Goal: Task Accomplishment & Management: Manage account settings

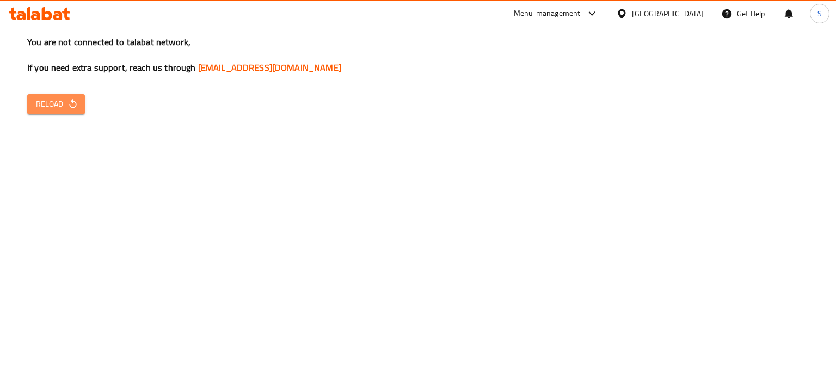
click at [70, 107] on icon "button" at bounding box center [72, 103] width 7 height 9
click at [76, 99] on icon "button" at bounding box center [72, 104] width 11 height 11
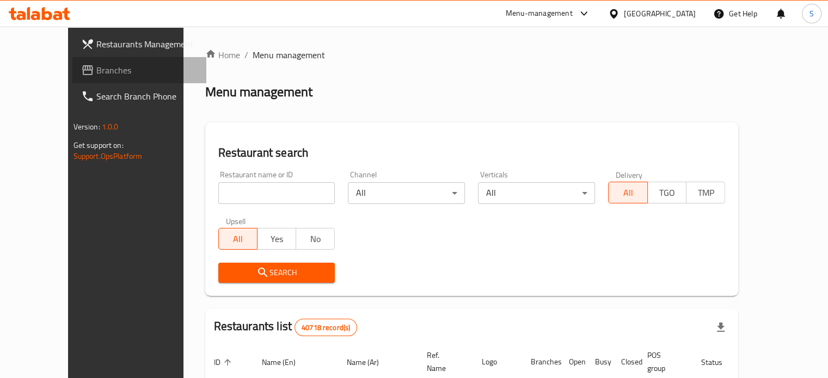
click at [96, 67] on span "Branches" at bounding box center [146, 70] width 101 height 13
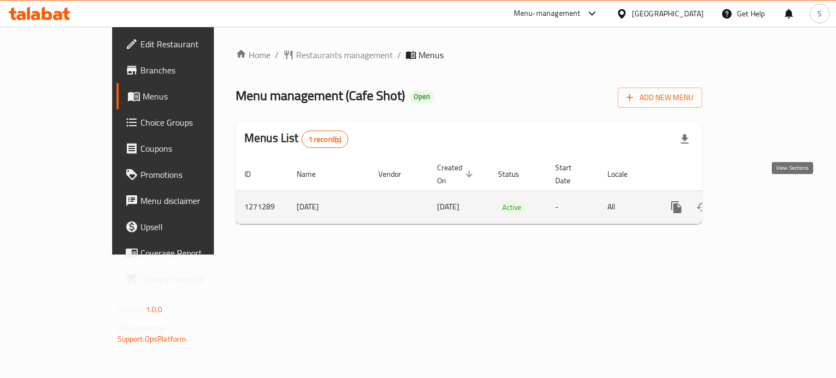
click at [761, 201] on icon "enhanced table" at bounding box center [754, 207] width 13 height 13
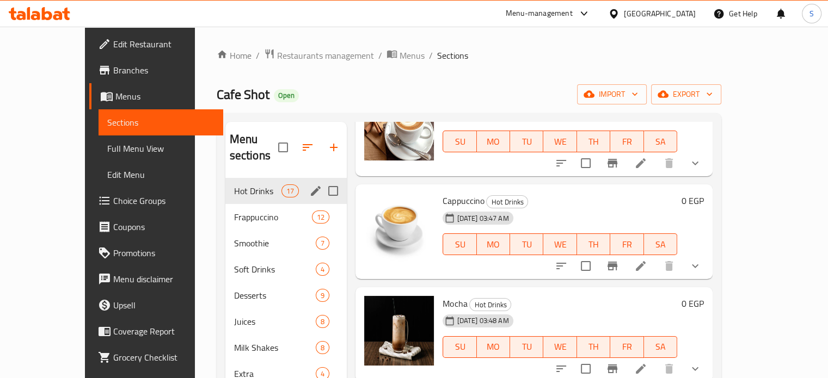
scroll to position [152, 0]
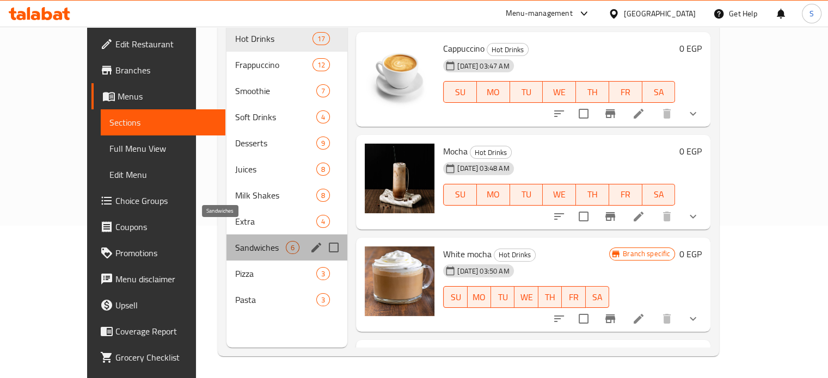
click at [235, 241] on span "Sandwiches" at bounding box center [260, 247] width 51 height 13
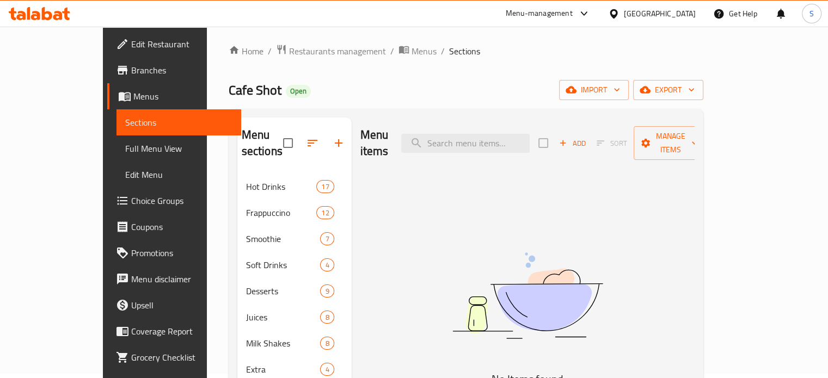
scroll to position [5, 0]
click at [587, 136] on span "Add" at bounding box center [571, 142] width 29 height 13
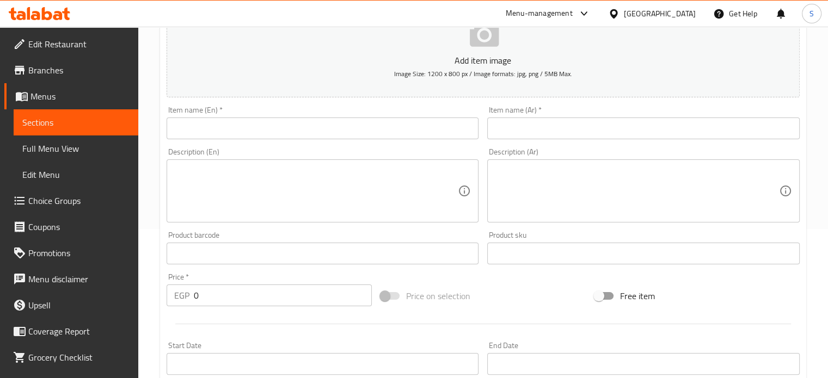
scroll to position [144, 0]
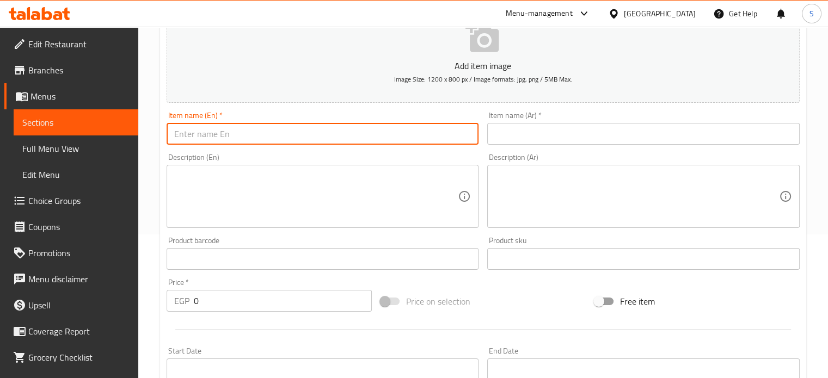
click at [419, 136] on input "text" at bounding box center [323, 134] width 312 height 22
paste input "Fajita"
type input "Fajita"
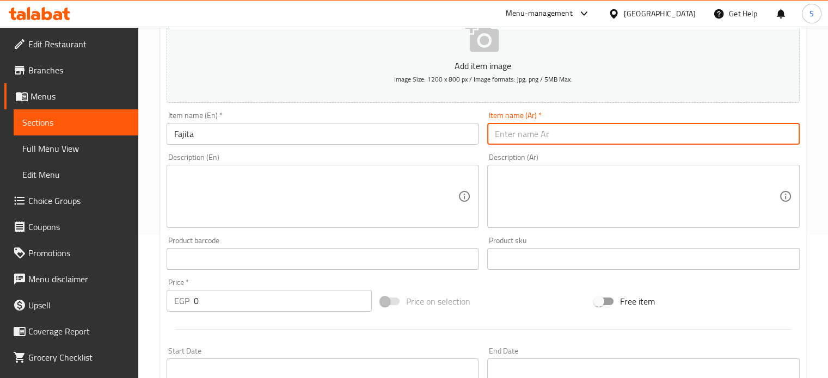
click at [564, 128] on input "text" at bounding box center [643, 134] width 312 height 22
paste input "فاهيتا"
type input "فاهيتا"
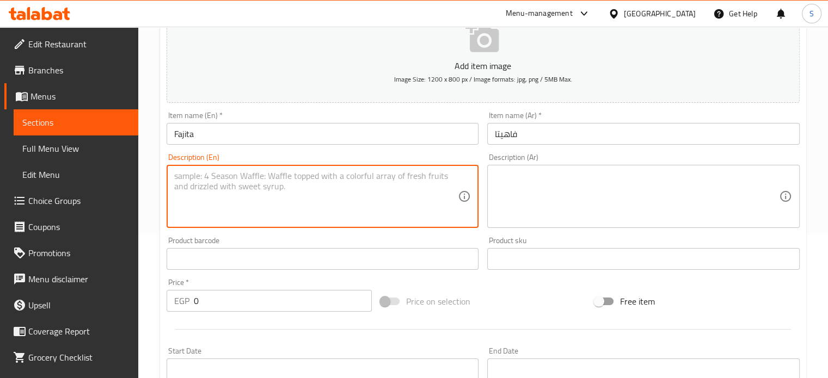
click at [336, 173] on textarea at bounding box center [316, 197] width 284 height 52
paste textarea "Grilled chicken breasts with bell peppers and onions"
type textarea "Grilled chicken breasts with bell peppers and onions"
click at [525, 188] on textarea at bounding box center [637, 197] width 284 height 52
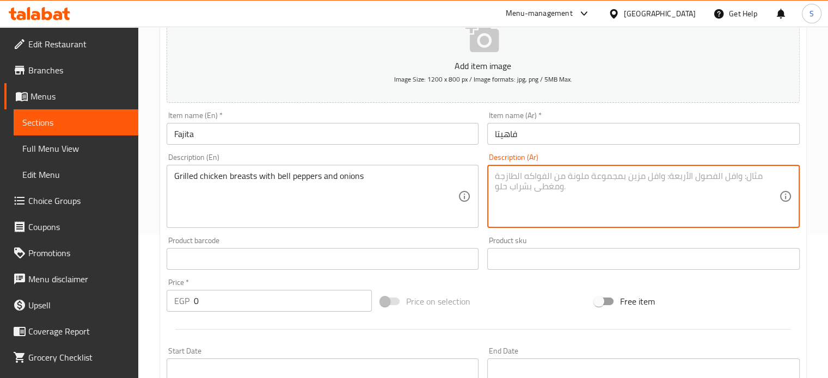
paste textarea "صدور دجاج مشوي مع الفلفل الالوان والبصل"
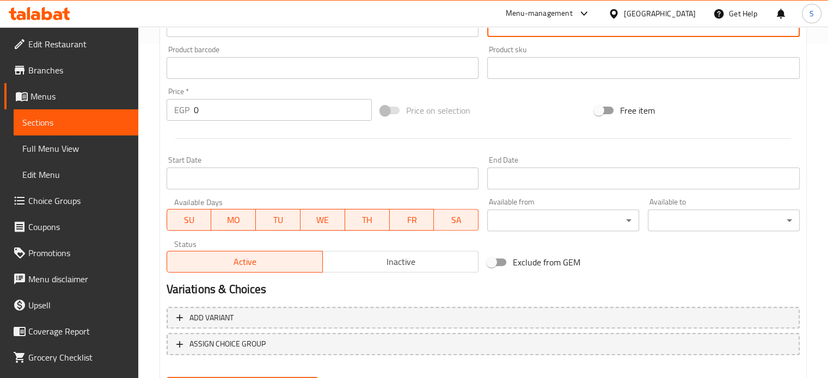
scroll to position [390, 0]
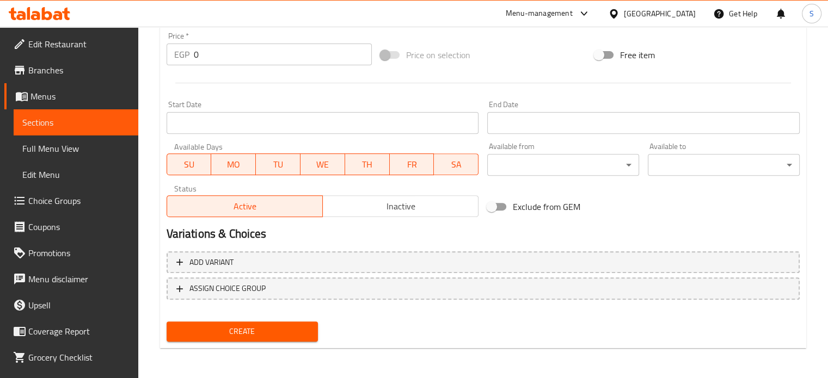
type textarea "صدور دجاج مشوي مع الفلفل الالوان والبصل"
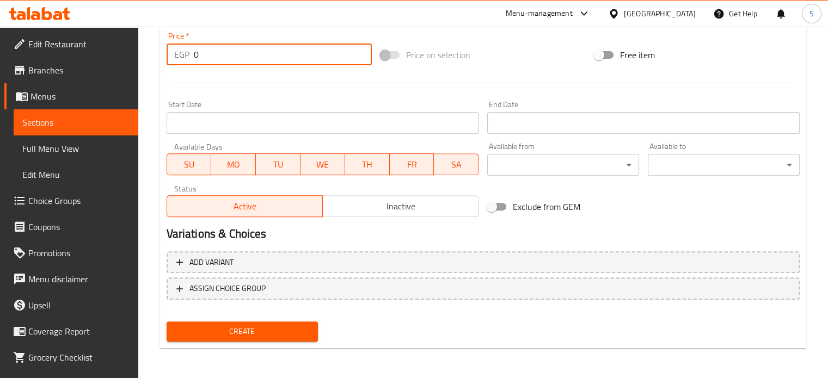
click at [220, 44] on input "0" at bounding box center [283, 55] width 178 height 22
type input "120"
click at [167, 322] on button "Create" at bounding box center [243, 332] width 152 height 20
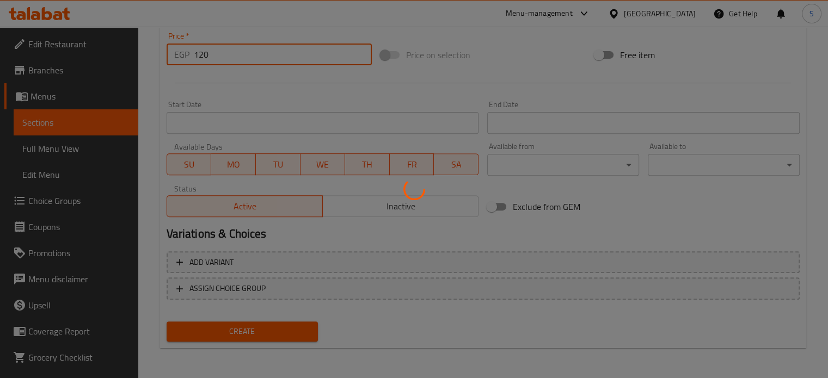
type input "0"
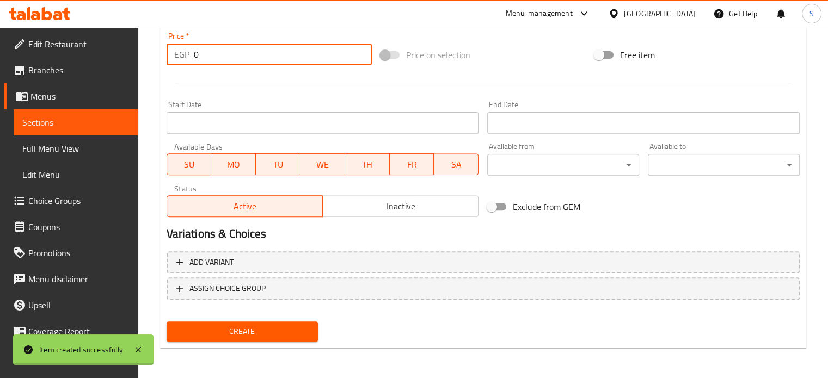
scroll to position [0, 0]
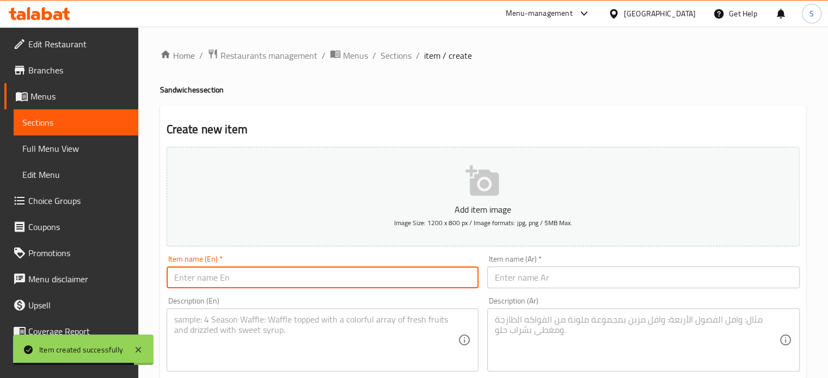
click at [346, 269] on input "text" at bounding box center [323, 278] width 312 height 22
paste input "Chicken Zinger"
type input "Chicken Zinger"
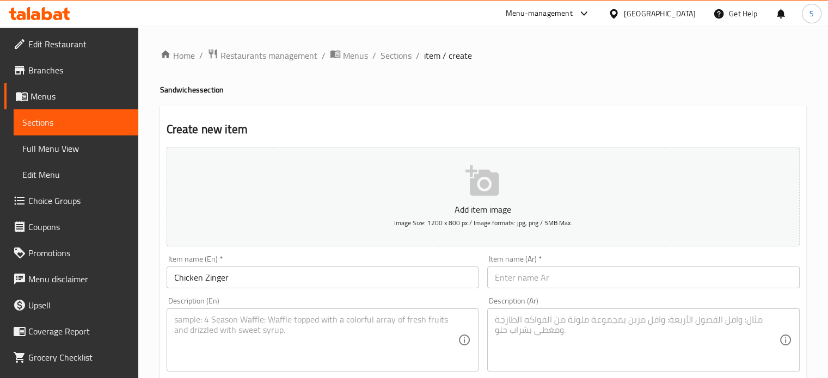
click at [630, 276] on input "text" at bounding box center [643, 278] width 312 height 22
paste input "دجاج زنجر"
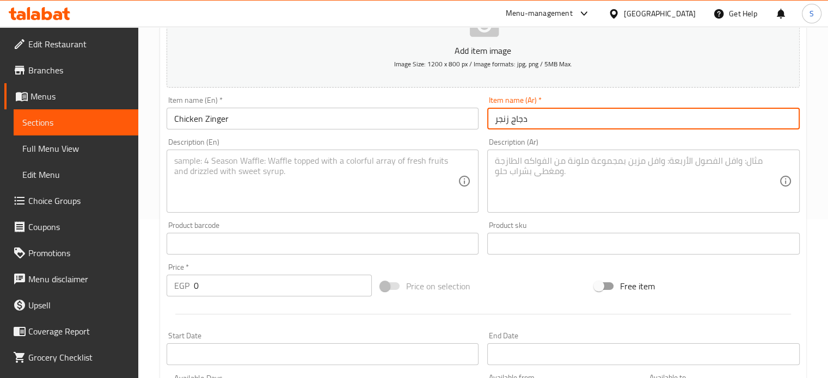
scroll to position [149, 0]
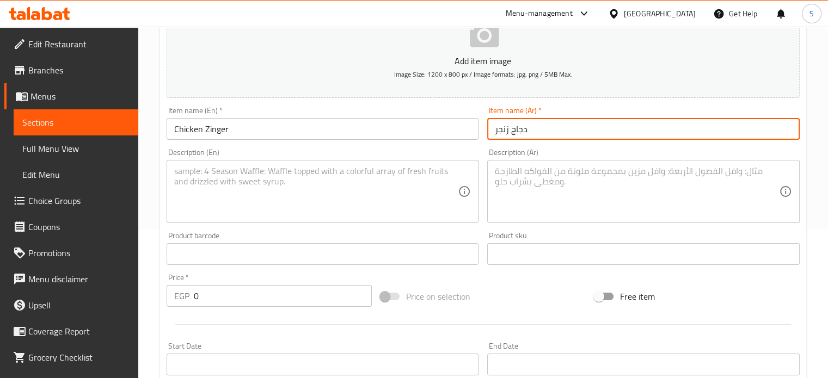
type input "دجاج زنجر"
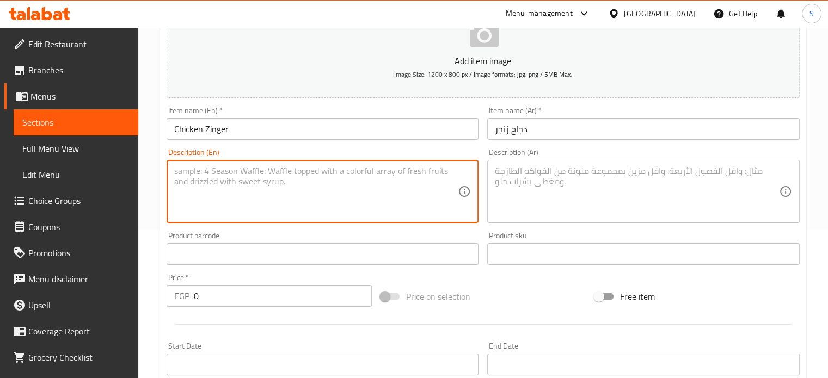
click at [304, 195] on textarea at bounding box center [316, 192] width 284 height 52
paste textarea "Fried chicken breasts with zinger sauce"
type textarea "Fried chicken breasts with zinger sauce"
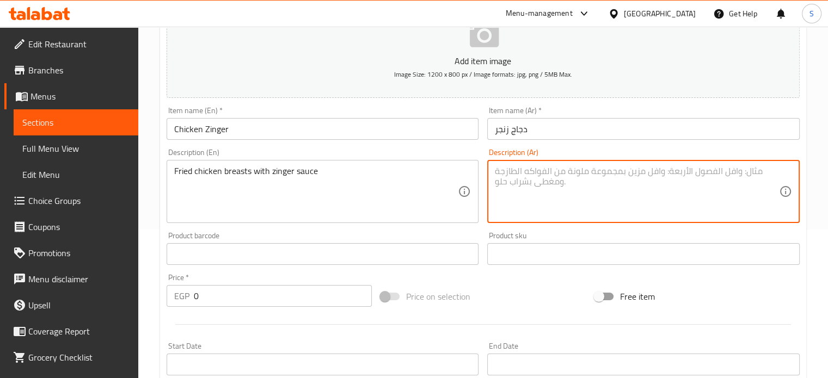
click at [506, 184] on textarea at bounding box center [637, 192] width 284 height 52
paste textarea "صدور دجاج مقليه مع صوص الزينجر"
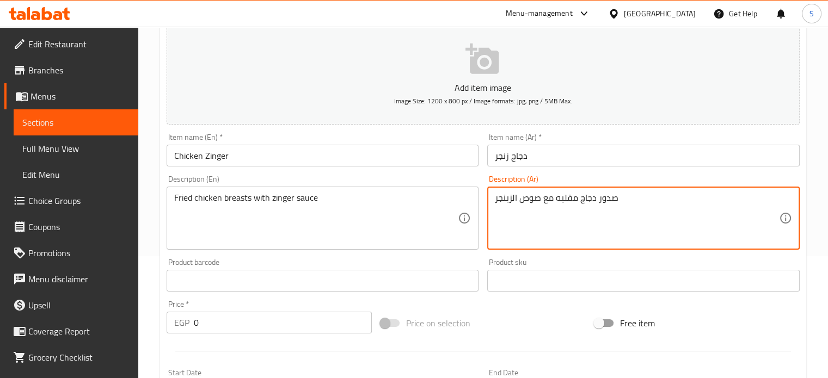
scroll to position [390, 0]
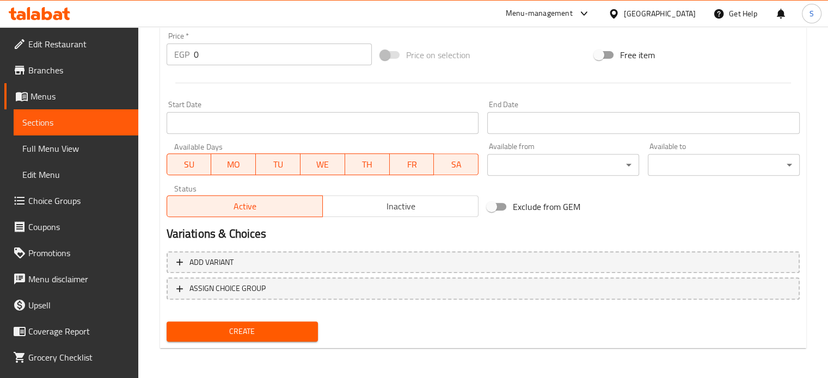
type textarea "صدور دجاج مقليه مع صوص الزينجر"
click at [214, 57] on input "0" at bounding box center [283, 55] width 178 height 22
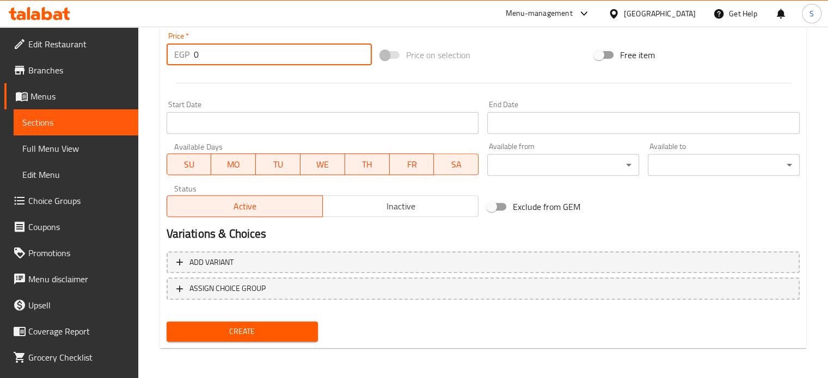
click at [214, 57] on input "0" at bounding box center [283, 55] width 178 height 22
type input "108"
click at [167, 322] on button "Create" at bounding box center [243, 332] width 152 height 20
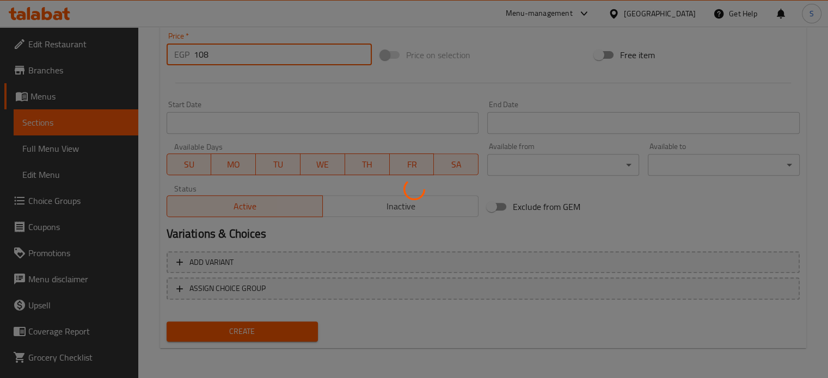
scroll to position [0, 0]
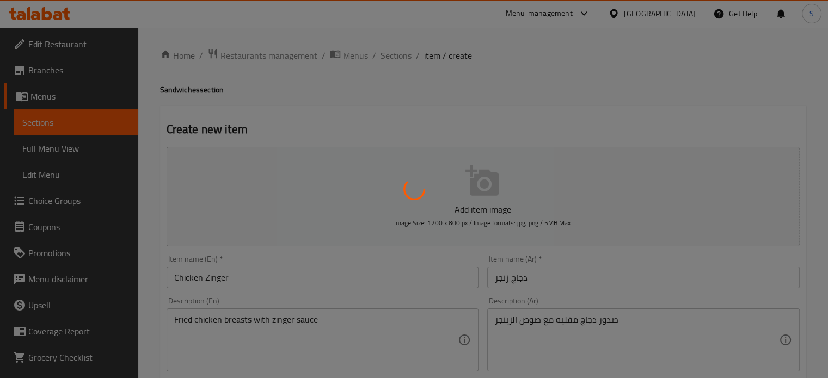
type input "0"
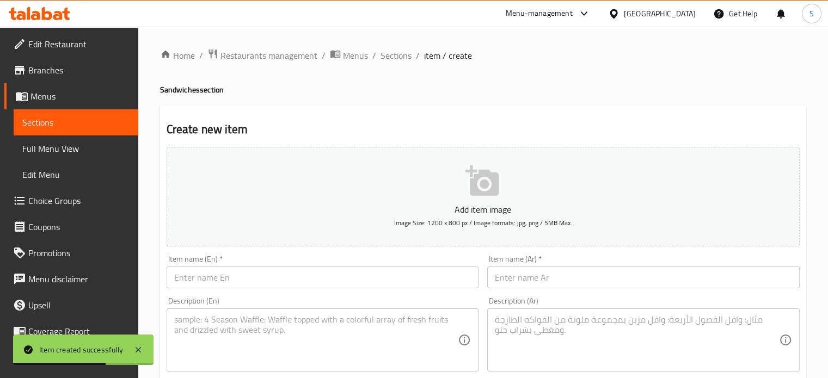
click at [372, 281] on input "text" at bounding box center [323, 278] width 312 height 22
paste input "Cordon bleu"
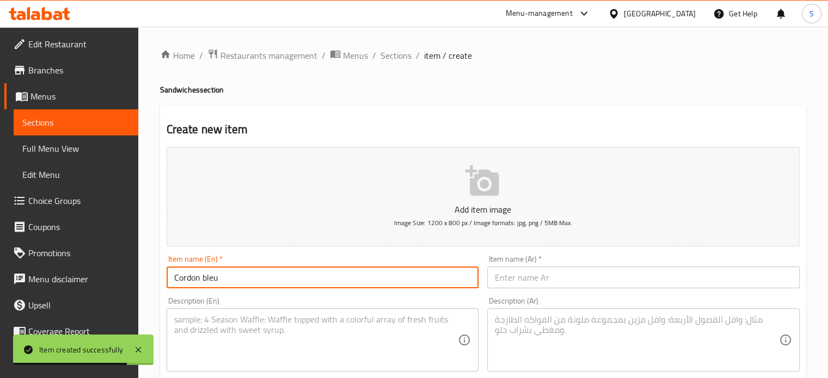
type input "Cordon bleu"
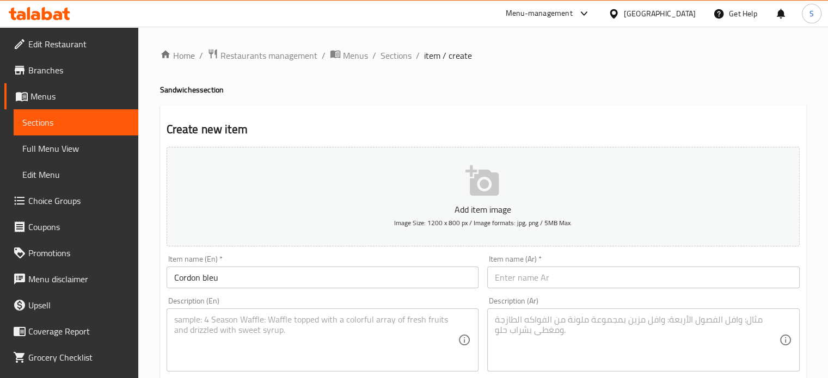
click at [623, 274] on input "text" at bounding box center [643, 278] width 312 height 22
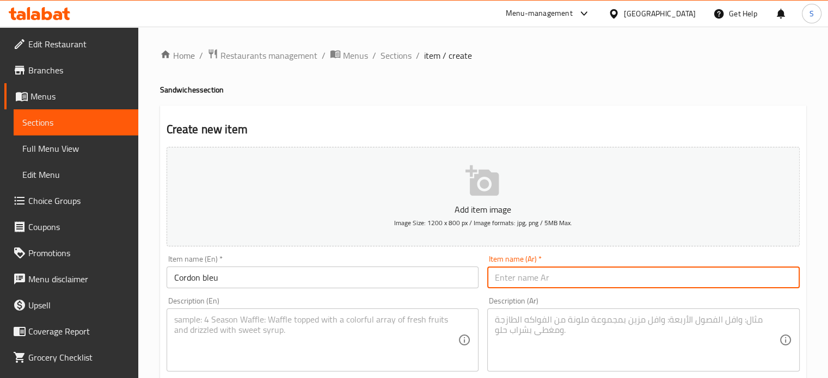
paste input "كوردون"
type input "كوردون"
click at [336, 339] on textarea at bounding box center [316, 341] width 284 height 52
paste textarea "Wrapped chicken breasts stuffed with smoked turkey and cheese"
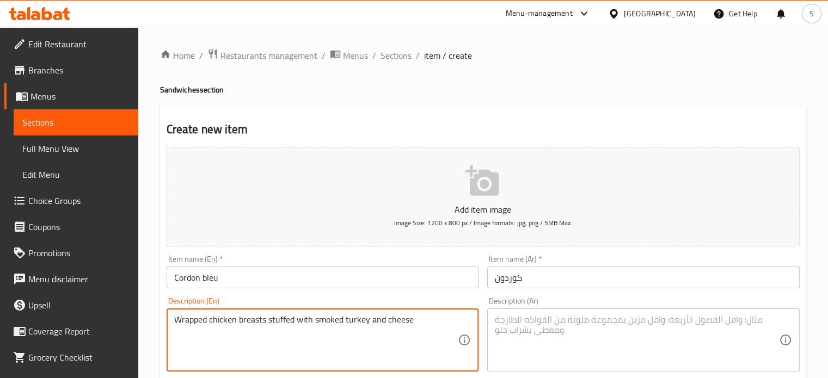
type textarea "Wrapped chicken breasts stuffed with smoked turkey and cheese"
click at [526, 324] on textarea at bounding box center [637, 341] width 284 height 52
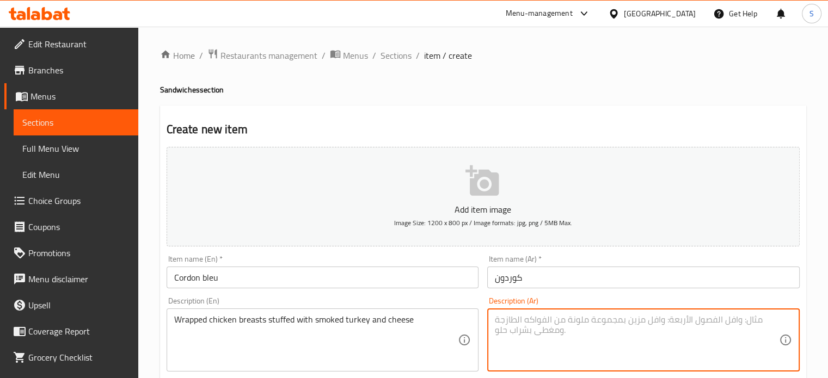
paste textarea "صدور دجاج ملفوفه ومحشيه ديك رومي مدخن وجبنه"
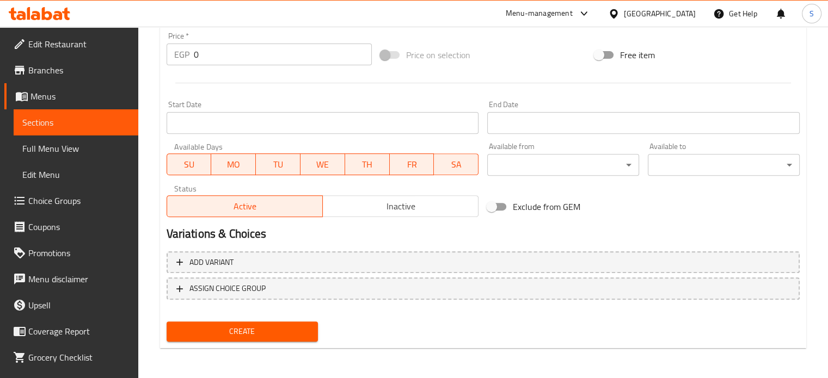
type textarea "صدور دجاج ملفوفه ومحشيه ديك رومي مدخن وجبنه"
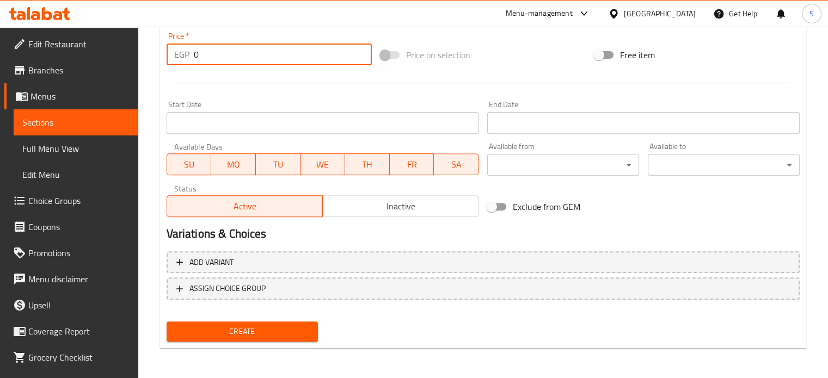
click at [281, 54] on input "0" at bounding box center [283, 55] width 178 height 22
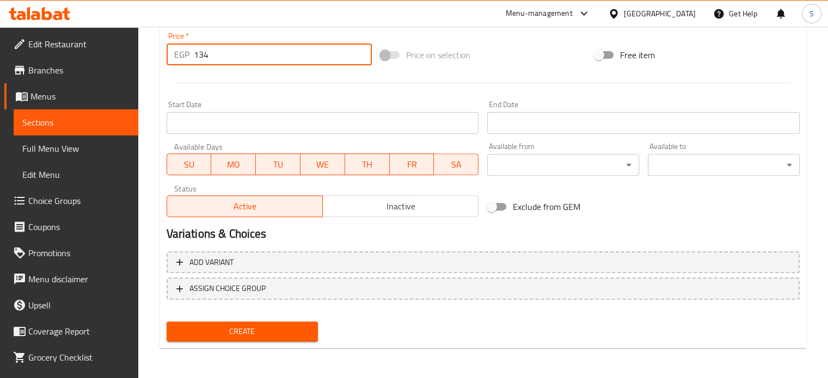
type input "134"
click at [167, 322] on button "Create" at bounding box center [243, 332] width 152 height 20
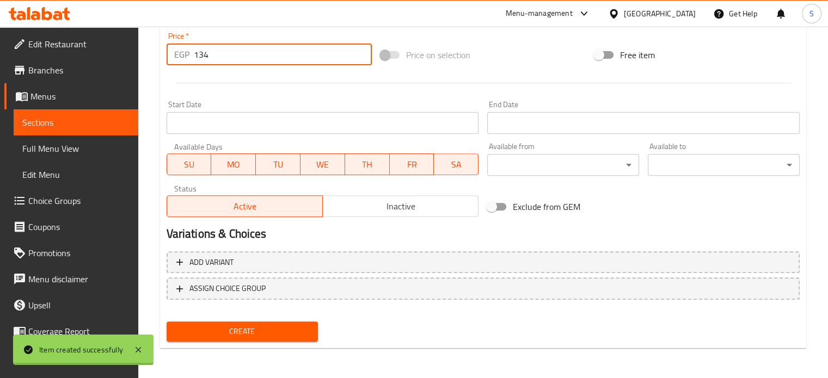
type input "0"
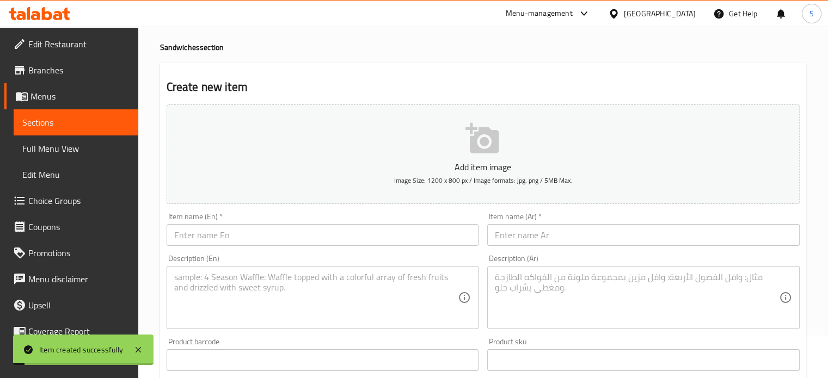
scroll to position [0, 0]
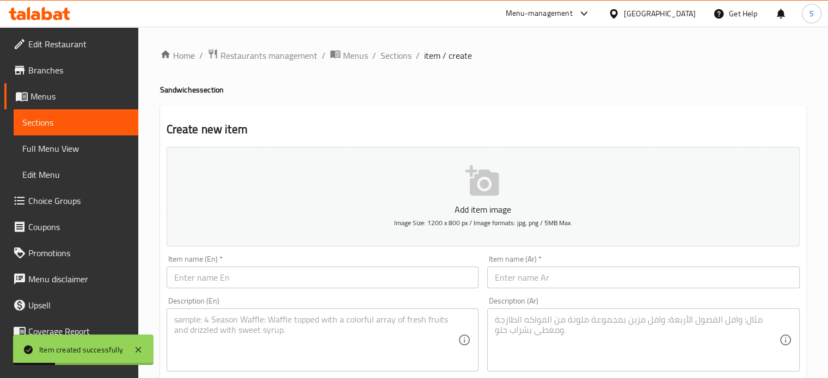
click at [348, 322] on textarea at bounding box center [316, 341] width 284 height 52
paste textarea "Grilled tortilla bread stuffed with chicken and cheese"
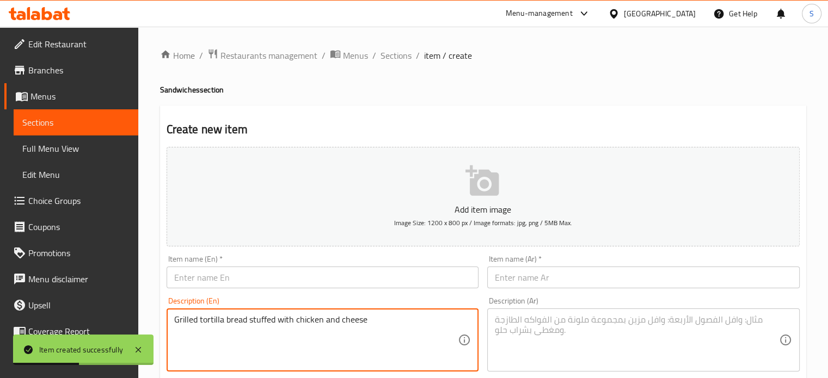
type textarea "Grilled tortilla bread stuffed with chicken and cheese"
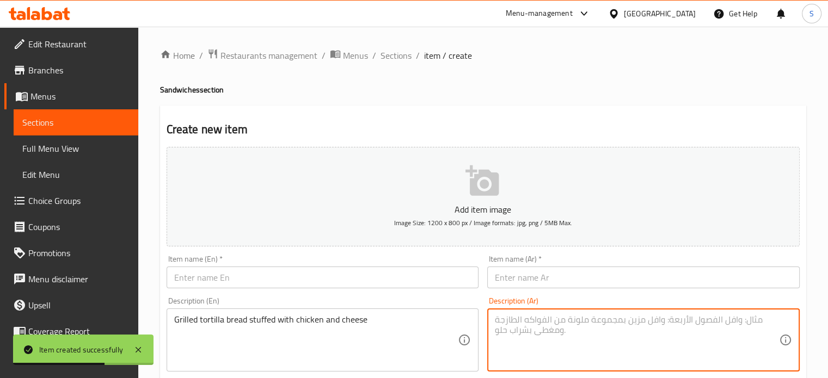
click at [547, 317] on textarea at bounding box center [637, 341] width 284 height 52
paste textarea "خبز تورتيلا مشوي ومحشو بالدجاج والجبنه"
type textarea "خبز تورتيلا مشوي ومحشو بالدجاج والجبنه"
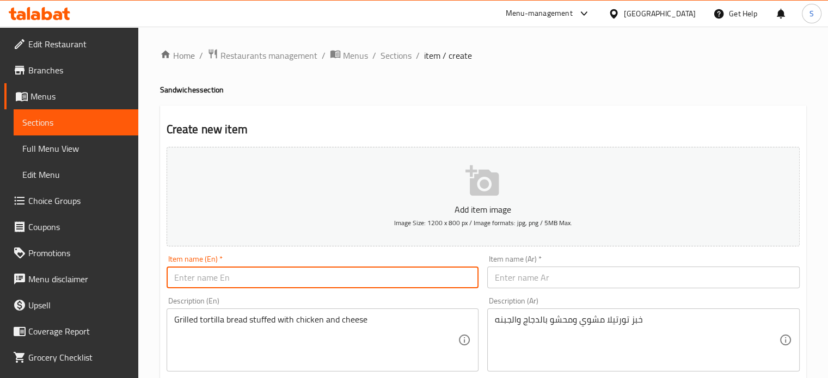
click at [287, 280] on input "text" at bounding box center [323, 278] width 312 height 22
paste input "Quesadilla"
type input "Quesadilla"
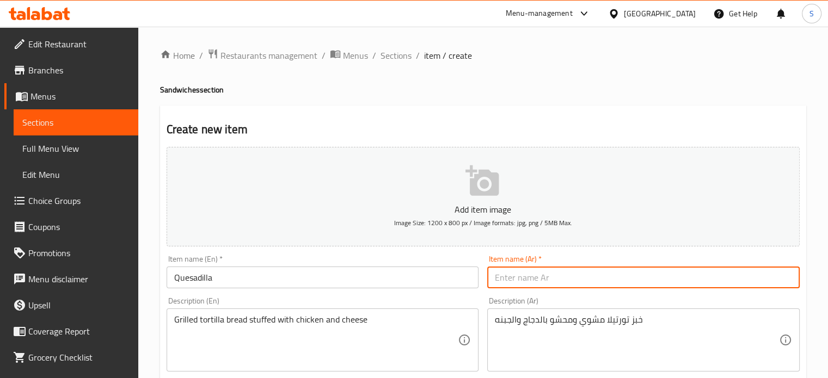
click at [669, 273] on input "text" at bounding box center [643, 278] width 312 height 22
paste input "كويساديلا"
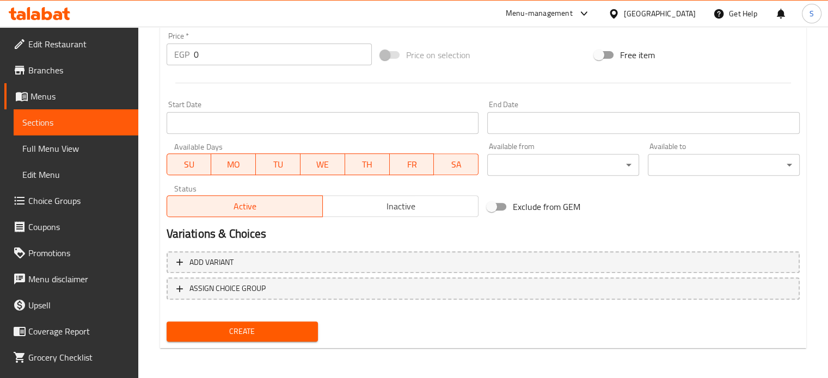
type input "كويساديلا"
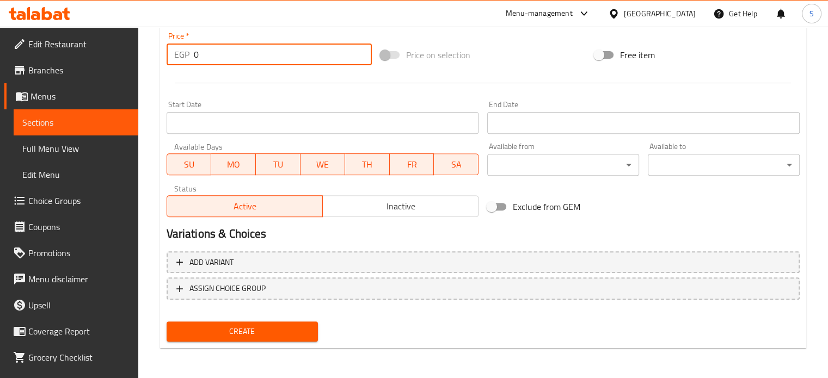
click at [228, 59] on input "0" at bounding box center [283, 55] width 178 height 22
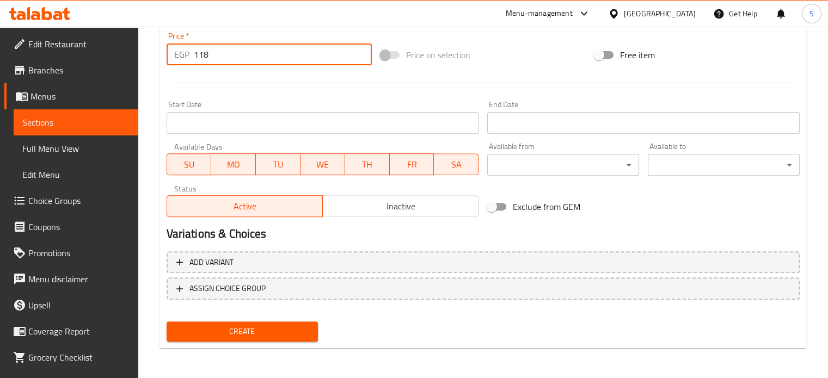
type input "118"
click at [167, 322] on button "Create" at bounding box center [243, 332] width 152 height 20
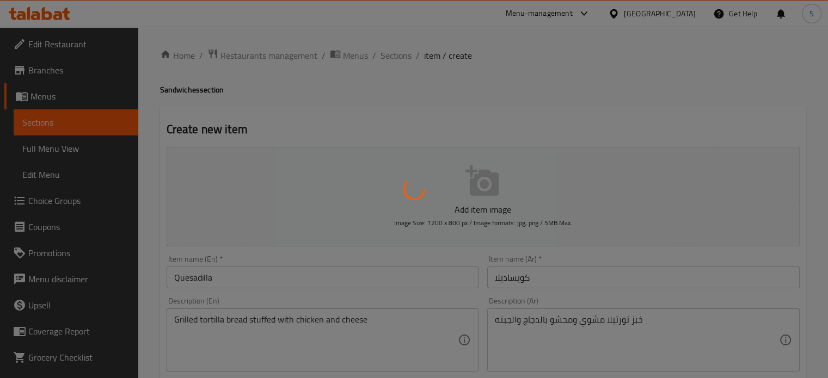
scroll to position [0, 0]
type input "0"
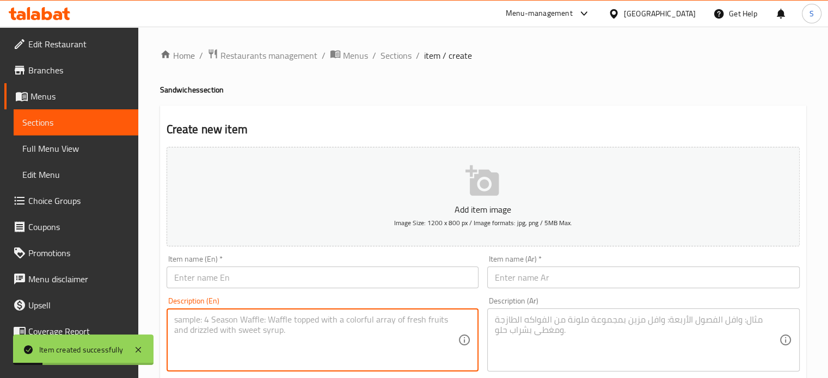
click at [279, 334] on textarea at bounding box center [316, 341] width 284 height 52
paste textarea "Grilled shish tawook"
type textarea "Grilled shish tawook"
click at [529, 324] on textarea at bounding box center [637, 341] width 284 height 52
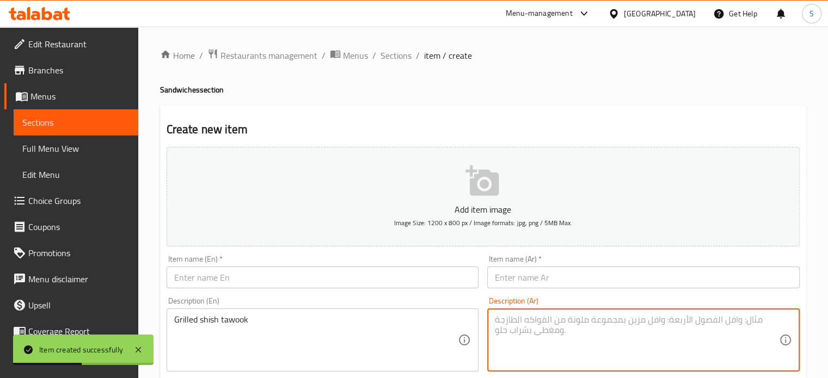
paste textarea "شيش طاووق مشوي"
type textarea "شيش طاووق مشوي"
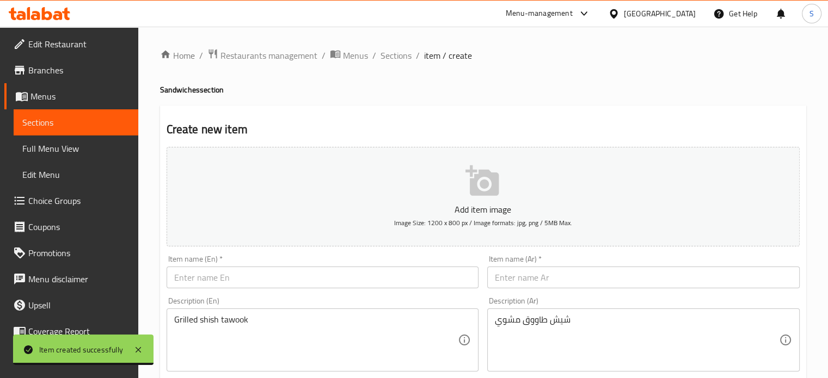
click at [368, 274] on input "text" at bounding box center [323, 278] width 312 height 22
paste input "Shish"
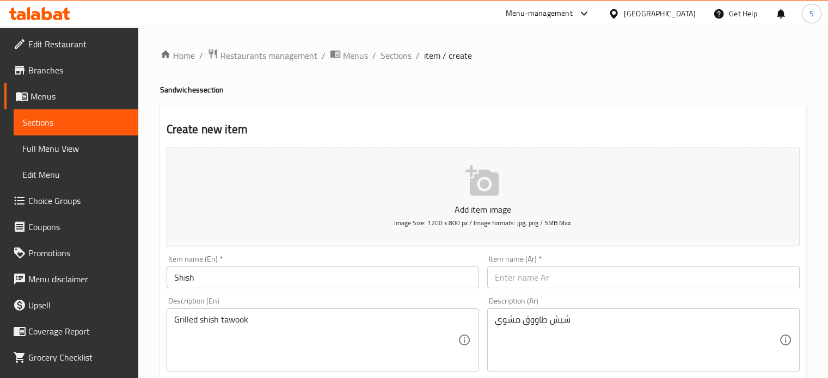
click at [415, 285] on input "Shish" at bounding box center [323, 278] width 312 height 22
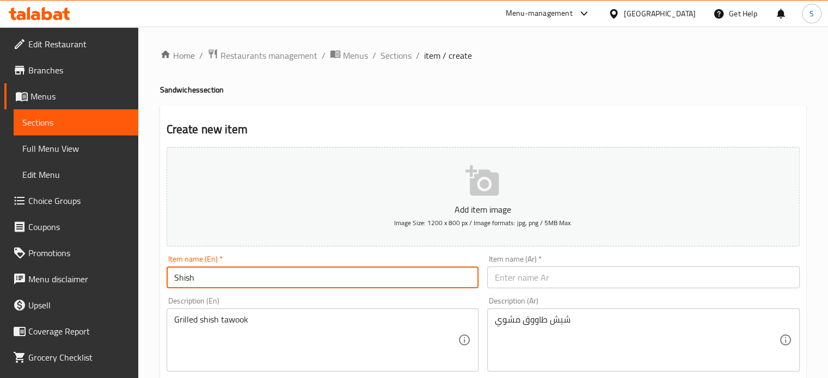
click at [415, 285] on input "Shish" at bounding box center [323, 278] width 312 height 22
paste input "Tawook"
type input "Shish Tawook"
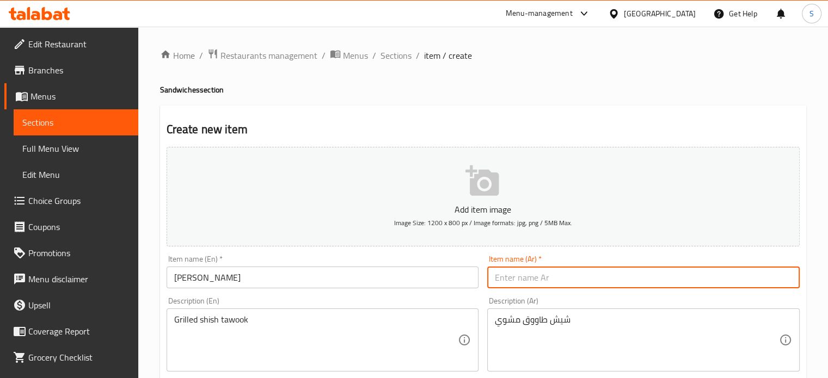
click at [626, 288] on input "text" at bounding box center [643, 278] width 312 height 22
paste input "شيش طاووق"
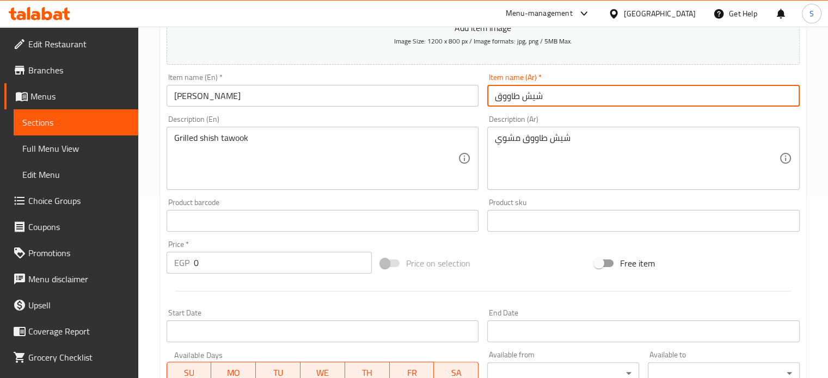
scroll to position [390, 0]
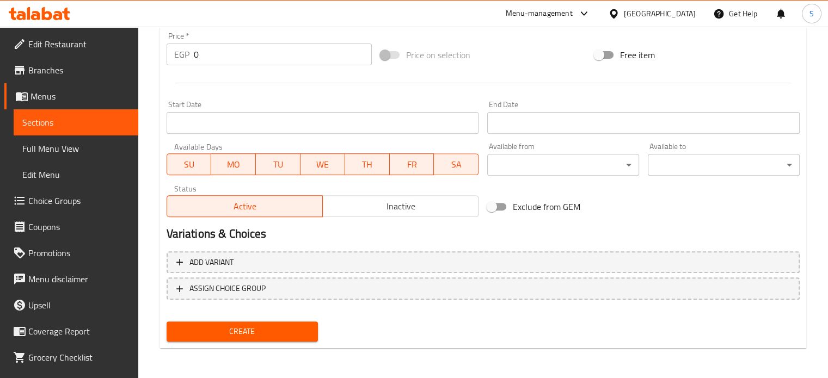
type input "شيش طاووق"
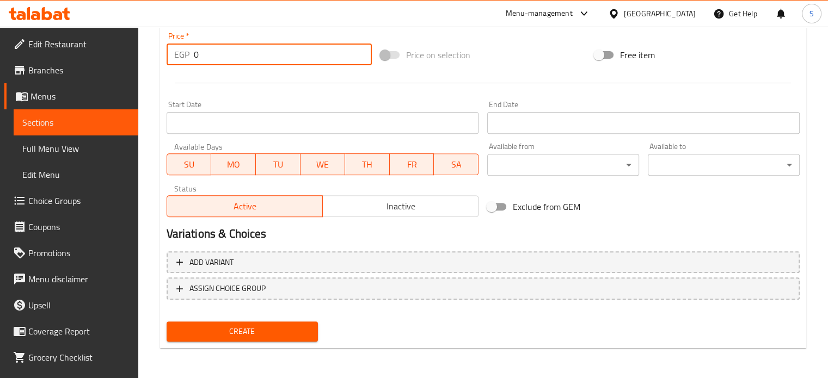
click at [205, 45] on input "0" at bounding box center [283, 55] width 178 height 22
type input "110"
click at [167, 322] on button "Create" at bounding box center [243, 332] width 152 height 20
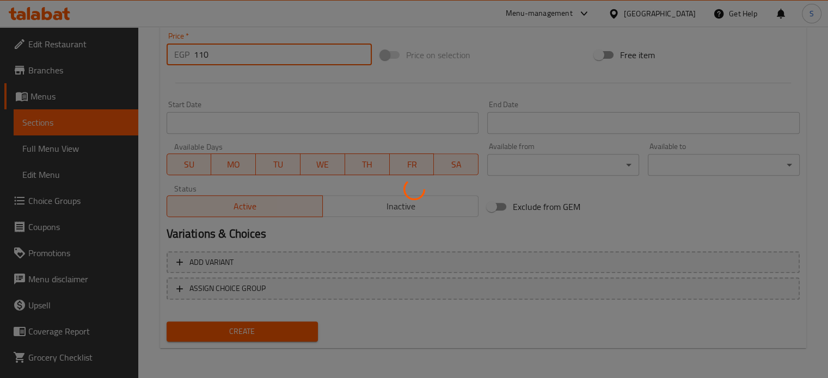
scroll to position [0, 0]
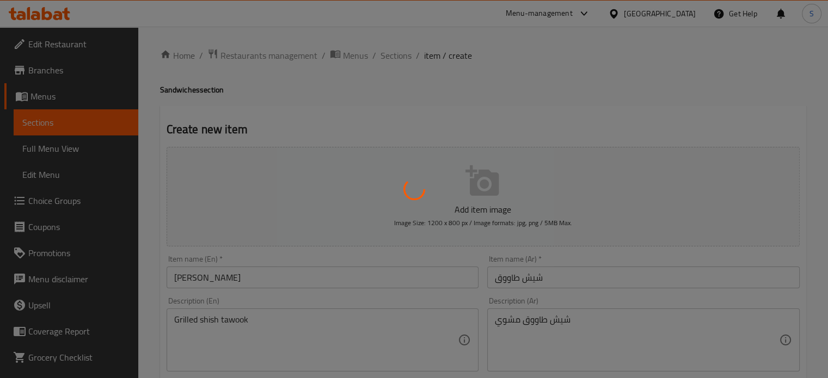
type input "0"
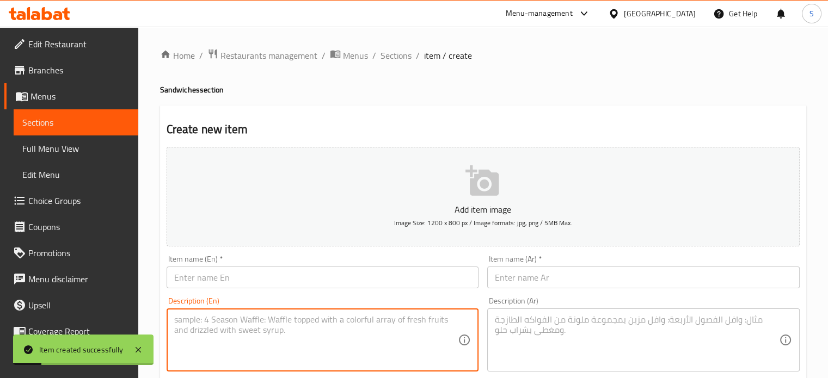
click at [303, 317] on textarea at bounding box center [316, 341] width 284 height 52
paste textarea "Chicken shawarma with garlic sauce, lettuce and pickled cucumbers"
type textarea "Chicken shawarma with garlic sauce, lettuce and pickled cucumbers"
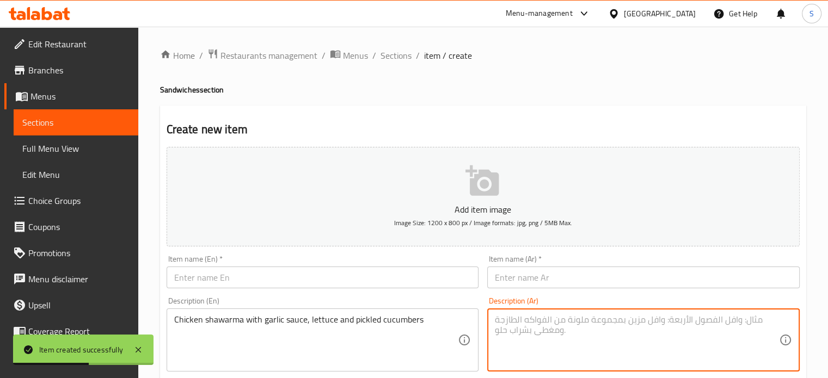
click at [538, 326] on textarea at bounding box center [637, 341] width 284 height 52
paste textarea "شاورما فراخ مع ثوميه وخس ومخلل خيار"
type textarea "شاورما فراخ مع ثوميه وخس ومخلل خيار"
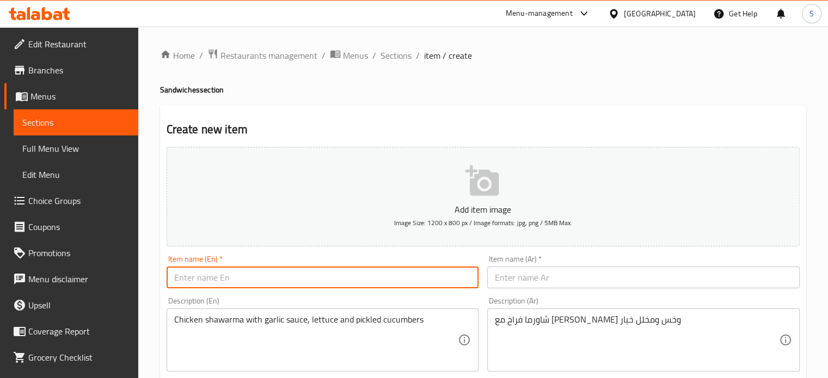
click at [411, 280] on input "text" at bounding box center [323, 278] width 312 height 22
paste input "Chicken Shawarma Wrap"
type input "Chicken Shawarma Wrap"
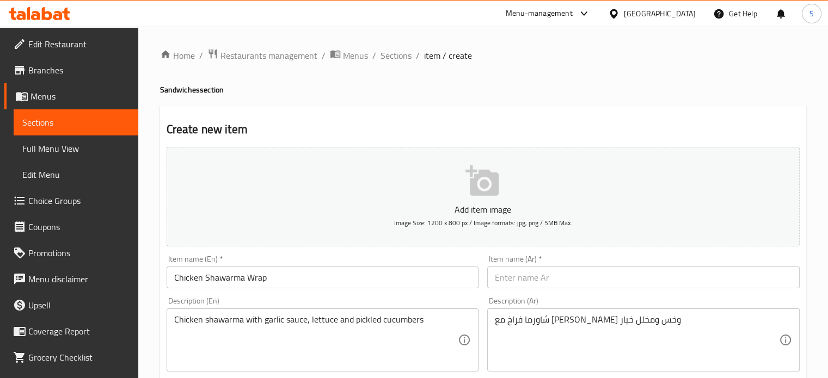
click at [580, 278] on input "text" at bounding box center [643, 278] width 312 height 22
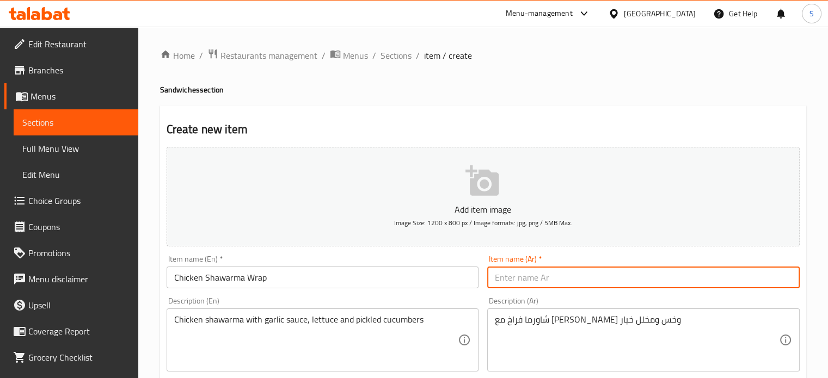
paste input "راب شاورما دجاج"
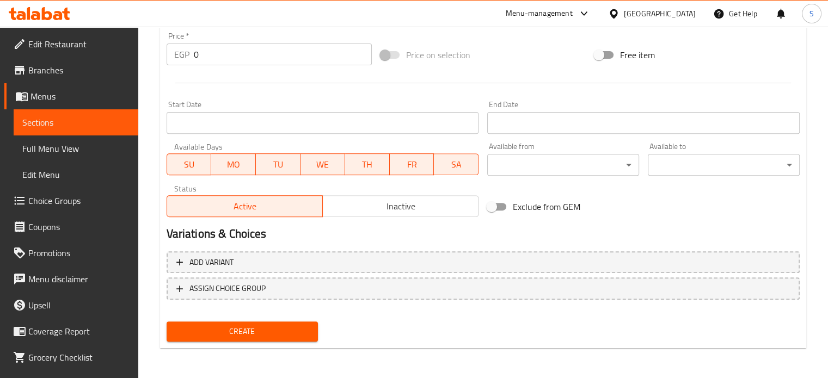
type input "راب شاورما دجاج"
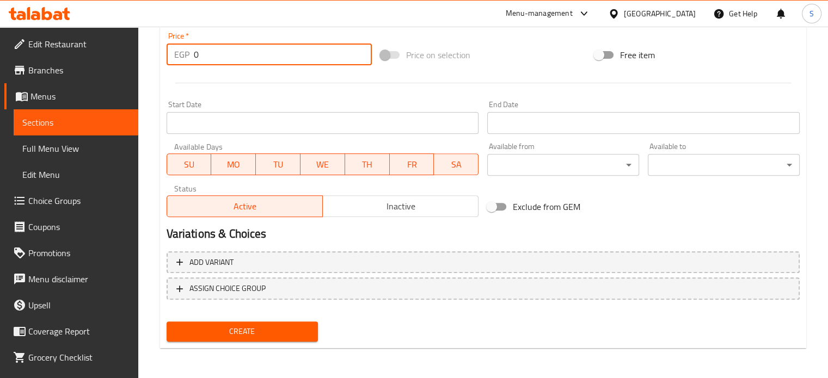
click at [293, 51] on input "0" at bounding box center [283, 55] width 178 height 22
type input "95"
click at [167, 322] on button "Create" at bounding box center [243, 332] width 152 height 20
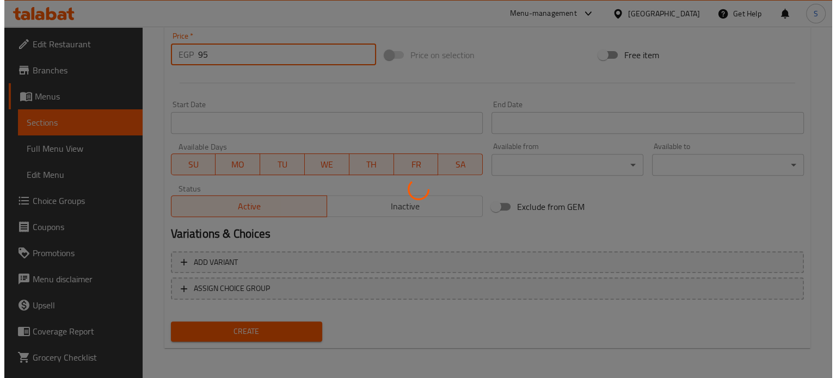
scroll to position [0, 0]
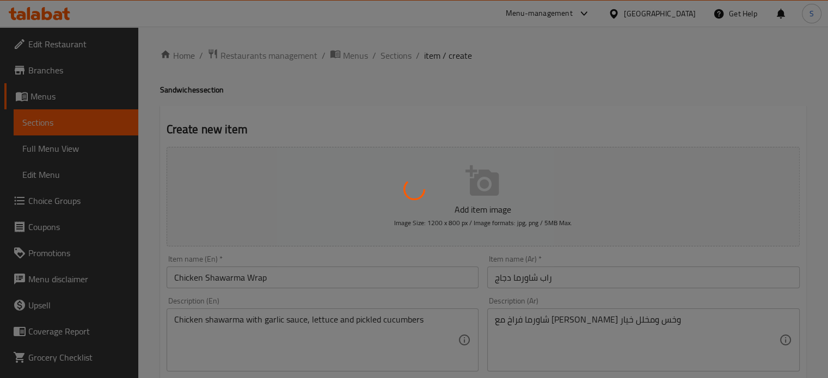
type input "0"
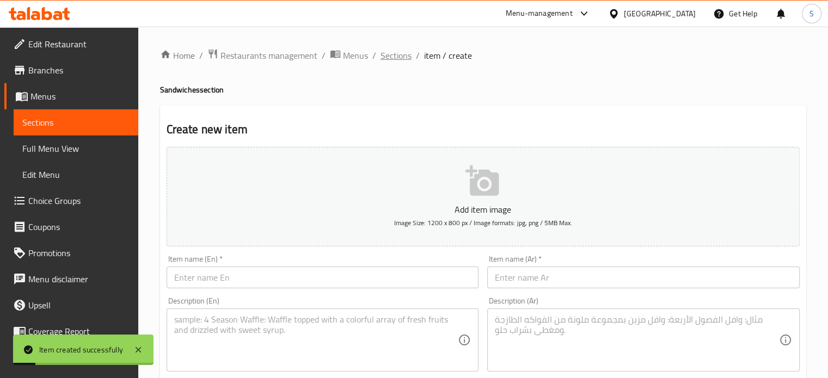
click at [392, 59] on span "Sections" at bounding box center [395, 55] width 31 height 13
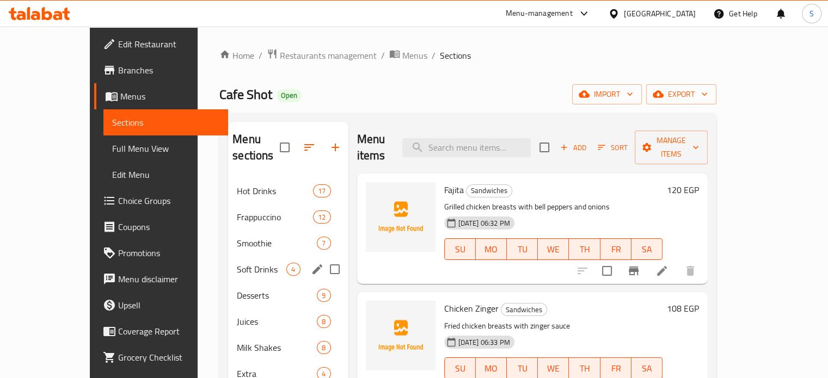
scroll to position [152, 0]
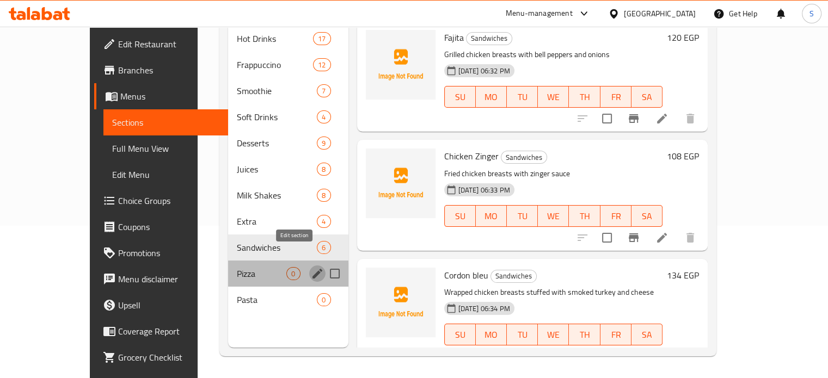
click at [312, 269] on icon "edit" at bounding box center [317, 274] width 10 height 10
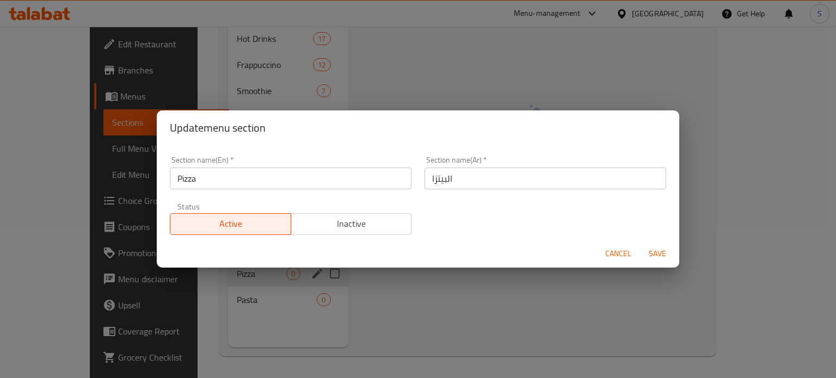
click at [261, 180] on input "Pizza" at bounding box center [291, 179] width 242 height 22
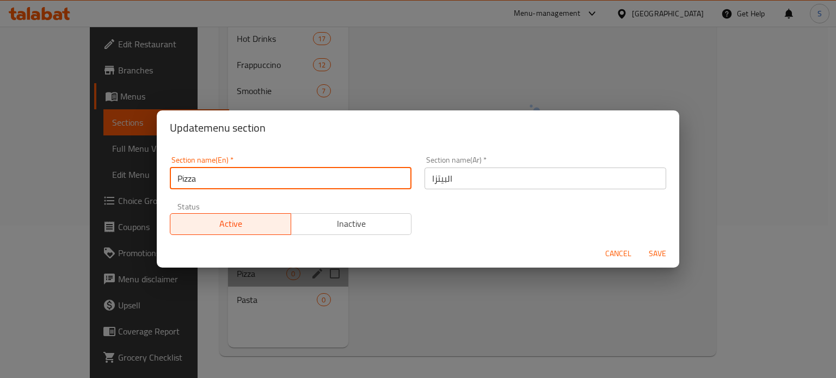
click at [261, 180] on input "Pizza" at bounding box center [291, 179] width 242 height 22
paste input "Meat Section"
type input "Meat Section"
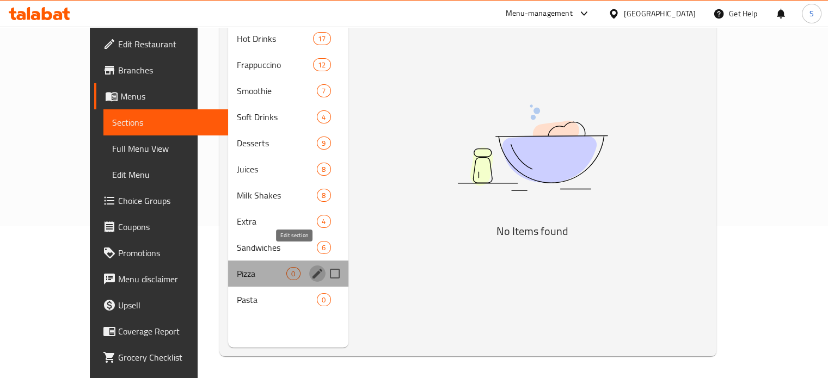
click at [311, 267] on icon "edit" at bounding box center [317, 273] width 13 height 13
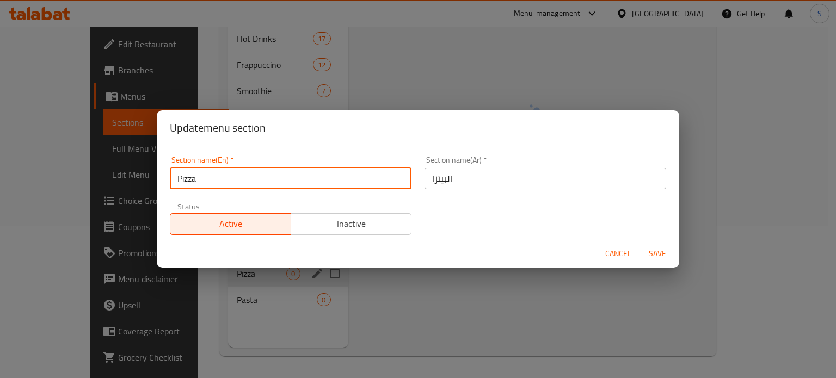
click at [218, 174] on input "Pizza" at bounding box center [291, 179] width 242 height 22
paste input "Meat Section"
type input "Meat Section"
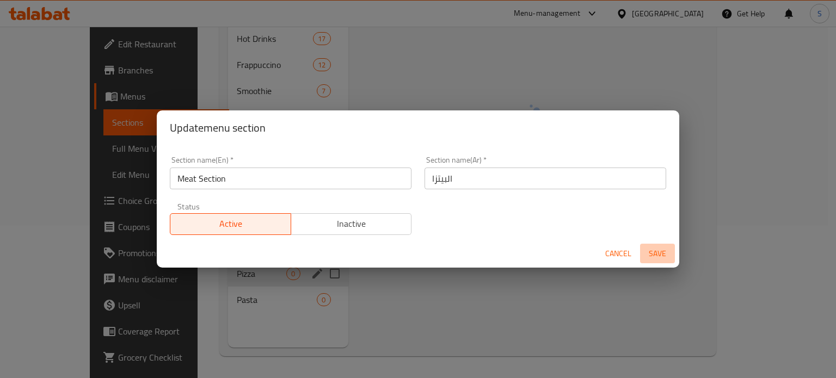
click at [650, 254] on span "Save" at bounding box center [657, 254] width 26 height 14
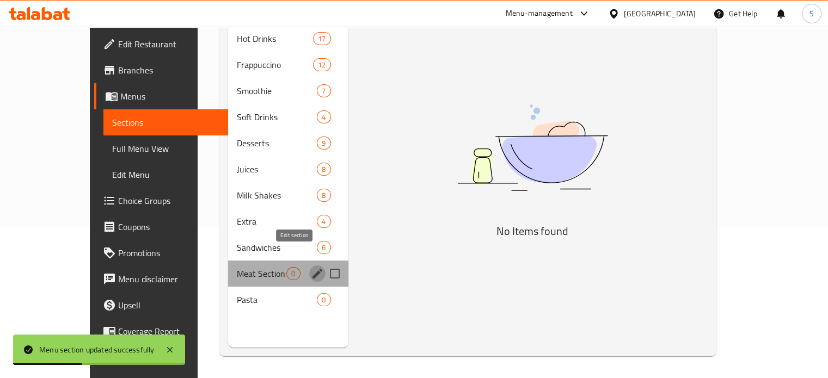
click at [312, 269] on icon "edit" at bounding box center [317, 274] width 10 height 10
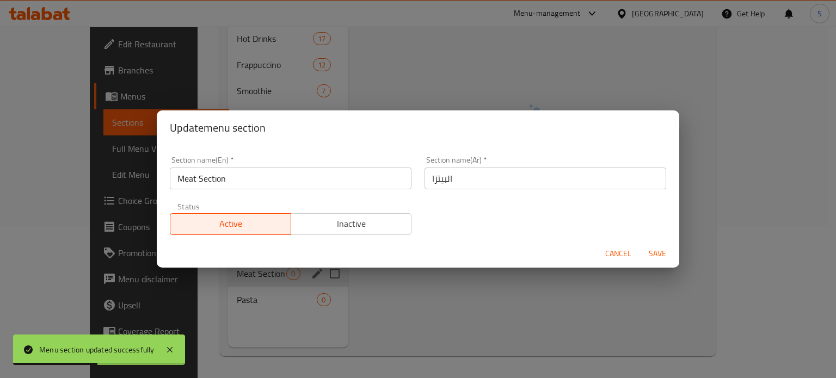
click at [499, 171] on input "البيتزا" at bounding box center [545, 179] width 242 height 22
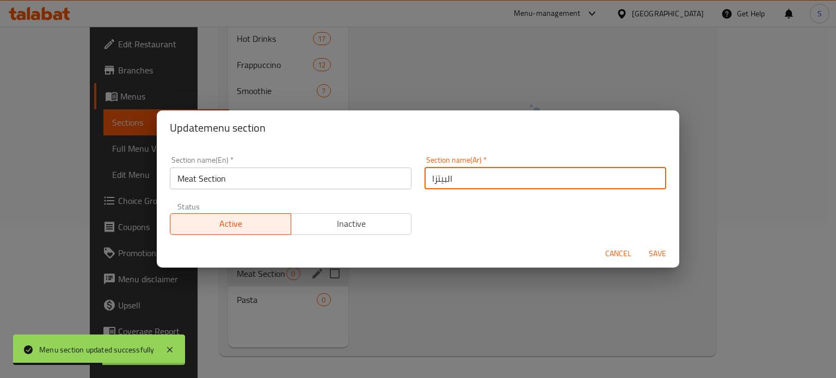
click at [499, 171] on input "البيتزا" at bounding box center [545, 179] width 242 height 22
paste input "قسم اللحوم"
type input "قسم اللحوم"
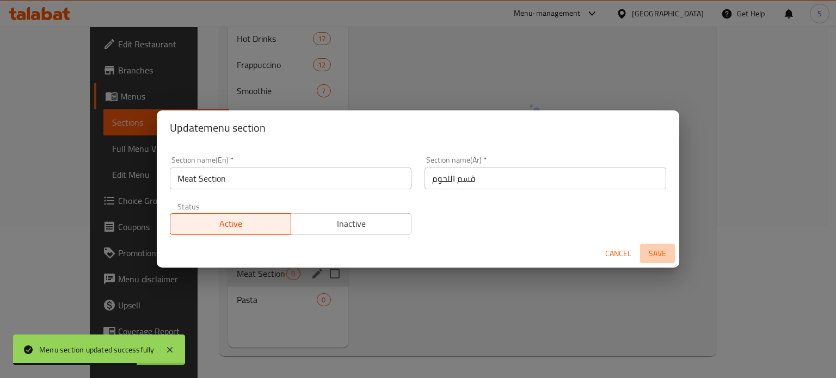
click at [658, 253] on span "Save" at bounding box center [657, 254] width 26 height 14
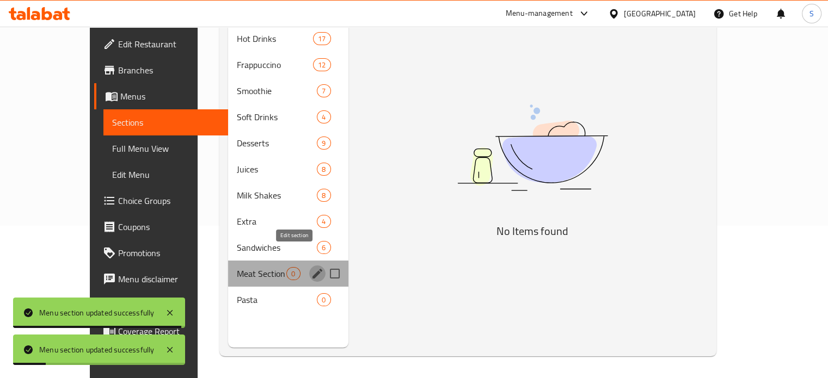
click at [312, 269] on icon "edit" at bounding box center [317, 274] width 10 height 10
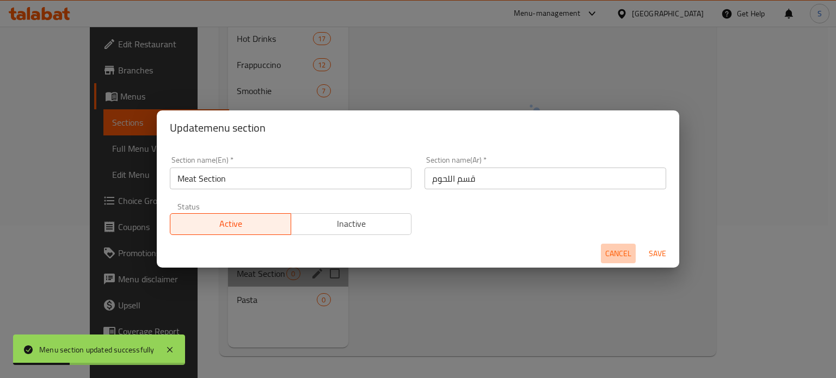
click at [612, 248] on span "Cancel" at bounding box center [618, 254] width 26 height 14
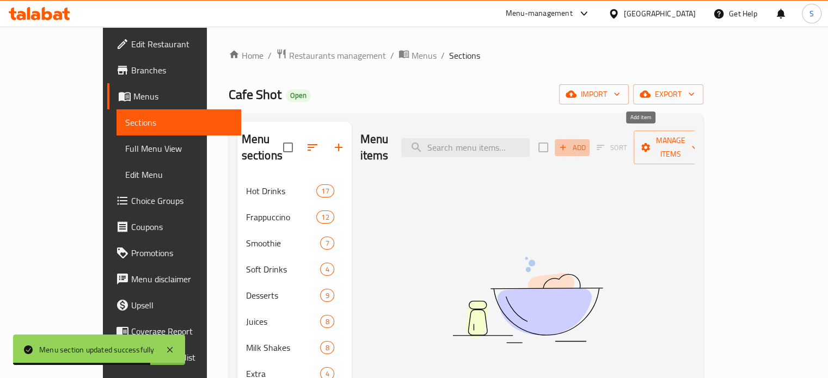
click at [587, 141] on span "Add" at bounding box center [571, 147] width 29 height 13
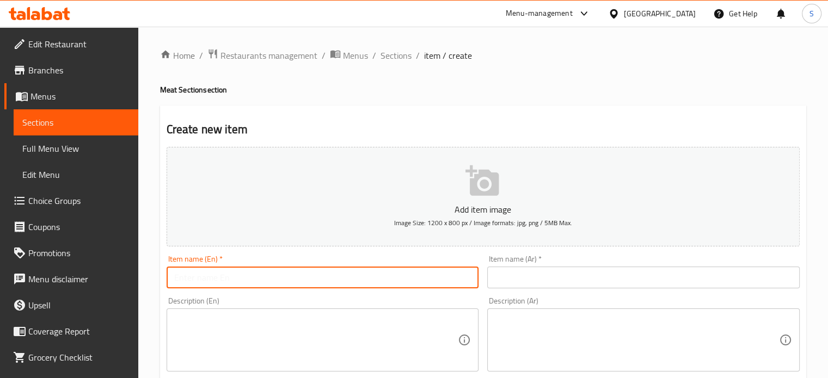
click at [314, 274] on input "text" at bounding box center [323, 278] width 312 height 22
paste input "Fajita Meat"
type input "Fajita Meat"
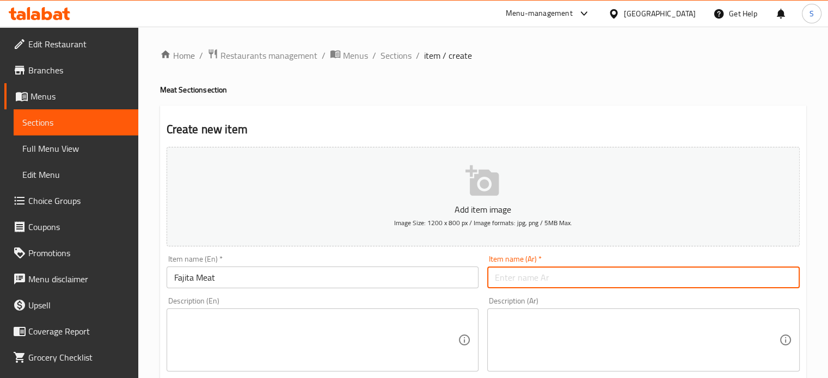
click at [525, 278] on input "text" at bounding box center [643, 278] width 312 height 22
paste input "فاهيتا لحم"
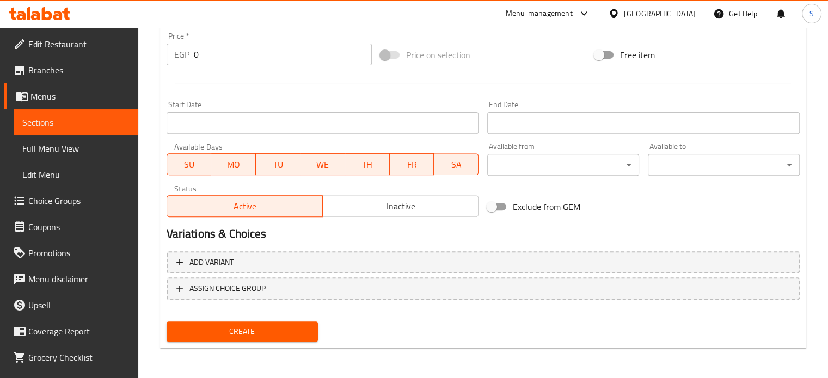
type input "فاهيتا لحم"
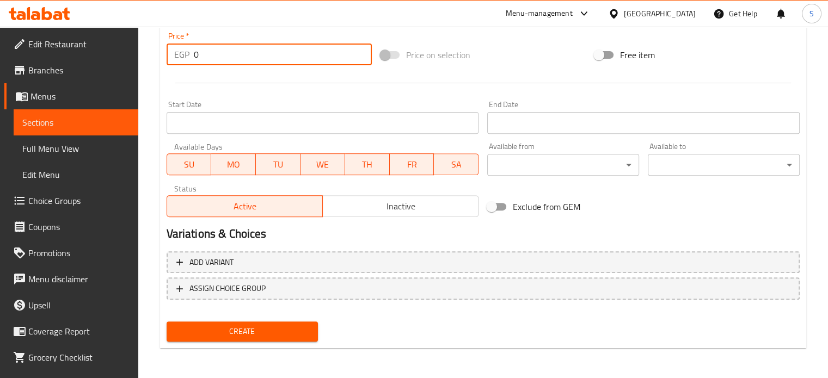
click at [247, 60] on input "0" at bounding box center [283, 55] width 178 height 22
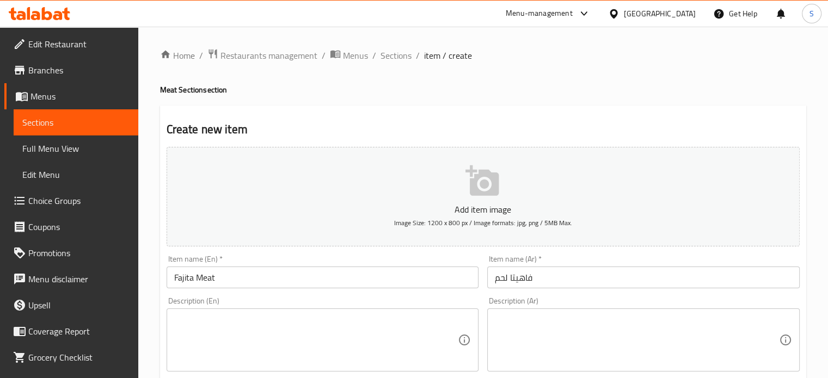
scroll to position [109, 0]
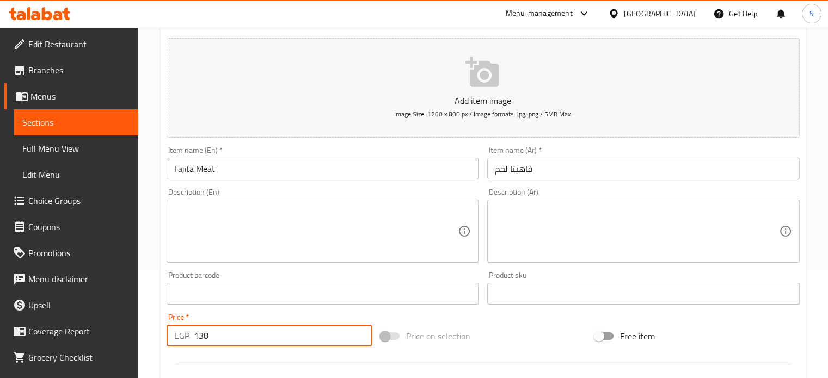
type input "138"
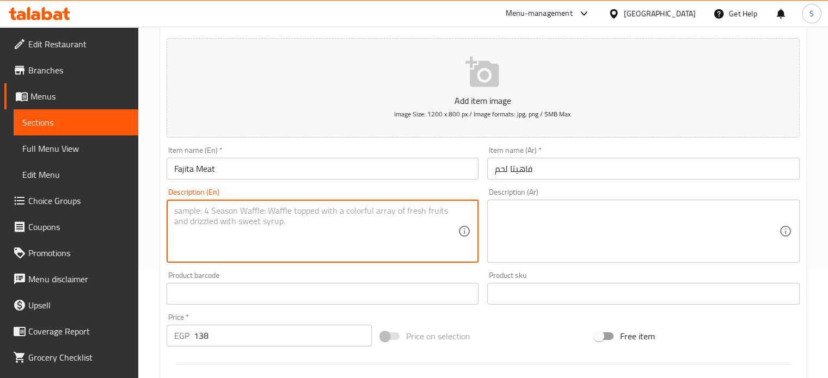
click at [355, 221] on textarea at bounding box center [316, 232] width 284 height 52
paste textarea "Beef slices with green pepper, onions and soy sauce"
type textarea "Beef slices with green pepper, onions and soy sauce"
click at [515, 214] on textarea at bounding box center [637, 232] width 284 height 52
paste textarea "شرائح لحم مع الفلفل الاخضر والبصل وصوص الصويا"
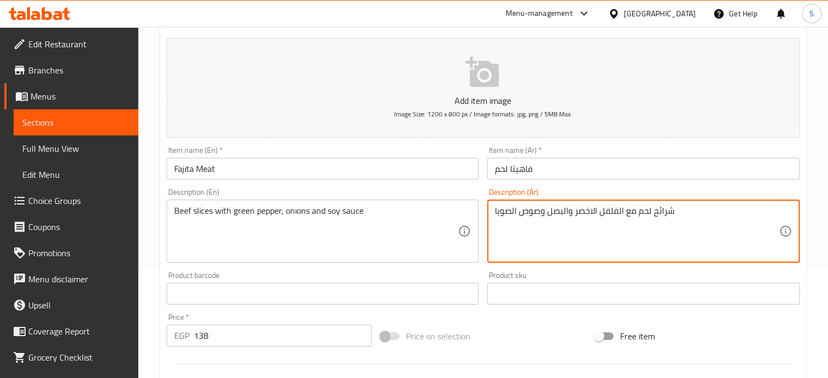
scroll to position [390, 0]
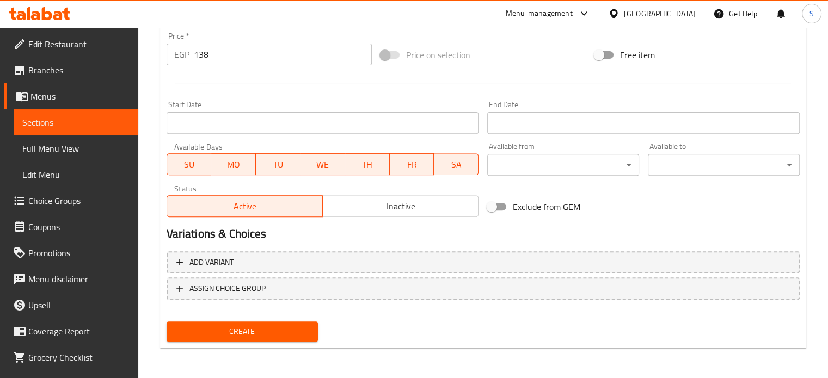
type textarea "شرائح لحم مع الفلفل الاخضر والبصل وصوص الصويا"
click at [290, 318] on div "Create" at bounding box center [242, 331] width 161 height 29
click at [279, 330] on span "Create" at bounding box center [242, 332] width 134 height 14
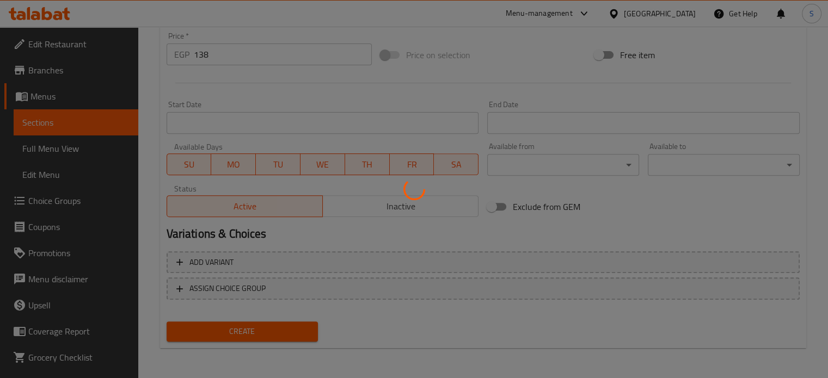
scroll to position [0, 0]
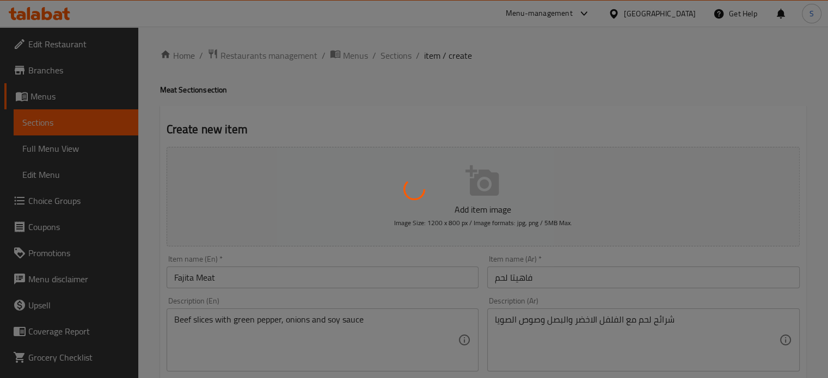
type input "0"
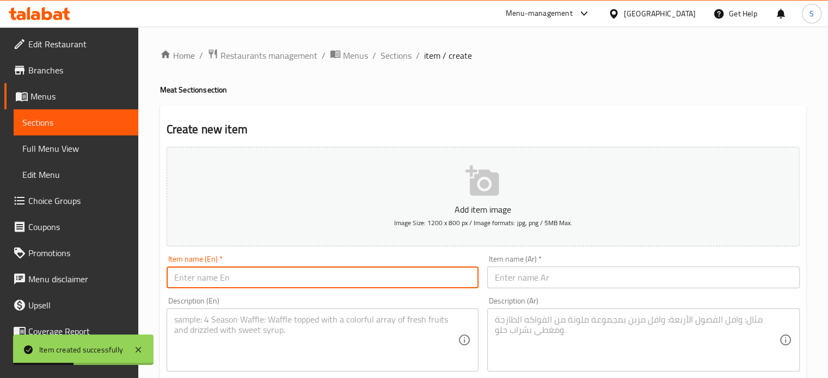
paste input "كلوب ساندويتش"
click at [305, 273] on input "text" at bounding box center [323, 278] width 312 height 22
type input "كلوب ساندويتش"
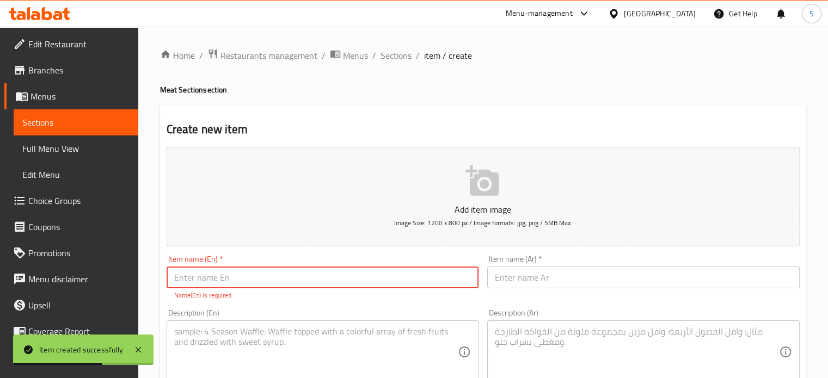
click at [512, 276] on input "text" at bounding box center [643, 278] width 312 height 22
paste input "كلوب ساندويتش"
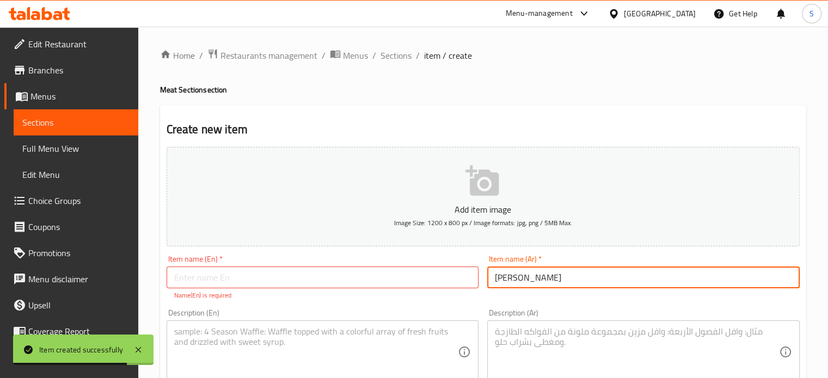
type input "كلوب ساندويتش"
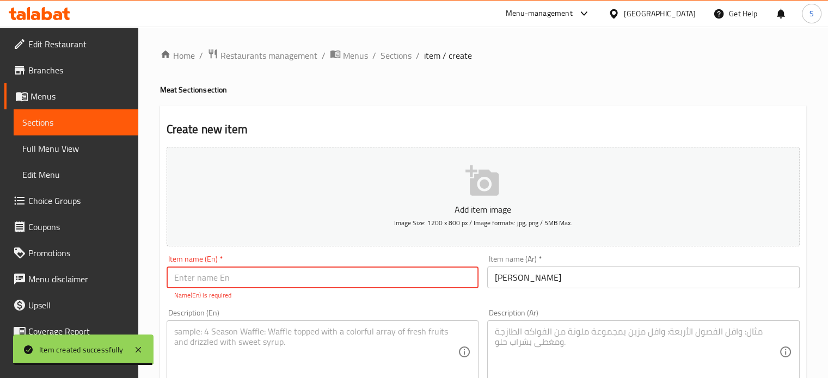
click at [393, 285] on input "text" at bounding box center [323, 278] width 312 height 22
paste input "Club Sandwich"
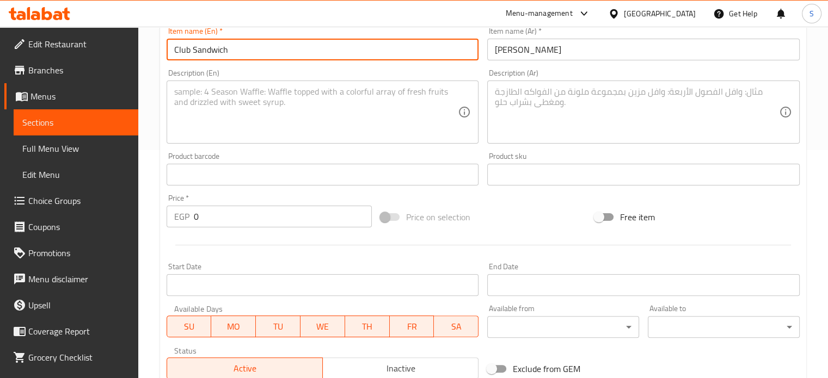
scroll to position [233, 0]
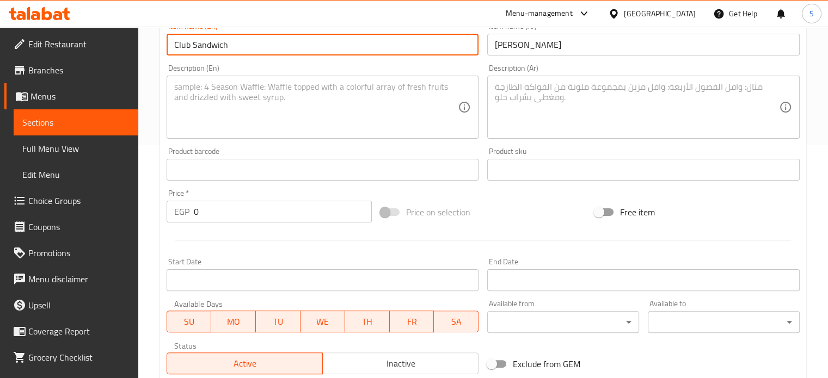
type input "Club Sandwich"
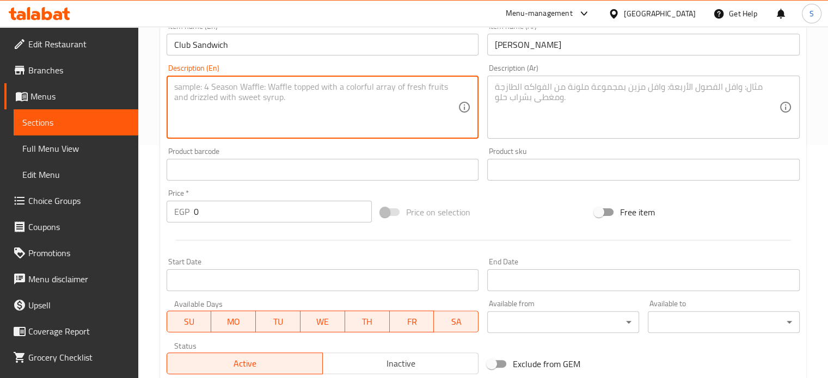
click at [267, 110] on textarea at bounding box center [316, 108] width 284 height 52
paste textarea "Toast stuffed with smoked turkey, beef, cheddar cheese, and cocktail sauce"
type textarea "Toast stuffed with smoked turkey, beef, cheddar cheese, and cocktail sauce"
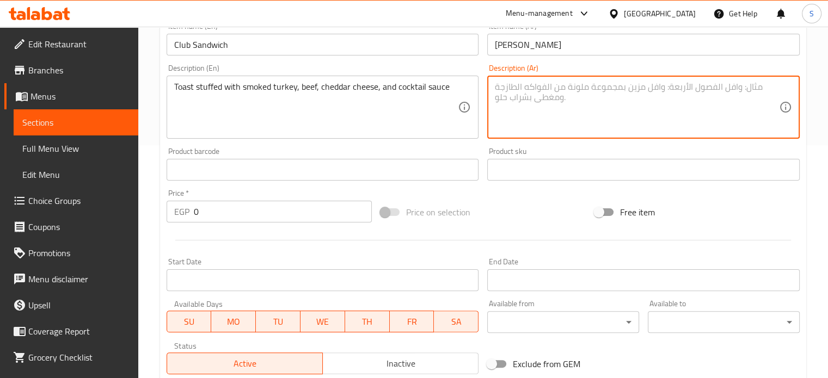
click at [527, 102] on textarea at bounding box center [637, 108] width 284 height 52
paste textarea "توست محشي ديك رومي مدخن بيف جبنه شيدر وصوص كوكتيل"
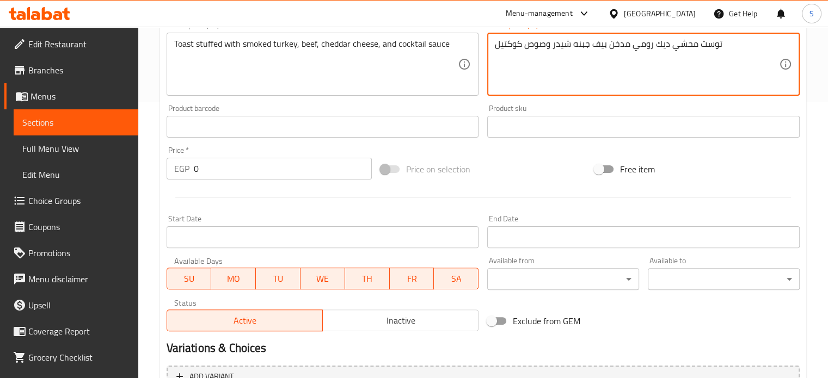
type textarea "توست محشي ديك رومي مدخن بيف جبنه شيدر وصوص كوكتيل"
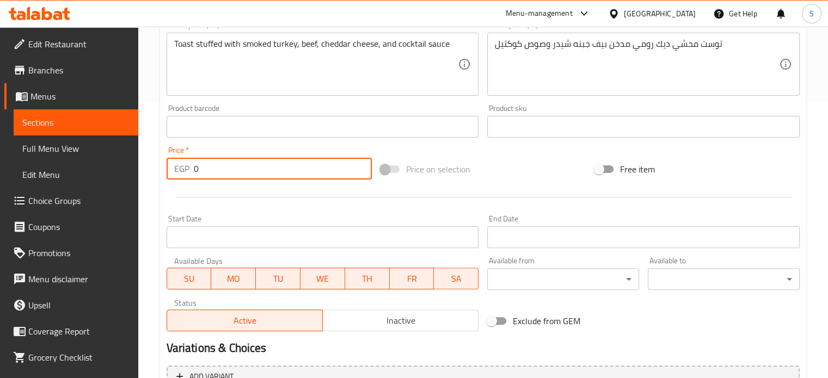
click at [289, 165] on input "0" at bounding box center [283, 169] width 178 height 22
type input "82"
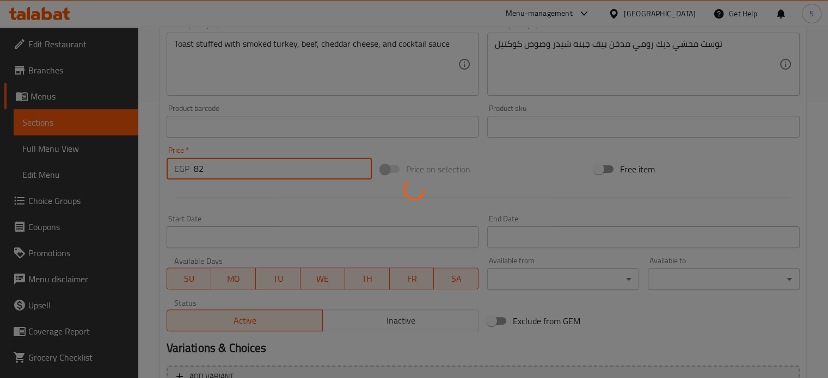
type input "0"
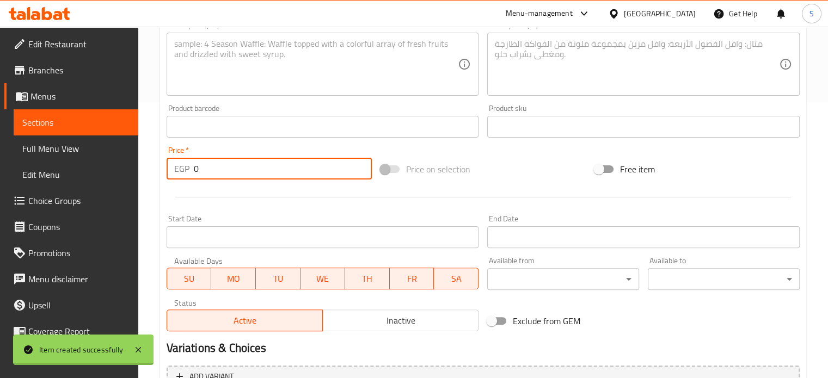
scroll to position [0, 0]
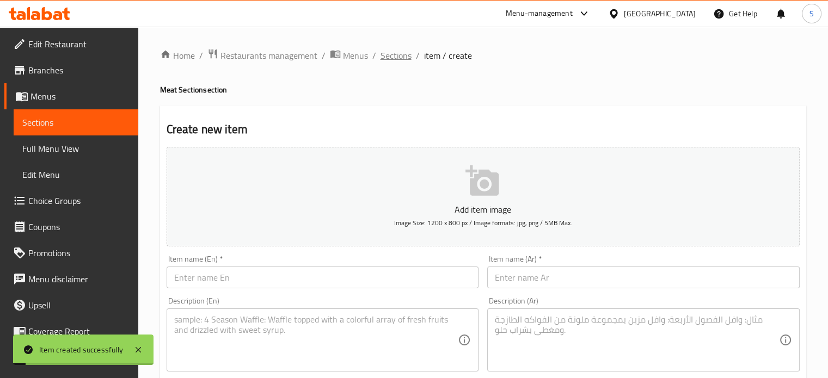
click at [388, 51] on span "Sections" at bounding box center [395, 55] width 31 height 13
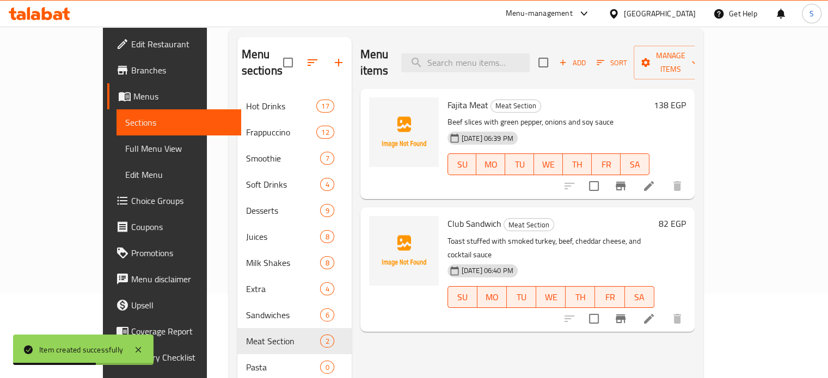
scroll to position [152, 0]
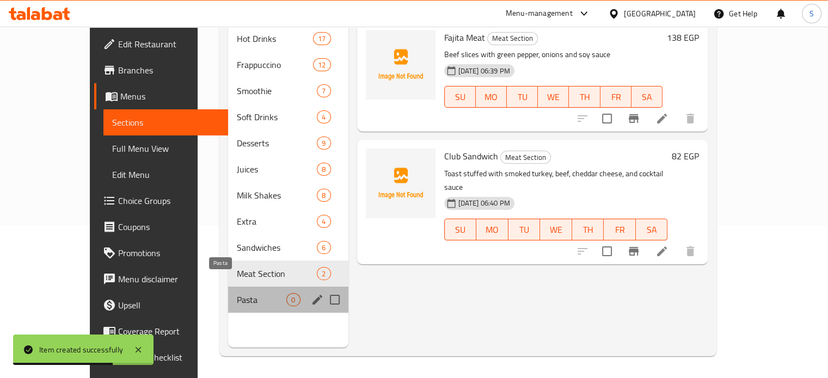
click at [237, 293] on span "Pasta" at bounding box center [262, 299] width 50 height 13
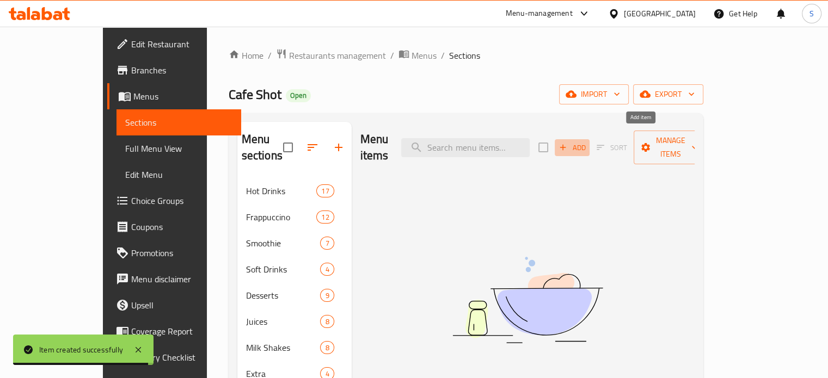
click at [587, 141] on span "Add" at bounding box center [571, 147] width 29 height 13
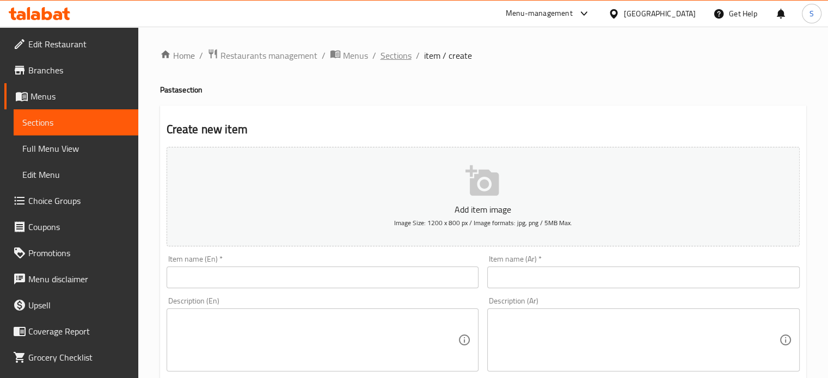
click at [394, 54] on span "Sections" at bounding box center [395, 55] width 31 height 13
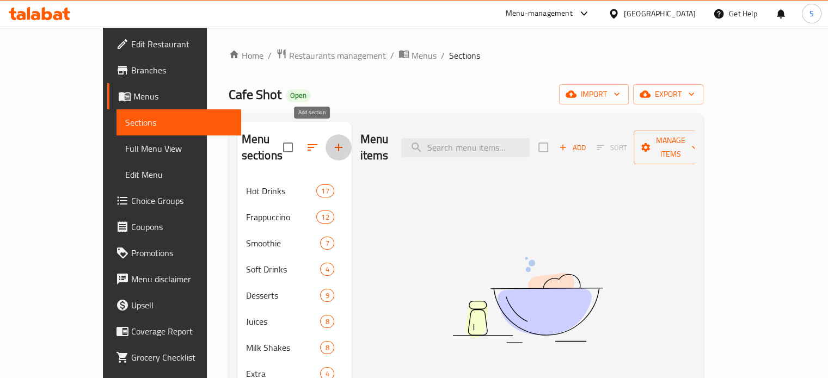
click at [325, 151] on button "button" at bounding box center [338, 147] width 26 height 26
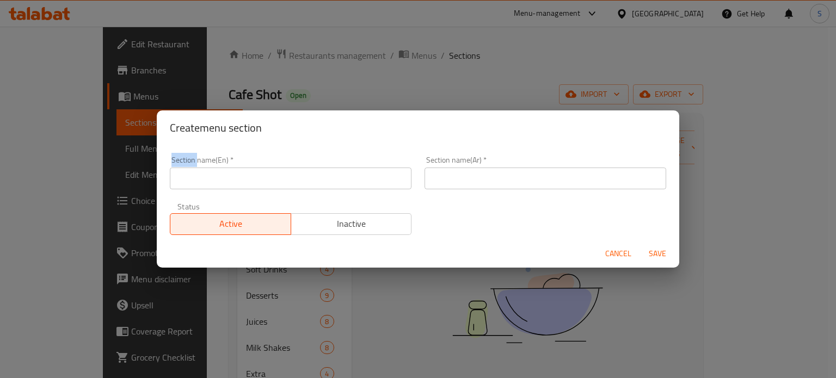
click at [306, 151] on div "Section name(En)   * Section name(En) *" at bounding box center [290, 173] width 255 height 46
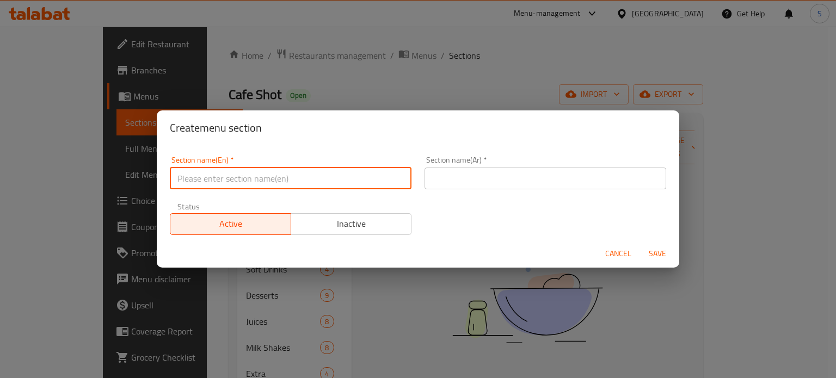
click at [272, 177] on input "text" at bounding box center [291, 179] width 242 height 22
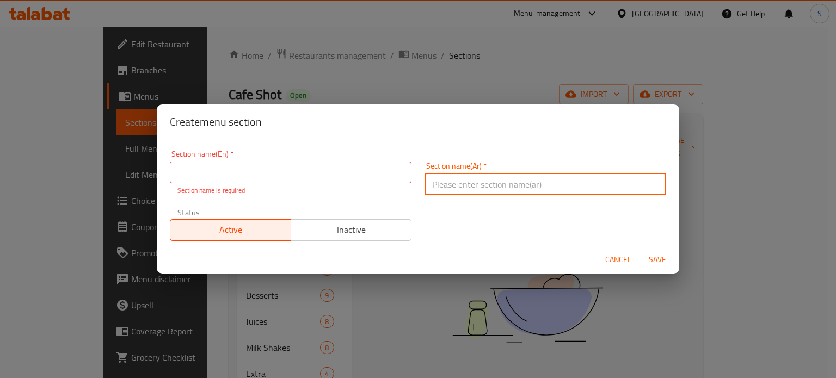
click at [467, 175] on input "text" at bounding box center [545, 185] width 242 height 22
paste input "قسم التونة"
type input "قسم التونة"
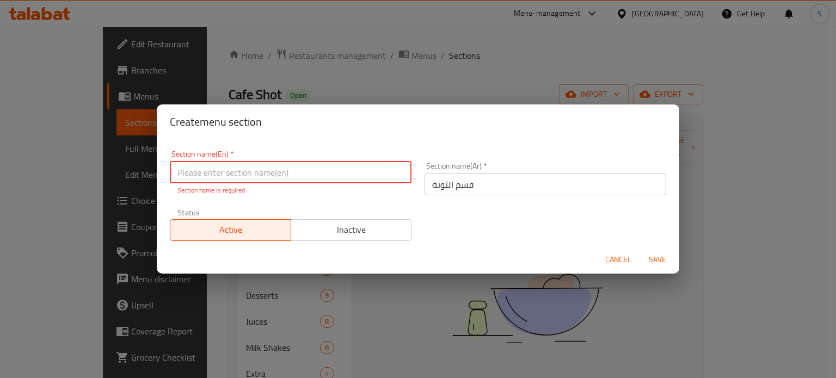
click at [276, 173] on input "text" at bounding box center [291, 173] width 242 height 22
paste input "Tuna Section"
type input "Tuna Section"
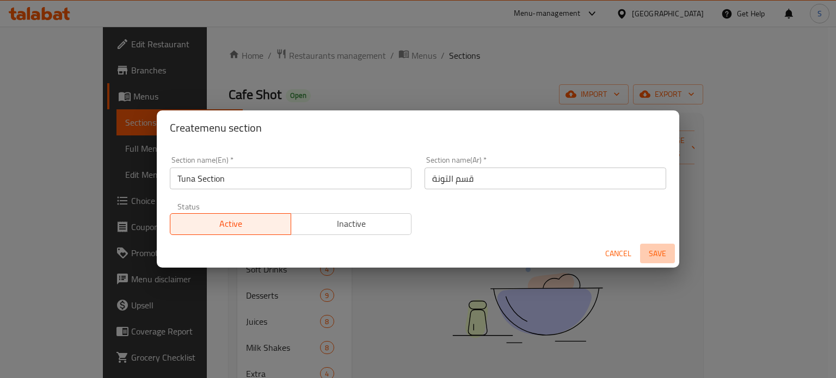
click at [648, 261] on button "Save" at bounding box center [657, 254] width 35 height 20
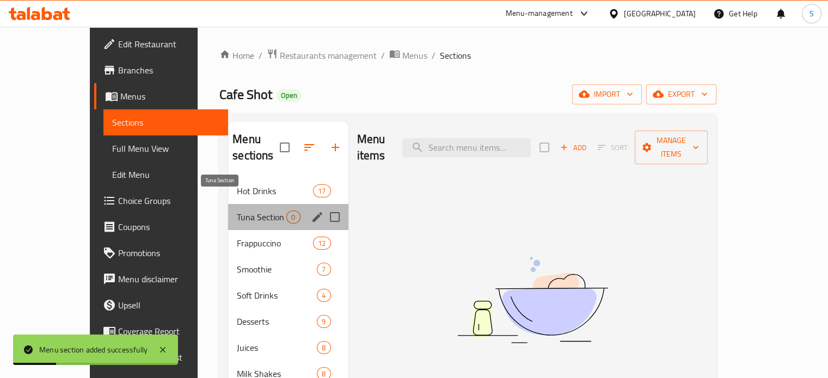
click at [237, 211] on span "Tuna Section" at bounding box center [262, 217] width 50 height 13
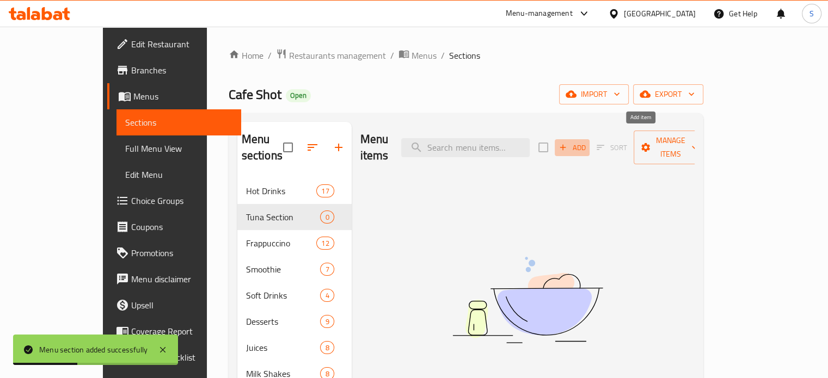
click at [568, 143] on icon "button" at bounding box center [563, 148] width 10 height 10
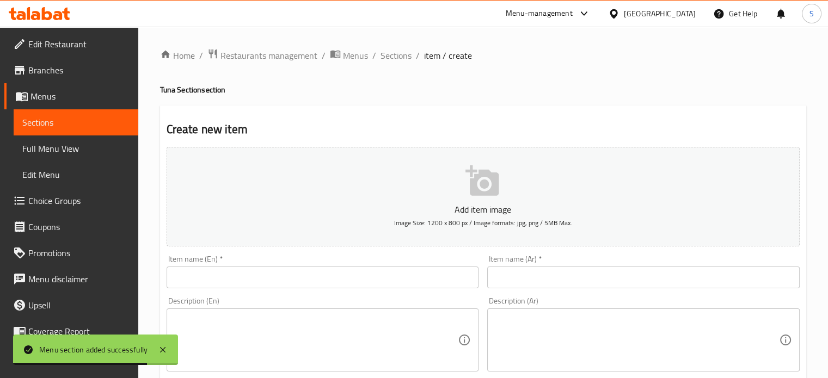
paste input "Tuna Heaven"
click at [366, 269] on input "text" at bounding box center [323, 278] width 312 height 22
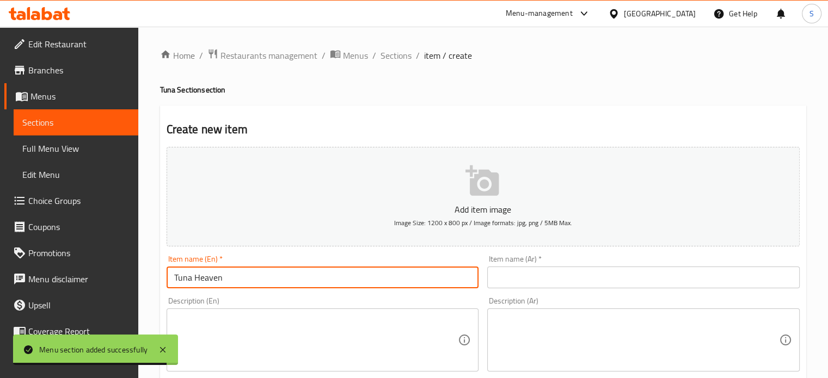
type input "Tuna Heaven"
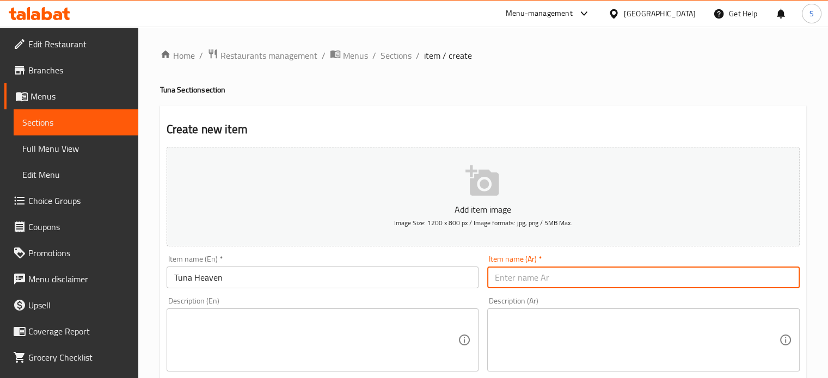
click at [514, 274] on input "text" at bounding box center [643, 278] width 312 height 22
paste input "سمك التونة الجنة"
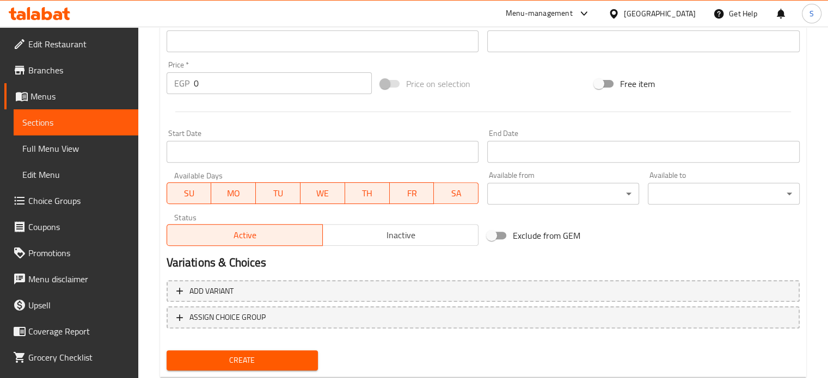
scroll to position [390, 0]
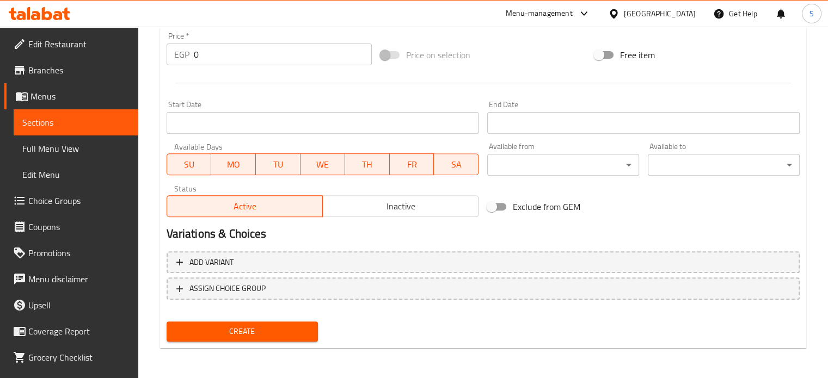
type input "سمك التونة الجنة"
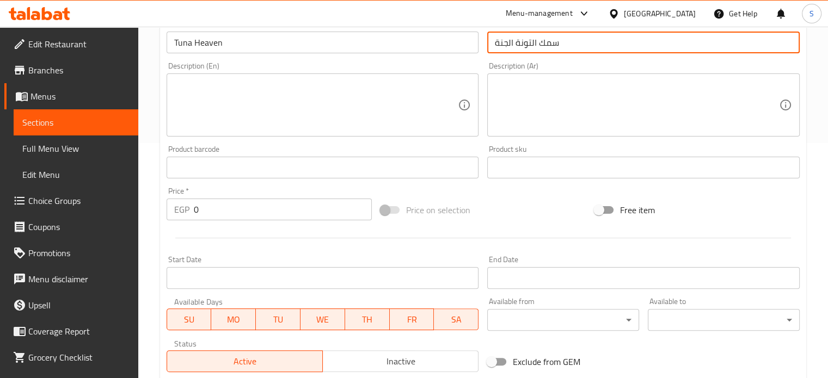
scroll to position [233, 0]
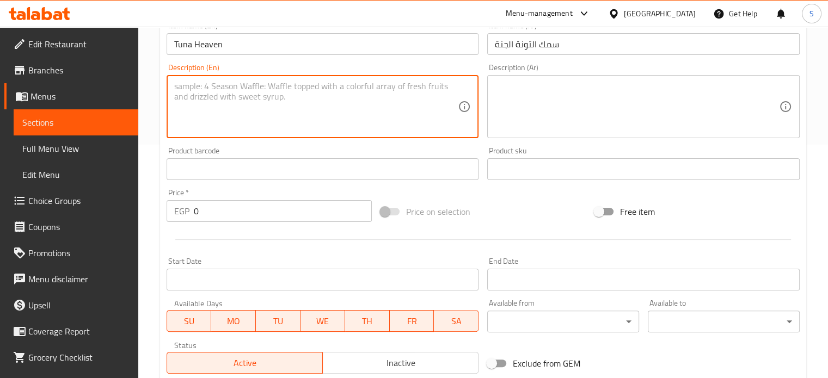
click at [264, 101] on textarea at bounding box center [316, 107] width 284 height 52
paste textarea "Light tuna with sweet corn, red onions and pickled cucumbers"
type textarea "Light tuna with sweet corn, red onions and pickled cucumbers"
paste textarea "تونه لايت مع ذره حلوه مع بصل احمر وخيار مخلل"
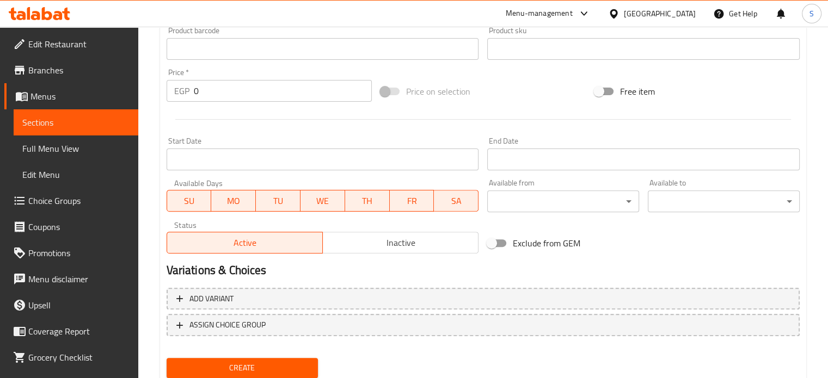
scroll to position [367, 0]
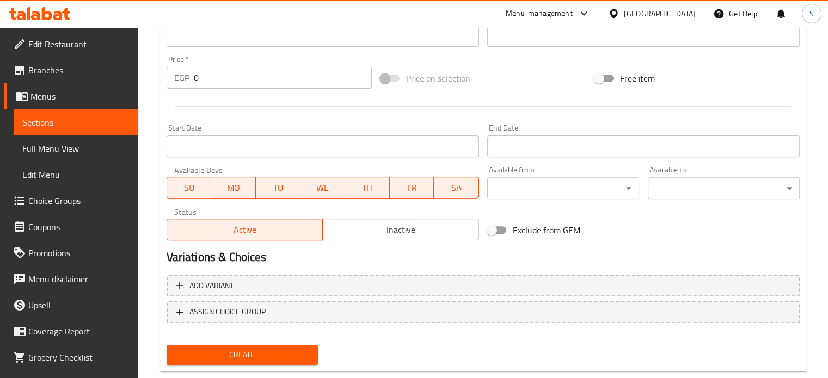
type textarea "تونه لايت مع ذره حلوه مع بصل احمر وخيار مخلل"
click at [245, 84] on input "0" at bounding box center [283, 78] width 178 height 22
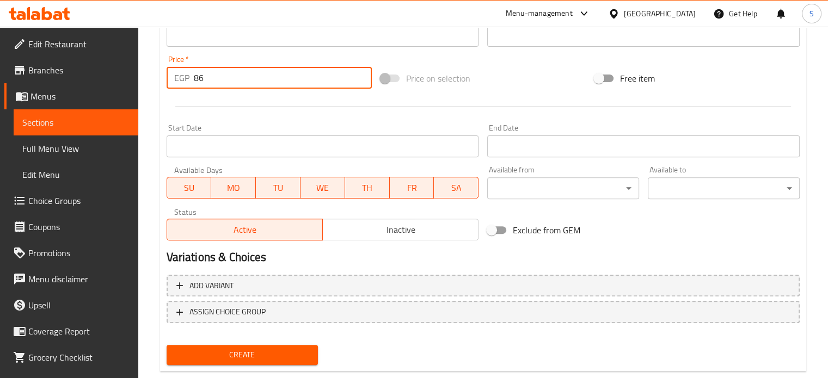
type input "86"
click at [167, 345] on button "Create" at bounding box center [243, 355] width 152 height 20
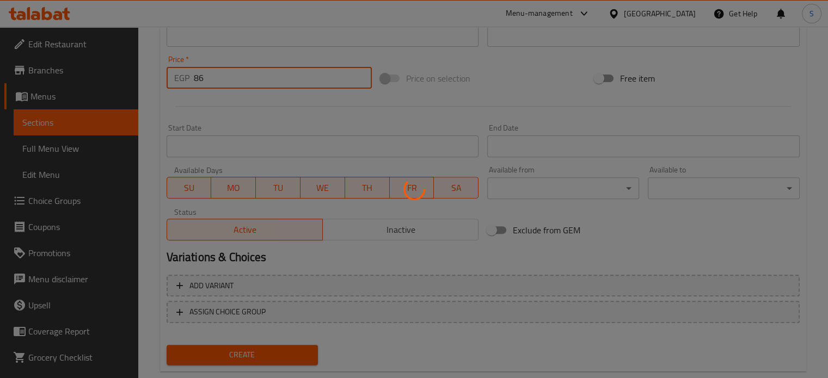
type input "0"
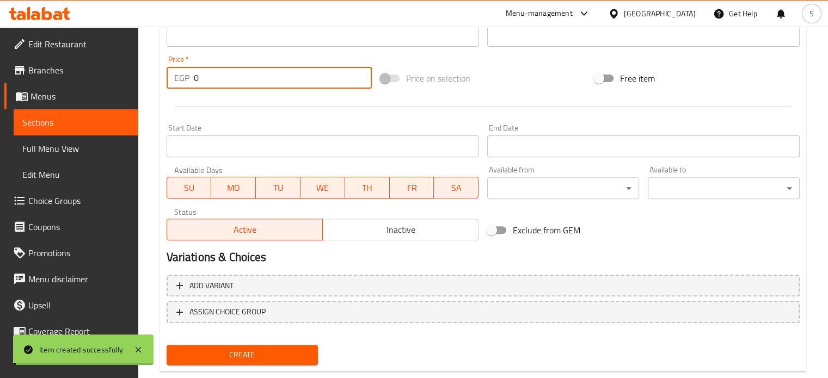
scroll to position [0, 0]
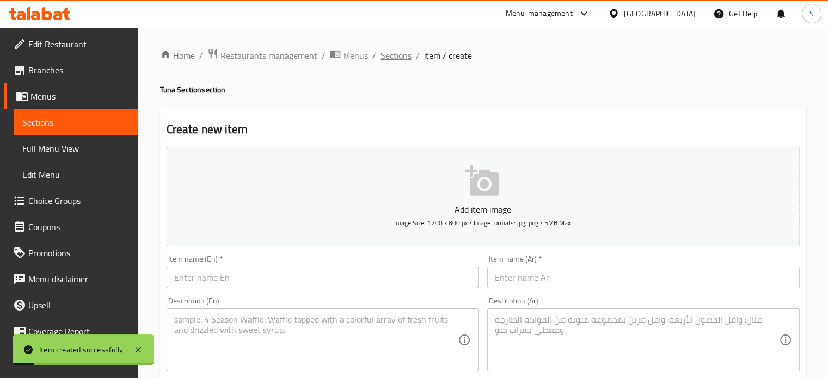
click at [400, 62] on span "Sections" at bounding box center [395, 55] width 31 height 13
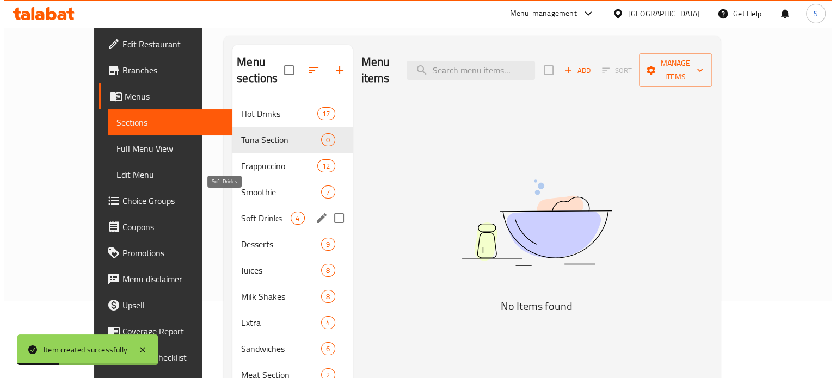
scroll to position [78, 0]
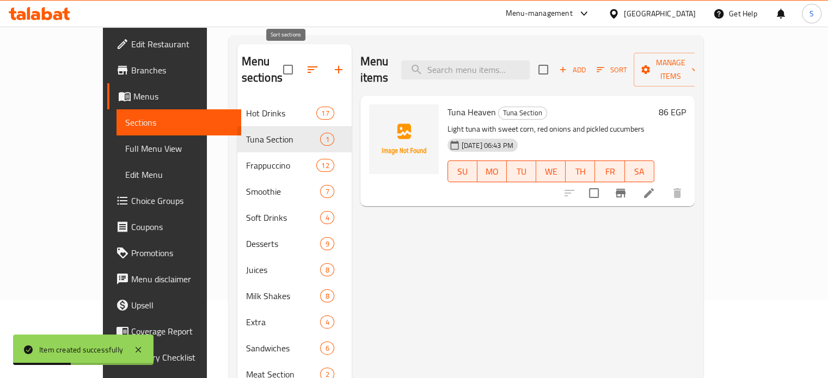
click at [306, 66] on icon "button" at bounding box center [312, 69] width 13 height 13
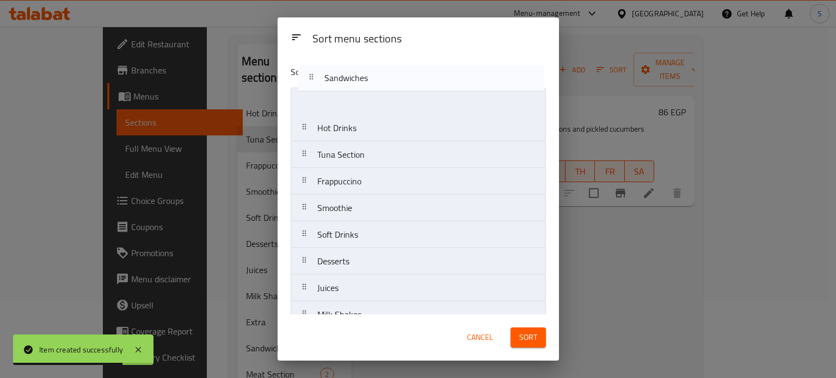
scroll to position [0, 0]
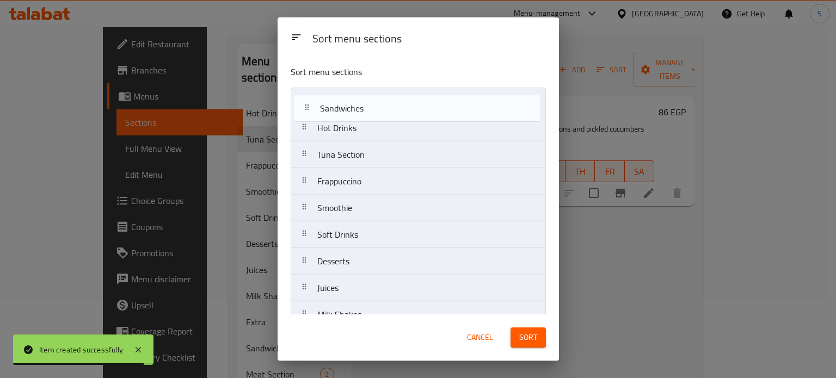
drag, startPoint x: 364, startPoint y: 242, endPoint x: 366, endPoint y: 101, distance: 140.4
click at [366, 101] on nav "Hot Drinks Tuna Section Frappuccino Smoothie Soft Drinks Desserts Juices Milk S…" at bounding box center [418, 248] width 255 height 321
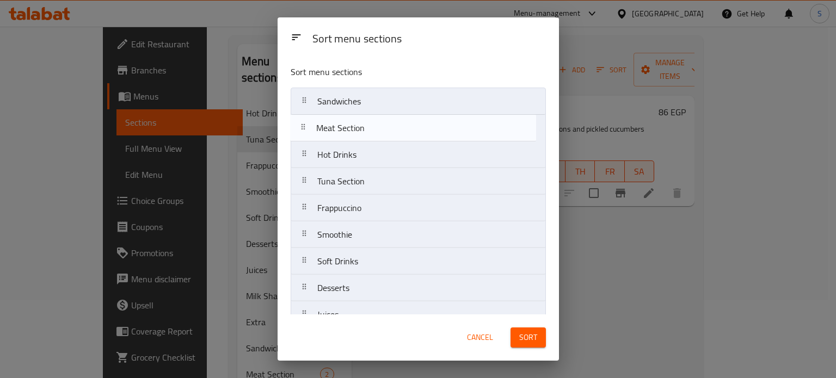
drag, startPoint x: 353, startPoint y: 272, endPoint x: 353, endPoint y: 109, distance: 162.2
click at [353, 109] on nav "Sandwiches Hot Drinks Tuna Section Frappuccino Smoothie Soft Drinks Desserts Ju…" at bounding box center [418, 248] width 255 height 321
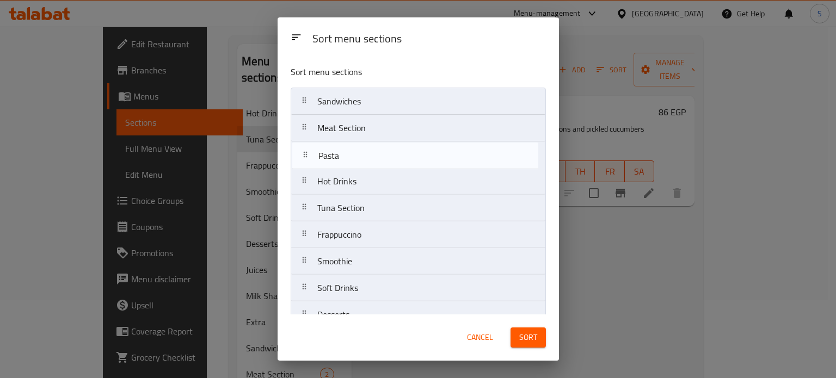
drag, startPoint x: 355, startPoint y: 300, endPoint x: 357, endPoint y: 154, distance: 146.4
click at [357, 154] on nav "Sandwiches Meat Section Hot Drinks Tuna Section Frappuccino Smoothie Soft Drink…" at bounding box center [418, 248] width 255 height 321
drag, startPoint x: 353, startPoint y: 208, endPoint x: 350, endPoint y: 152, distance: 56.1
click at [350, 152] on nav "Sandwiches Meat Section Pasta Hot Drinks Tuna Section Frappuccino Smoothie Soft…" at bounding box center [418, 248] width 255 height 321
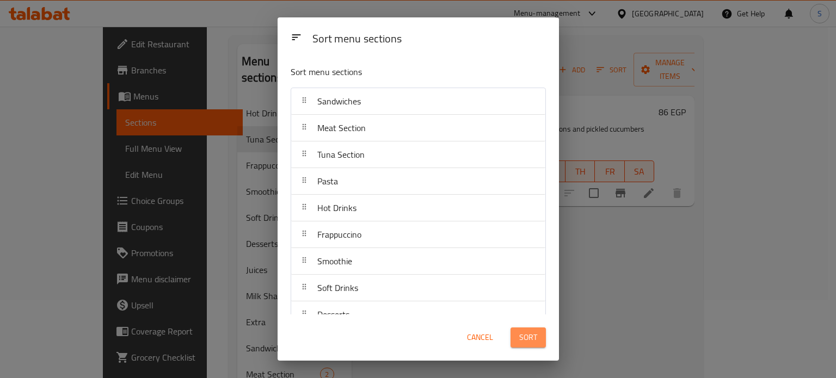
click at [521, 335] on span "Sort" at bounding box center [528, 338] width 18 height 14
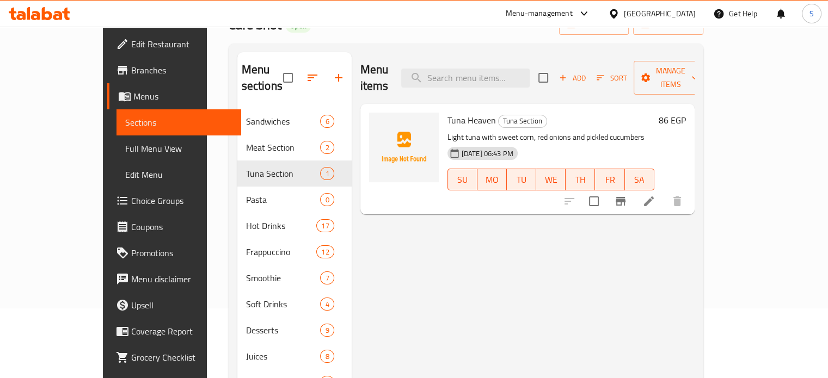
scroll to position [10, 0]
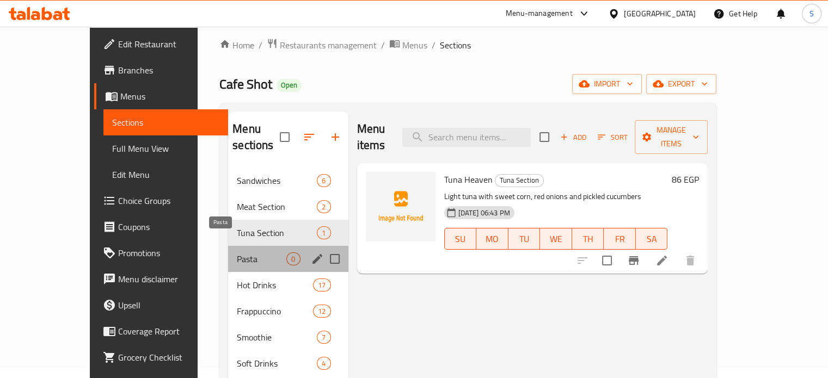
click at [237, 253] on span "Pasta" at bounding box center [262, 259] width 50 height 13
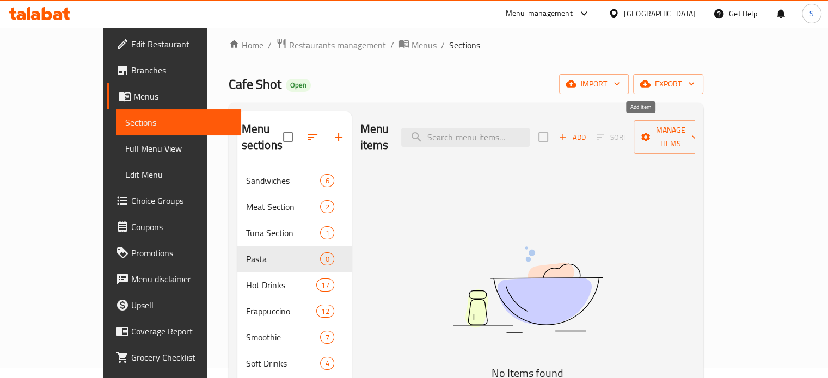
click at [587, 131] on span "Add" at bounding box center [571, 137] width 29 height 13
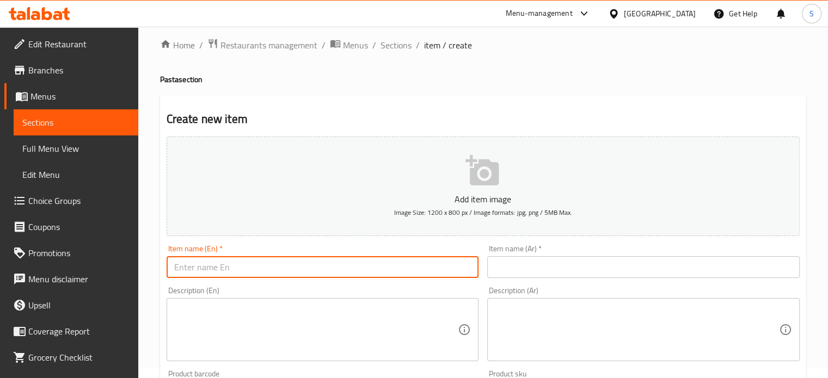
click at [355, 268] on input "text" at bounding box center [323, 267] width 312 height 22
paste input "Alfredo"
paste input "Chicken"
paste input "Mushroom"
click at [217, 265] on input "Alfredo Chicken Mushroom" at bounding box center [323, 267] width 312 height 22
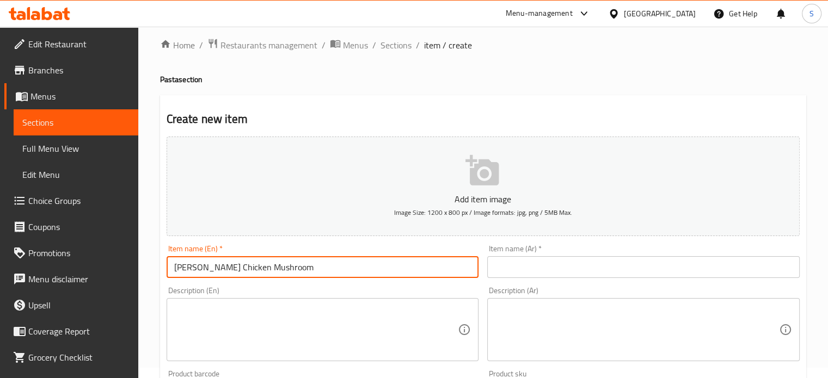
click at [217, 265] on input "Alfredo Chicken Mushroom" at bounding box center [323, 267] width 312 height 22
type input "Alfredo Chicken Mushroom"
click at [527, 264] on input "text" at bounding box center [643, 267] width 312 height 22
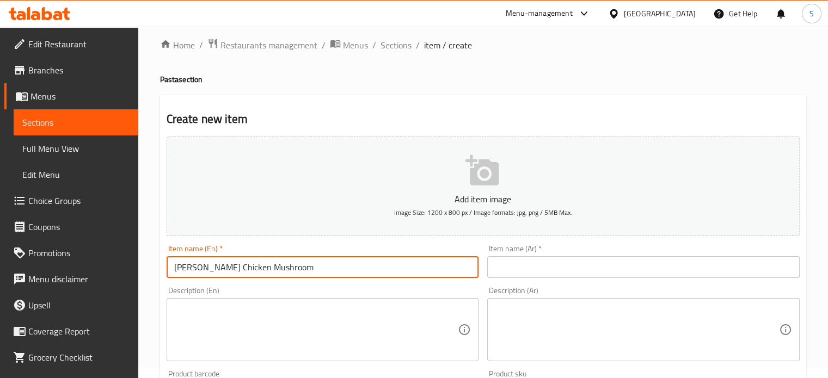
paste input "دجاج ألفريدو بالفطر"
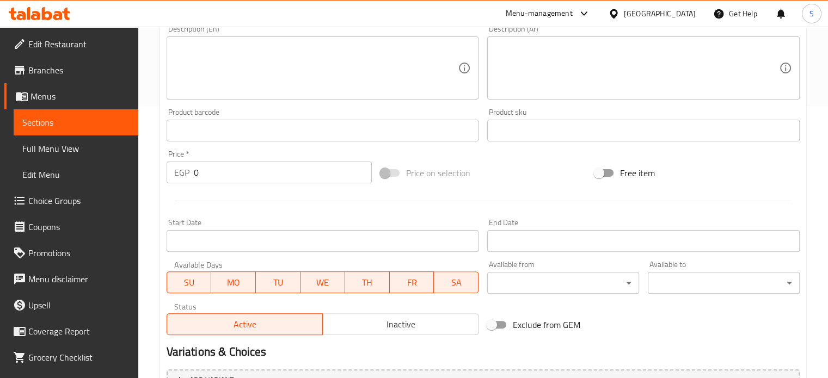
scroll to position [390, 0]
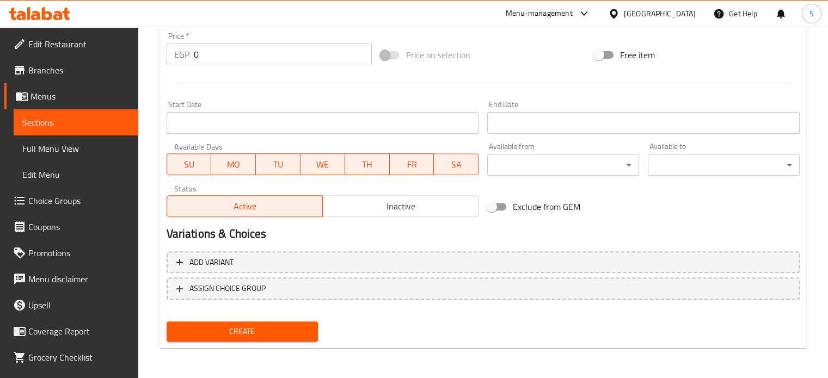
type input "دجاج ألفريدو بالماشروم"
click at [245, 58] on input "0" at bounding box center [283, 55] width 178 height 22
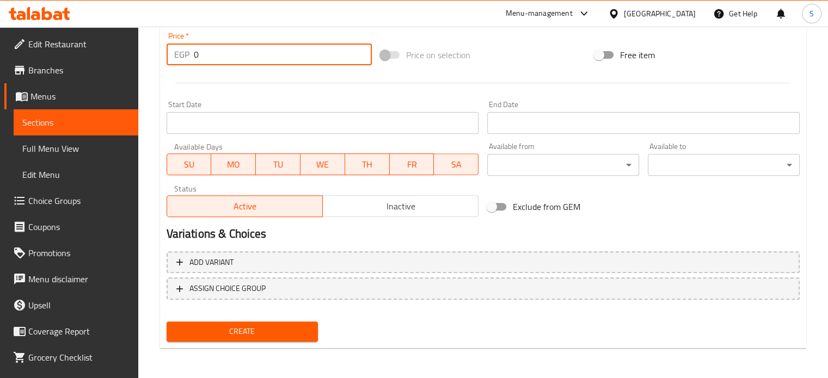
click at [245, 58] on input "0" at bounding box center [283, 55] width 178 height 22
type input "125"
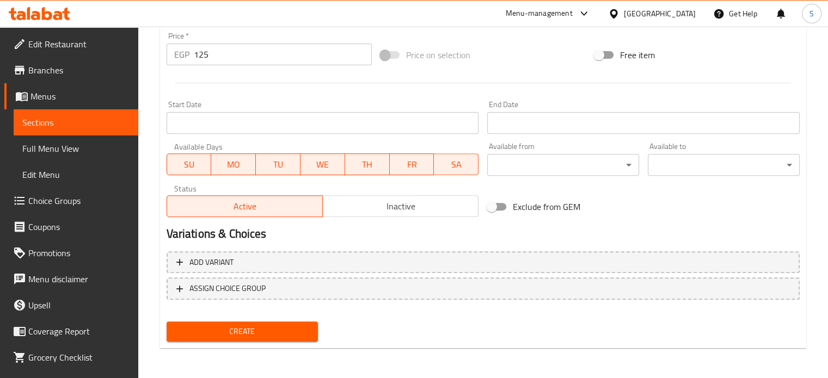
click at [411, 82] on div at bounding box center [483, 83] width 642 height 27
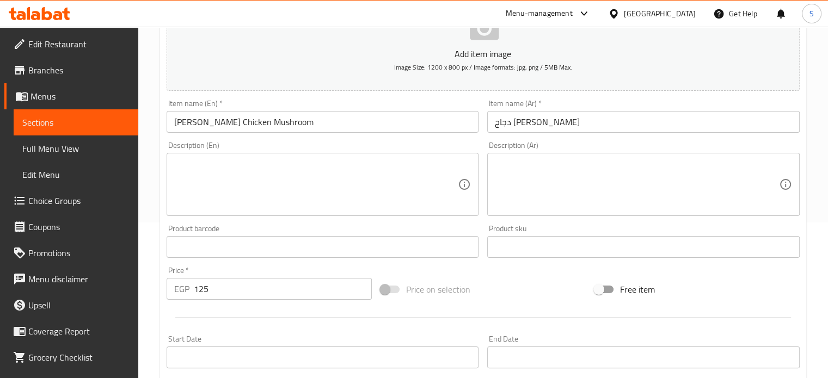
scroll to position [157, 0]
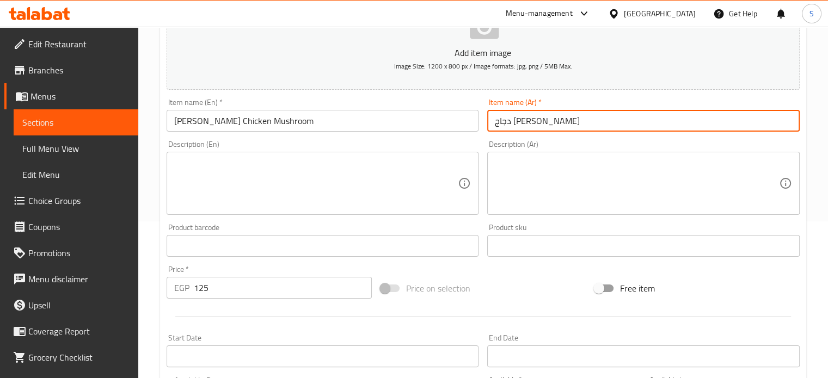
click at [514, 124] on input "دجاج ألفريدو بالماشروم" at bounding box center [643, 121] width 312 height 22
type input "دجاج ألفريدو بالمشروم"
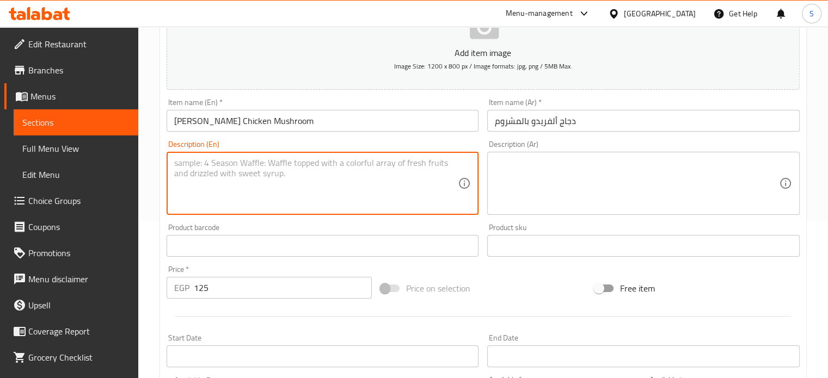
click at [360, 187] on textarea at bounding box center [316, 184] width 284 height 52
paste textarea "Alfredo Chicken Mushroom Pasta"
type textarea "Alfredo Chicken Mushroom Pasta"
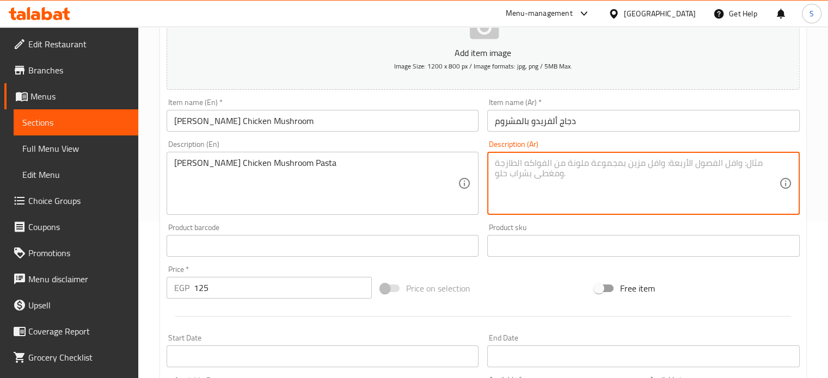
click at [545, 193] on textarea at bounding box center [637, 184] width 284 height 52
paste textarea "باستا الفريدو تشيكن مشروم"
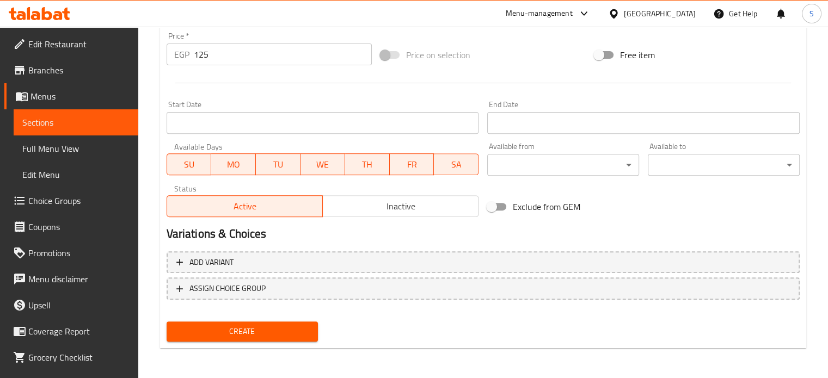
type textarea "باستا الفريدو تشيكن مشروم"
click at [279, 327] on span "Create" at bounding box center [242, 332] width 134 height 14
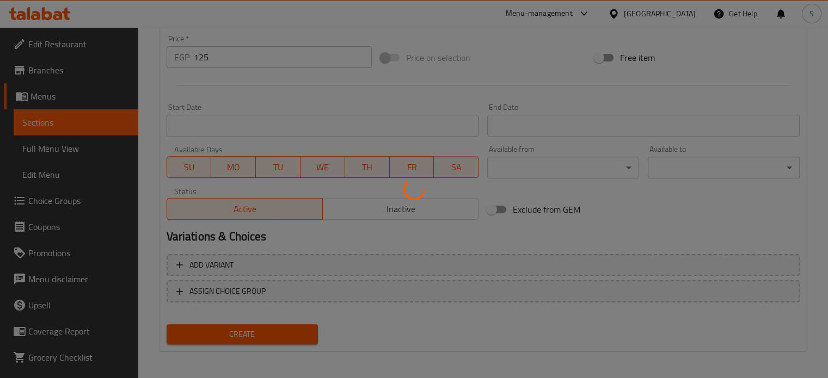
scroll to position [0, 0]
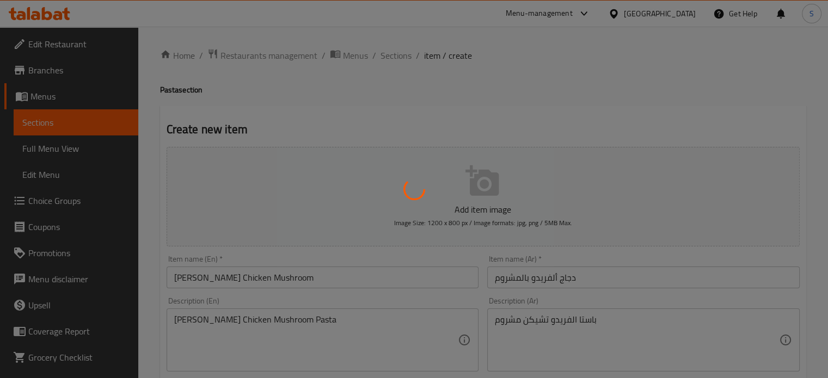
type input "0"
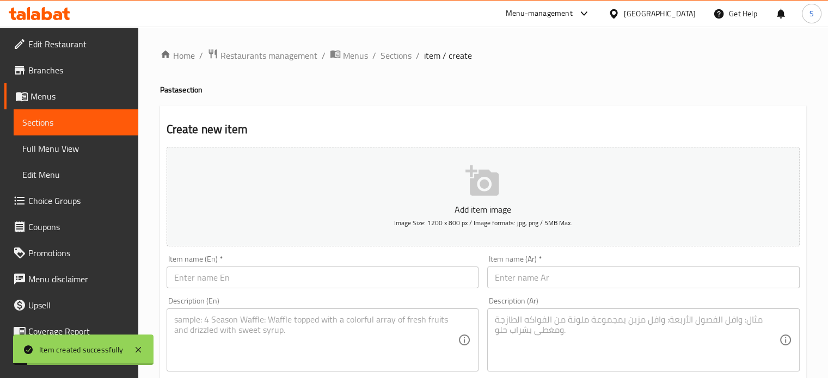
scroll to position [19, 0]
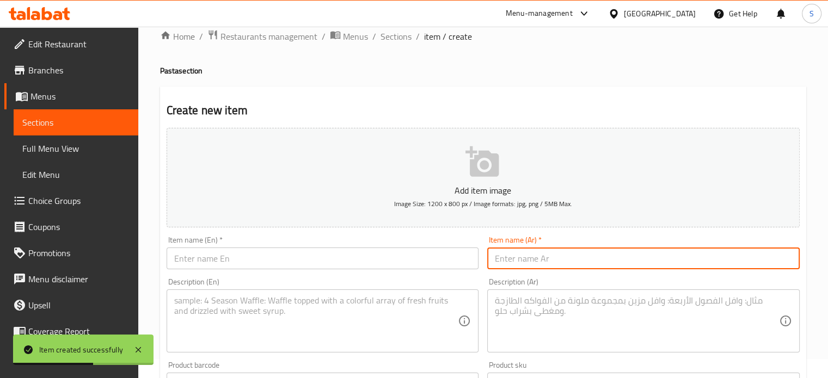
click at [516, 257] on input "text" at bounding box center [643, 259] width 312 height 22
paste input "مكرونة ميكس جبن"
type input "مكرونة ميكس جبن"
paste input "Pasta Mix Cheese"
click at [303, 261] on input "text" at bounding box center [323, 259] width 312 height 22
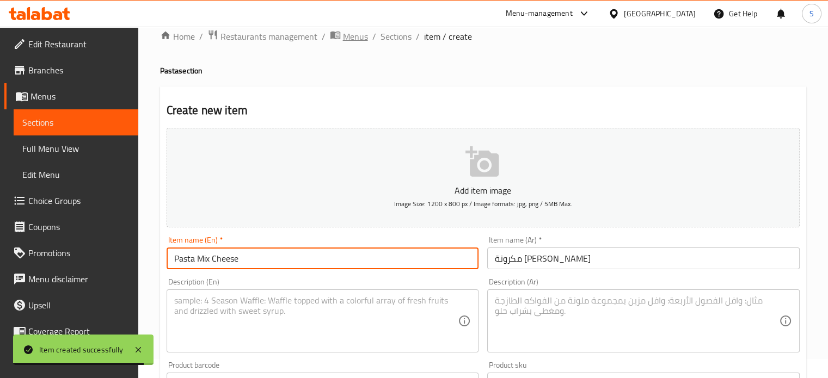
type input "Pasta Mix Cheese"
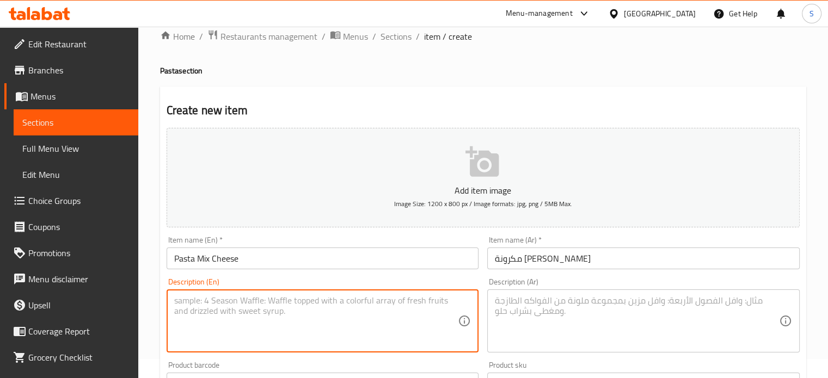
click at [416, 317] on textarea at bounding box center [316, 322] width 284 height 52
paste textarea "Pasta Mix Cheese"
type textarea "Pasta Mix Cheese"
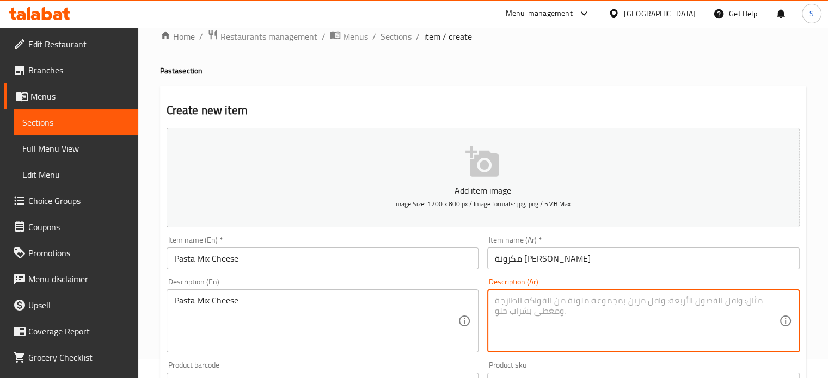
click at [533, 307] on textarea at bounding box center [637, 322] width 284 height 52
paste textarea "باستا ميكس جبن"
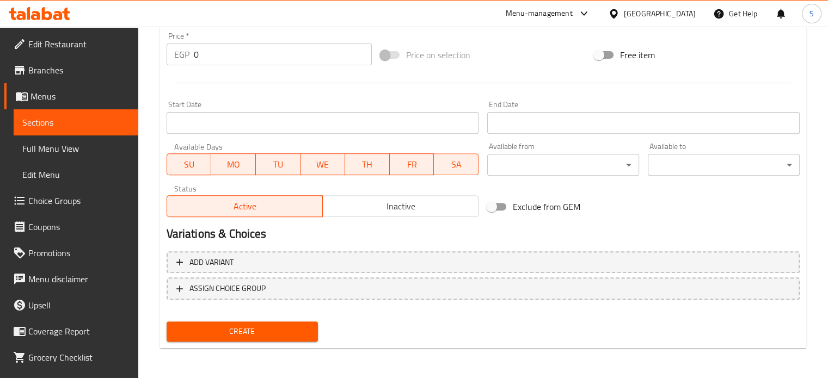
type textarea "باستا ميكس جبن"
click at [221, 58] on input "0" at bounding box center [283, 55] width 178 height 22
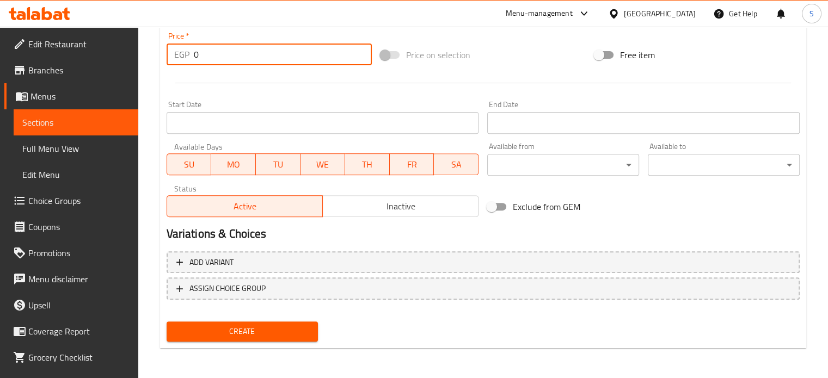
click at [221, 58] on input "0" at bounding box center [283, 55] width 178 height 22
type input "120"
click at [167, 322] on button "Create" at bounding box center [243, 332] width 152 height 20
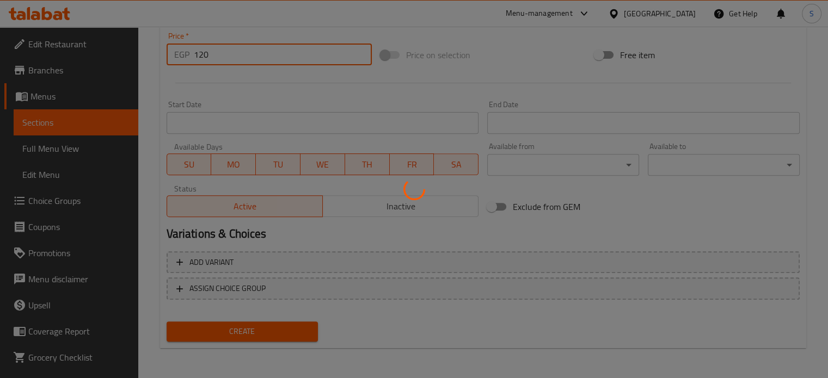
scroll to position [159, 0]
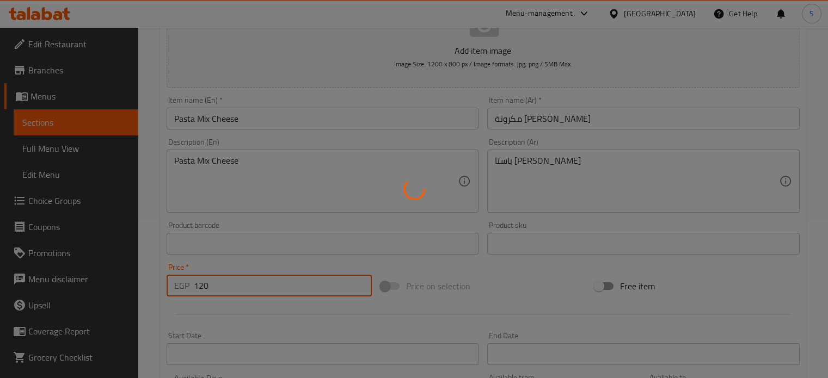
type input "0"
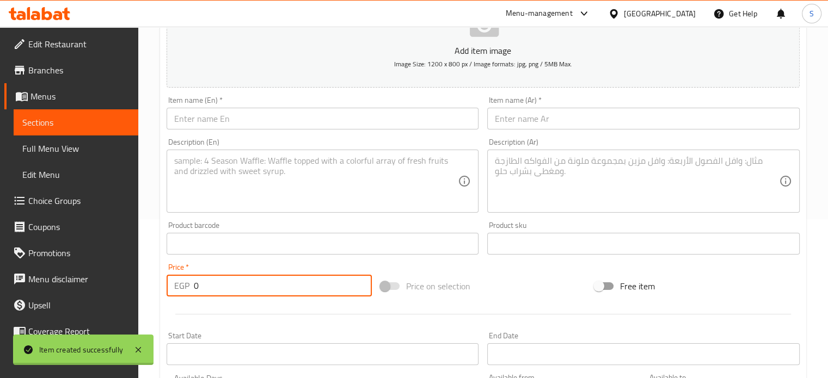
scroll to position [0, 0]
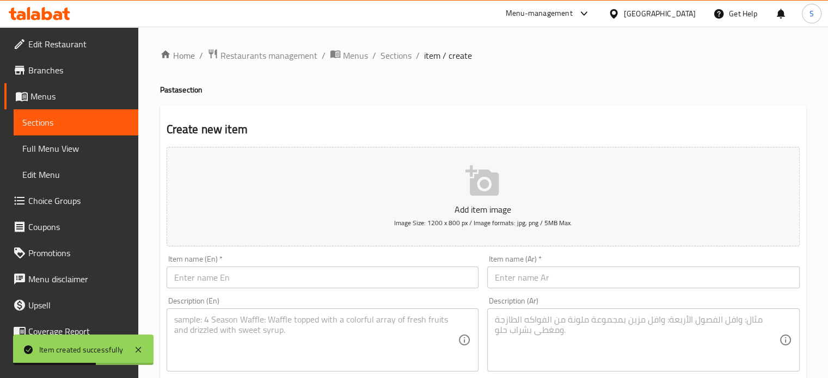
paste input "Spaghetti Two Colors"
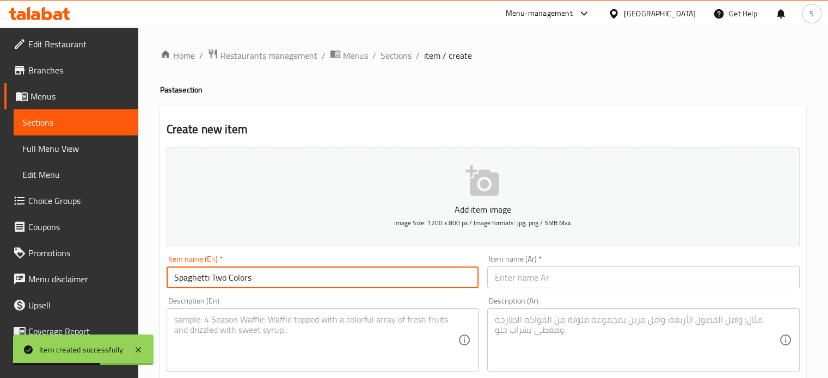
click at [293, 276] on input "Spaghetti Two Colors" at bounding box center [323, 278] width 312 height 22
type input "Spaghetti Two Colors"
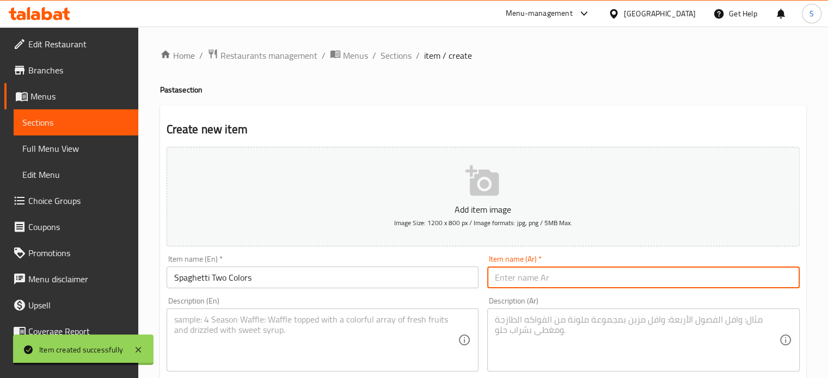
paste input "سباغيتي بلونين"
click at [540, 276] on input "text" at bounding box center [643, 278] width 312 height 22
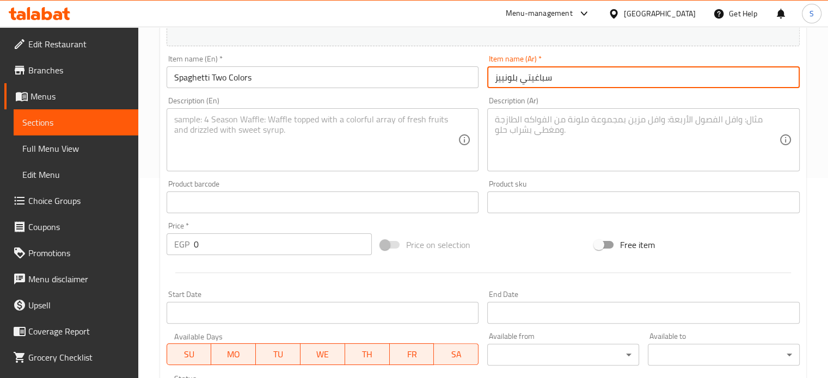
scroll to position [216, 0]
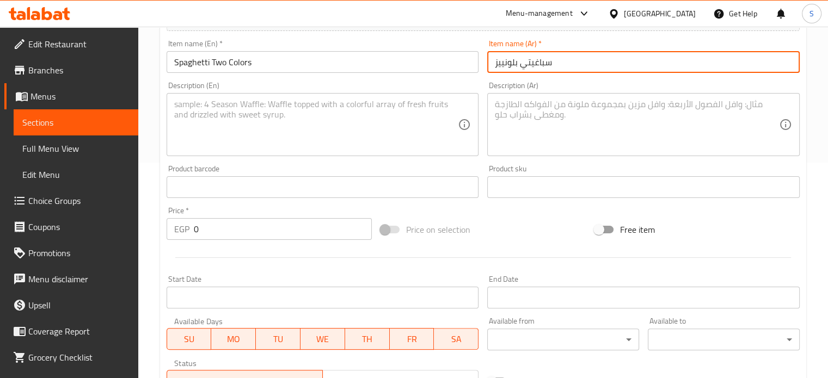
click at [494, 66] on input "سباغيتي بلونييز" at bounding box center [643, 62] width 312 height 22
click at [536, 65] on input "اسباغيتي بلونييز" at bounding box center [643, 62] width 312 height 22
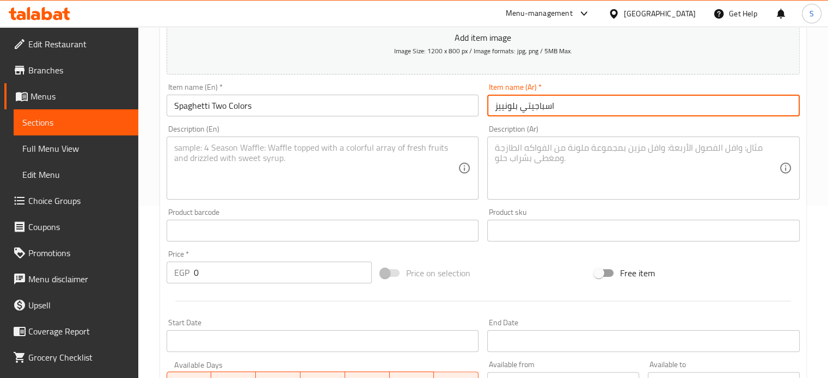
scroll to position [172, 0]
click at [499, 109] on input "اسباجيتي بلونييز" at bounding box center [643, 106] width 312 height 22
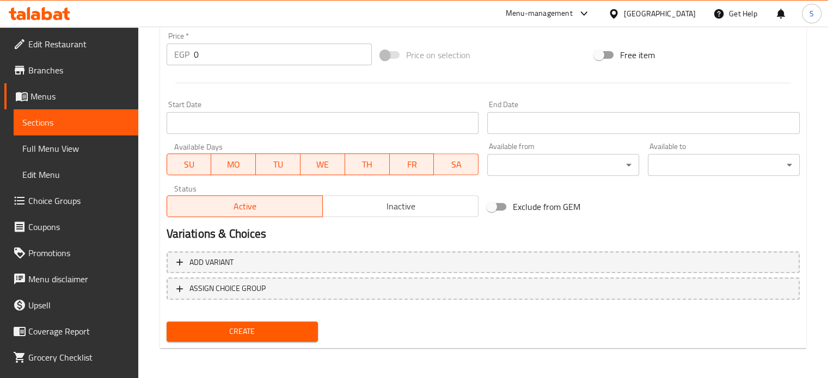
type input "اسباجيتي بلونيز"
click at [206, 51] on input "0" at bounding box center [283, 55] width 178 height 22
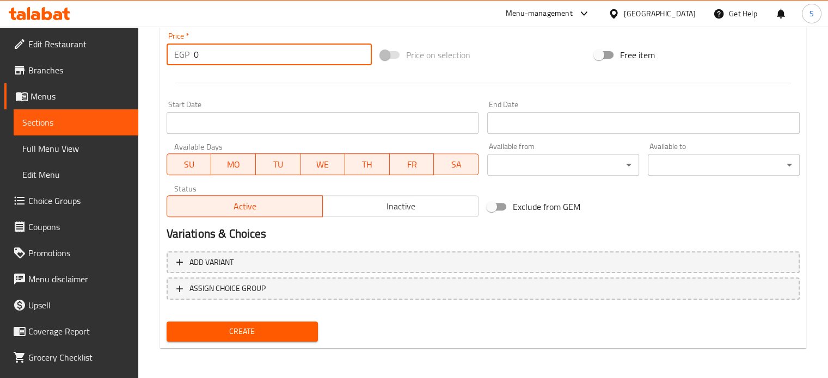
click at [206, 51] on input "0" at bounding box center [283, 55] width 178 height 22
type input "110"
click at [167, 322] on button "Create" at bounding box center [243, 332] width 152 height 20
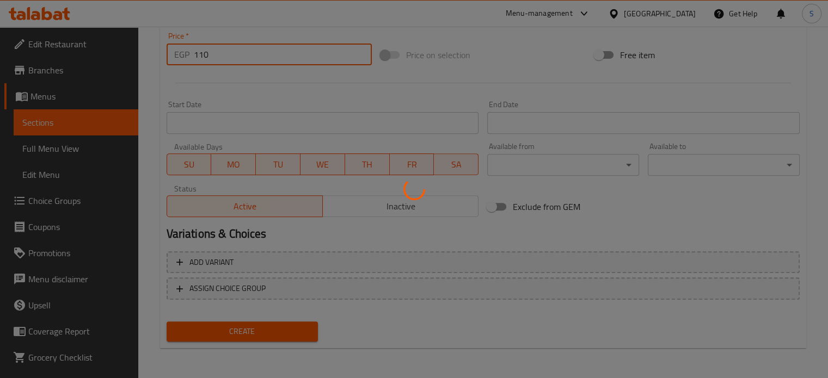
type input "0"
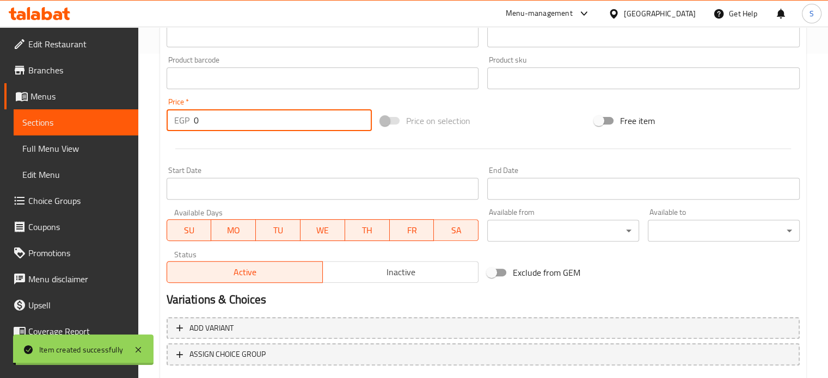
scroll to position [0, 0]
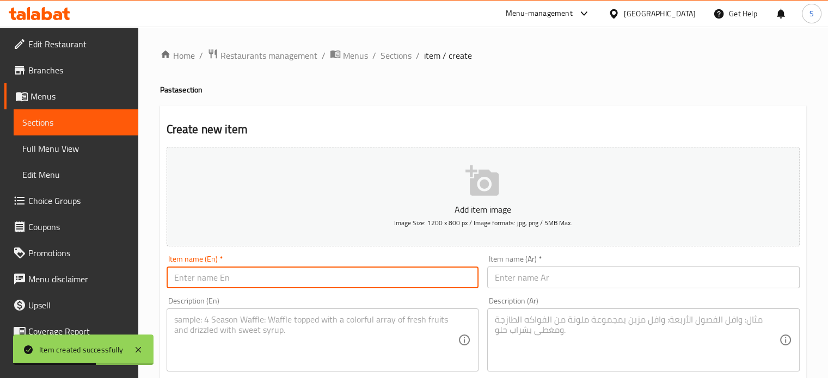
click at [242, 284] on input "text" at bounding box center [323, 278] width 312 height 22
paste input "Penne Arrabita"
type input "Penne Arrabita"
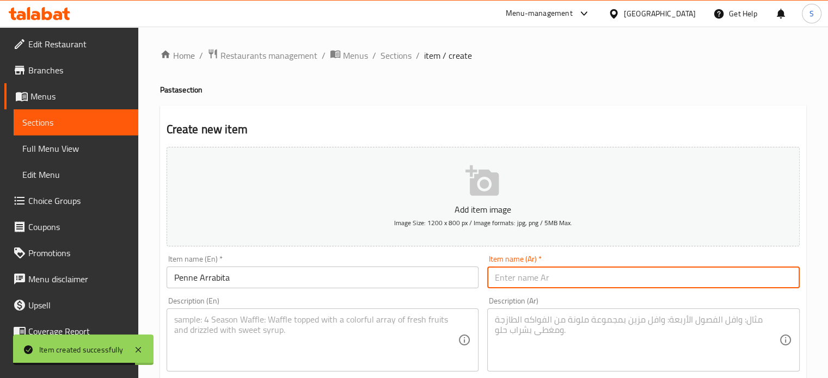
click at [514, 270] on input "text" at bounding box center [643, 278] width 312 height 22
paste input "بيني أرابياتا"
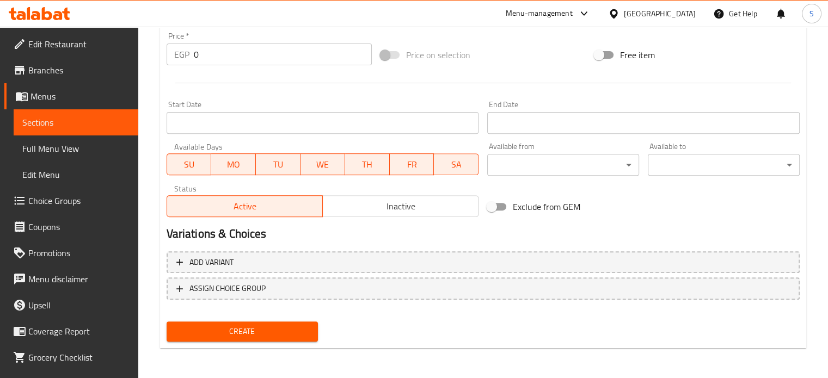
scroll to position [390, 0]
type input "بيني أرابياتا"
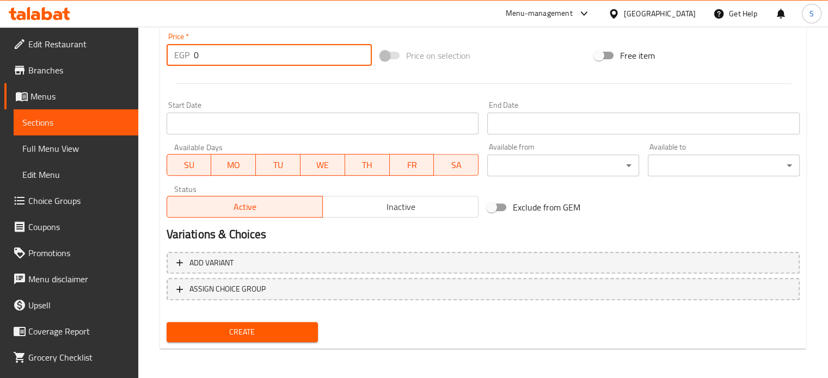
click at [207, 55] on input "0" at bounding box center [283, 55] width 178 height 22
type input "80"
click at [167, 322] on button "Create" at bounding box center [243, 332] width 152 height 20
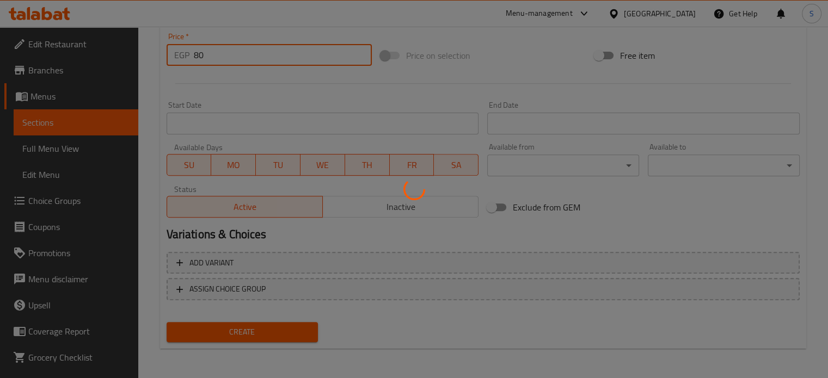
type input "0"
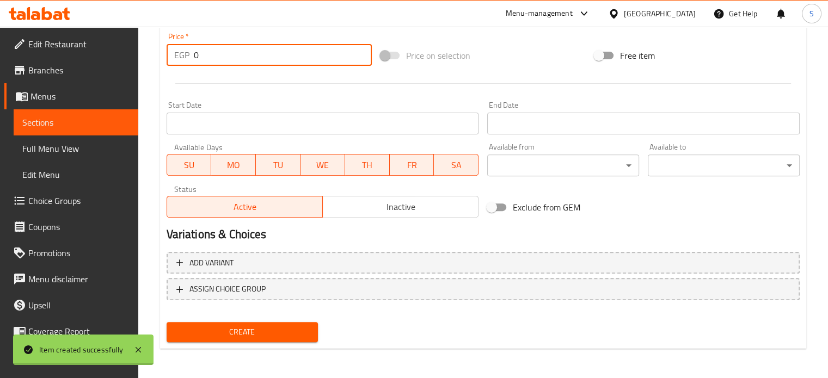
scroll to position [0, 0]
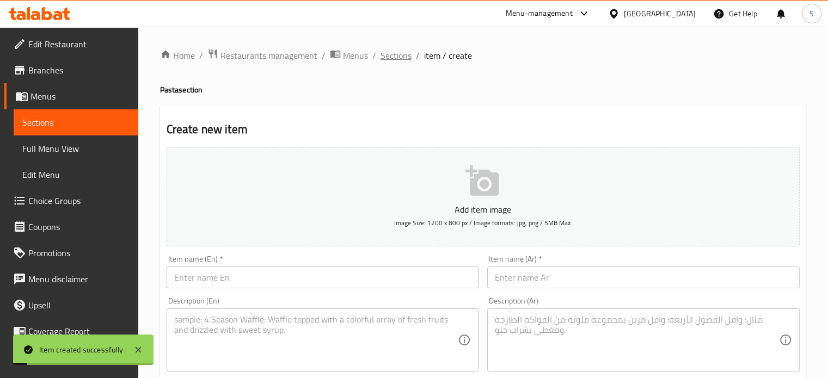
click at [398, 56] on span "Sections" at bounding box center [395, 55] width 31 height 13
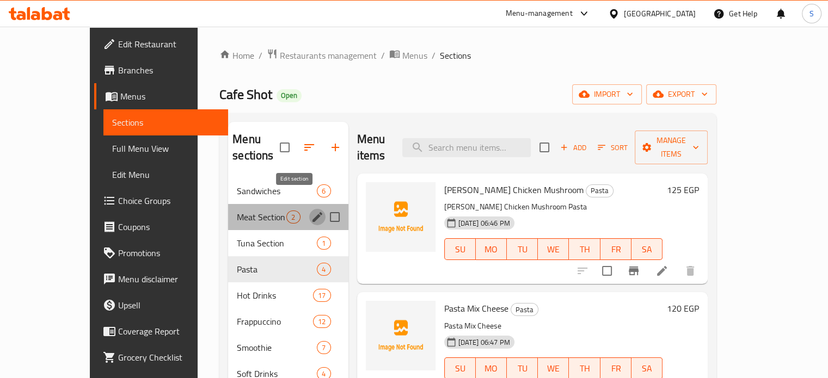
click at [311, 211] on icon "edit" at bounding box center [317, 217] width 13 height 13
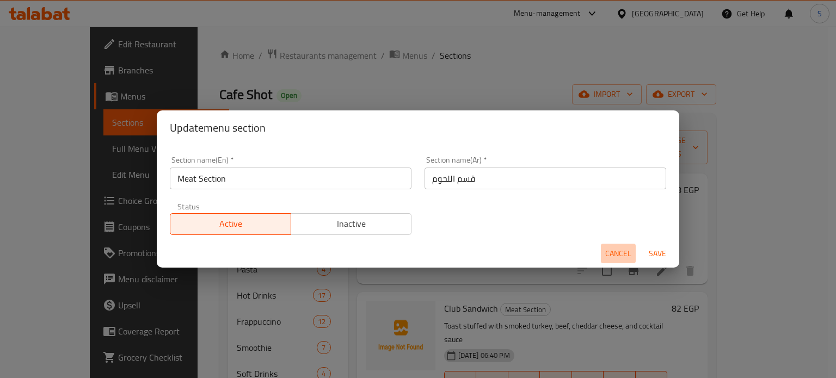
click at [612, 255] on span "Cancel" at bounding box center [618, 254] width 26 height 14
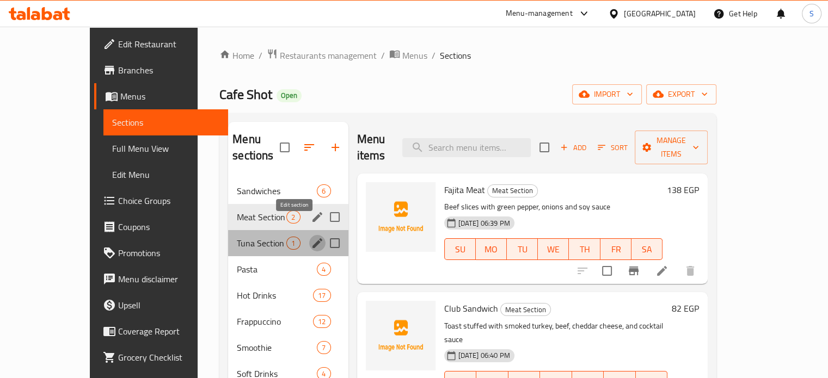
click at [311, 237] on icon "edit" at bounding box center [317, 243] width 13 height 13
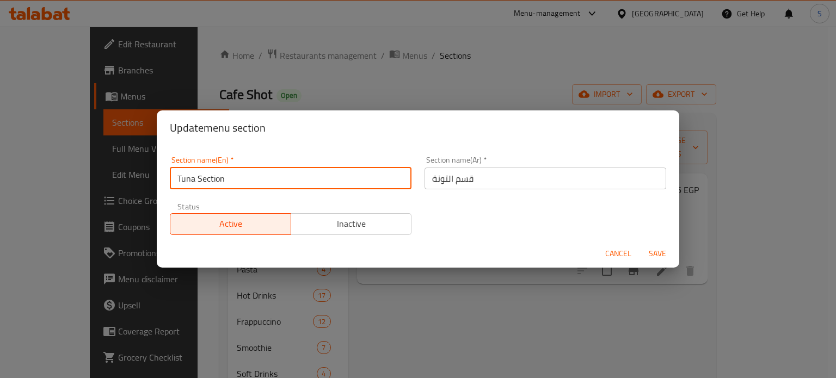
click at [304, 179] on input "Tuna Section" at bounding box center [291, 179] width 242 height 22
type input "Tuna"
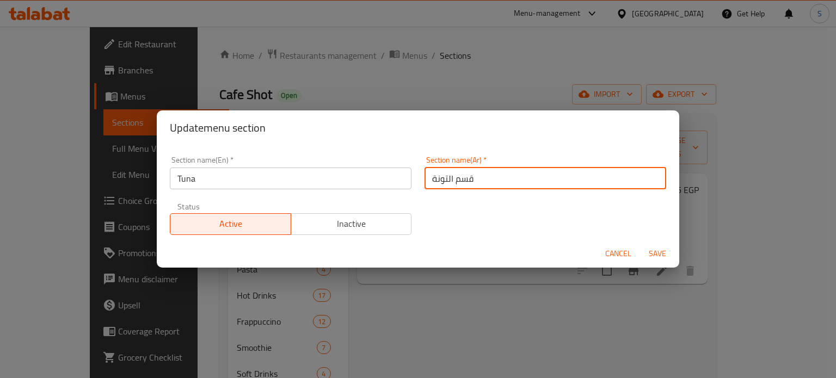
drag, startPoint x: 450, startPoint y: 180, endPoint x: 489, endPoint y: 179, distance: 39.7
click at [489, 179] on input "قسم التونة" at bounding box center [545, 179] width 242 height 22
type input "التونة"
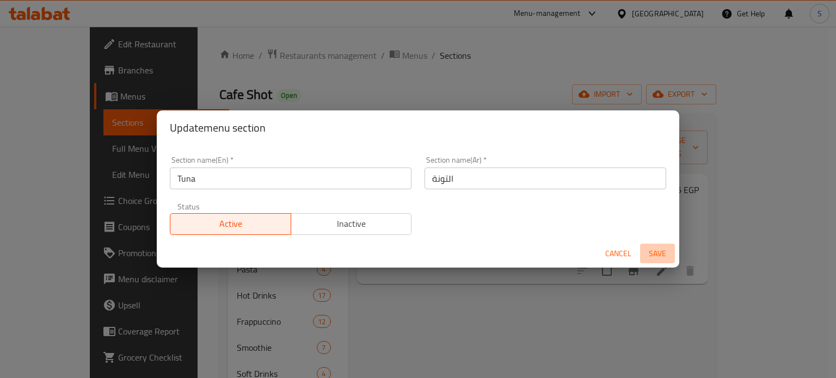
click at [656, 259] on span "Save" at bounding box center [657, 254] width 26 height 14
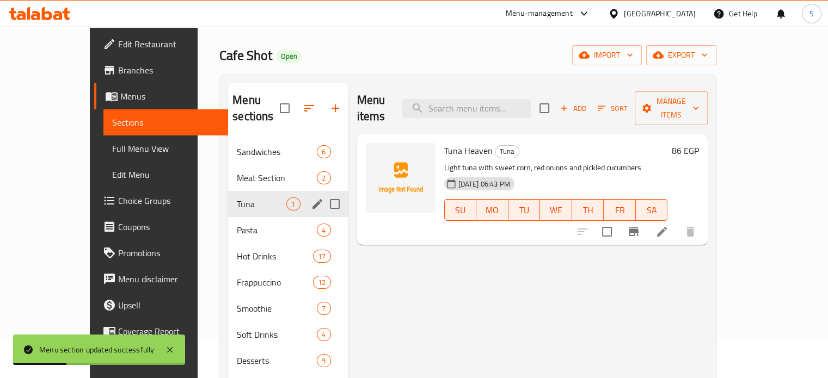
scroll to position [33, 0]
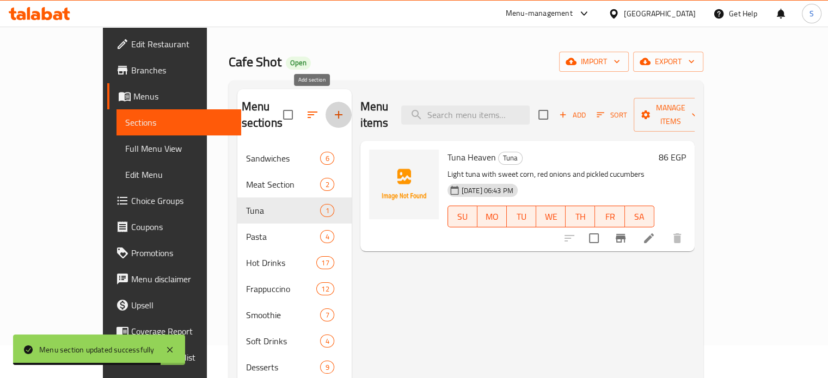
click at [325, 114] on button "button" at bounding box center [338, 115] width 26 height 26
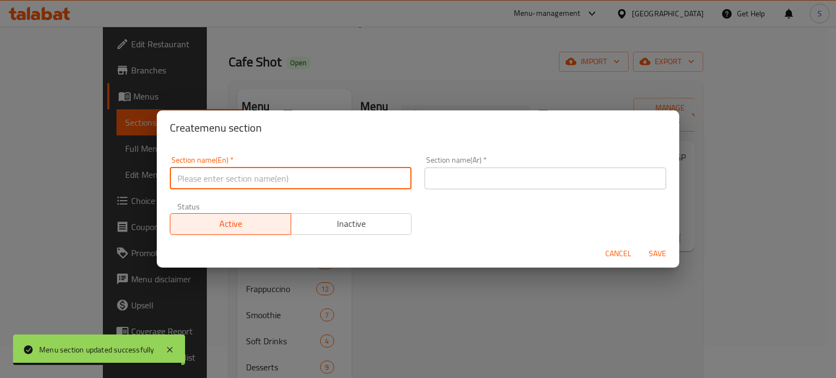
click at [246, 182] on input "text" at bounding box center [291, 179] width 242 height 22
paste input "Burger"
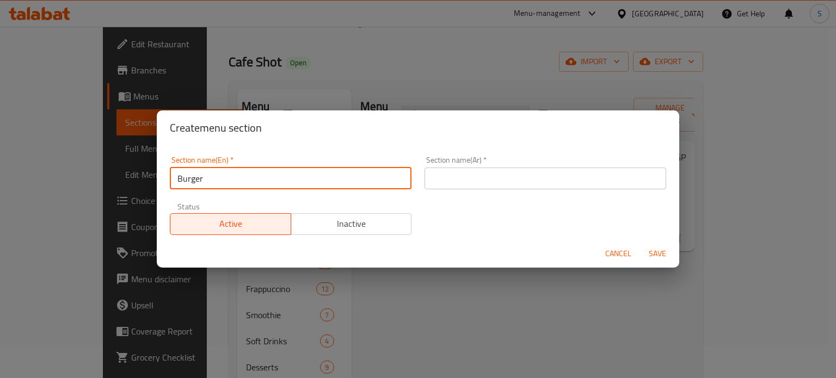
type input "Burger"
click at [466, 182] on input "text" at bounding box center [545, 179] width 242 height 22
paste input "البرجر"
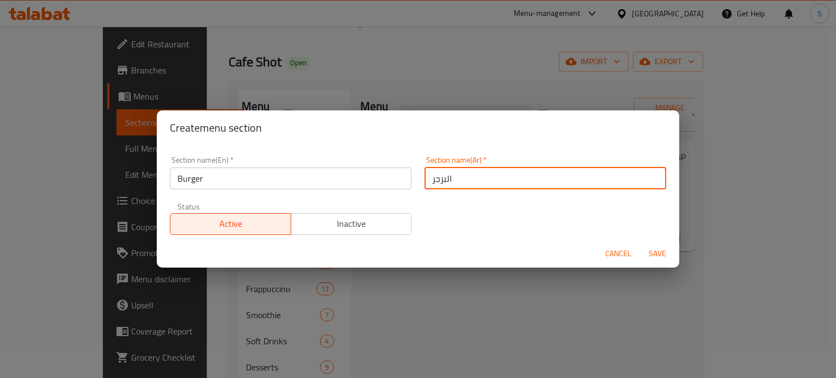
type input "البرجر"
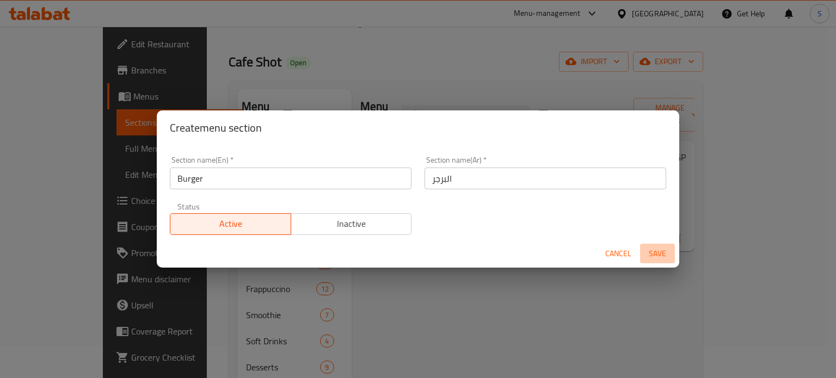
click at [648, 254] on span "Save" at bounding box center [657, 254] width 26 height 14
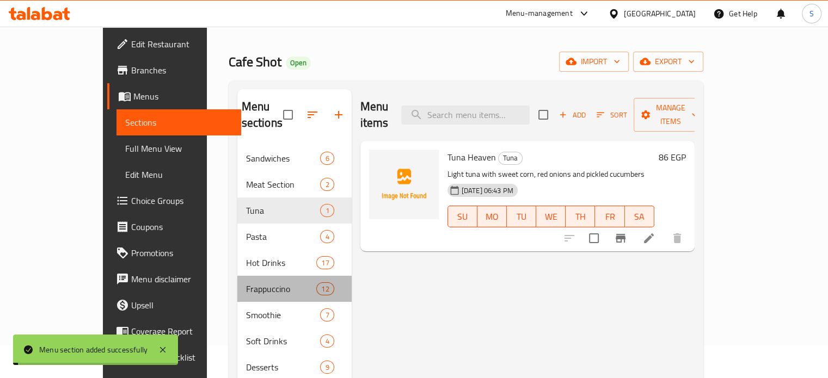
click at [281, 276] on div "Frappuccino 12" at bounding box center [294, 289] width 114 height 26
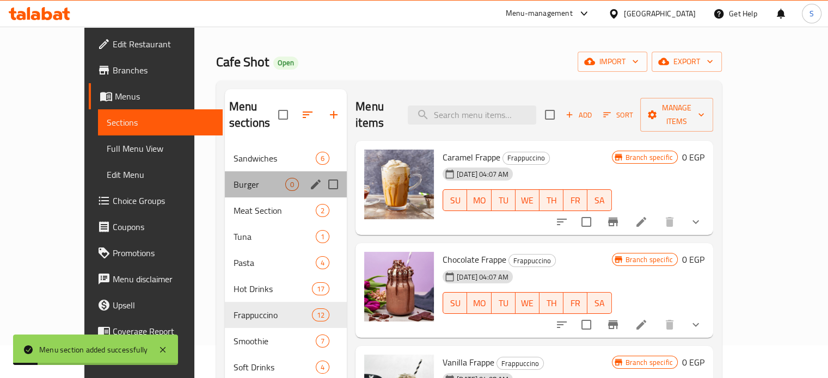
click at [225, 175] on div "Burger 0" at bounding box center [286, 184] width 122 height 26
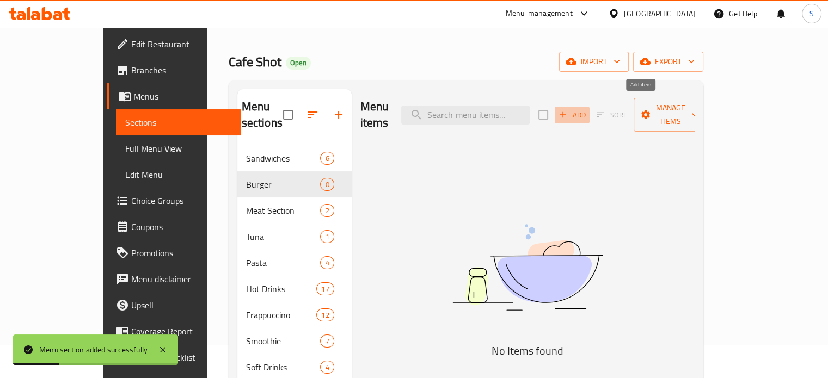
click at [587, 109] on span "Add" at bounding box center [571, 115] width 29 height 13
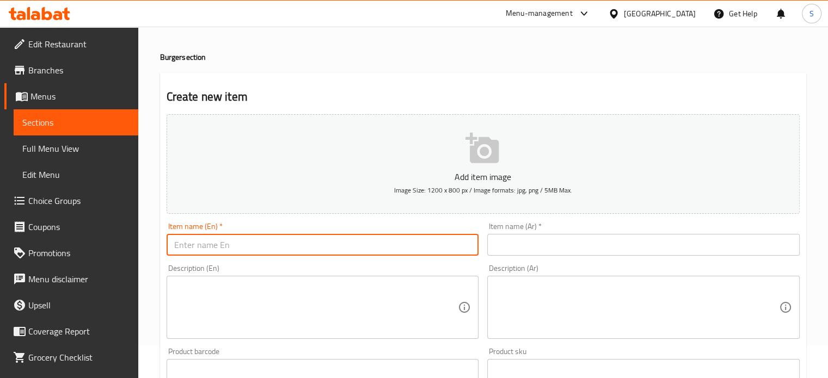
click at [338, 244] on input "text" at bounding box center [323, 245] width 312 height 22
paste input "Classic Burger"
type input "Classic Burger"
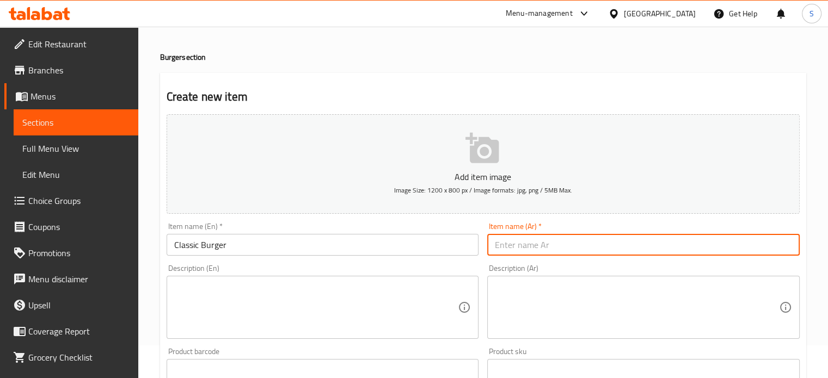
click at [516, 254] on input "text" at bounding box center [643, 245] width 312 height 22
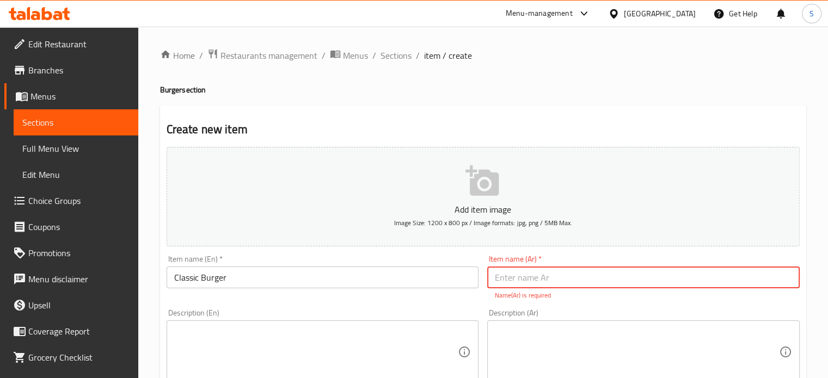
paste input "كلاسيك برجر"
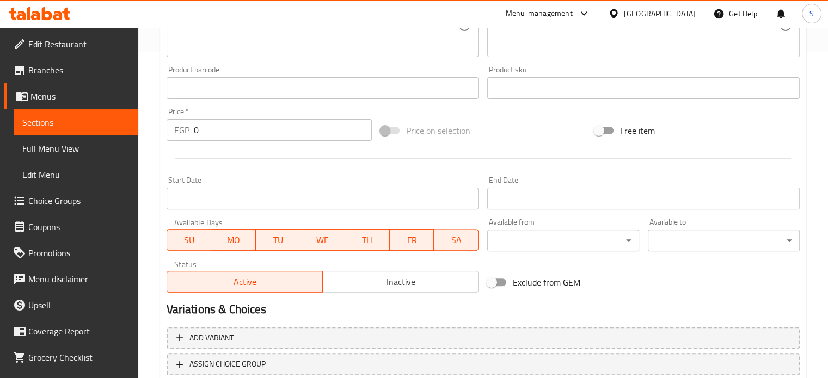
scroll to position [322, 0]
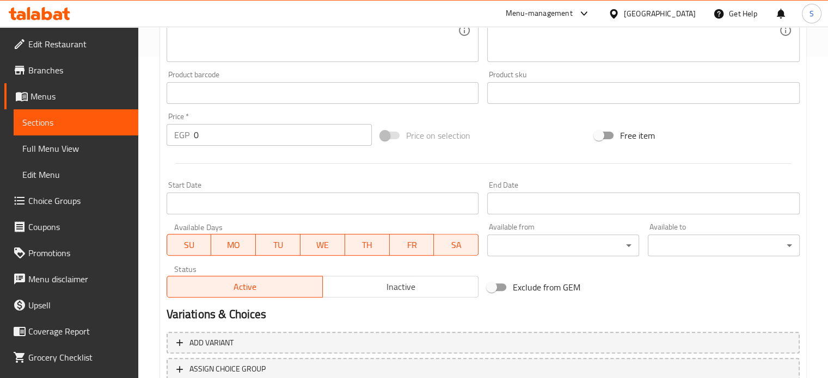
type input "كلاسيك برجر"
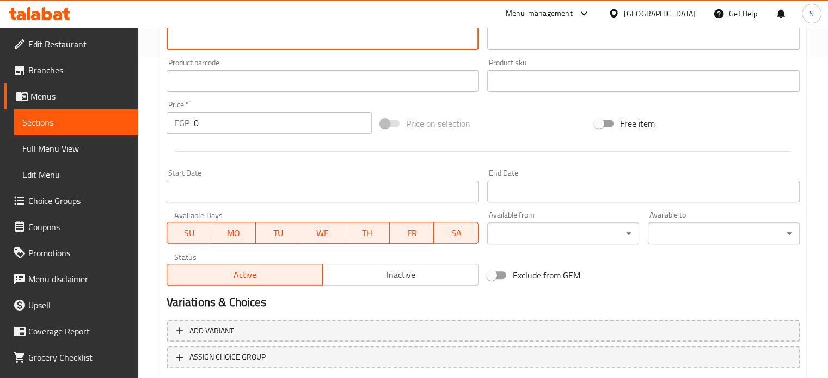
click at [254, 40] on textarea at bounding box center [316, 19] width 284 height 52
paste textarea "Beef burger with lettuce, tomatoes, pickles, cheddar cheese, and cocktail sauce"
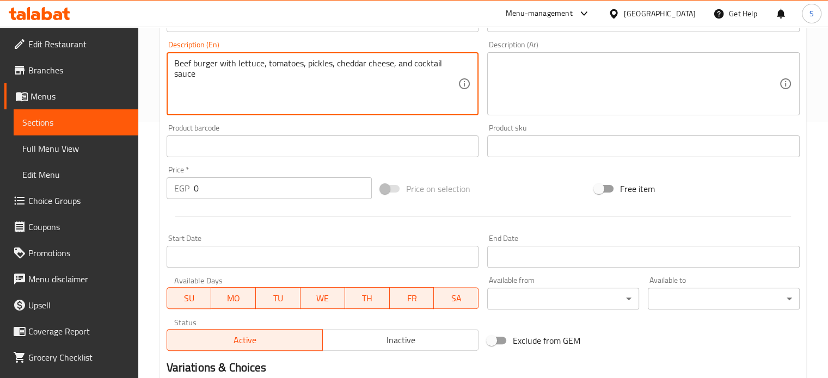
scroll to position [247, 0]
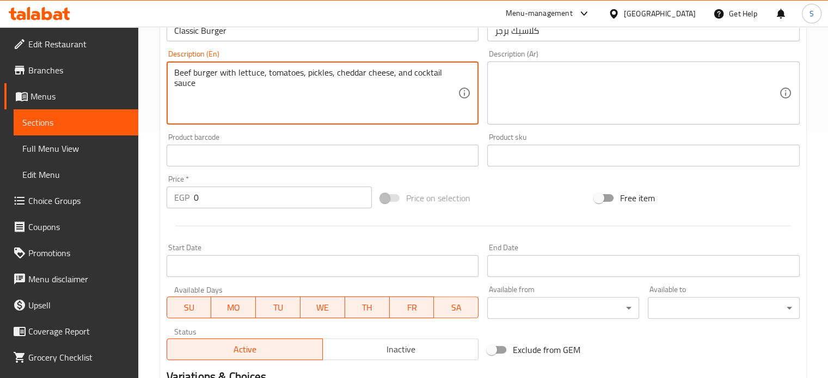
type textarea "Beef burger with lettuce, tomatoes, pickles, cheddar cheese, and cocktail sauce"
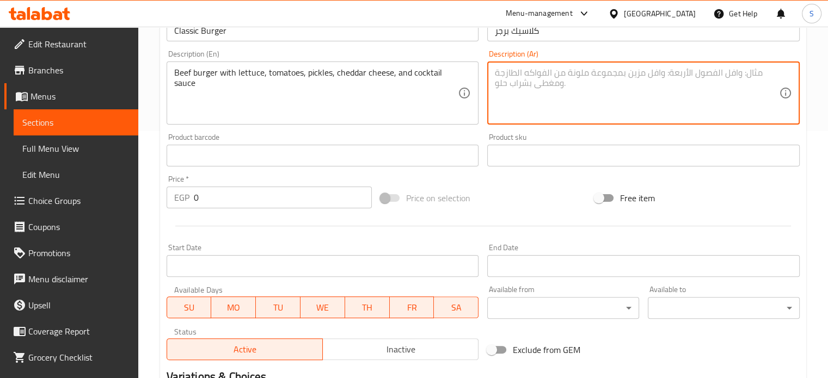
click at [529, 100] on textarea at bounding box center [637, 93] width 284 height 52
paste textarea "برجر لحم مع خس وطماطم وخيار مخلل و جبنه شيدر وصوص كوكتيل"
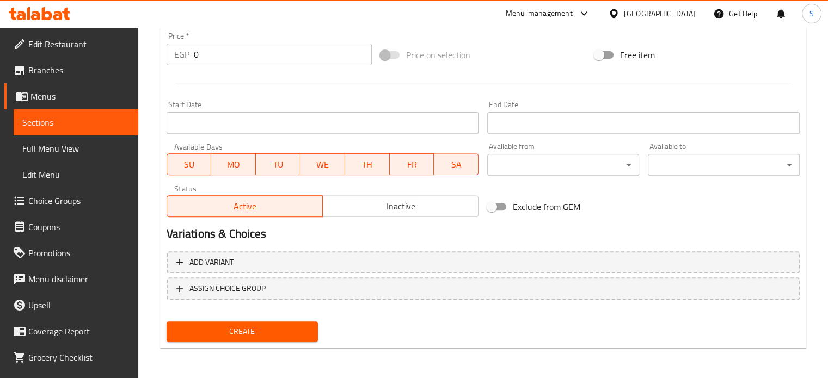
scroll to position [390, 0]
type textarea "برجر لحم مع خس وطماطم وخيار مخلل و جبنه شيدر وصوص كوكتيل"
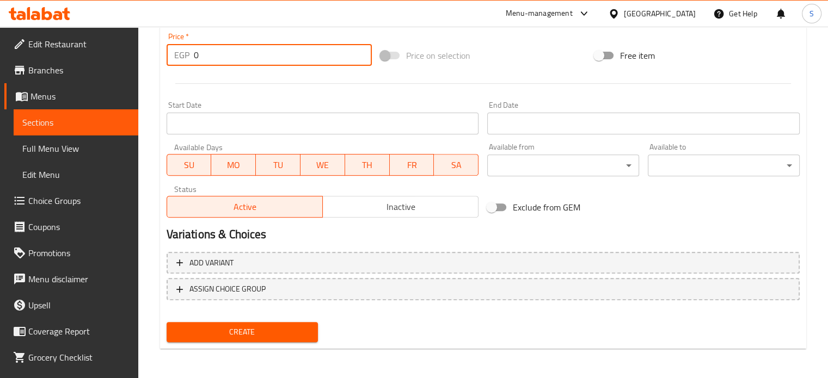
click at [226, 58] on input "0" at bounding box center [283, 55] width 178 height 22
type input "120"
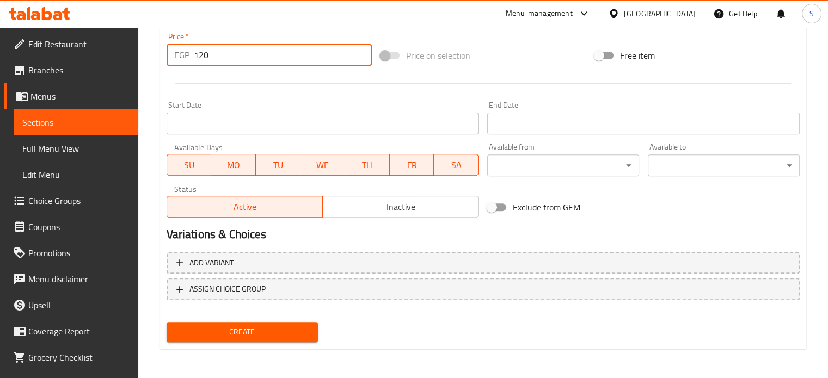
click at [167, 322] on button "Create" at bounding box center [243, 332] width 152 height 20
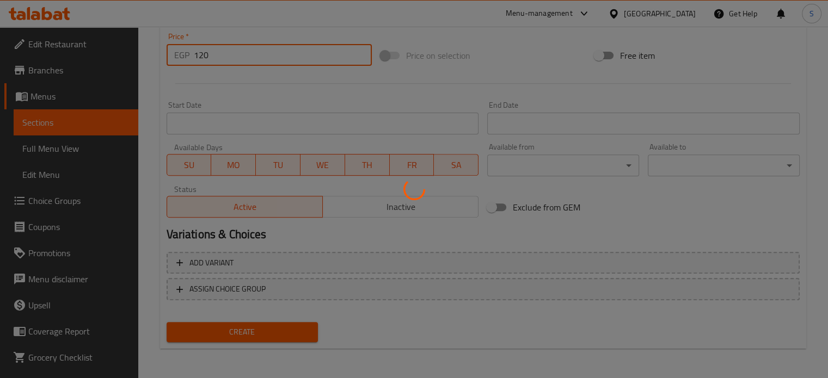
scroll to position [0, 0]
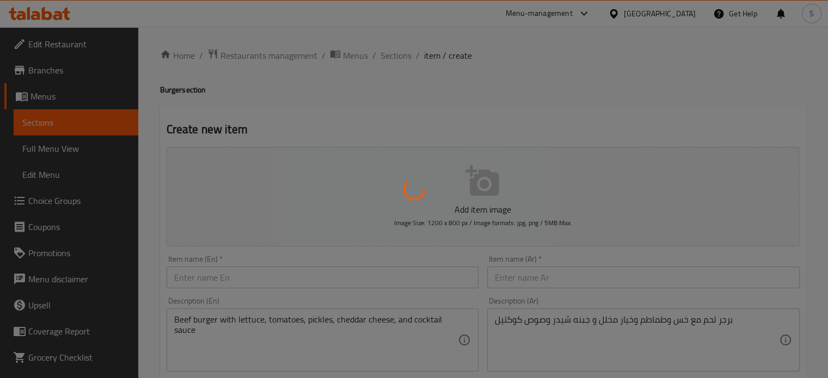
type input "0"
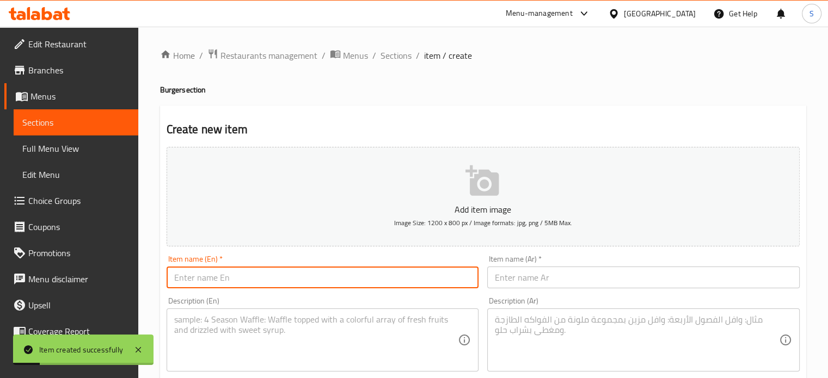
click at [258, 279] on input "text" at bounding box center [323, 278] width 312 height 22
paste input "Zinger Burger"
type input "Zinger Burger"
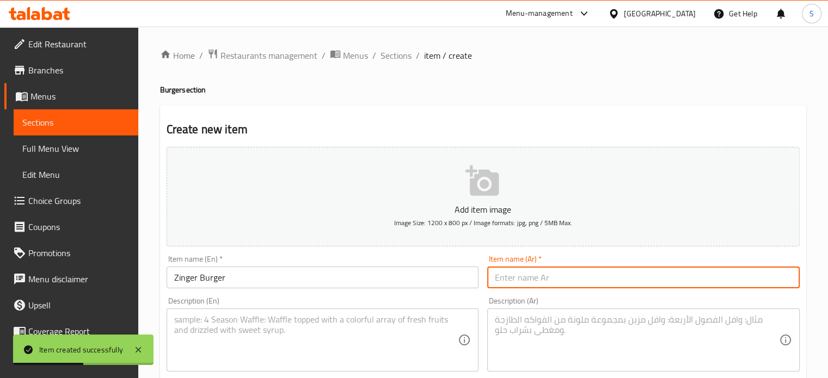
click at [504, 270] on input "text" at bounding box center [643, 278] width 312 height 22
paste input "زينجر برجر"
type input "زينجر برجر"
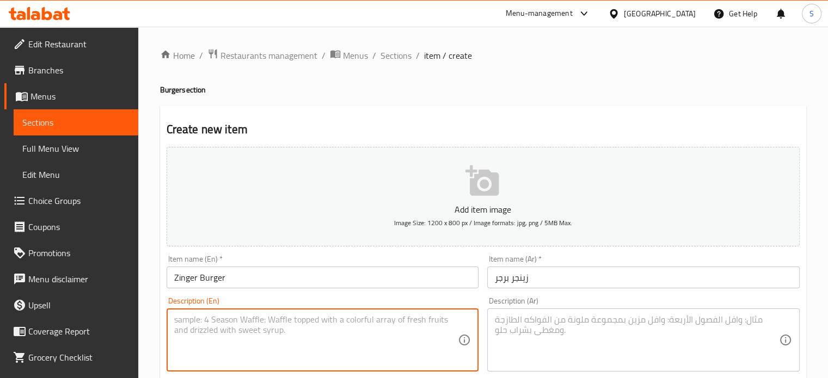
click at [413, 322] on textarea at bounding box center [316, 341] width 284 height 52
paste textarea "Fried chicken breasts with zinger sauce"
type textarea "Fried chicken breasts with zinger sauce"
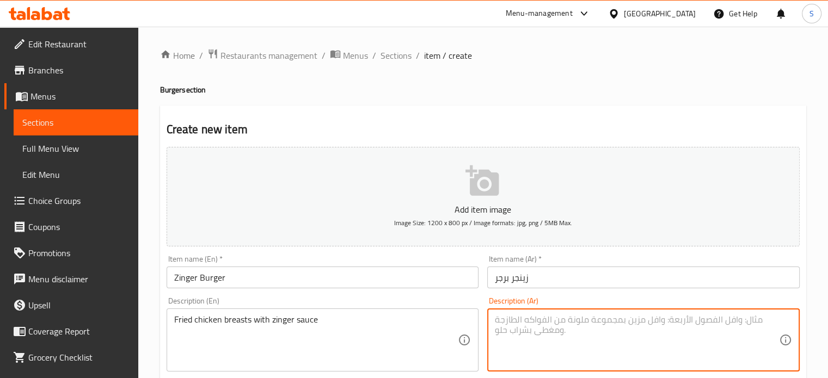
click at [532, 335] on textarea at bounding box center [637, 341] width 284 height 52
paste textarea "صدور دجاج مقليه مع صوص الزينجر"
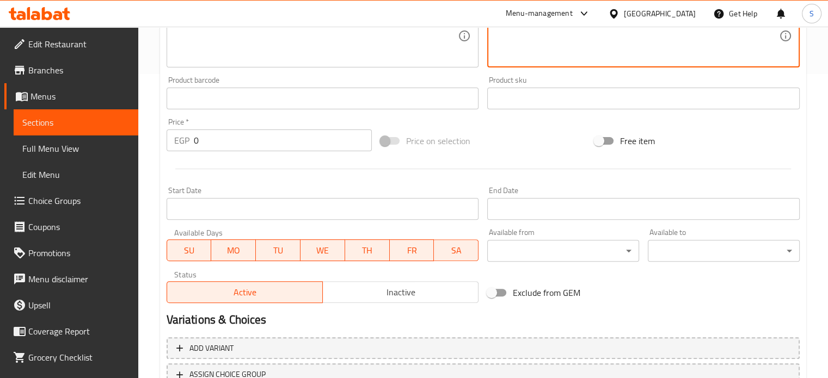
scroll to position [390, 0]
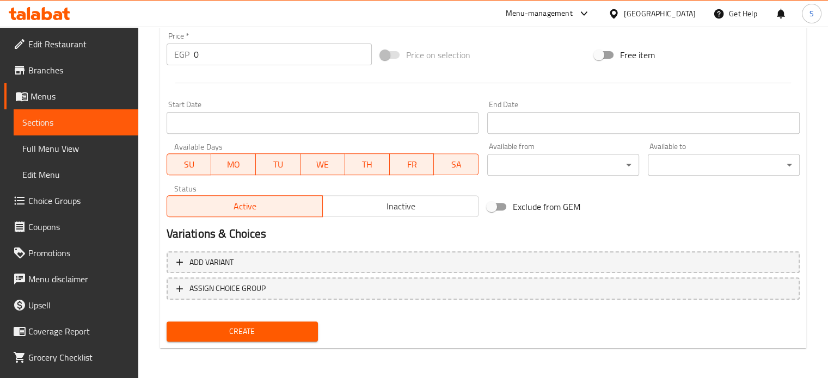
type textarea "صدور دجاج مقليه مع صوص الزينجر"
click at [246, 64] on input "0" at bounding box center [283, 55] width 178 height 22
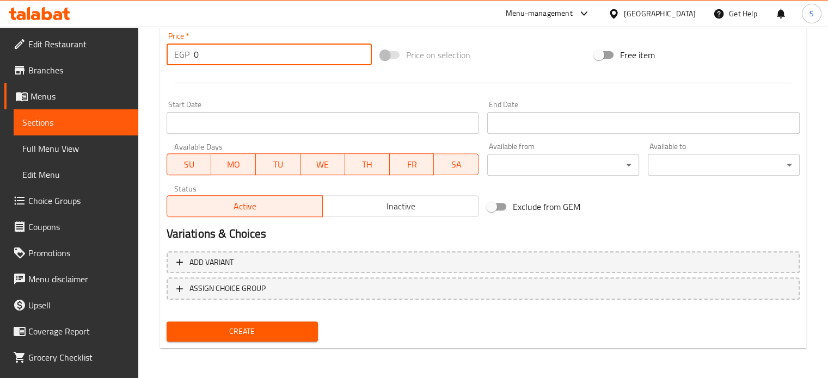
click at [246, 64] on input "0" at bounding box center [283, 55] width 178 height 22
type input "128"
click at [167, 322] on button "Create" at bounding box center [243, 332] width 152 height 20
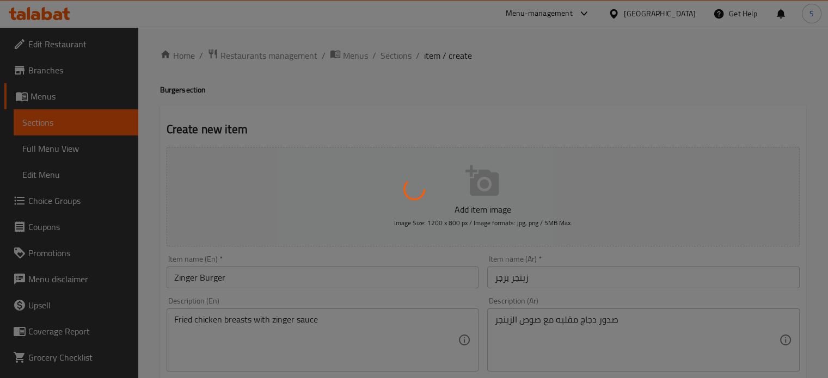
scroll to position [84, 0]
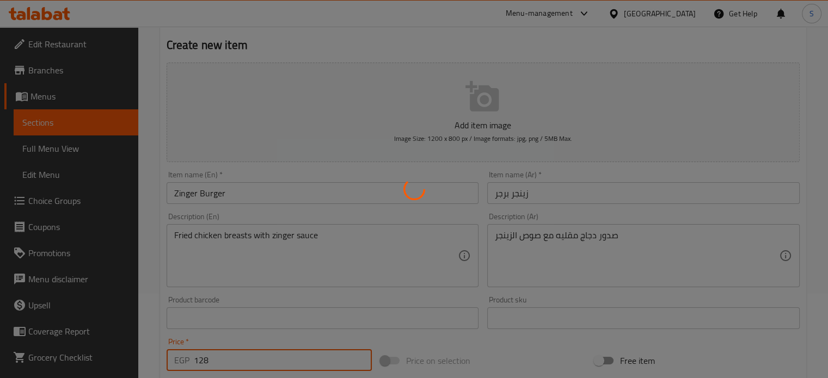
type input "0"
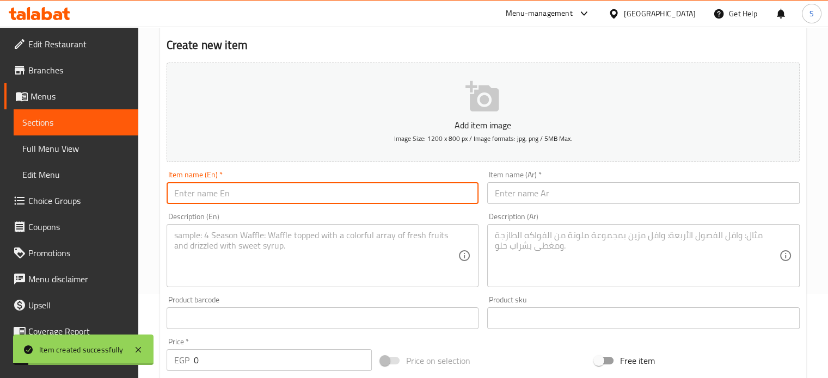
click at [313, 193] on input "text" at bounding box center [323, 193] width 312 height 22
type input "ؤ"
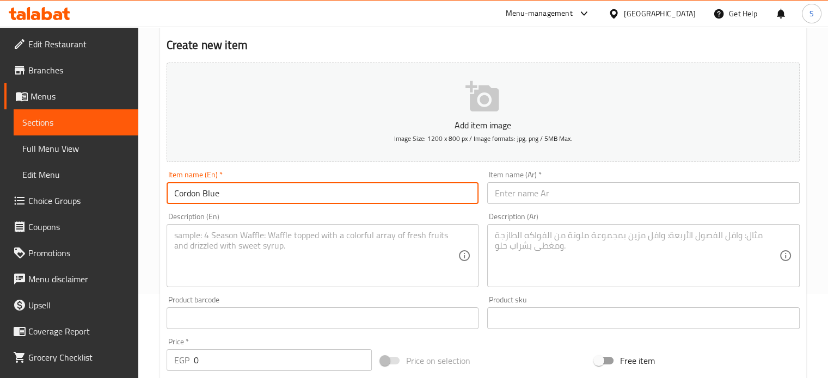
click at [190, 191] on input "Cordon Blue" at bounding box center [323, 193] width 312 height 22
type input "Cordon Blue"
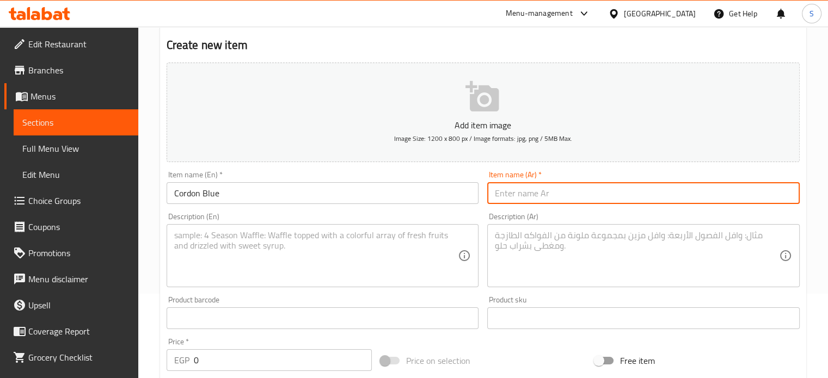
click at [526, 193] on input "text" at bounding box center [643, 193] width 312 height 22
paste input "كوردون بلو"
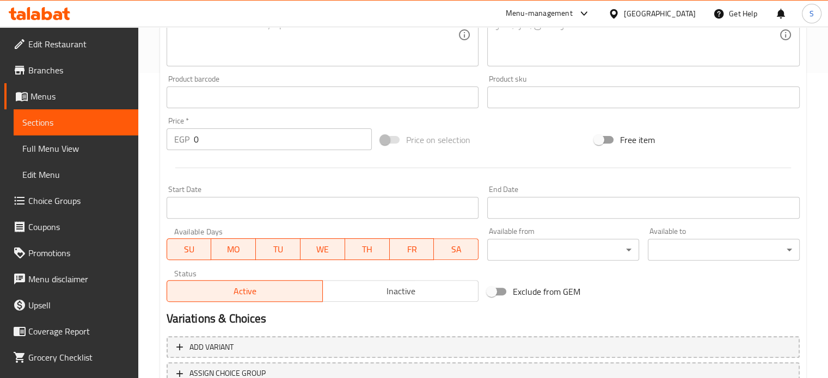
scroll to position [294, 0]
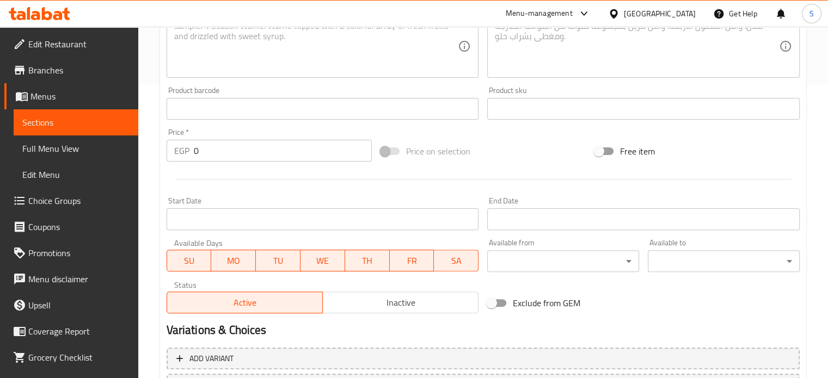
type input "كوردون بلو"
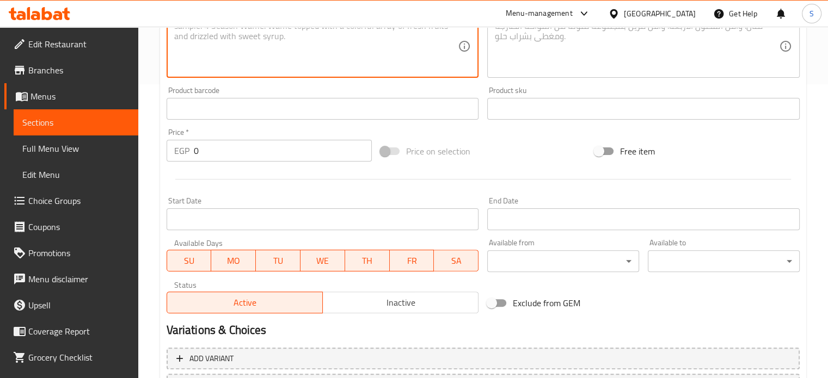
click at [337, 47] on textarea at bounding box center [316, 47] width 284 height 52
paste textarea "Beef burger with lettuce, tomatoes, pickles, cheddar and mozzarella cheese, and…"
type textarea "Beef burger with lettuce, tomatoes, pickles, cheddar and mozzarella cheese, and…"
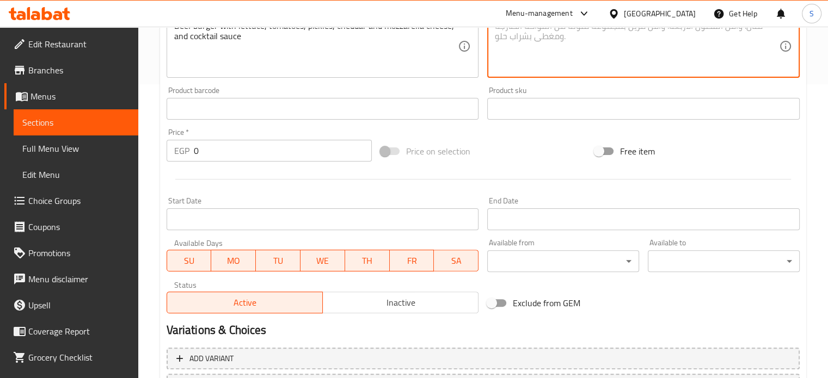
click at [525, 41] on textarea at bounding box center [637, 47] width 284 height 52
paste textarea "برجر لحم مع خس وطماطم ومخلل وجبنه شيدر ومودزاريلا وصوص كوكتيل"
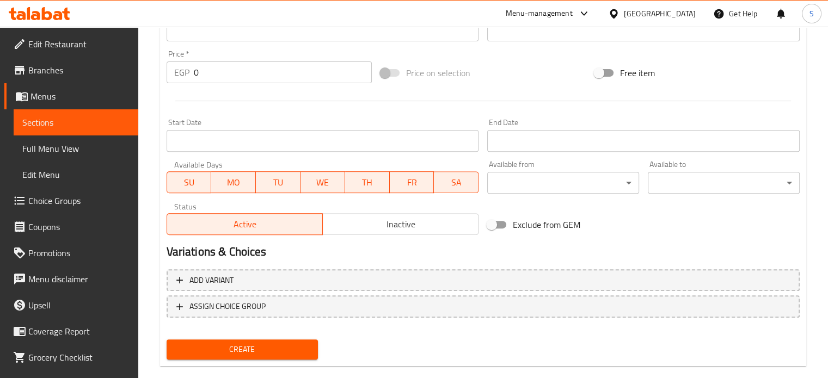
scroll to position [390, 0]
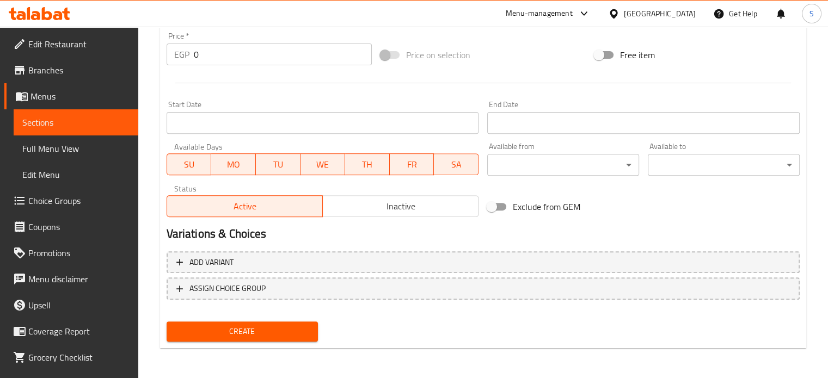
type textarea "برجر لحم مع خس وطماطم ومخلل وجبنه شيدر ومودزاريلا وصوص كوكتيل"
click at [238, 54] on input "0" at bounding box center [283, 55] width 178 height 22
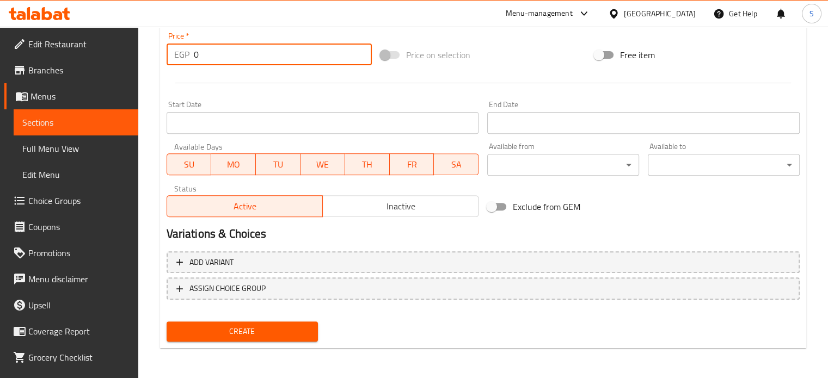
click at [238, 54] on input "0" at bounding box center [283, 55] width 178 height 22
type input "134"
click at [167, 322] on button "Create" at bounding box center [243, 332] width 152 height 20
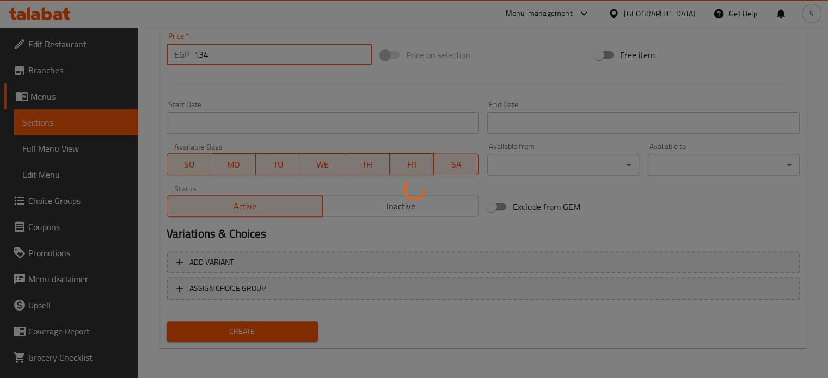
scroll to position [0, 0]
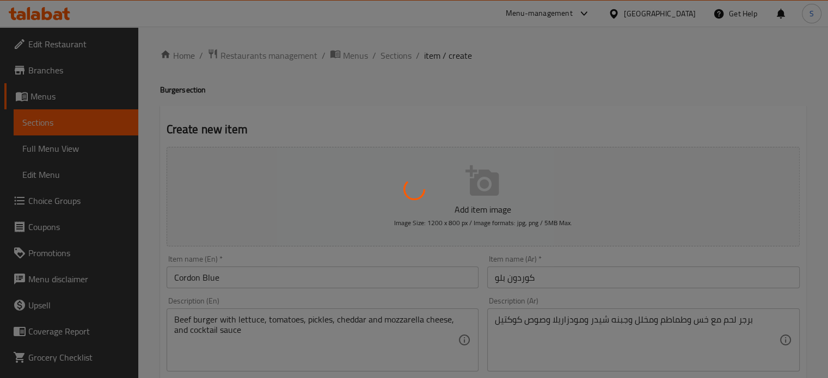
type input "0"
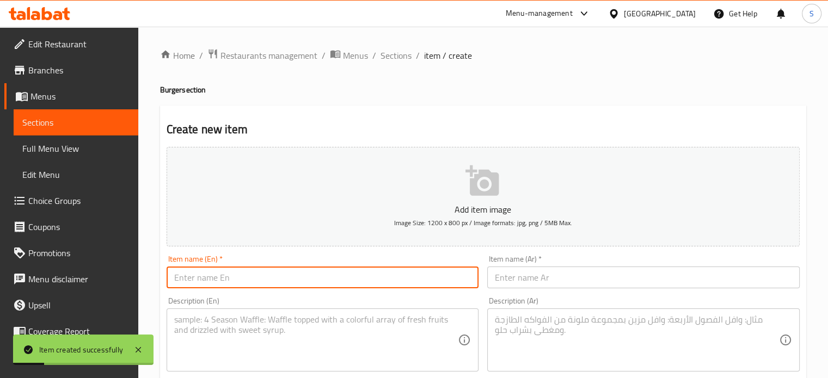
click at [255, 276] on input "text" at bounding box center [323, 278] width 312 height 22
paste input "Hot Burger"
type input "Hot Burger"
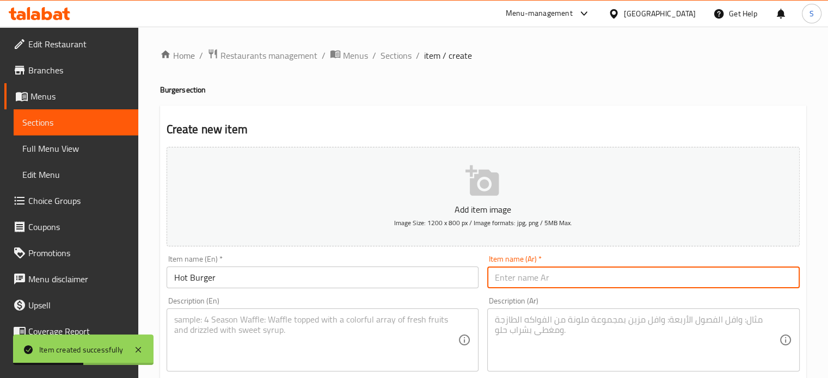
click at [516, 280] on input "text" at bounding box center [643, 278] width 312 height 22
paste input "هوت برجر"
type input "هوت برجر"
paste textarea "Beef burger with tomatoes, pickles, cheese sauce and hot pepper"
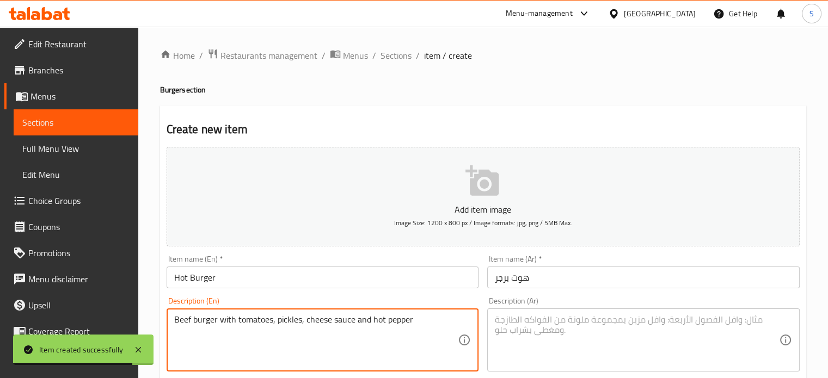
type textarea "Beef burger with tomatoes, pickles, cheese sauce and hot pepper"
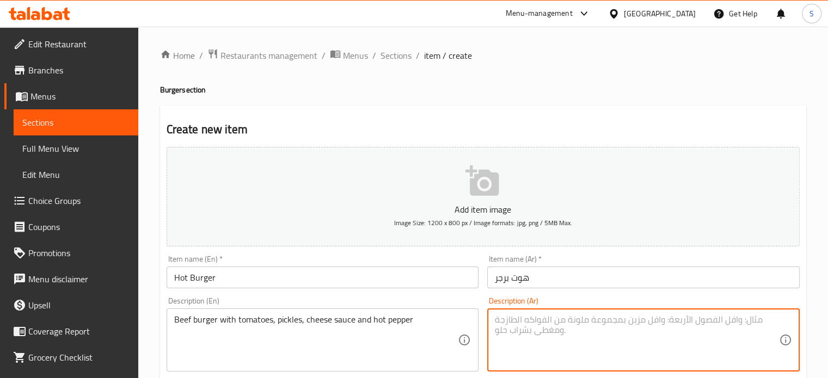
click at [523, 319] on textarea at bounding box center [637, 341] width 284 height 52
paste textarea "برجر لحم مع طماطم ومخلل وصوص جبنه وفلفل حار"
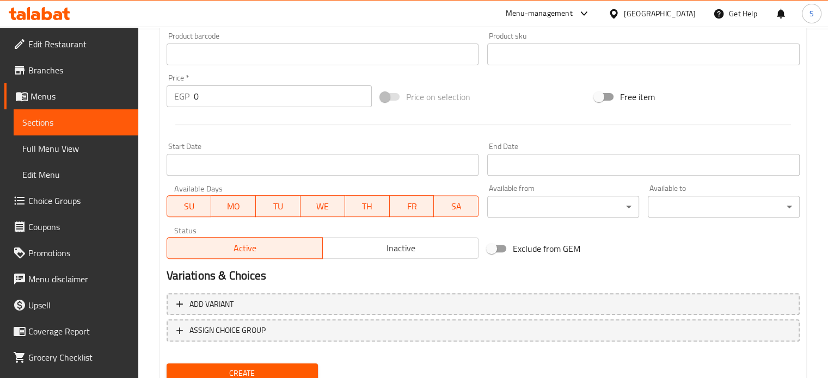
scroll to position [390, 0]
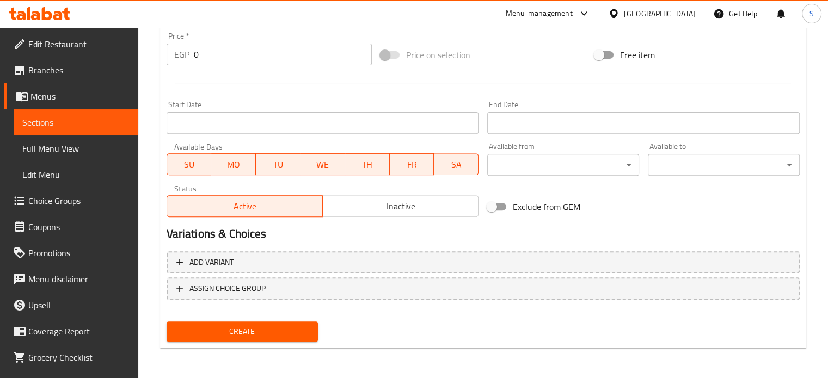
type textarea "برجر لحم مع طماطم ومخلل وصوص جبنه وفلفل حار"
click at [259, 60] on input "0" at bounding box center [283, 55] width 178 height 22
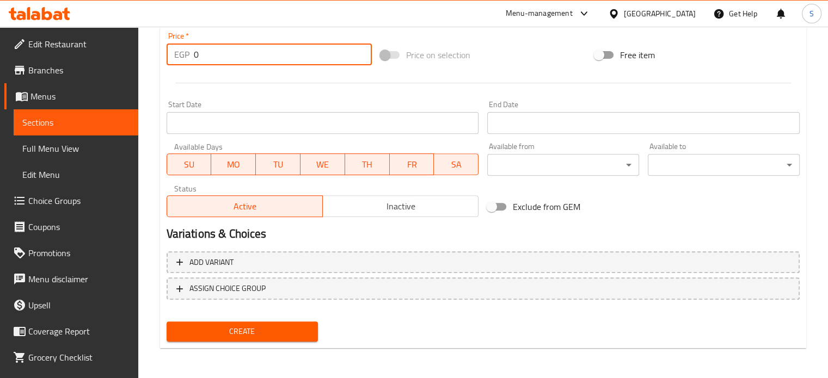
click at [259, 60] on input "0" at bounding box center [283, 55] width 178 height 22
type input "135"
click at [167, 322] on button "Create" at bounding box center [243, 332] width 152 height 20
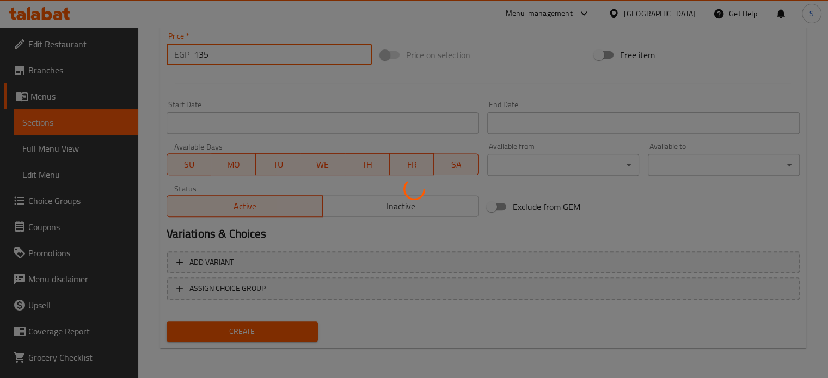
type input "0"
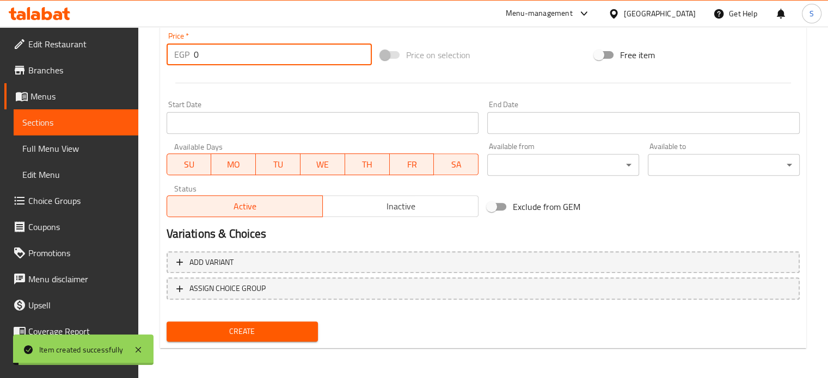
scroll to position [0, 0]
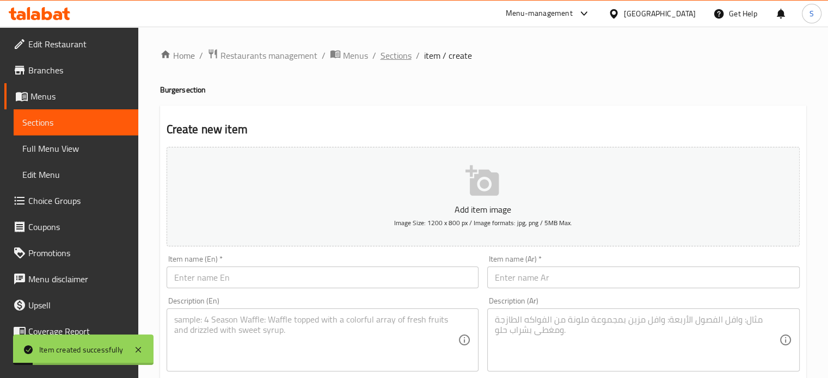
click at [396, 56] on span "Sections" at bounding box center [395, 55] width 31 height 13
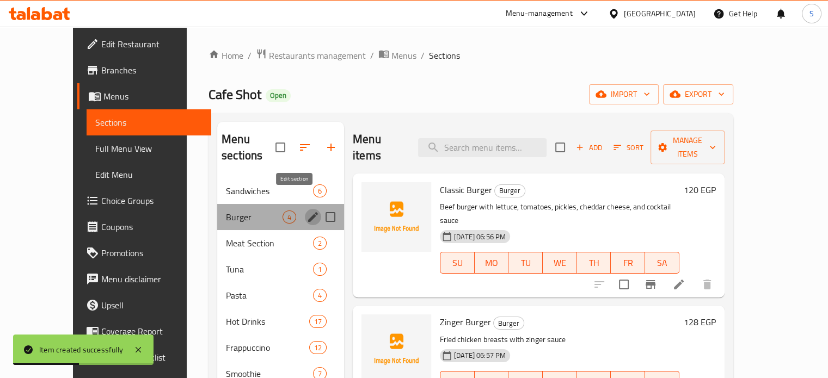
click at [308, 212] on icon "edit" at bounding box center [313, 217] width 10 height 10
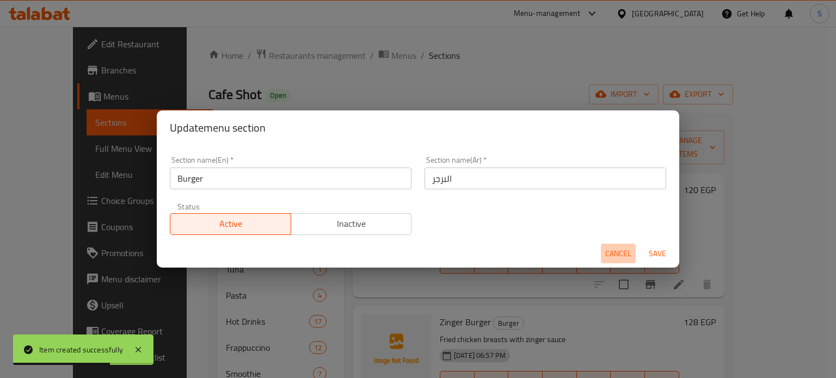
click at [606, 251] on span "Cancel" at bounding box center [618, 254] width 26 height 14
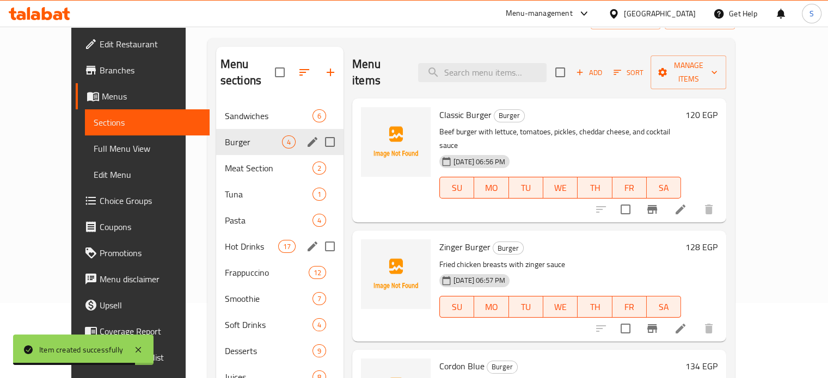
scroll to position [76, 0]
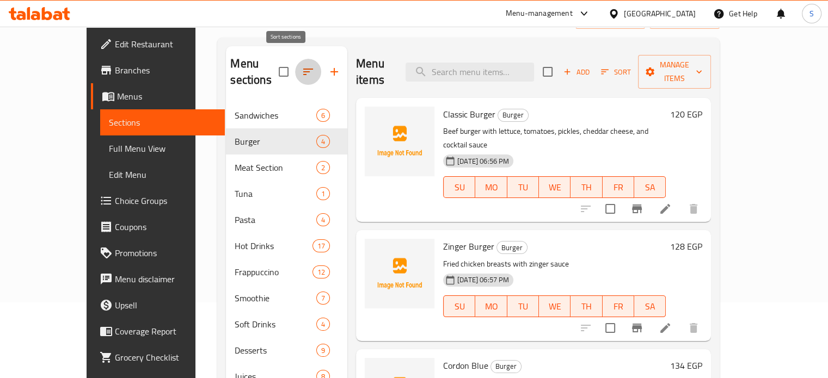
click at [301, 67] on icon "button" at bounding box center [307, 71] width 13 height 13
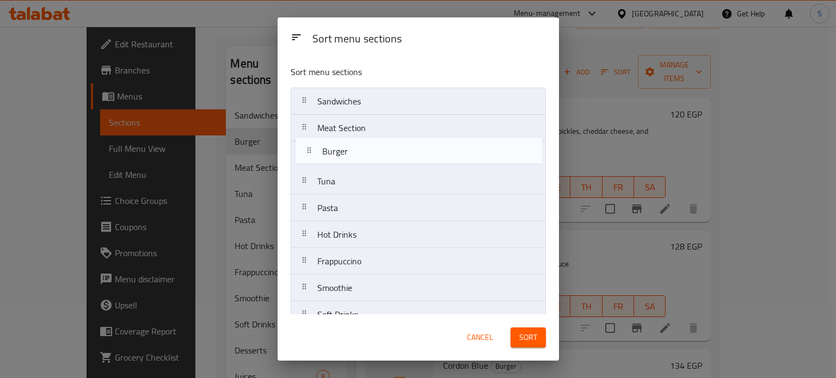
drag, startPoint x: 342, startPoint y: 133, endPoint x: 347, endPoint y: 160, distance: 27.2
click at [347, 160] on nav "Sandwiches Burger Meat Section Tuna Pasta Hot Drinks Frappuccino Smoothie Soft …" at bounding box center [418, 262] width 255 height 348
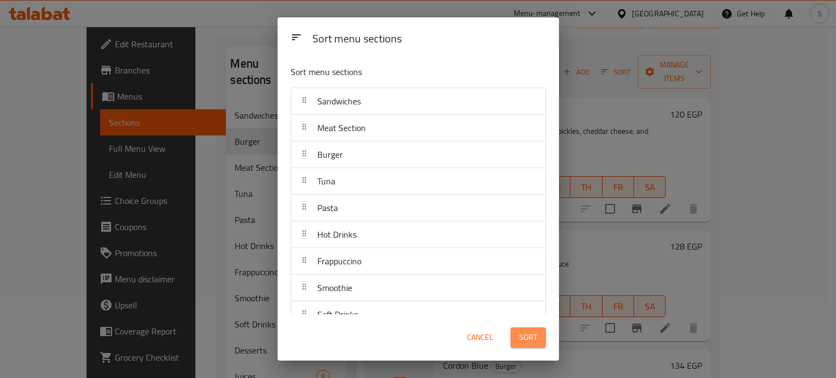
click at [522, 343] on span "Sort" at bounding box center [528, 338] width 18 height 14
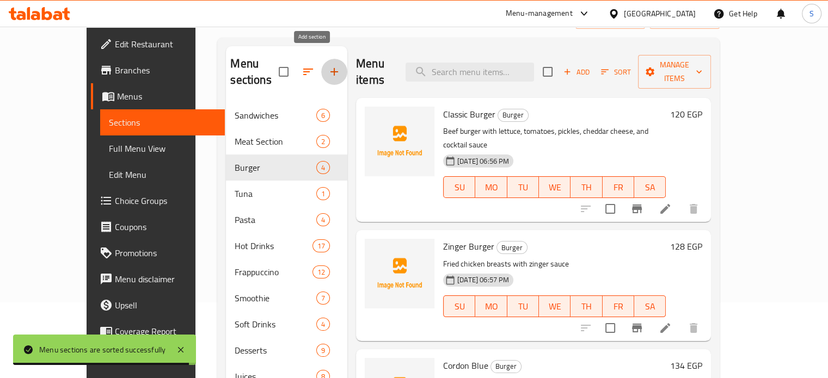
click at [330, 68] on icon "button" at bounding box center [334, 72] width 8 height 8
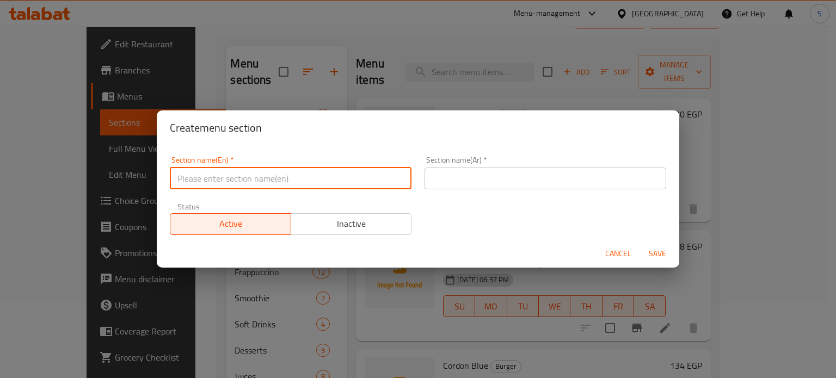
click at [311, 180] on input "text" at bounding box center [291, 179] width 242 height 22
paste input "Salad"
type input "Salad"
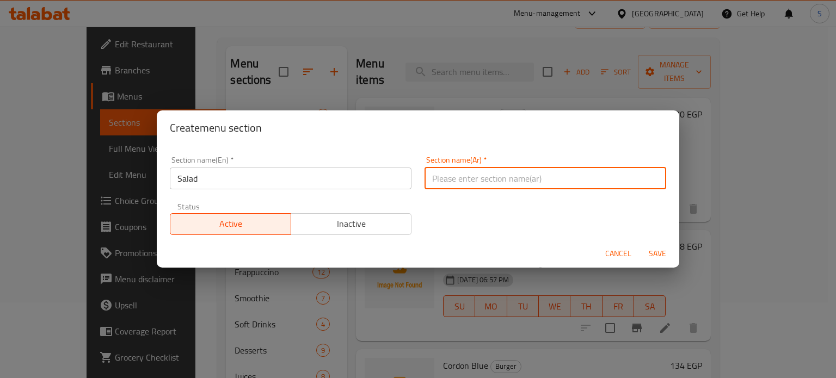
click at [442, 173] on input "text" at bounding box center [545, 179] width 242 height 22
paste input "سلطة"
type input "سلطة"
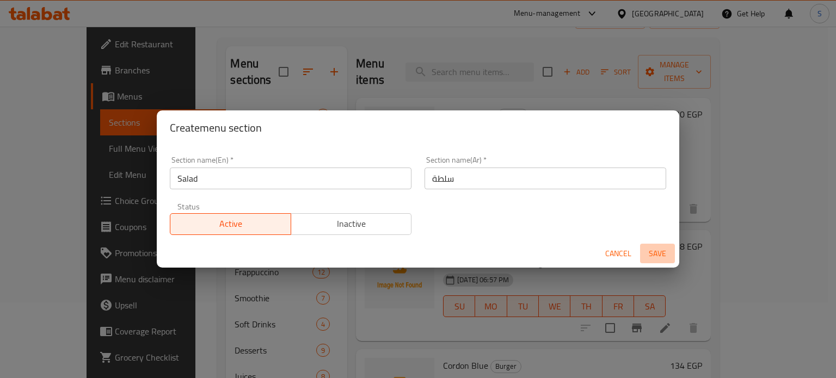
click at [653, 255] on span "Save" at bounding box center [657, 254] width 26 height 14
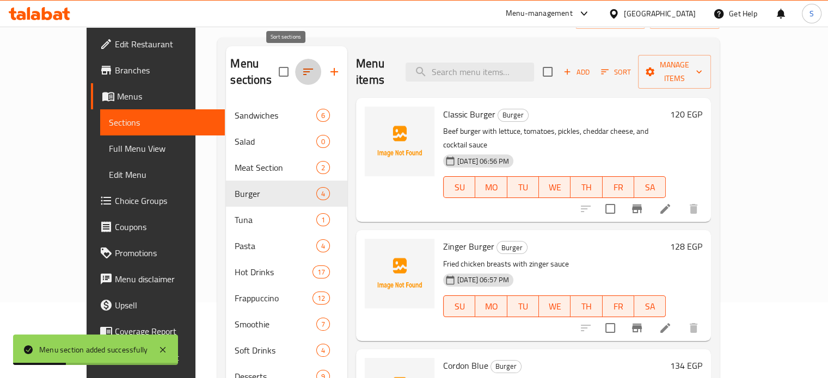
click at [301, 66] on icon "button" at bounding box center [307, 71] width 13 height 13
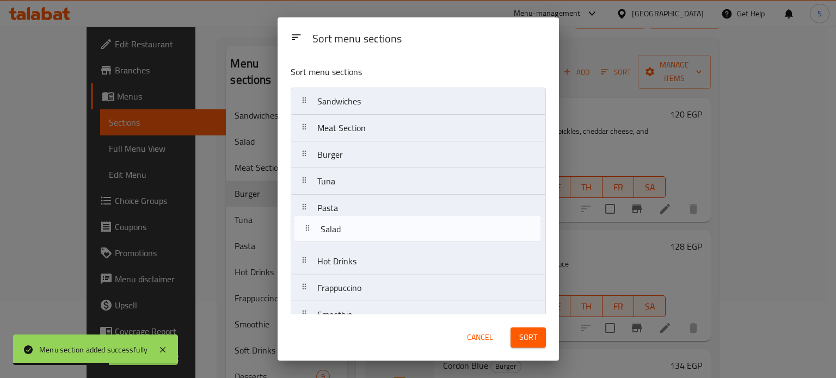
drag, startPoint x: 333, startPoint y: 134, endPoint x: 337, endPoint y: 242, distance: 107.8
click at [337, 242] on nav "Sandwiches Salad Meat Section Burger Tuna Pasta Hot Drinks Frappuccino Smoothie…" at bounding box center [418, 275] width 255 height 374
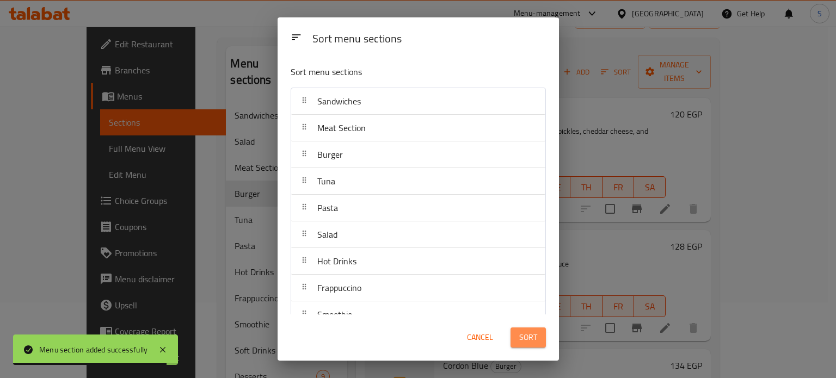
click at [524, 339] on span "Sort" at bounding box center [528, 338] width 18 height 14
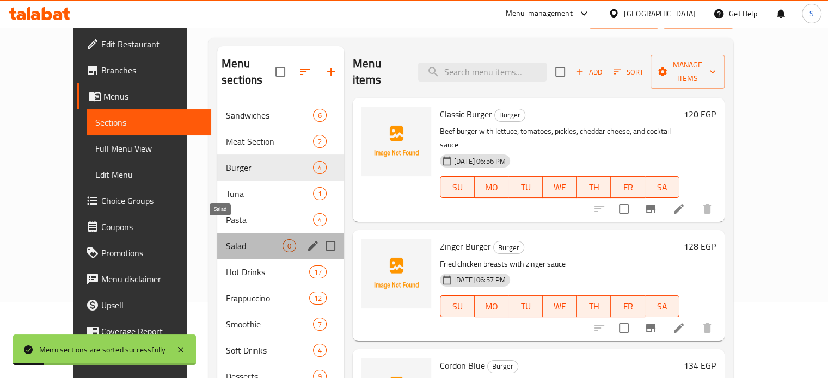
click at [226, 239] on span "Salad" at bounding box center [254, 245] width 57 height 13
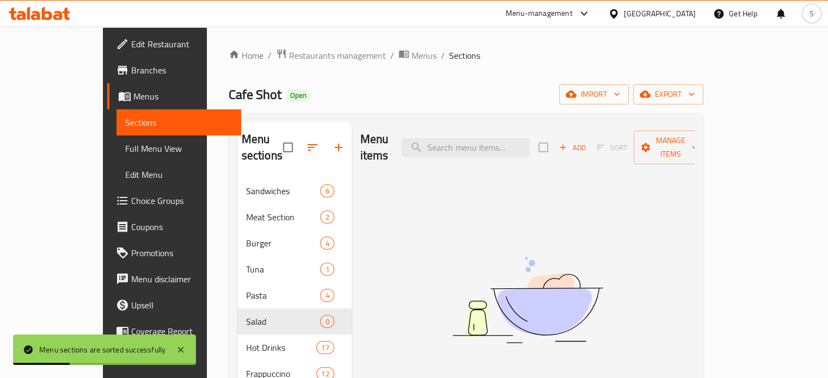
click at [640, 150] on div "Add Sort Manage items" at bounding box center [622, 148] width 168 height 34
click at [587, 143] on span "Add" at bounding box center [571, 147] width 29 height 13
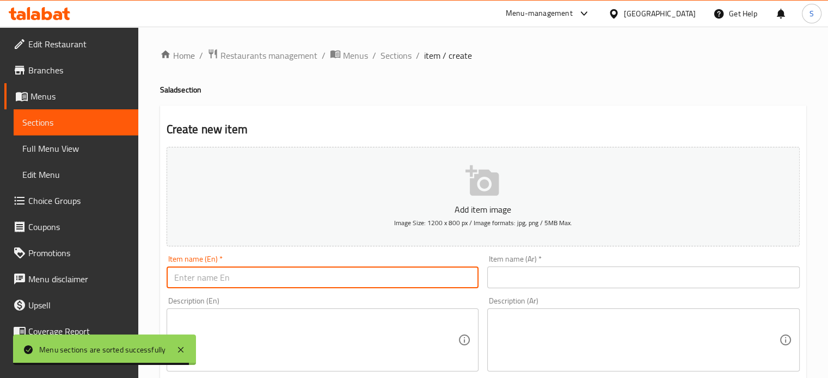
click at [336, 280] on input "text" at bounding box center [323, 278] width 312 height 22
paste input "سلطة يونانية"
type input "سلطة يونانية"
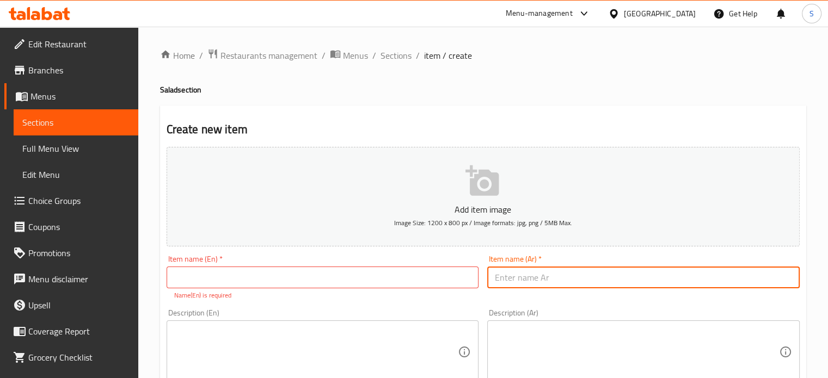
click at [567, 275] on input "text" at bounding box center [643, 278] width 312 height 22
paste input "سلطة يونانية"
type input "سلطة يونانية"
click at [392, 285] on input "text" at bounding box center [323, 278] width 312 height 22
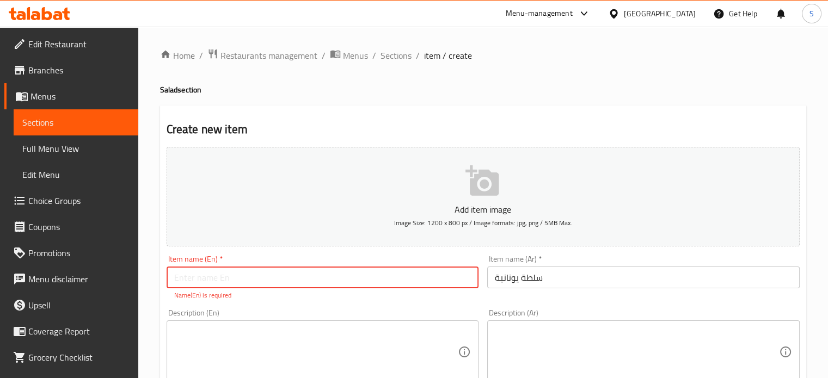
paste input "Greek Salad"
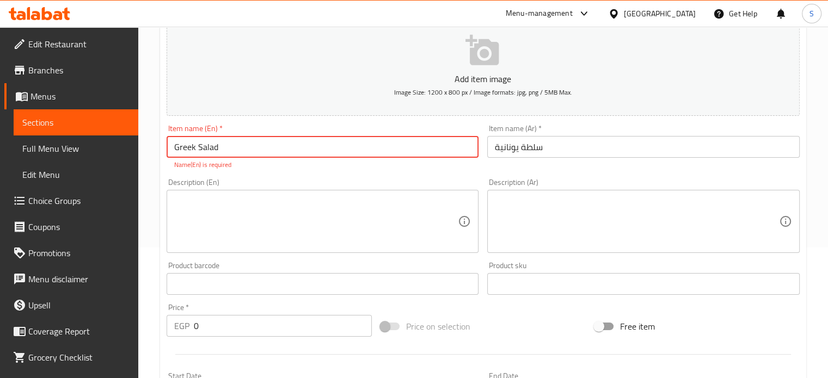
scroll to position [221, 0]
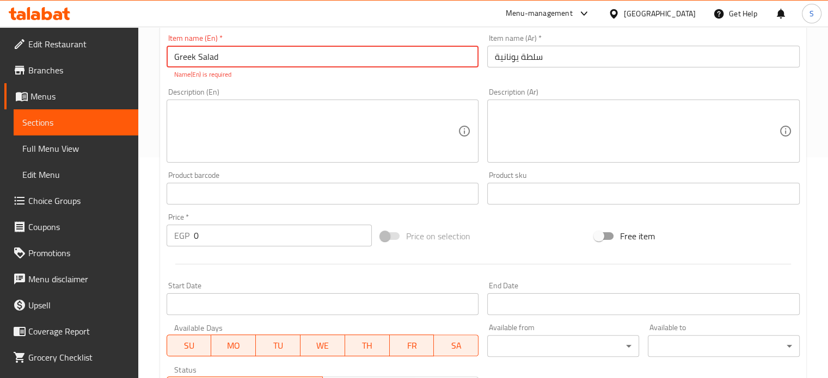
type input "Greek Salad"
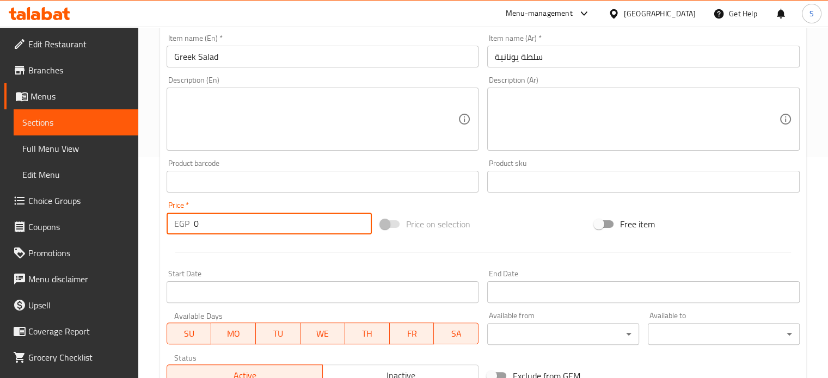
click at [225, 239] on div "Add item image Image Size: 1200 x 800 px / Image formats: jpg, png / 5MB Max. I…" at bounding box center [483, 156] width 642 height 469
click at [225, 239] on div at bounding box center [483, 252] width 642 height 27
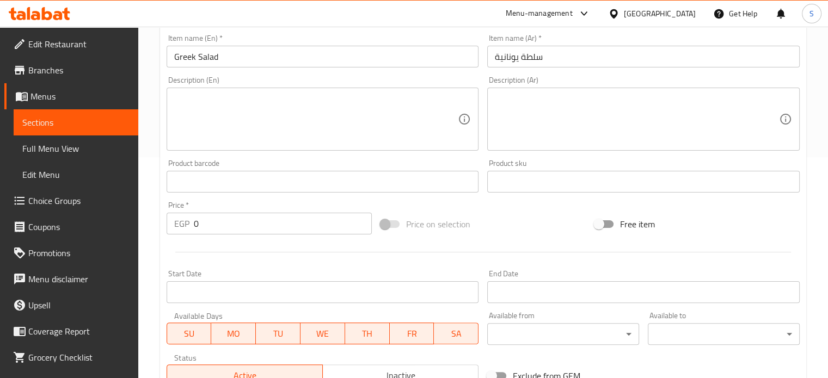
click at [225, 239] on div at bounding box center [483, 252] width 642 height 27
click at [219, 229] on input "0" at bounding box center [283, 224] width 178 height 22
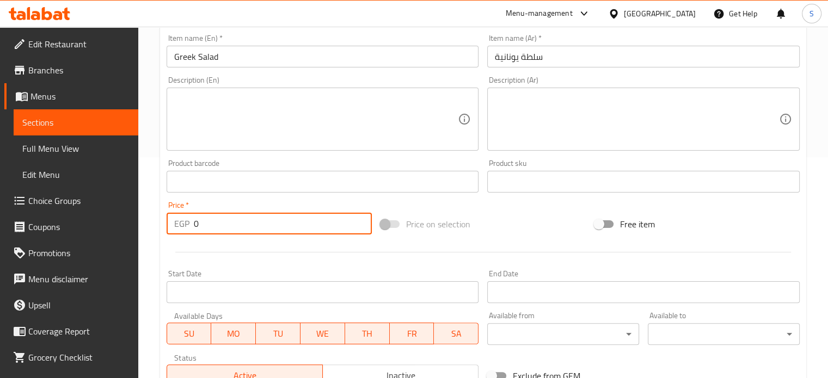
click at [219, 229] on input "0" at bounding box center [283, 224] width 178 height 22
click at [214, 227] on input "-1" at bounding box center [283, 224] width 178 height 22
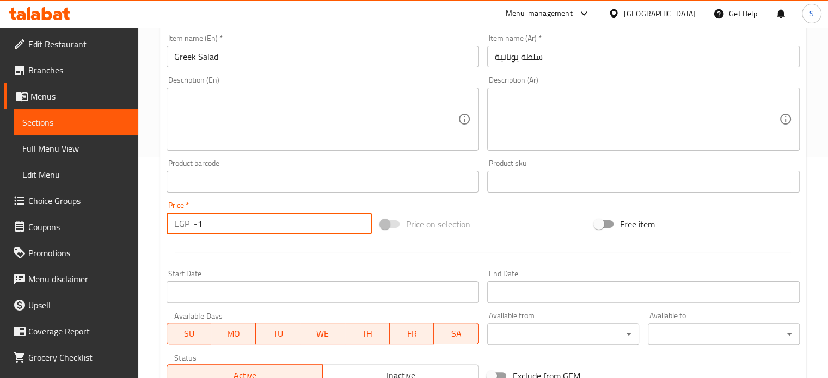
click at [214, 227] on input "-1" at bounding box center [283, 224] width 178 height 22
type input "125"
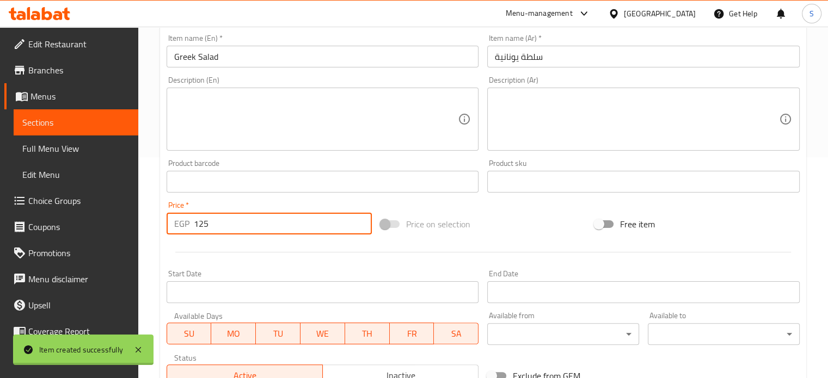
type input "0"
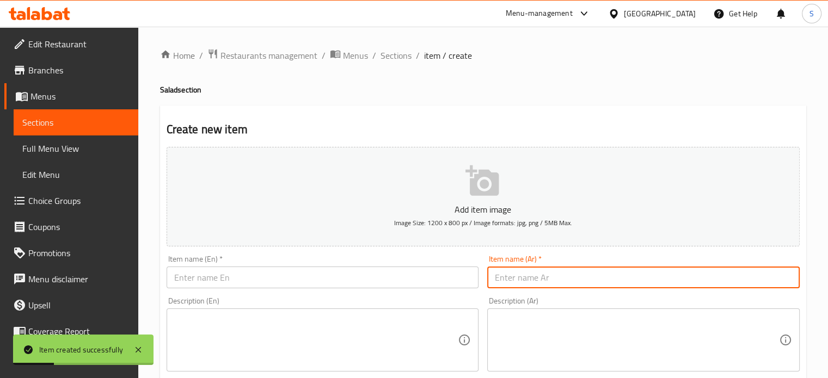
click at [523, 280] on input "text" at bounding box center [643, 278] width 312 height 22
paste input "سلطة قيصر"
type input "سلطة سيزر"
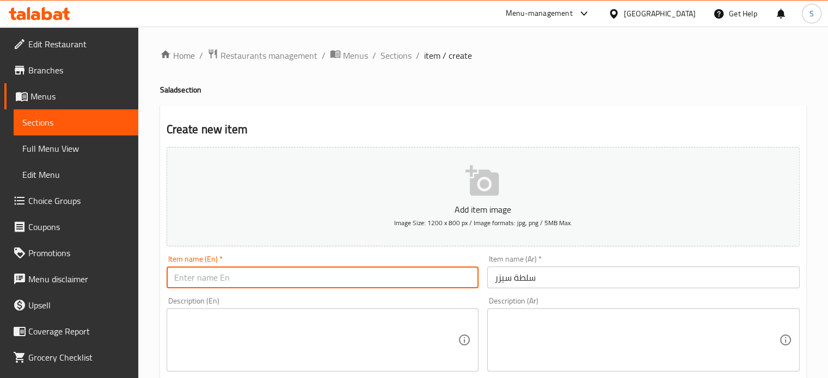
click at [371, 273] on input "text" at bounding box center [323, 278] width 312 height 22
paste input "Caesar Salad"
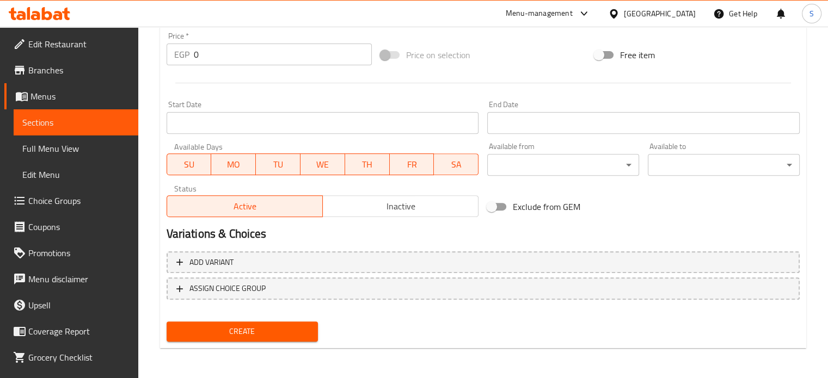
type input "Caesar Salad"
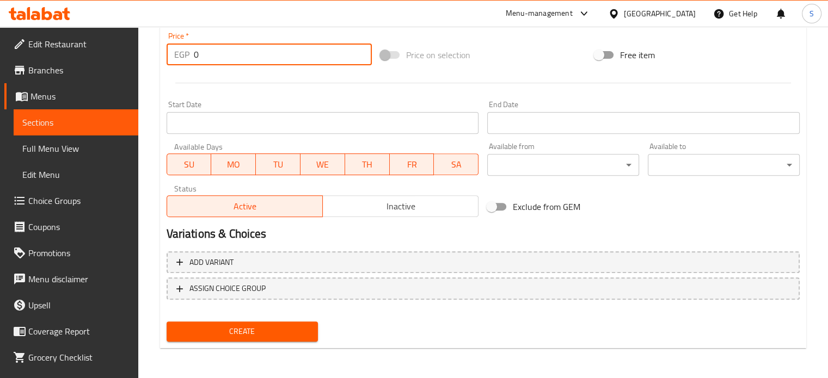
click at [242, 50] on input "0" at bounding box center [283, 55] width 178 height 22
type input "120"
click at [167, 322] on button "Create" at bounding box center [243, 332] width 152 height 20
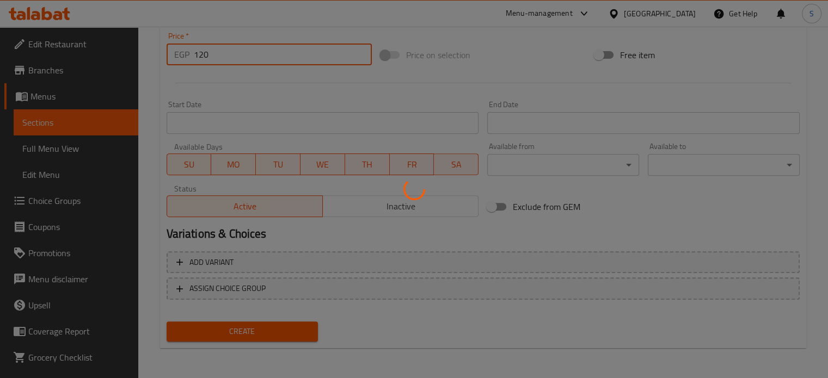
type input "0"
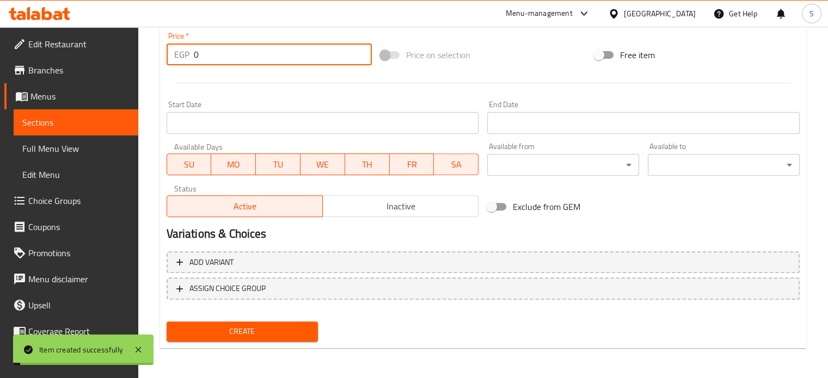
scroll to position [0, 0]
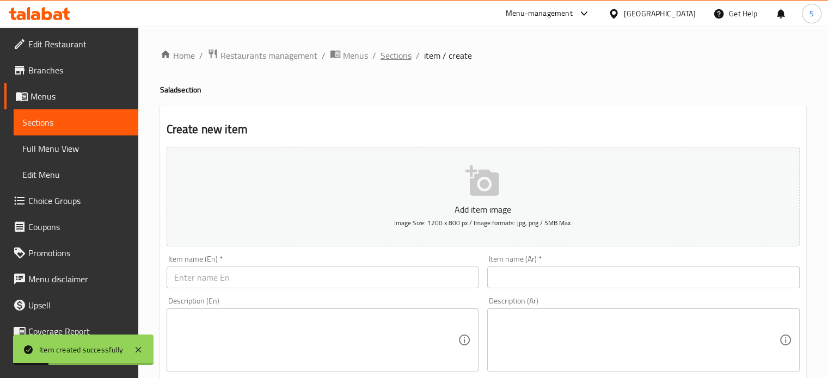
click at [391, 52] on span "Sections" at bounding box center [395, 55] width 31 height 13
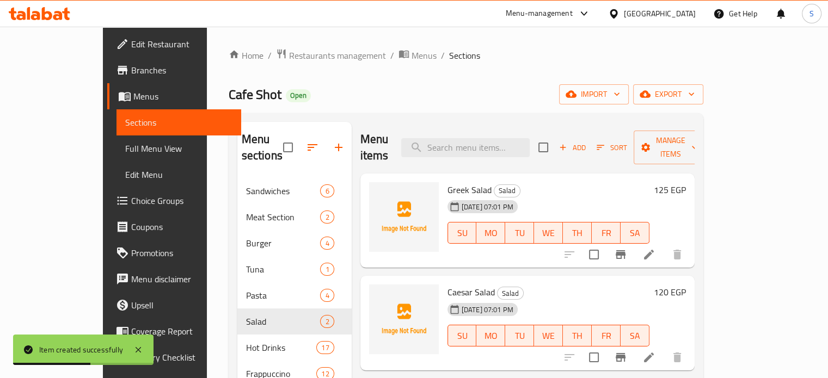
click at [447, 182] on span "Greek Salad" at bounding box center [469, 190] width 44 height 16
copy h6 "Greek Salad"
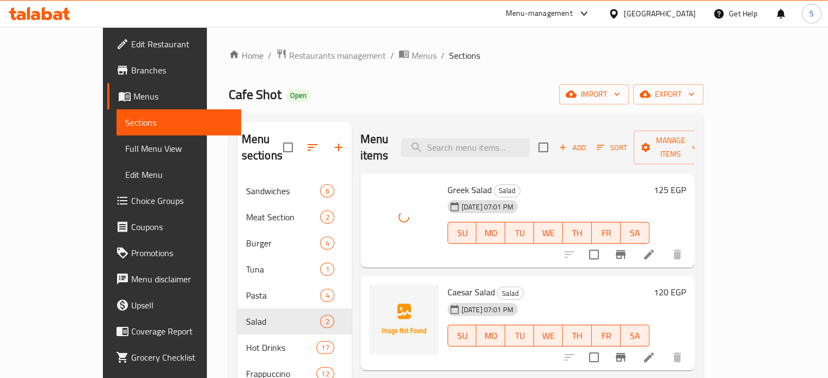
click at [447, 284] on span "Caesar Salad" at bounding box center [470, 292] width 47 height 16
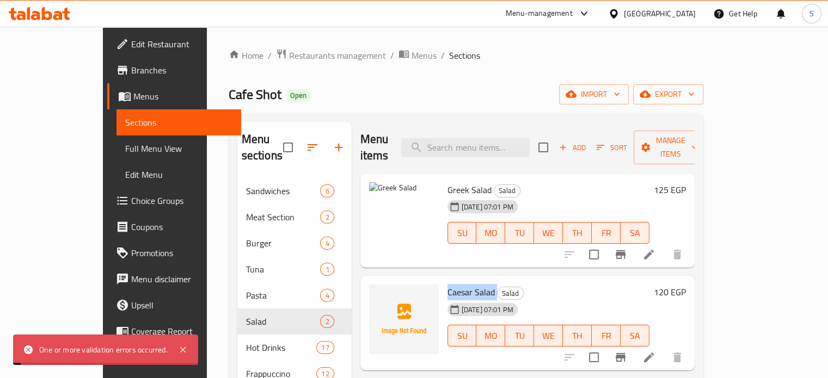
copy h6 "Caesar Salad"
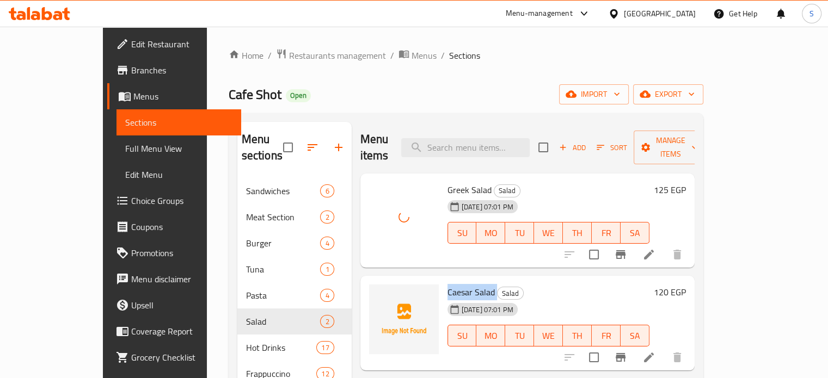
copy h6 "Caesar Salad"
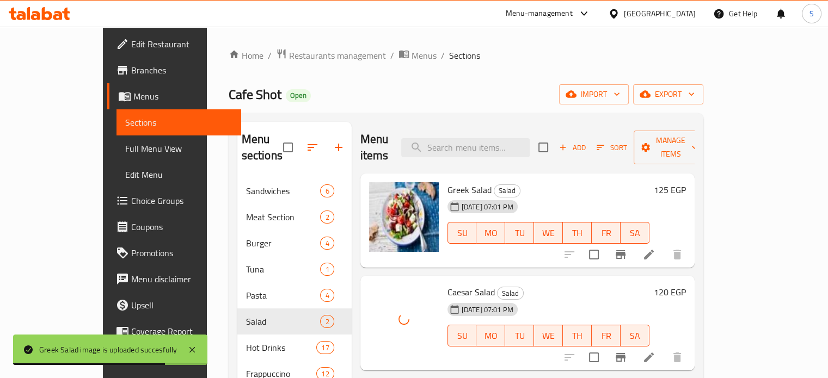
click at [558, 196] on div "17-08-2025 07:01 PM SU MO TU WE TH FR SA" at bounding box center [548, 225] width 211 height 59
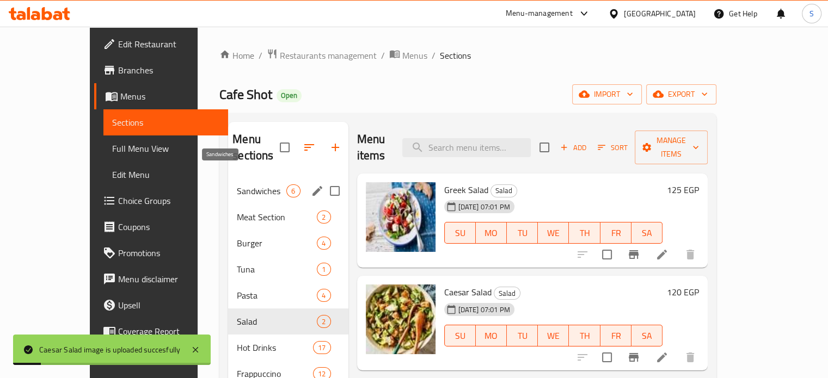
click at [237, 184] on span "Sandwiches" at bounding box center [262, 190] width 50 height 13
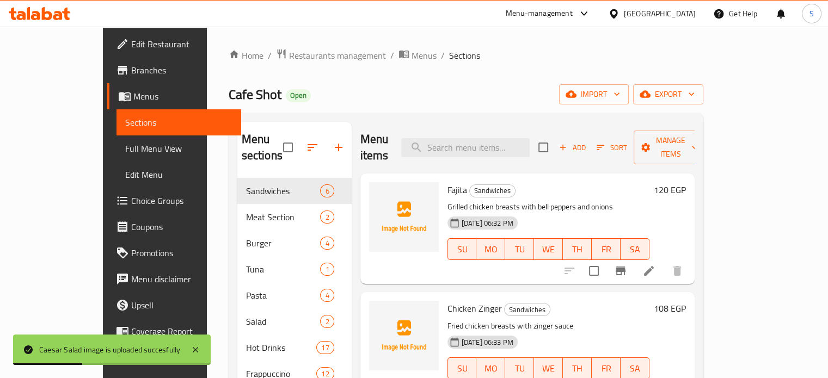
click at [447, 182] on span "Fajita" at bounding box center [457, 190] width 20 height 16
copy h6 "Fajita"
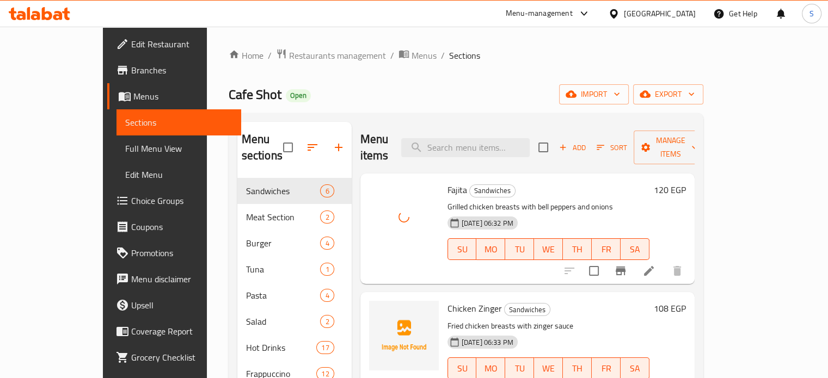
click at [588, 182] on h6 "Fajita Sandwiches" at bounding box center [548, 189] width 202 height 15
click at [447, 300] on span "Chicken Zinger" at bounding box center [474, 308] width 54 height 16
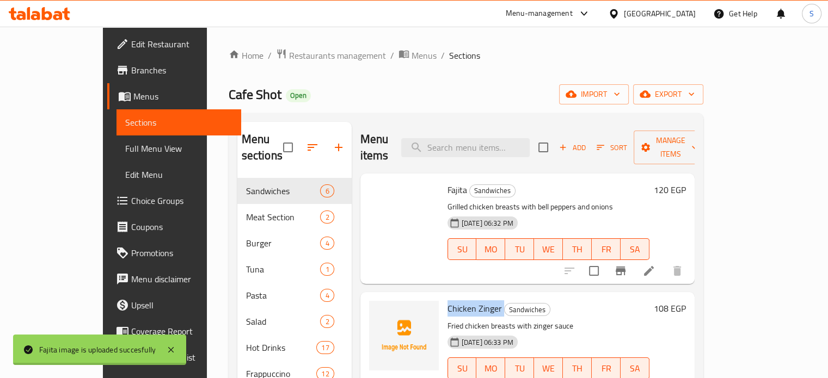
click at [447, 300] on span "Chicken Zinger" at bounding box center [474, 308] width 54 height 16
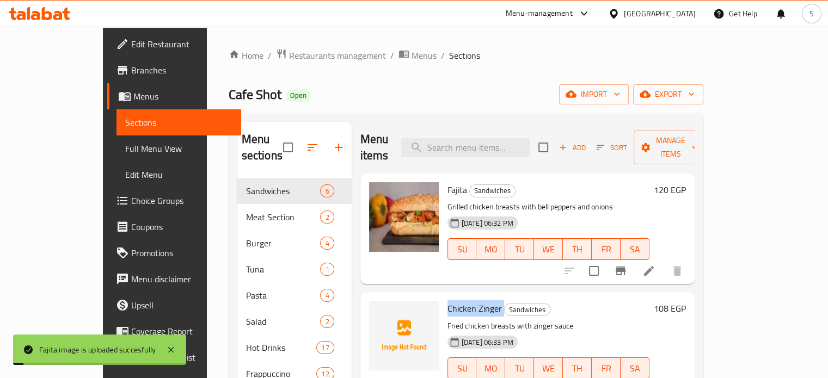
copy h6 "Chicken Zinger"
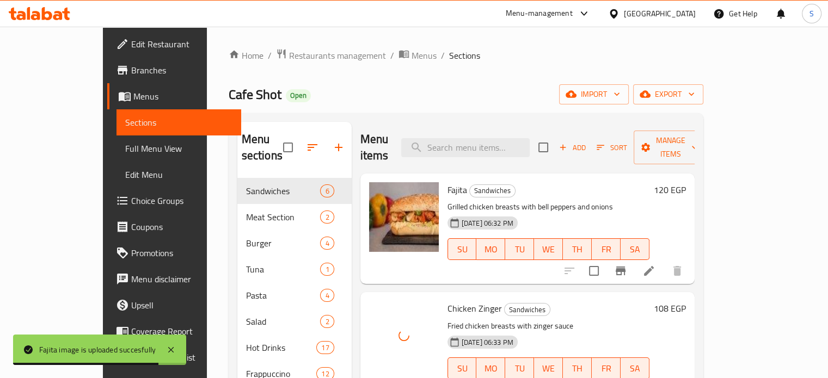
click at [559, 297] on div "Chicken Zinger Sandwiches Fried chicken breasts with zinger sauce 17-08-2025 06…" at bounding box center [548, 348] width 211 height 102
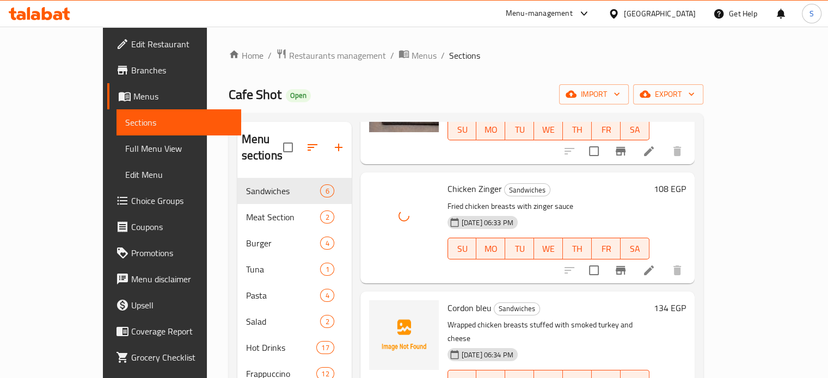
scroll to position [145, 0]
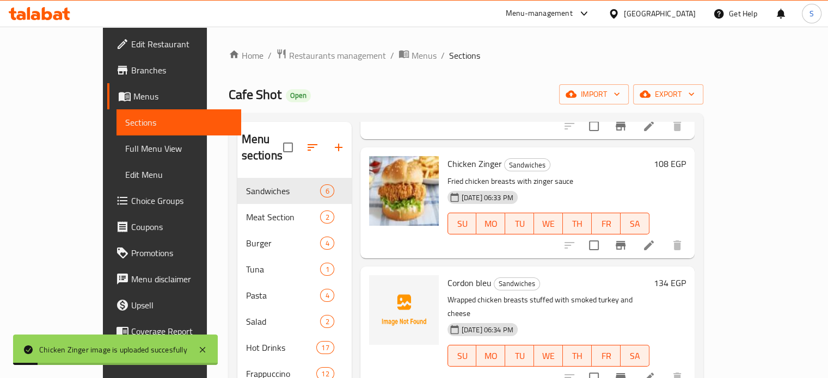
click at [447, 275] on span "Cordon bleu" at bounding box center [469, 283] width 44 height 16
copy h6 "Cordon bleu"
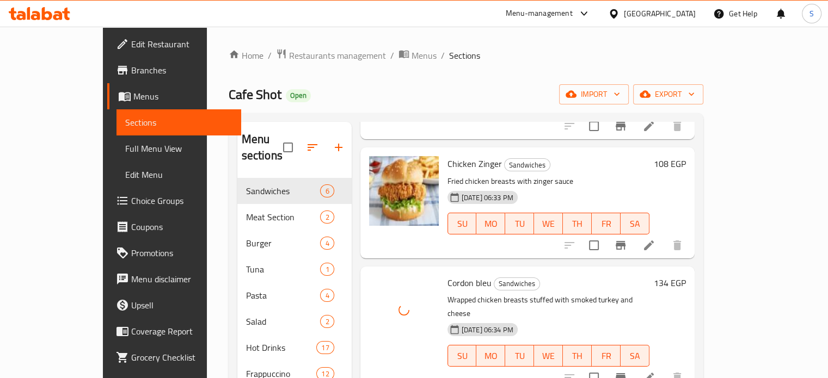
click at [564, 275] on h6 "Cordon bleu Sandwiches" at bounding box center [548, 282] width 202 height 15
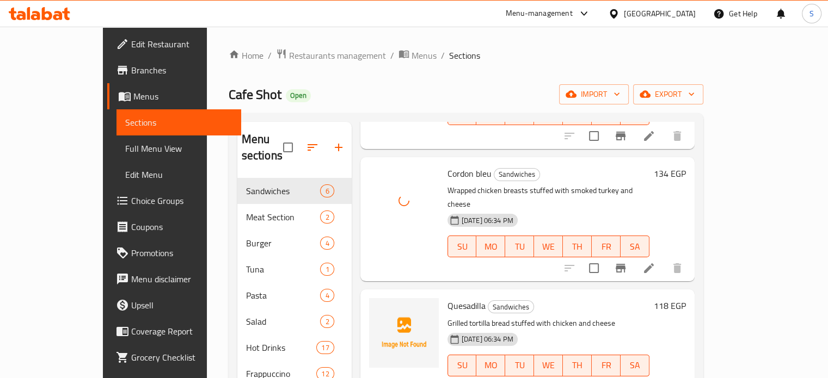
scroll to position [257, 0]
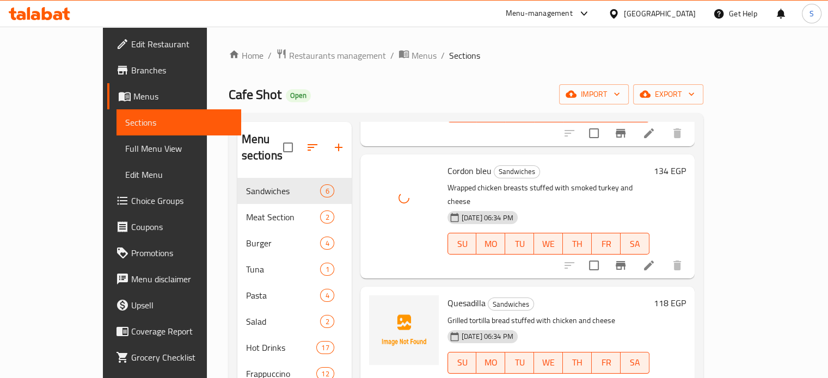
click at [447, 295] on span "Quesadilla" at bounding box center [466, 303] width 38 height 16
copy h6 "Quesadilla"
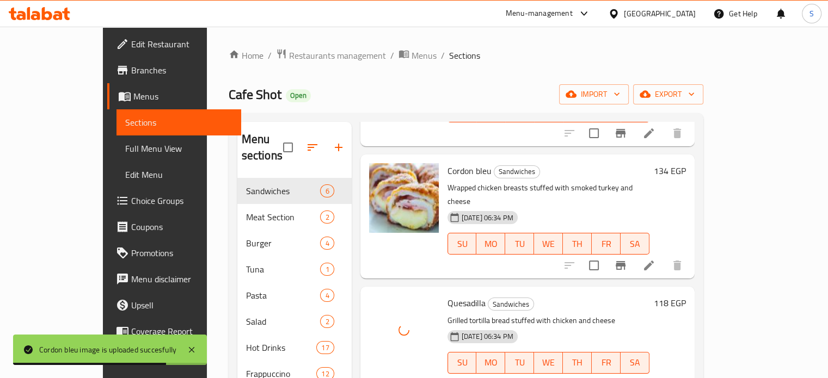
click at [579, 296] on h6 "Quesadilla Sandwiches" at bounding box center [548, 303] width 202 height 15
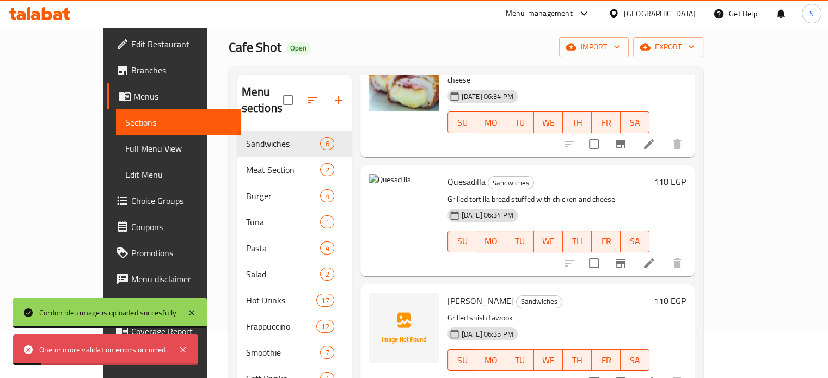
scroll to position [48, 0]
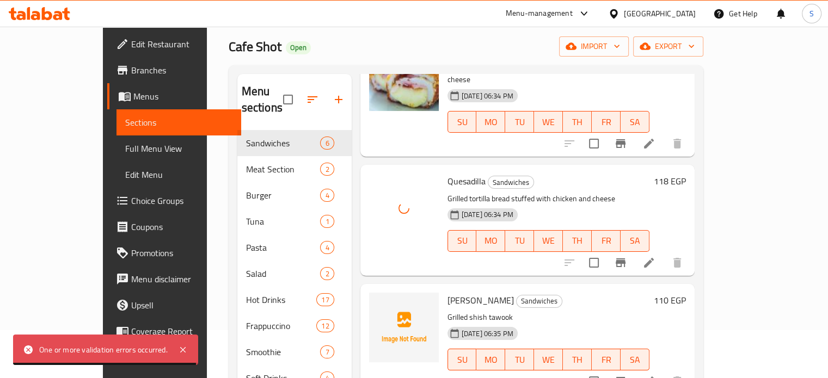
click at [583, 192] on p "Grilled tortilla bread stuffed with chicken and cheese" at bounding box center [548, 199] width 202 height 14
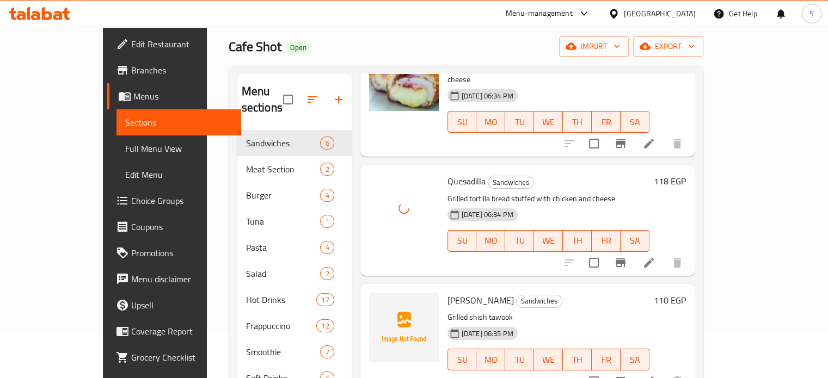
click at [590, 174] on h6 "Quesadilla Sandwiches" at bounding box center [548, 181] width 202 height 15
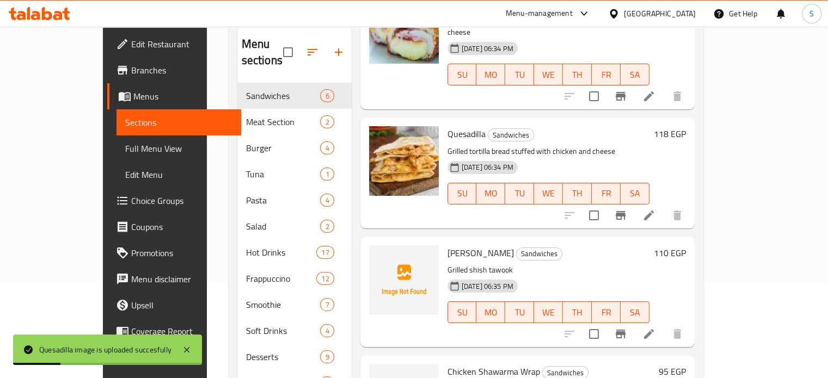
scroll to position [100, 0]
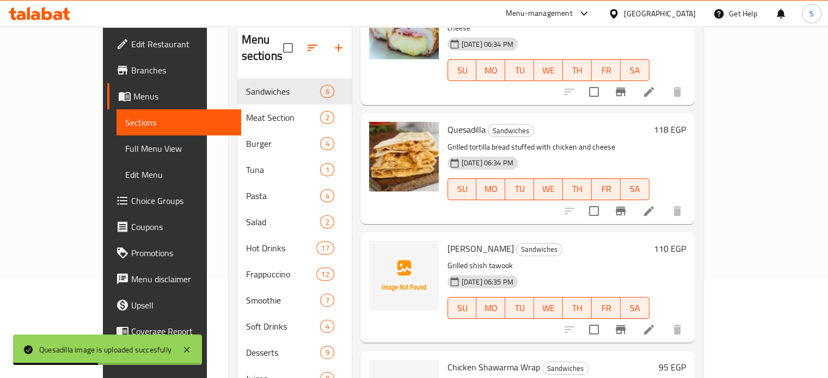
click at [447, 241] on span "Shish Tawook" at bounding box center [480, 249] width 66 height 16
copy h6 "Shish Tawook"
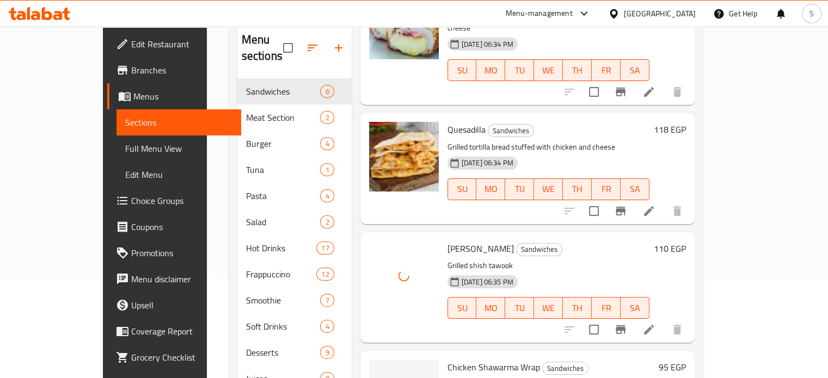
click at [586, 241] on h6 "Shish Tawook Sandwiches" at bounding box center [548, 248] width 202 height 15
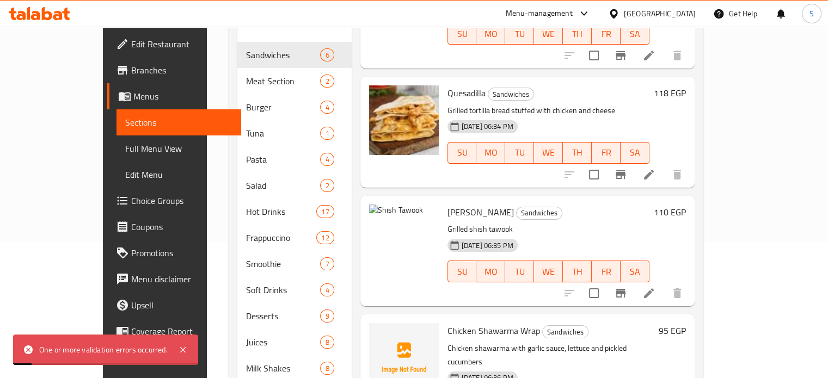
scroll to position [137, 0]
click at [565, 200] on div "Shish Tawook Sandwiches Grilled shish tawook 17-08-2025 06:35 PM SU MO TU WE TH…" at bounding box center [548, 251] width 211 height 102
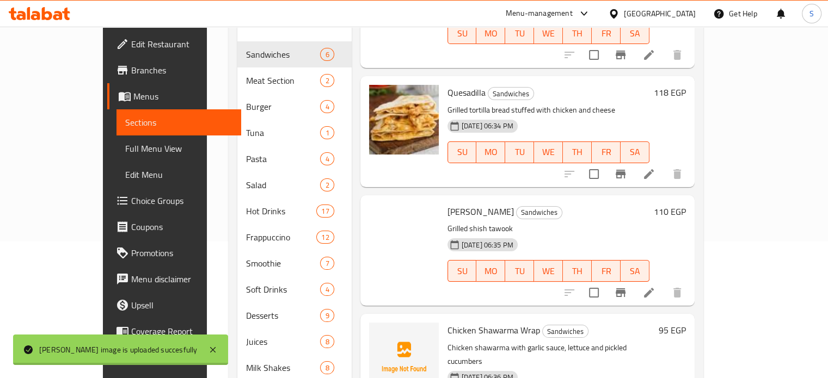
scroll to position [183, 0]
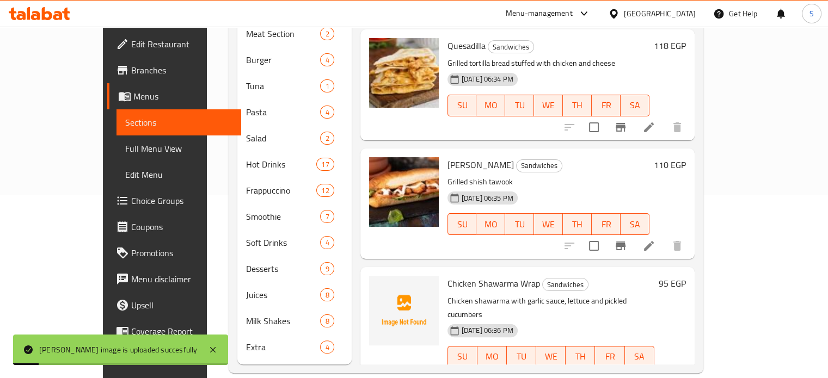
click at [457, 275] on span "Chicken Shawarma Wrap" at bounding box center [493, 283] width 93 height 16
copy h6 "Chicken Shawarma Wrap"
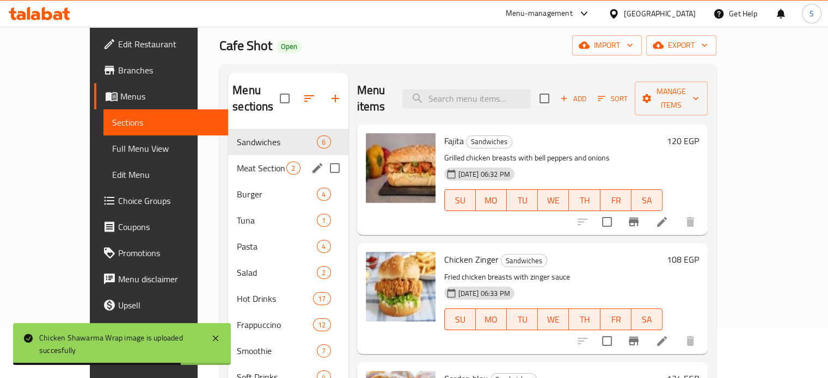
scroll to position [38, 0]
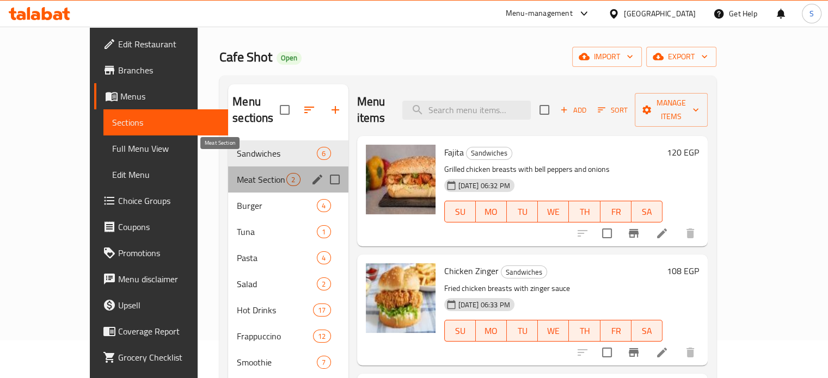
click at [237, 173] on span "Meat Section" at bounding box center [262, 179] width 50 height 13
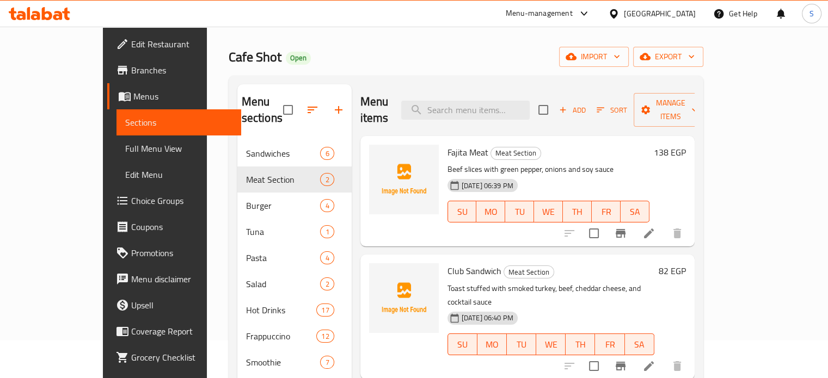
click at [447, 144] on span "Fajita Meat" at bounding box center [467, 152] width 41 height 16
copy h6 "Fajita Meat"
click at [453, 263] on span "Club Sandwich" at bounding box center [474, 271] width 54 height 16
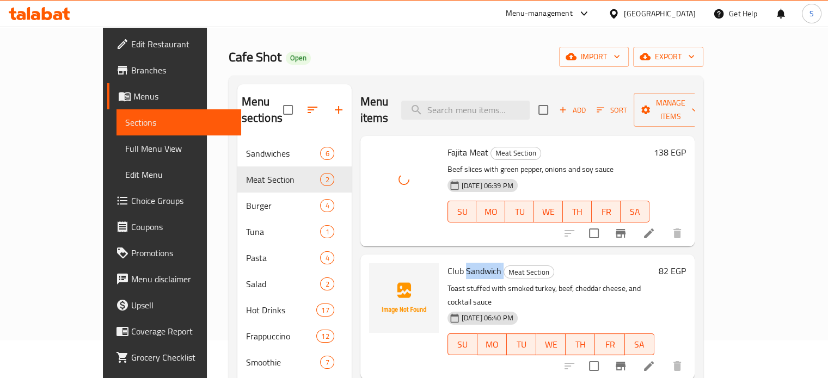
click at [453, 263] on span "Club Sandwich" at bounding box center [474, 271] width 54 height 16
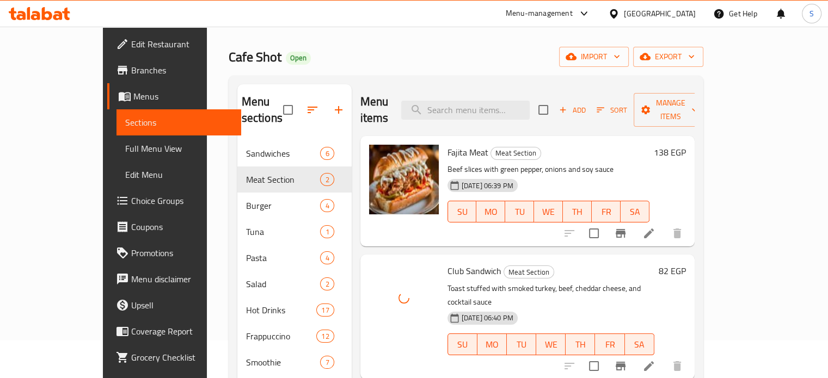
click at [583, 263] on h6 "Club Sandwich Meat Section" at bounding box center [550, 270] width 207 height 15
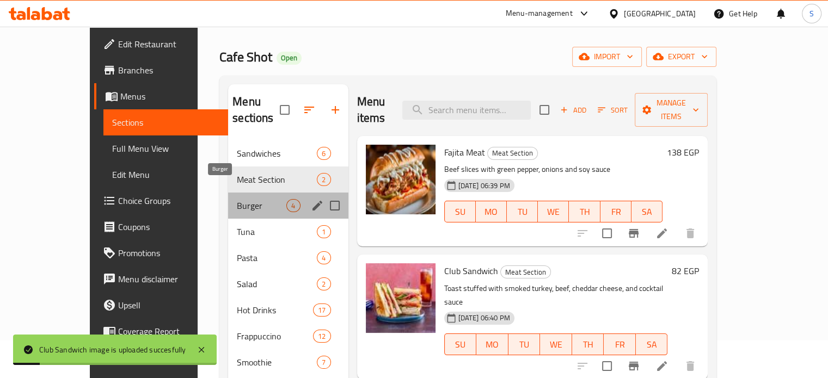
click at [237, 199] on span "Burger" at bounding box center [262, 205] width 50 height 13
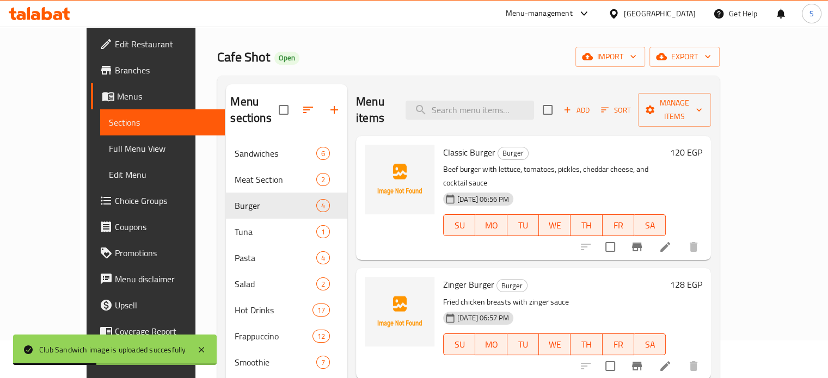
click at [443, 144] on span "Classic Burger" at bounding box center [469, 152] width 52 height 16
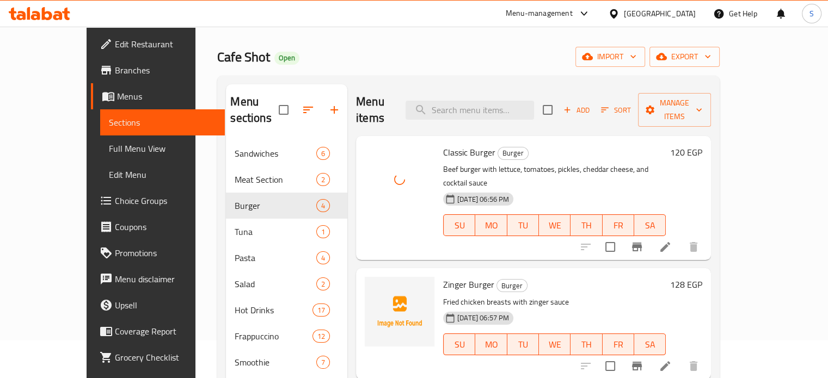
click at [443, 276] on span "Zinger Burger" at bounding box center [468, 284] width 51 height 16
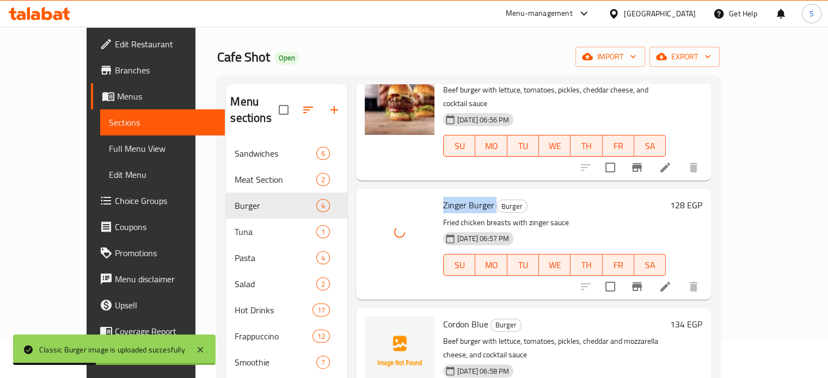
scroll to position [93, 0]
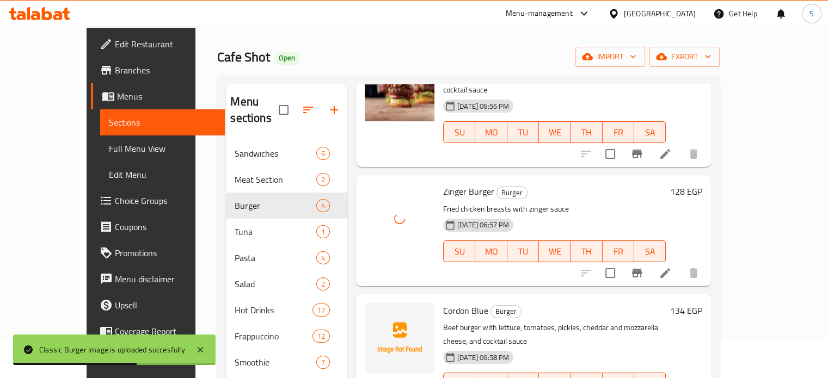
click at [443, 303] on span "Cordon Blue" at bounding box center [465, 311] width 45 height 16
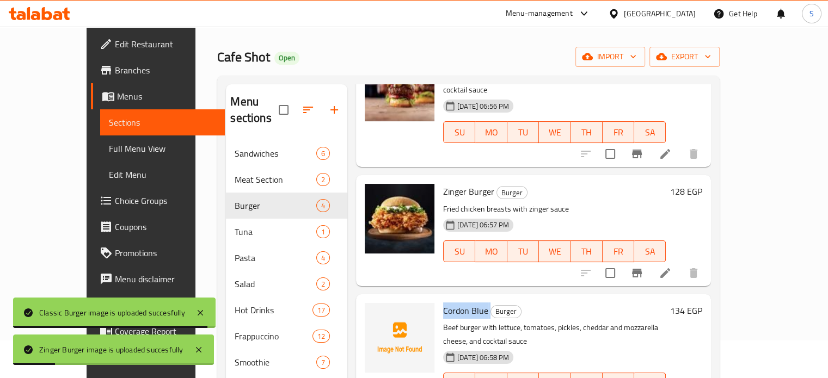
scroll to position [183, 0]
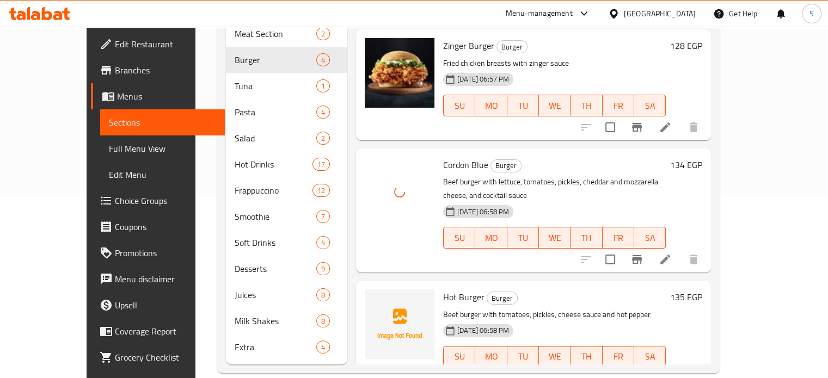
click at [443, 289] on span "Hot Burger" at bounding box center [463, 297] width 41 height 16
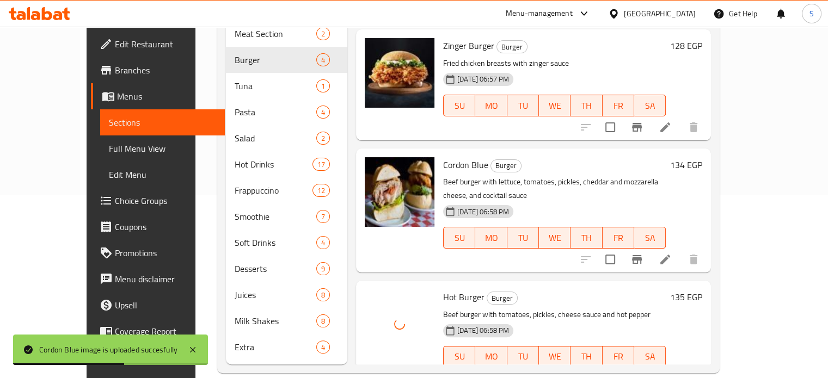
click at [540, 290] on h6 "Hot Burger Burger" at bounding box center [554, 297] width 223 height 15
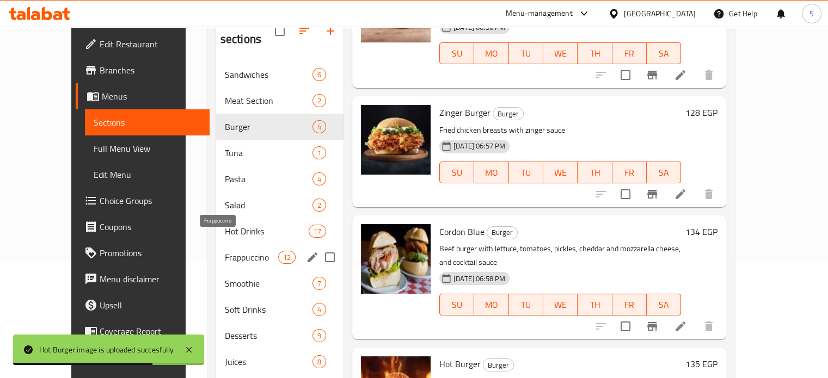
scroll to position [117, 0]
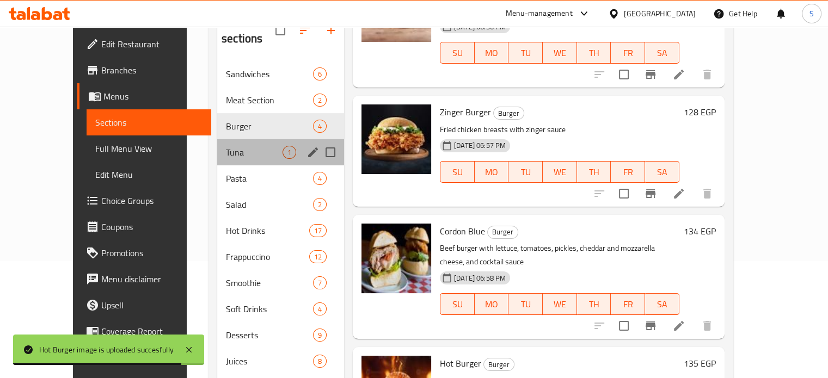
click at [217, 145] on div "Tuna 1" at bounding box center [280, 152] width 127 height 26
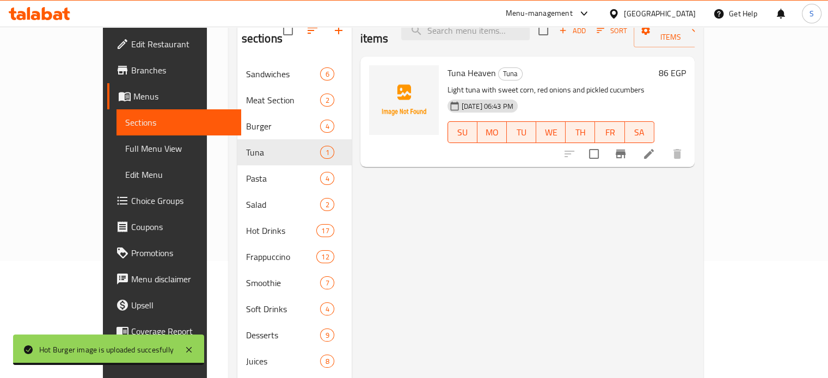
scroll to position [41, 0]
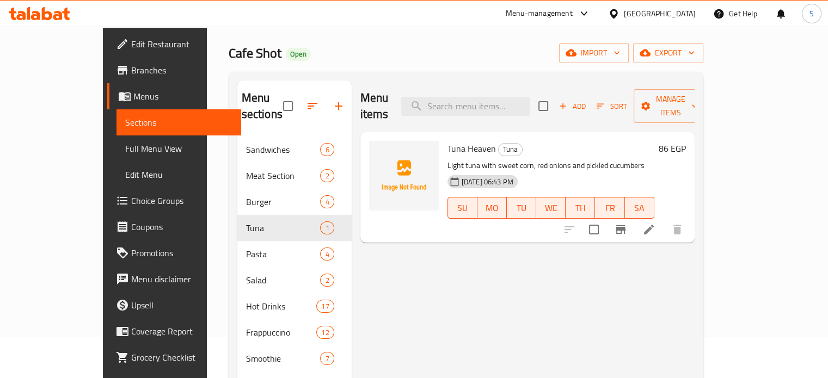
click at [447, 140] on span "Tuna Heaven" at bounding box center [471, 148] width 48 height 16
click at [416, 248] on div "Menu items Add Sort Manage items Tuna Heaven Tuna Light tuna with sweet corn, r…" at bounding box center [523, 294] width 343 height 426
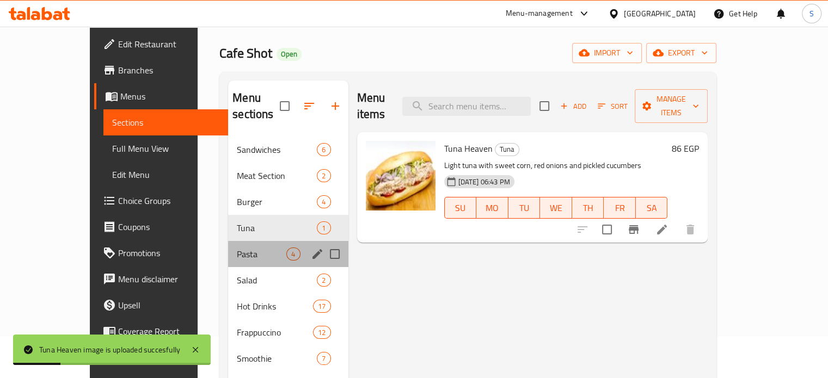
click at [228, 248] on div "Pasta 4" at bounding box center [288, 254] width 120 height 26
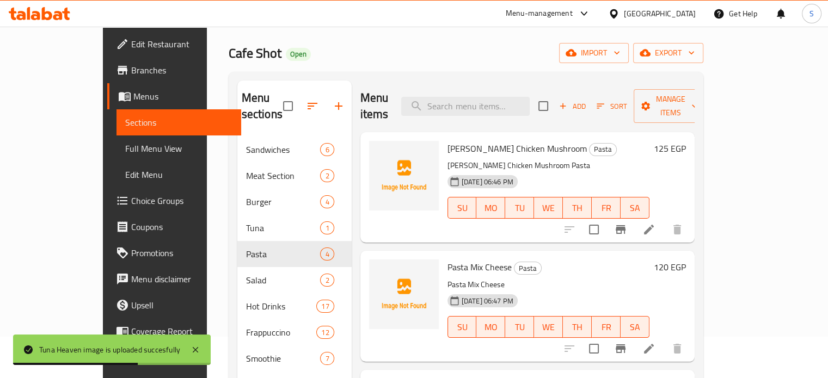
click at [447, 140] on span "Alfredo Chicken Mushroom" at bounding box center [516, 148] width 139 height 16
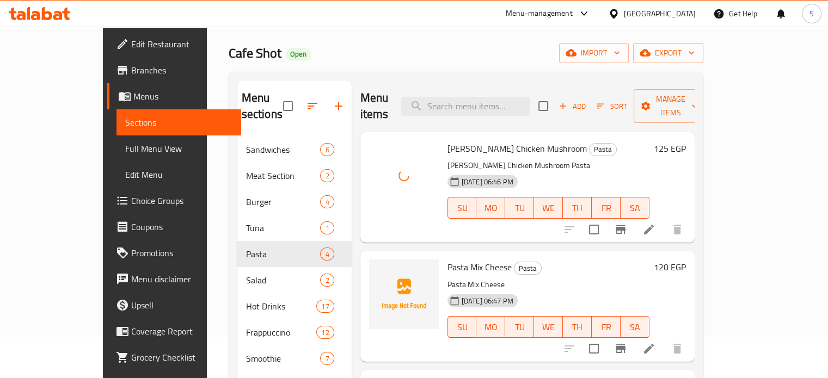
click at [447, 259] on span "Pasta Mix Cheese" at bounding box center [479, 267] width 64 height 16
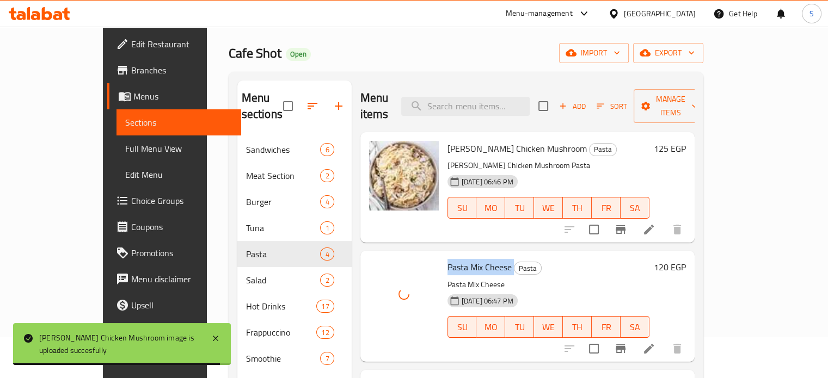
scroll to position [60, 0]
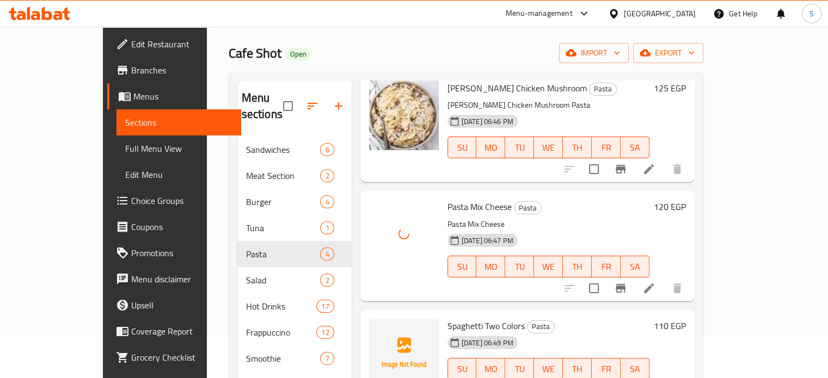
click at [444, 332] on div "17-08-2025 06:49 PM" at bounding box center [469, 343] width 53 height 22
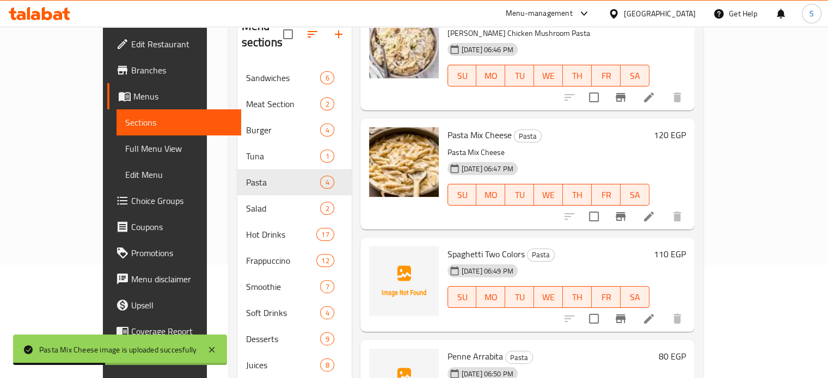
scroll to position [120, 0]
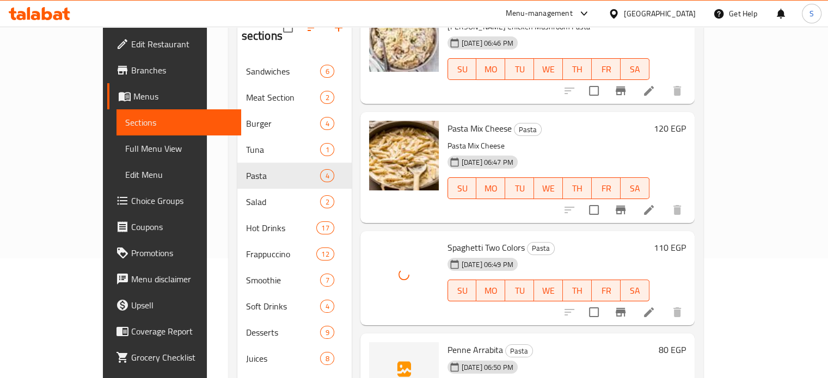
click at [447, 342] on span "Penne Arrabita" at bounding box center [475, 350] width 56 height 16
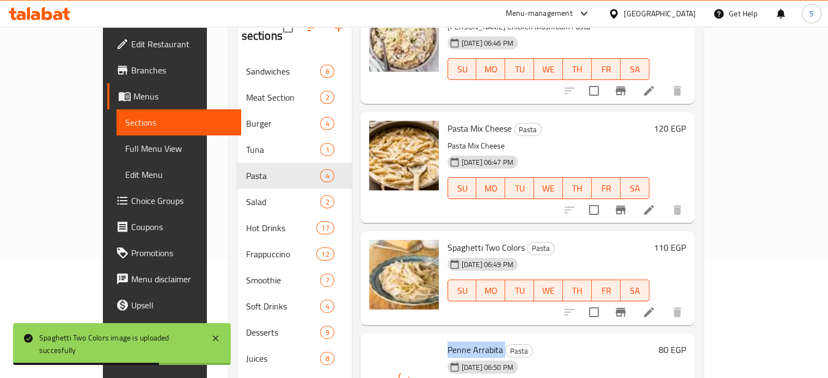
scroll to position [183, 0]
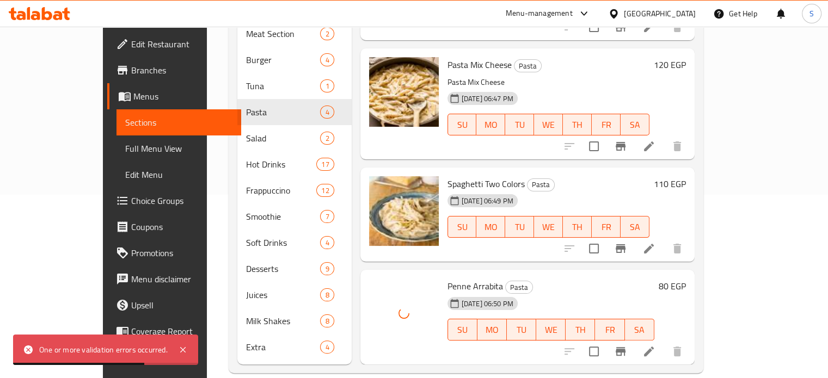
click at [581, 279] on h6 "Penne Arrabita Pasta" at bounding box center [550, 286] width 207 height 15
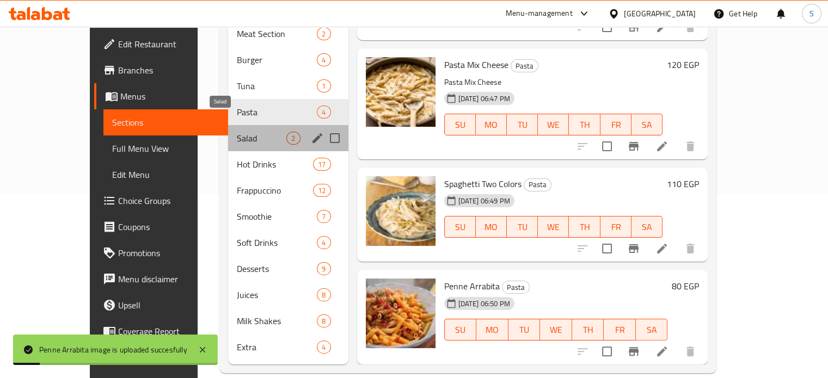
click at [237, 132] on span "Salad" at bounding box center [262, 138] width 50 height 13
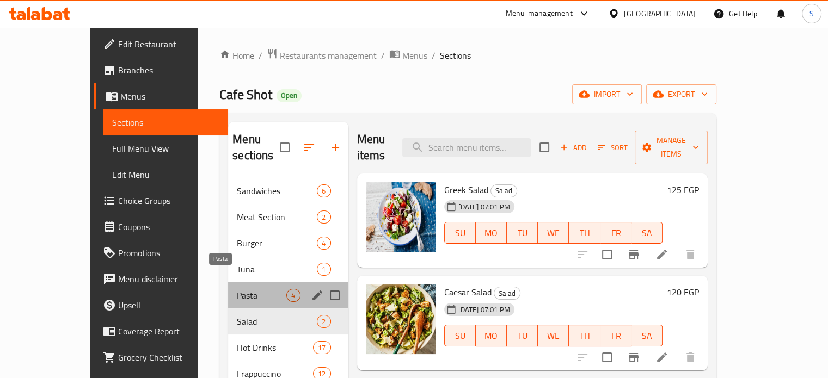
click at [237, 289] on span "Pasta" at bounding box center [262, 295] width 50 height 13
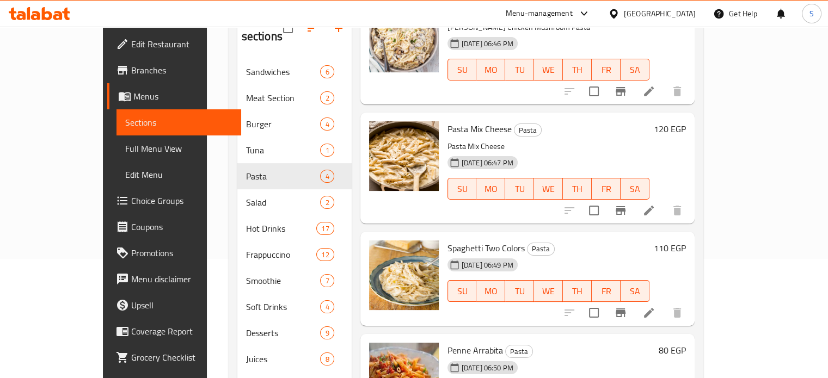
scroll to position [167, 0]
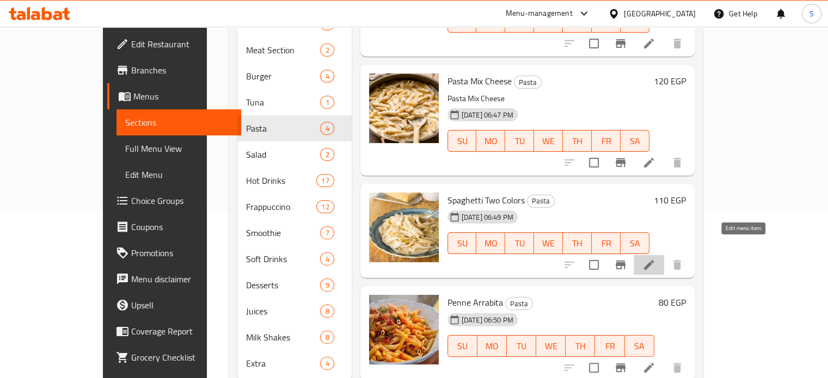
click at [654, 260] on icon at bounding box center [649, 265] width 10 height 10
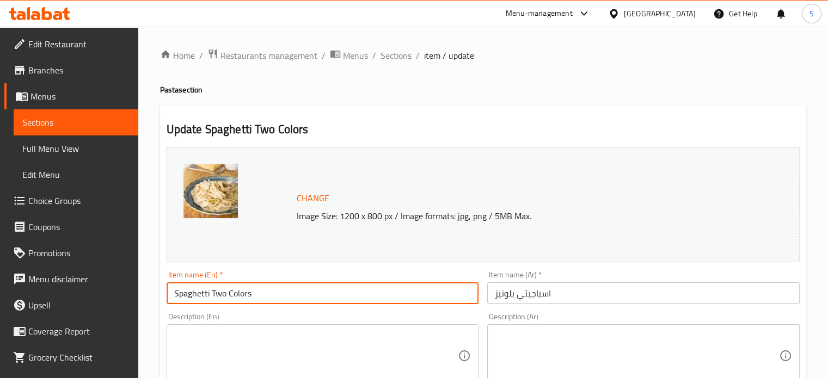
drag, startPoint x: 212, startPoint y: 293, endPoint x: 259, endPoint y: 295, distance: 47.4
click at [259, 295] on input "Spaghetti Two Colors" at bounding box center [323, 293] width 312 height 22
paste input "Bolognese"
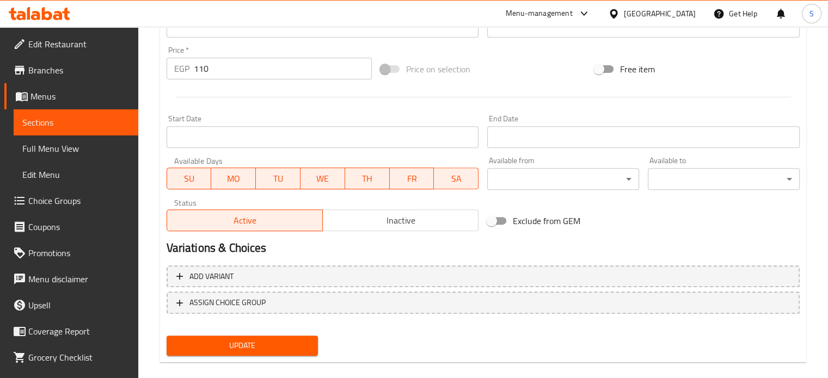
scroll to position [405, 0]
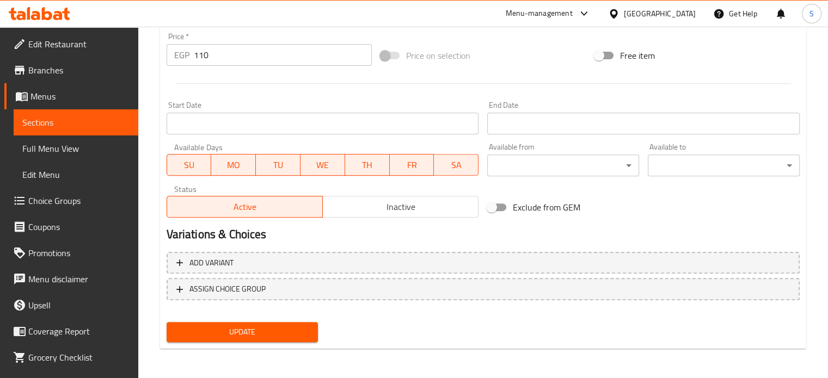
type input "Spaghetti Bolognese"
click at [268, 335] on span "Update" at bounding box center [242, 332] width 134 height 14
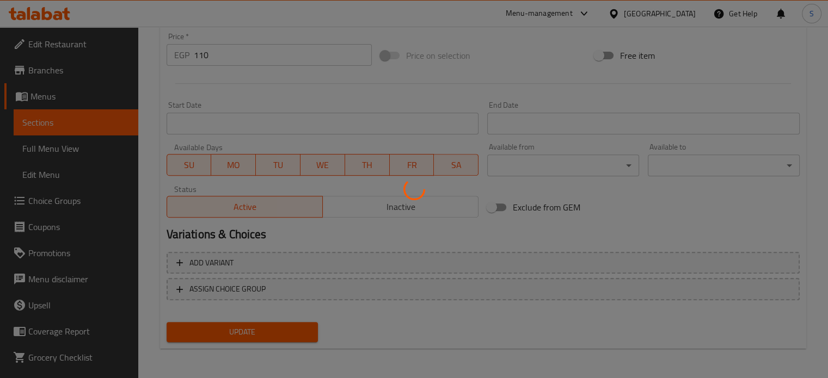
scroll to position [0, 0]
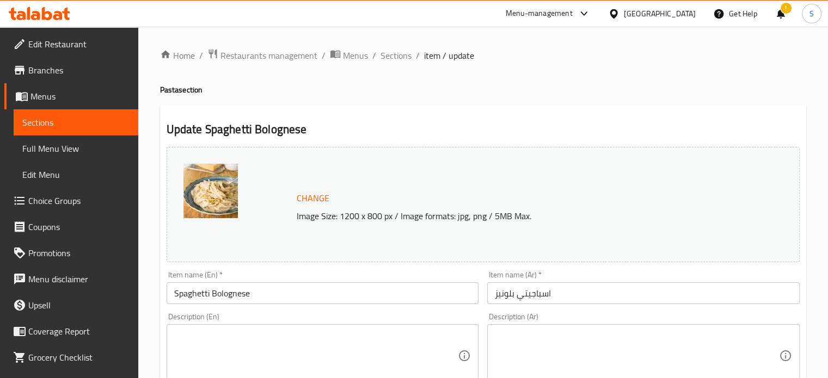
click at [590, 14] on icon at bounding box center [583, 13] width 13 height 13
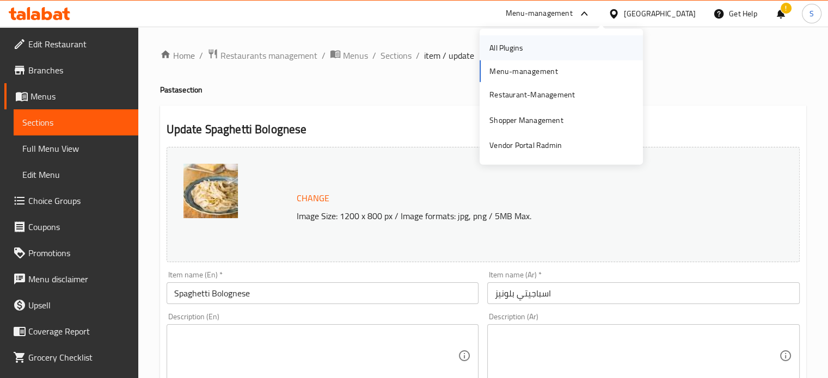
click at [519, 47] on div "All Plugins" at bounding box center [506, 48] width 34 height 12
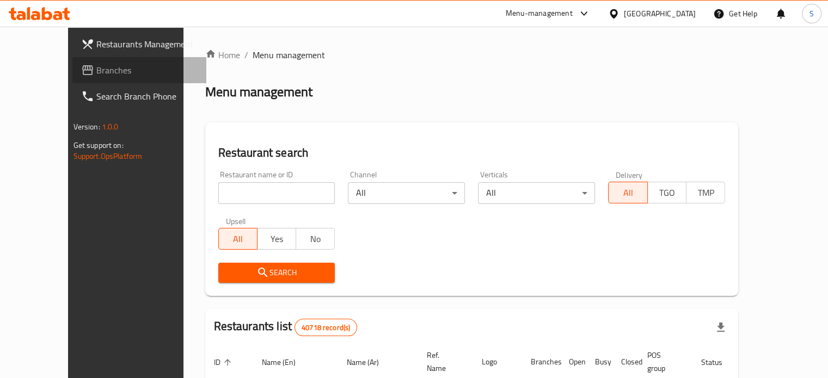
click at [72, 80] on link "Branches" at bounding box center [139, 70] width 134 height 26
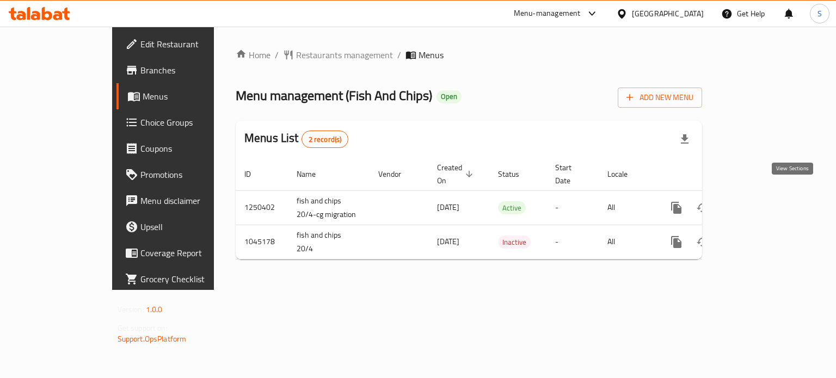
click at [761, 201] on icon "enhanced table" at bounding box center [754, 207] width 13 height 13
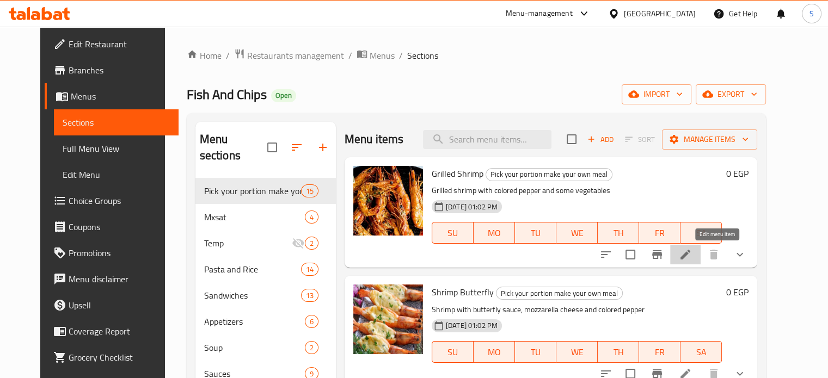
click at [692, 258] on icon at bounding box center [685, 254] width 13 height 13
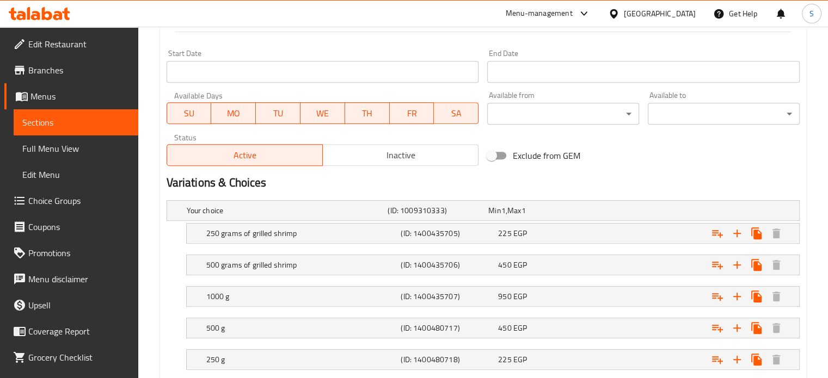
scroll to position [524, 0]
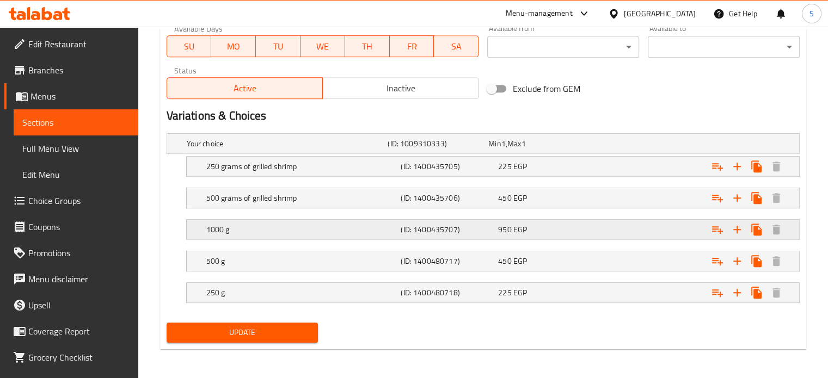
click at [562, 149] on div "950 EGP" at bounding box center [536, 143] width 96 height 11
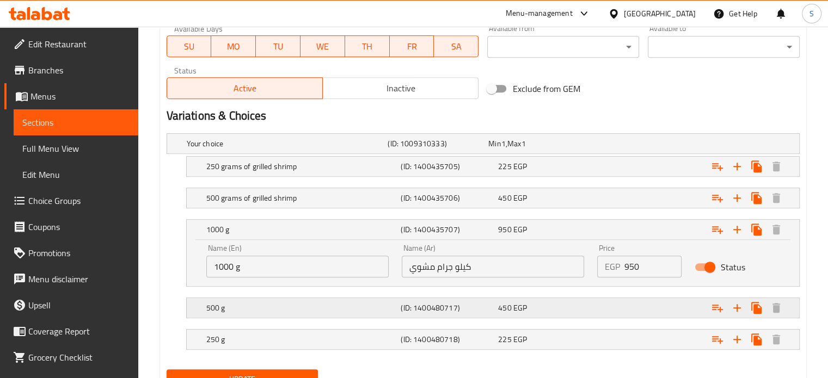
click at [573, 151] on div "450 EGP" at bounding box center [536, 143] width 101 height 15
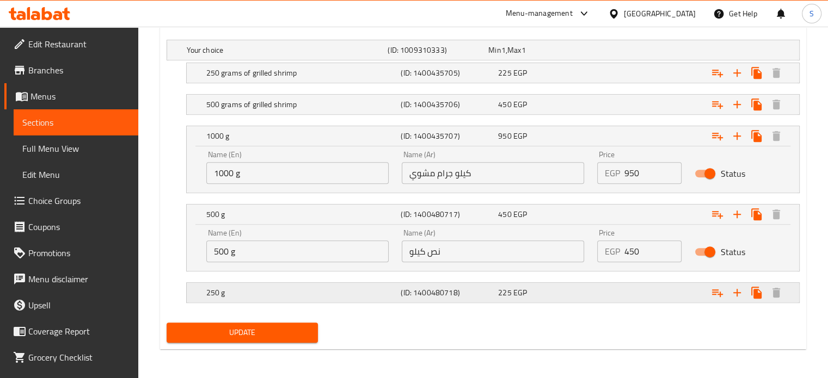
scroll to position [617, 0]
click at [583, 56] on div "225 EGP" at bounding box center [536, 50] width 96 height 11
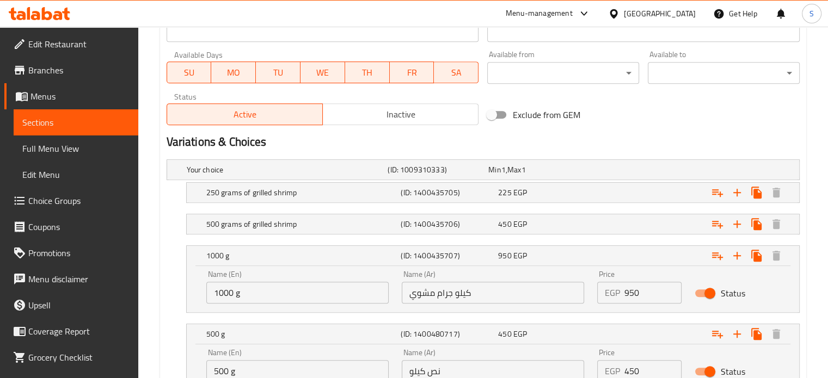
scroll to position [491, 0]
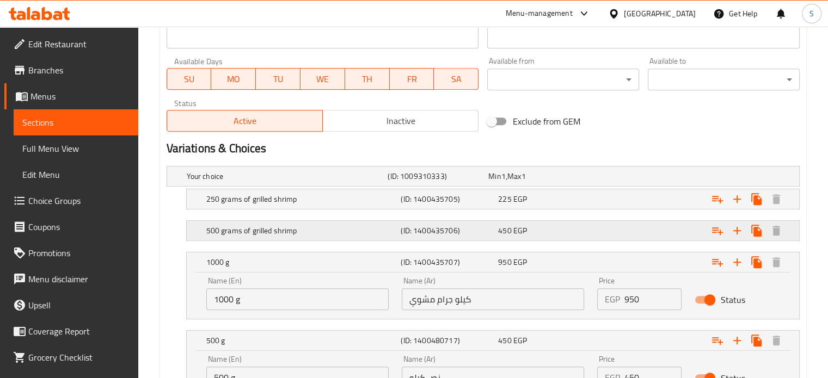
click at [607, 179] on div "Expand" at bounding box center [687, 176] width 201 height 4
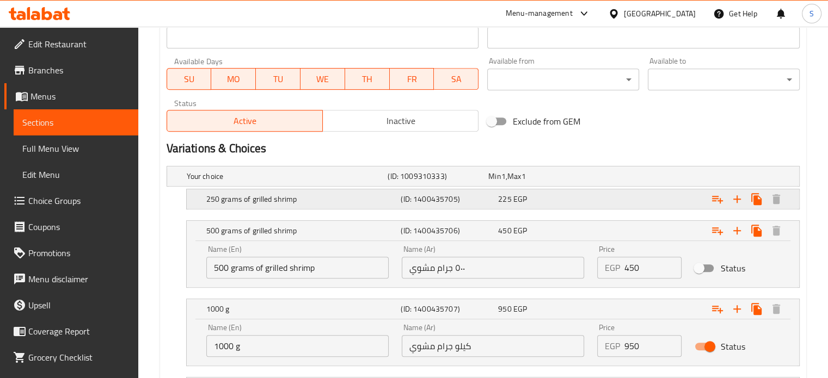
click at [614, 179] on div "Expand" at bounding box center [687, 176] width 201 height 4
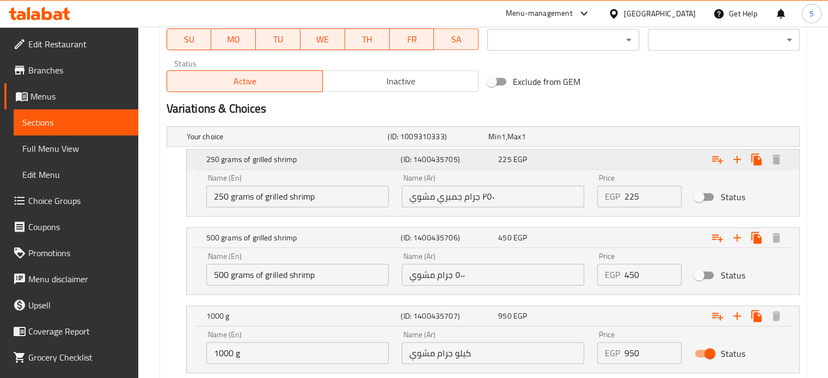
scroll to position [531, 0]
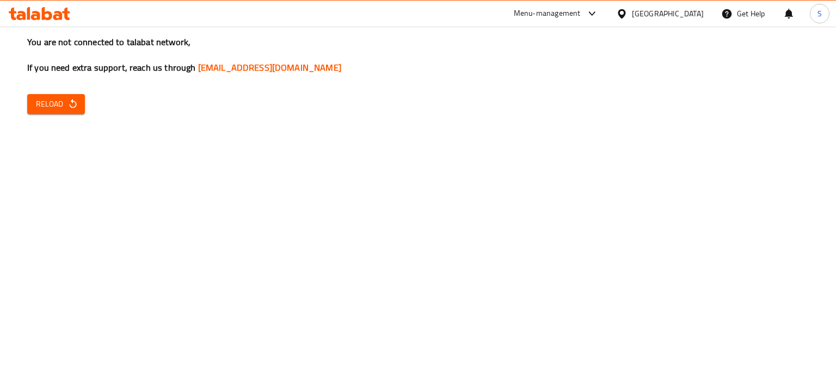
click at [599, 11] on icon at bounding box center [592, 13] width 13 height 13
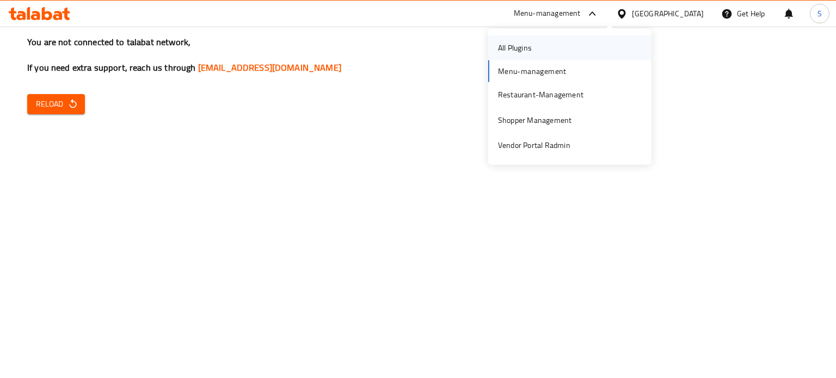
click at [570, 44] on div "All Plugins" at bounding box center [569, 47] width 163 height 25
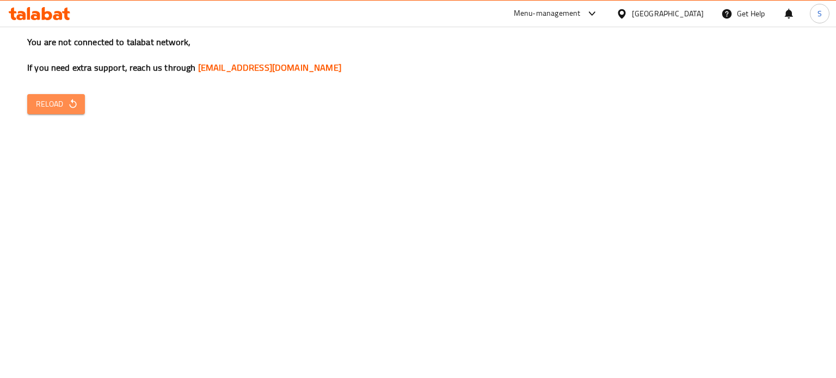
click at [64, 110] on span "Reload" at bounding box center [56, 104] width 40 height 14
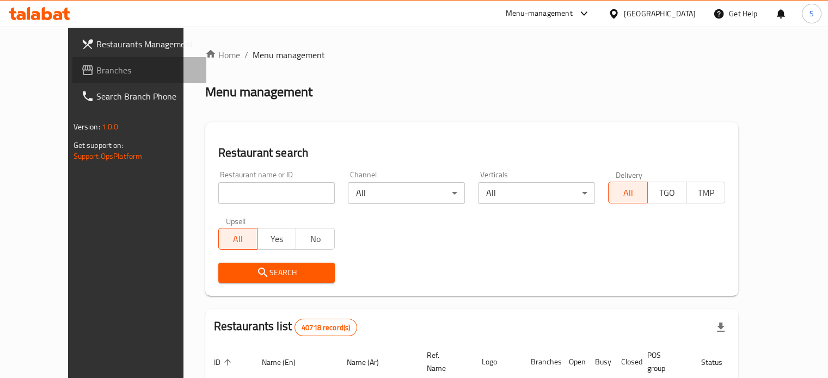
click at [96, 68] on span "Branches" at bounding box center [146, 70] width 101 height 13
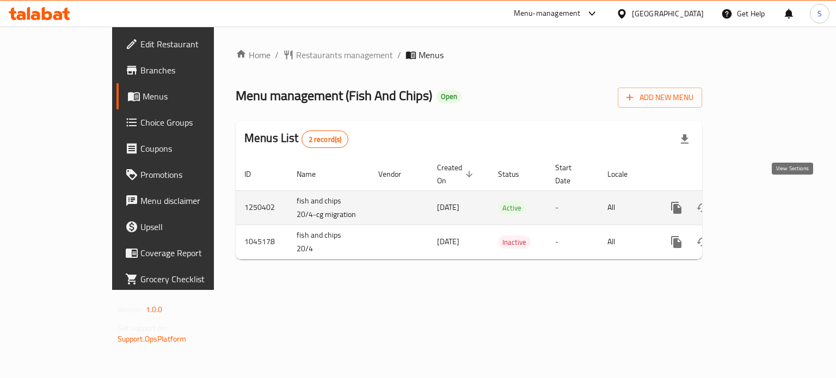
click at [760, 203] on icon "enhanced table" at bounding box center [755, 208] width 10 height 10
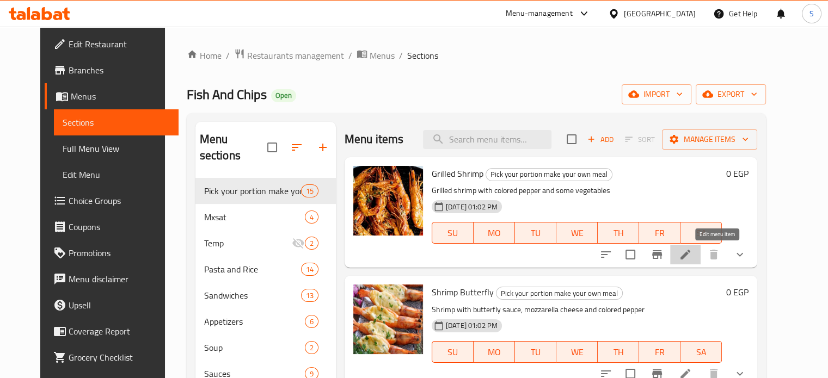
click at [690, 257] on icon at bounding box center [685, 255] width 10 height 10
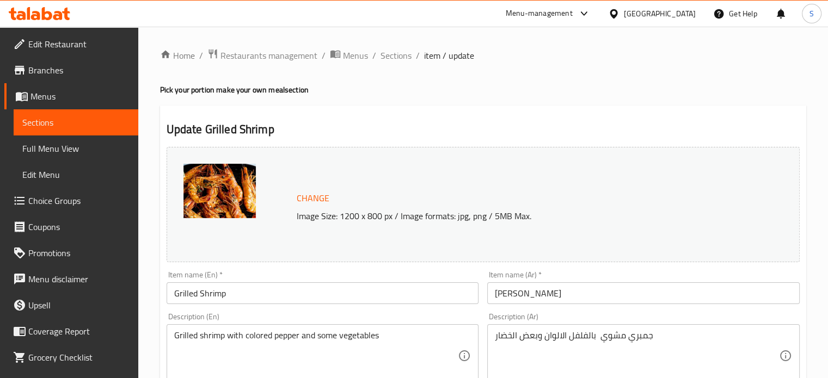
scroll to position [524, 0]
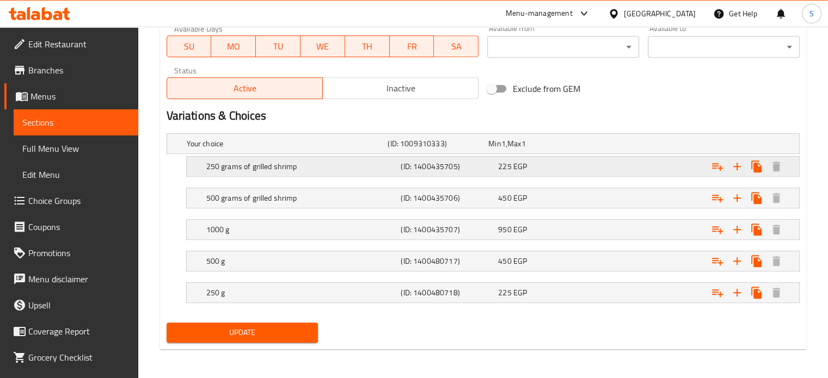
click at [598, 146] on div "Expand" at bounding box center [687, 143] width 201 height 4
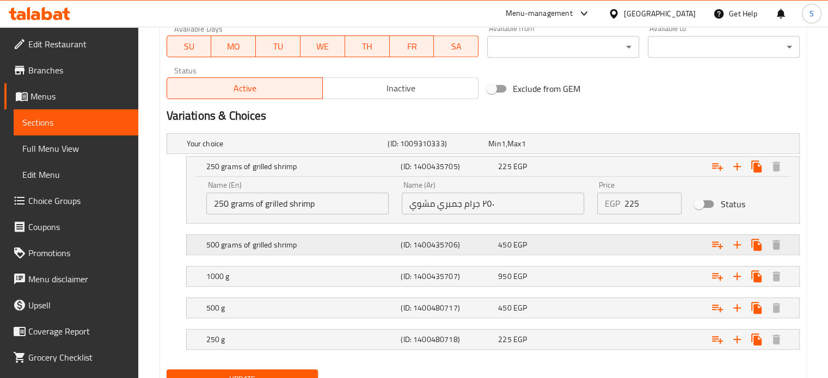
click at [608, 146] on div "Expand" at bounding box center [687, 143] width 201 height 4
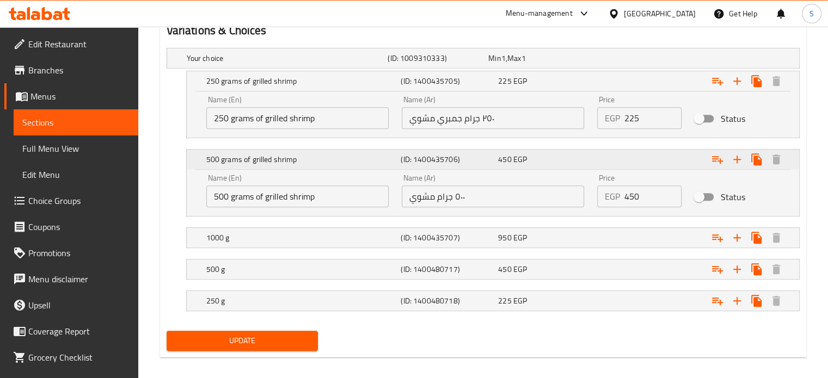
scroll to position [613, 0]
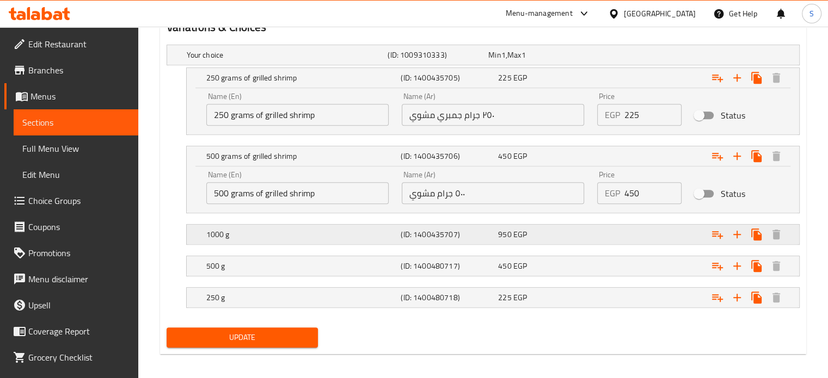
click at [614, 57] on div "Expand" at bounding box center [687, 55] width 201 height 4
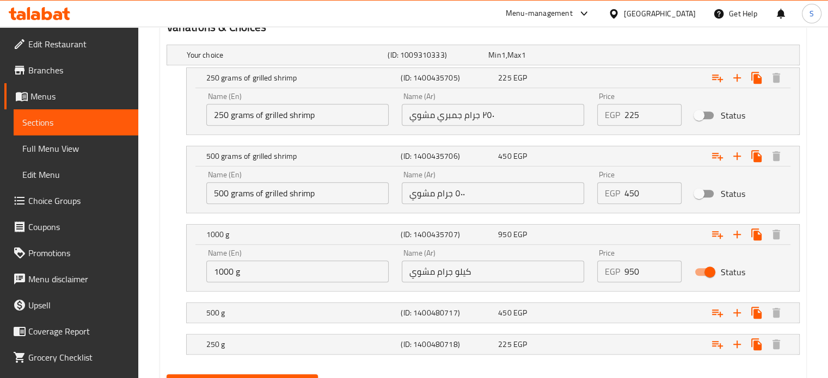
click at [620, 270] on div "EGP 950 Price" at bounding box center [639, 272] width 85 height 22
click at [631, 270] on input "950" at bounding box center [653, 272] width 58 height 22
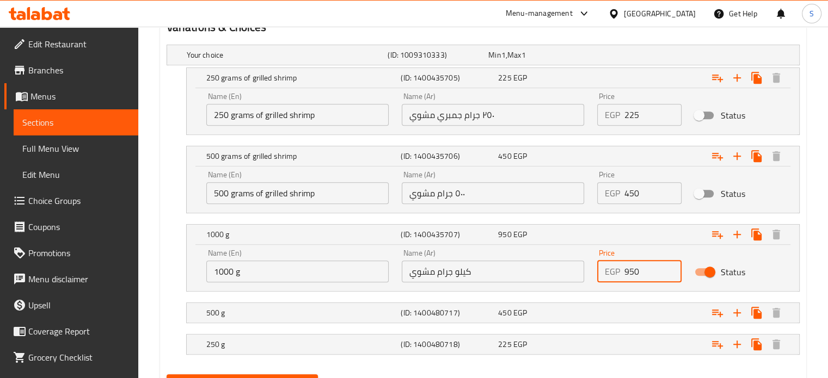
click at [631, 270] on input "950" at bounding box center [653, 272] width 58 height 22
type input "1100"
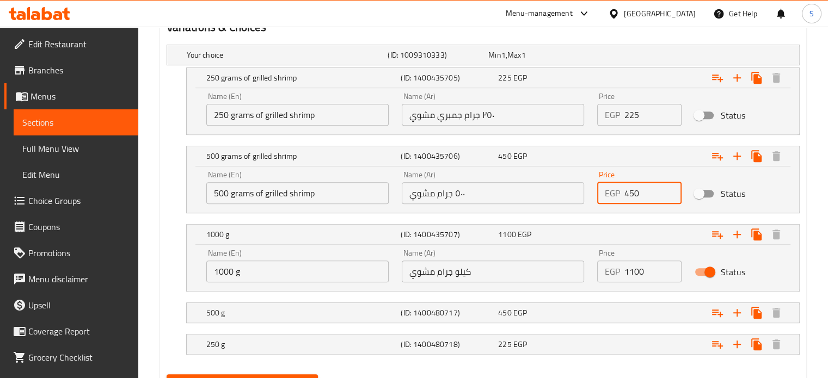
click at [629, 193] on input "450" at bounding box center [653, 193] width 58 height 22
type input "550"
click at [632, 106] on input "225" at bounding box center [653, 115] width 58 height 22
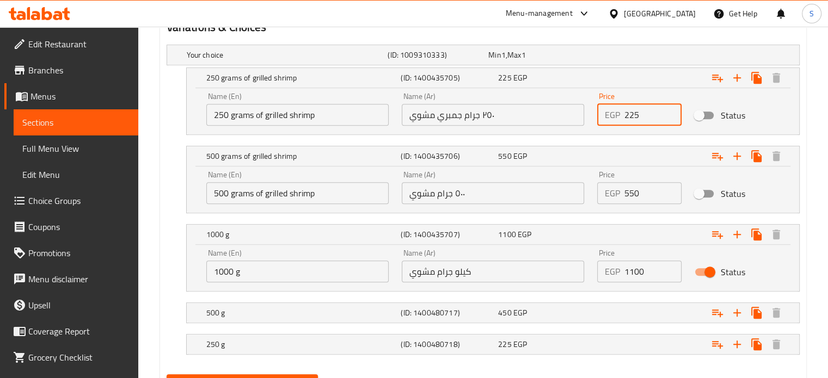
click at [632, 106] on input "225" at bounding box center [653, 115] width 58 height 22
type input "275"
click at [167, 374] on button "Update" at bounding box center [243, 384] width 152 height 20
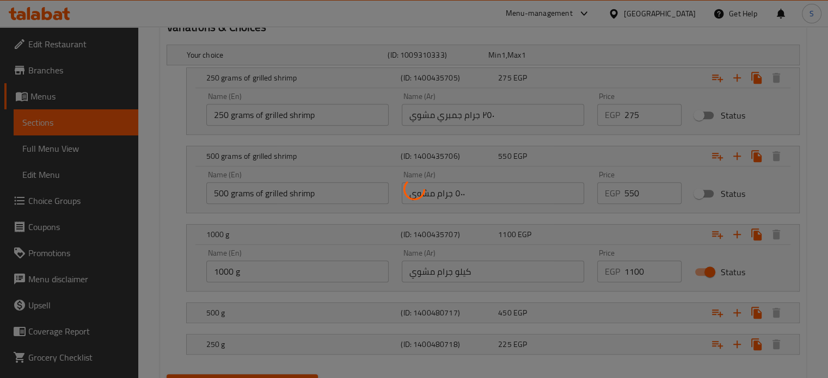
click at [670, 313] on div at bounding box center [414, 189] width 828 height 378
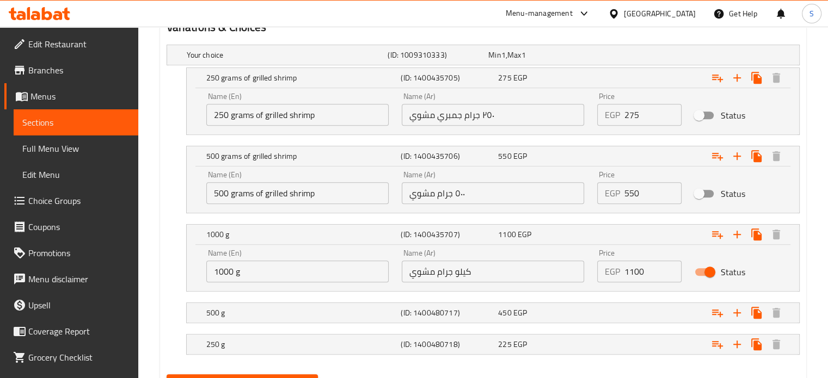
scroll to position [664, 0]
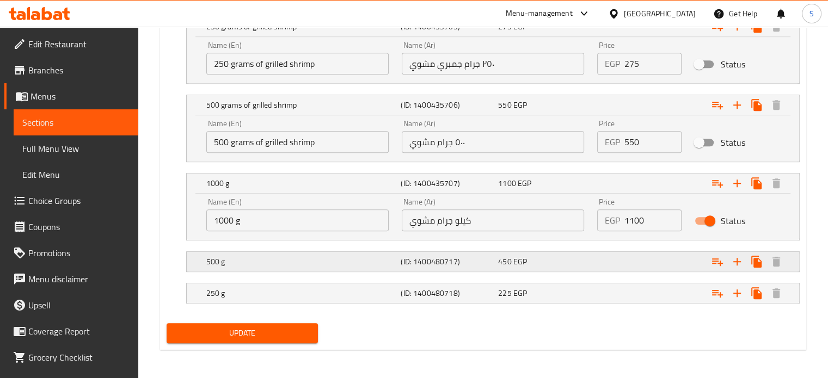
click at [599, 6] on div "Expand" at bounding box center [687, 4] width 201 height 4
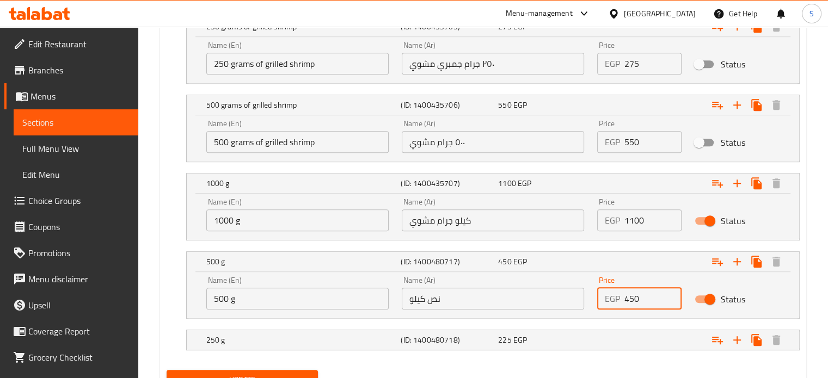
click at [625, 297] on input "450" at bounding box center [653, 299] width 58 height 22
type input "550"
click at [627, 6] on div "Expand" at bounding box center [687, 4] width 201 height 4
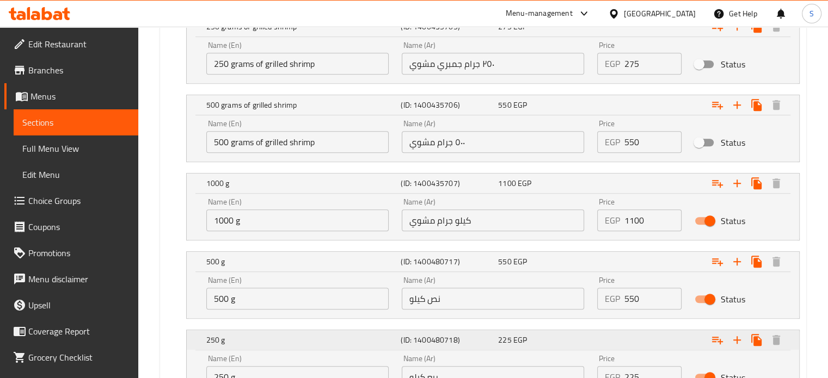
scroll to position [758, 0]
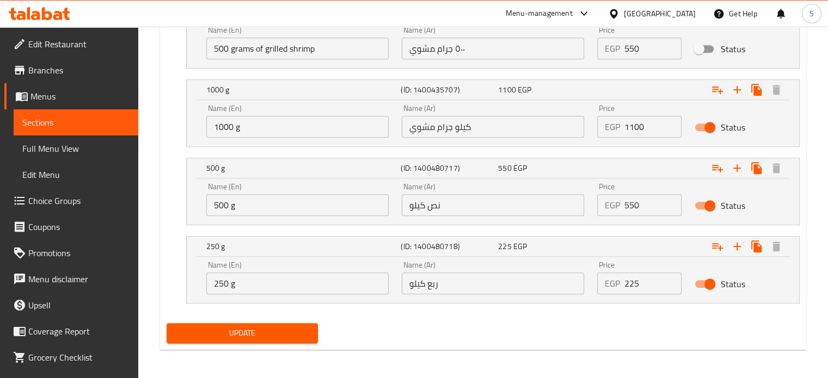
click at [630, 280] on input "225" at bounding box center [653, 284] width 58 height 22
type input "1"
type input "275"
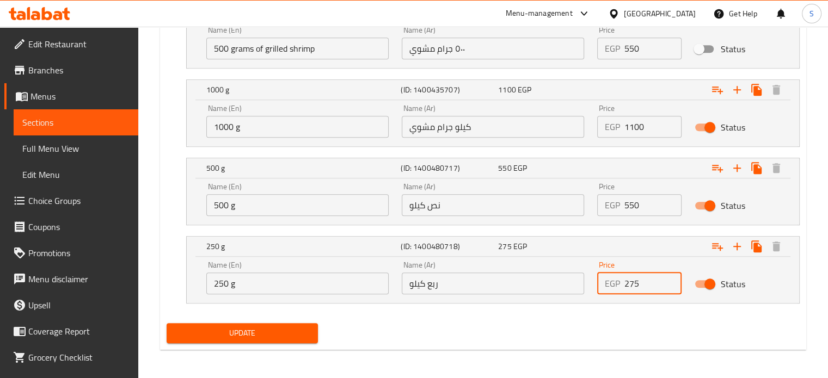
click at [167, 323] on button "Update" at bounding box center [243, 333] width 152 height 20
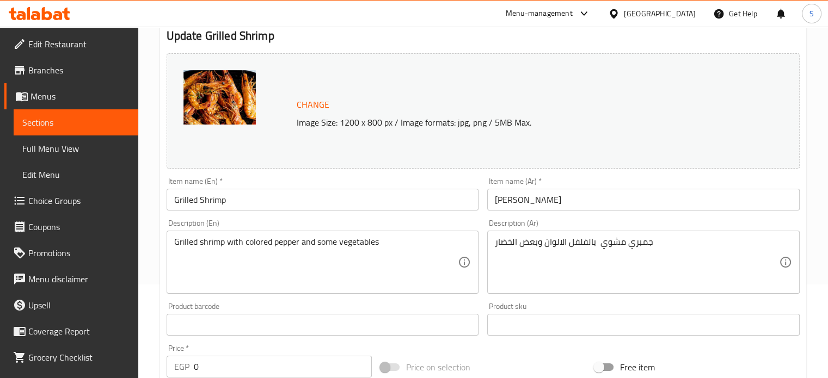
scroll to position [11, 0]
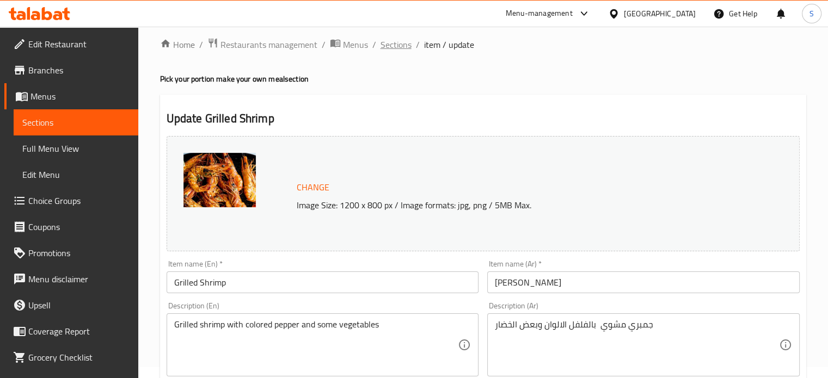
click at [395, 50] on span "Sections" at bounding box center [395, 44] width 31 height 13
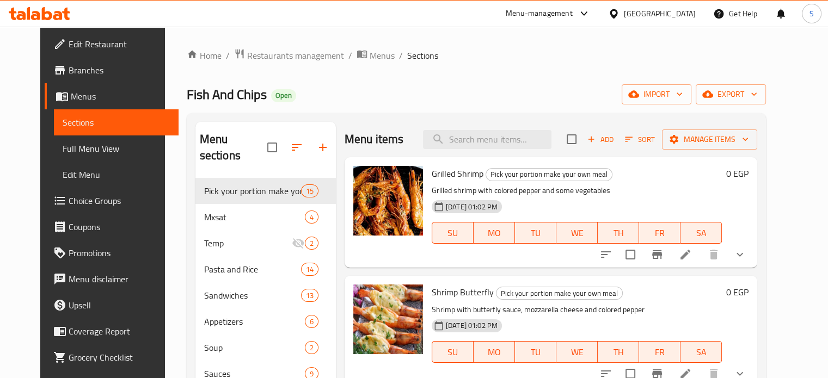
scroll to position [136, 0]
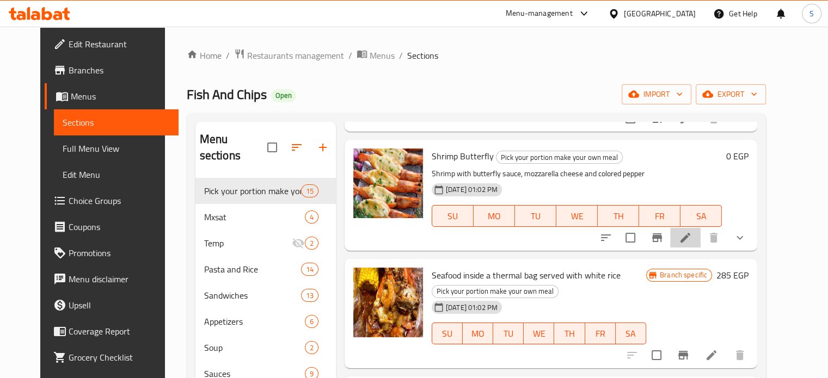
click at [700, 235] on li at bounding box center [685, 238] width 30 height 20
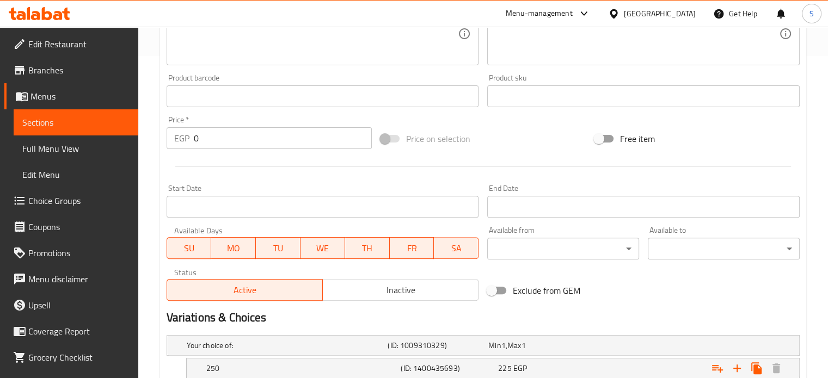
scroll to position [461, 0]
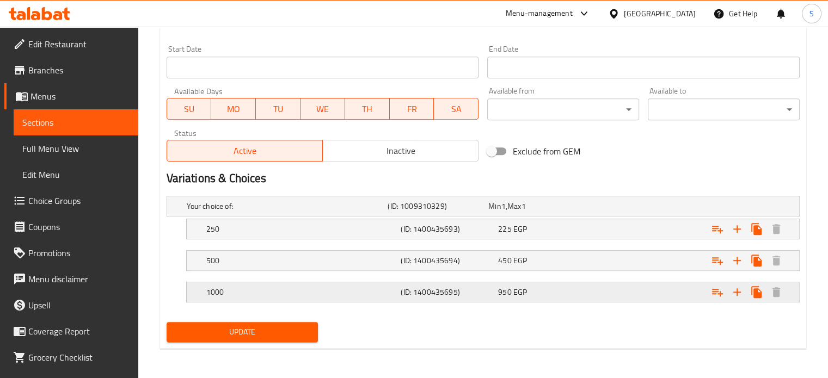
click at [557, 212] on div "950 EGP" at bounding box center [536, 206] width 96 height 11
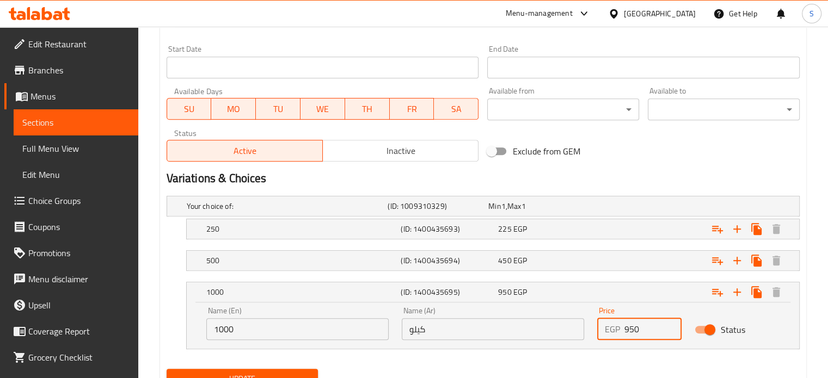
click at [629, 328] on input "950" at bounding box center [653, 329] width 58 height 22
type input "1100"
click at [599, 208] on div "Expand" at bounding box center [687, 206] width 201 height 4
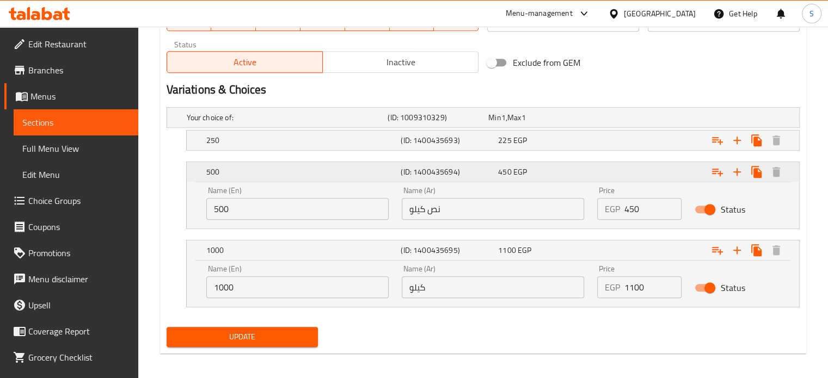
scroll to position [555, 0]
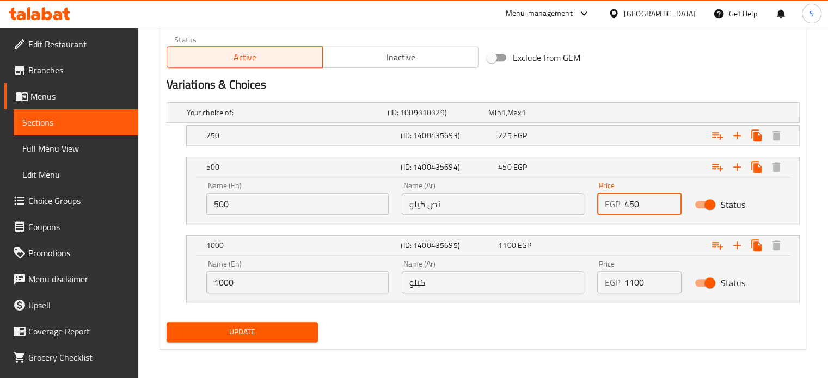
click at [632, 200] on input "450" at bounding box center [653, 204] width 58 height 22
type input "550"
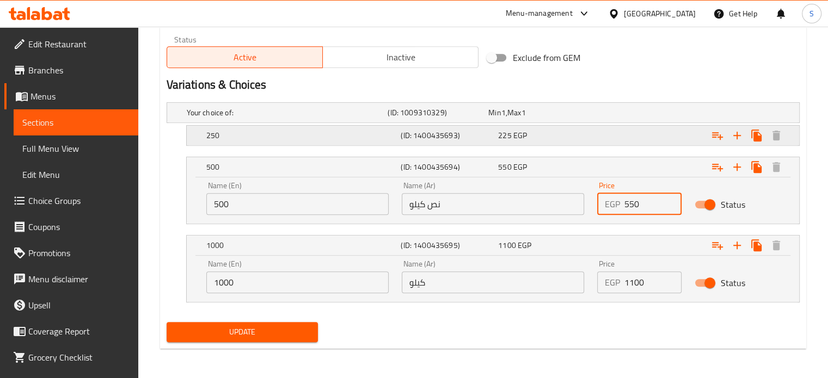
click at [593, 115] on div "Expand" at bounding box center [687, 112] width 201 height 4
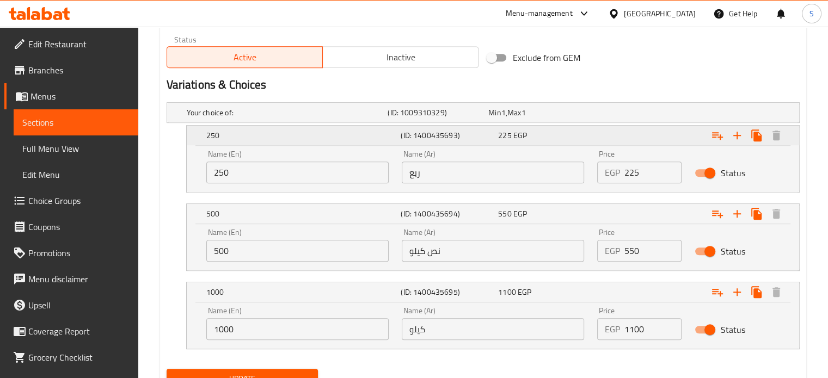
scroll to position [601, 0]
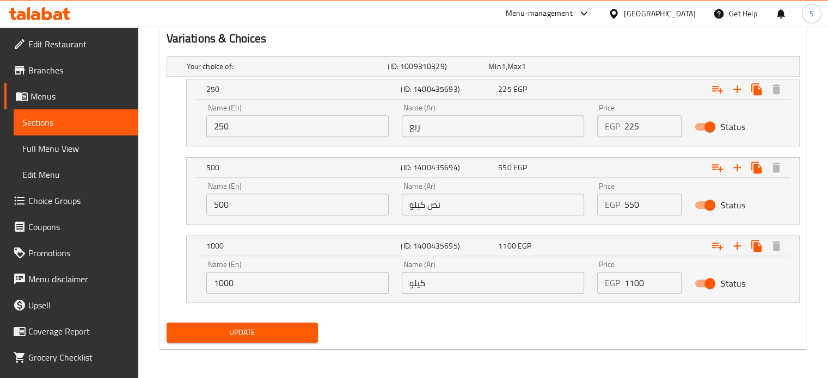
click at [628, 129] on input "225" at bounding box center [653, 126] width 58 height 22
type input "275"
click at [167, 323] on button "Update" at bounding box center [243, 333] width 152 height 20
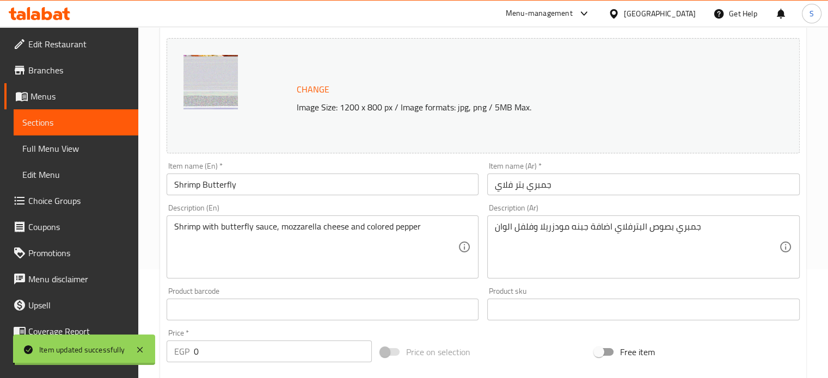
scroll to position [0, 0]
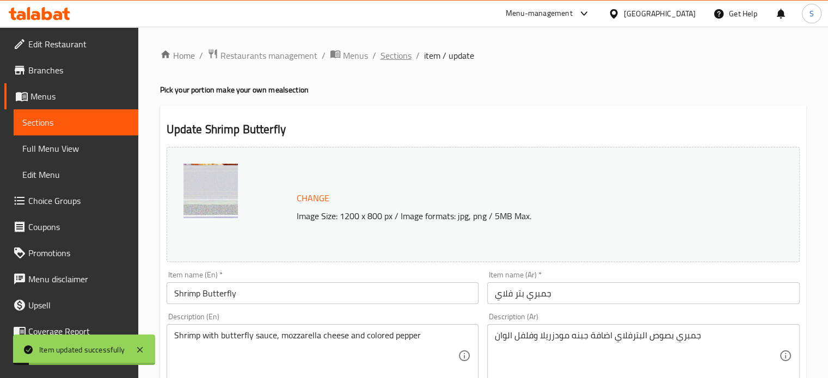
click at [392, 55] on span "Sections" at bounding box center [395, 55] width 31 height 13
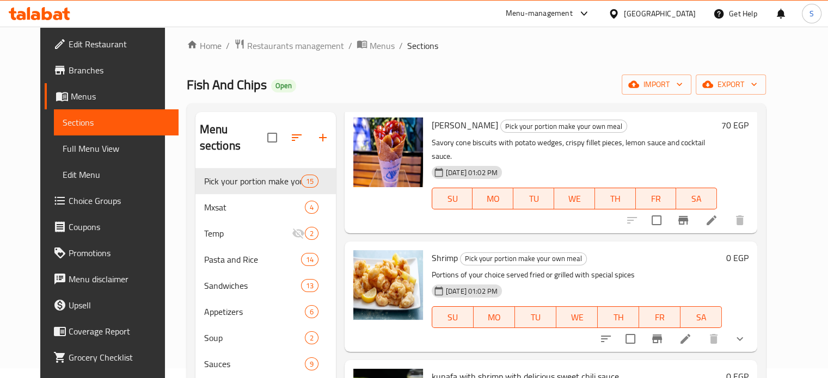
scroll to position [411, 0]
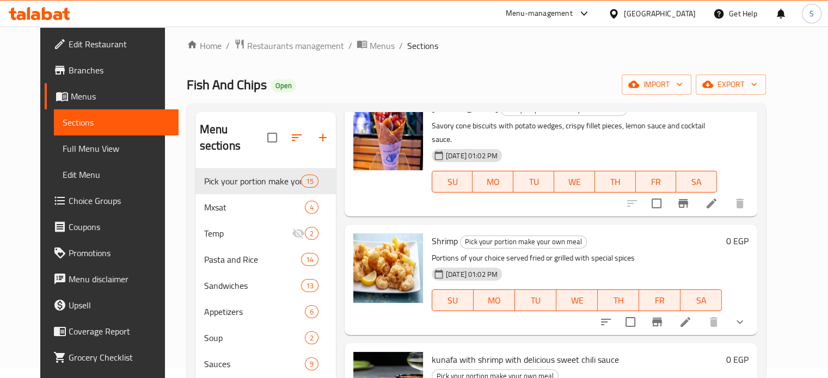
click at [700, 312] on li at bounding box center [685, 322] width 30 height 20
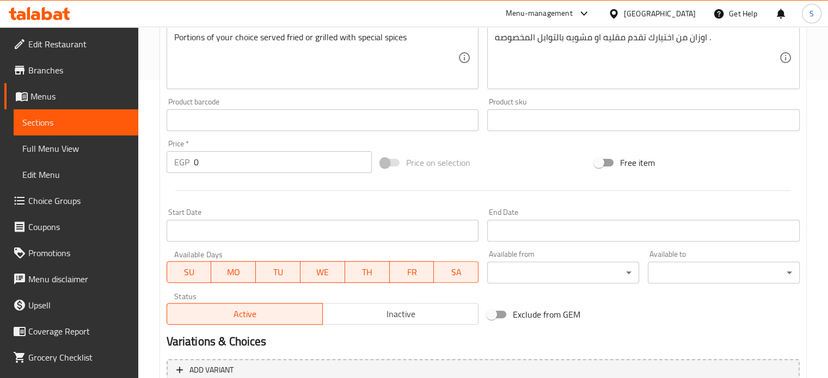
scroll to position [468, 0]
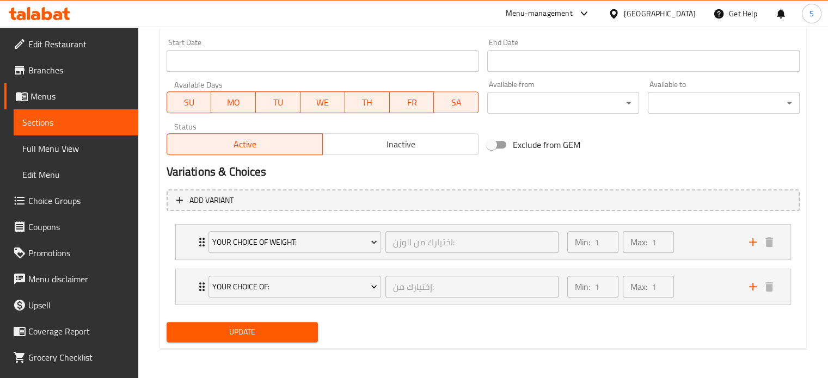
click at [708, 259] on li "Your Choice Of Weight: اختيارك من الوزن: ​ Min: 1 ​ Max: 1 ​ 250 Grams (ID: 529…" at bounding box center [483, 242] width 633 height 45
click at [705, 251] on div "Min: 1 ​ Max: 1 ​" at bounding box center [652, 242] width 182 height 35
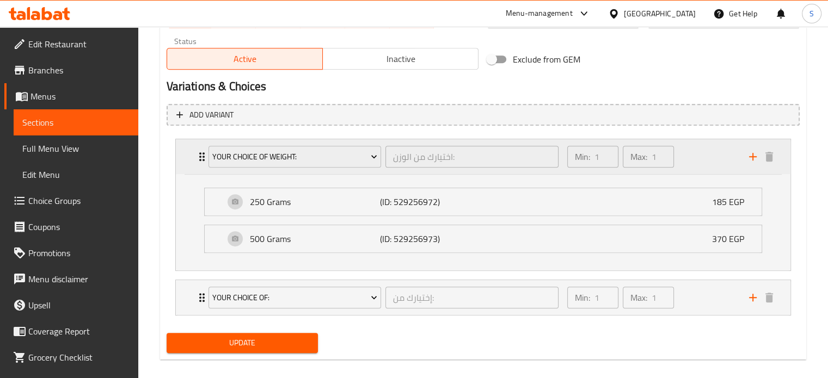
scroll to position [564, 0]
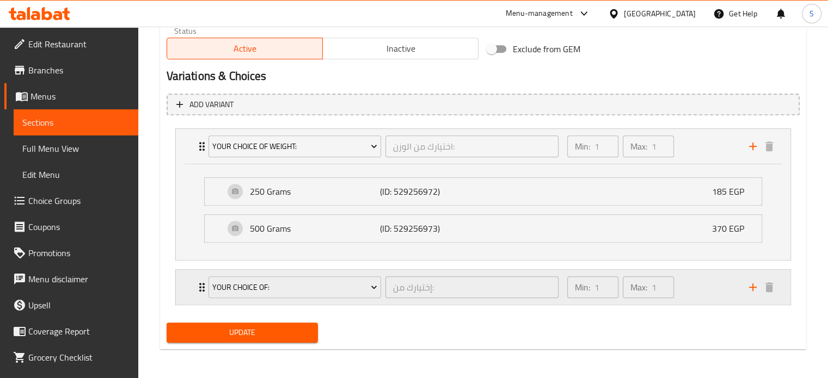
click at [698, 284] on div "Min: 1 ​ Max: 1 ​" at bounding box center [652, 287] width 182 height 35
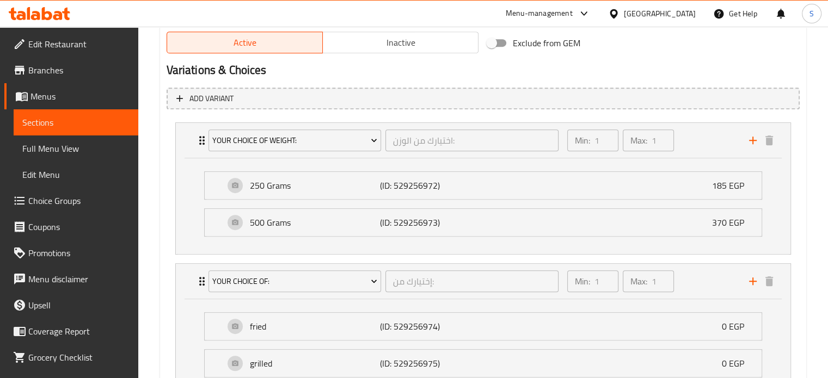
scroll to position [538, 0]
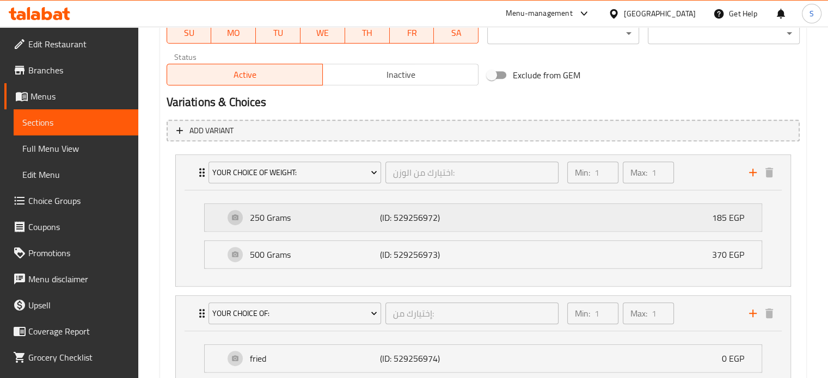
click at [601, 225] on div "250 Grams (ID: 529256972) 185 EGP" at bounding box center [486, 217] width 524 height 27
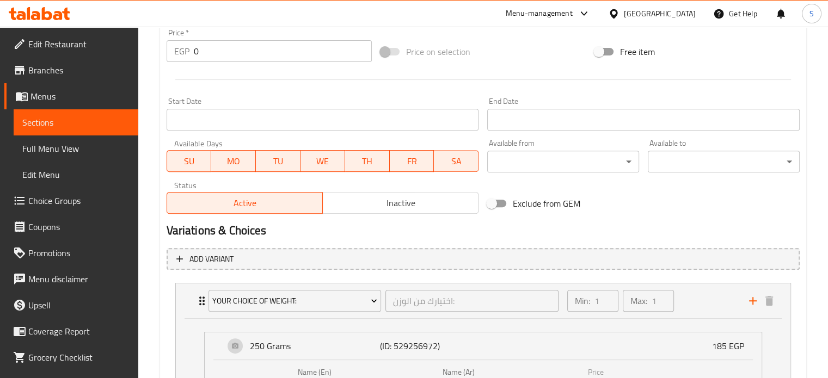
scroll to position [409, 0]
click at [394, 200] on span "Inactive" at bounding box center [400, 204] width 147 height 16
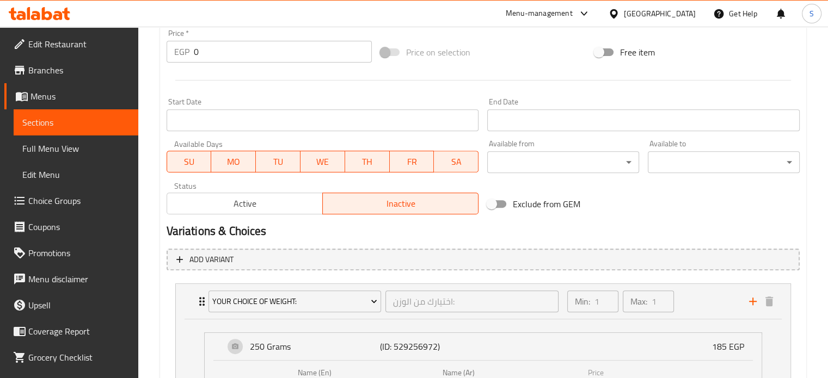
scroll to position [743, 0]
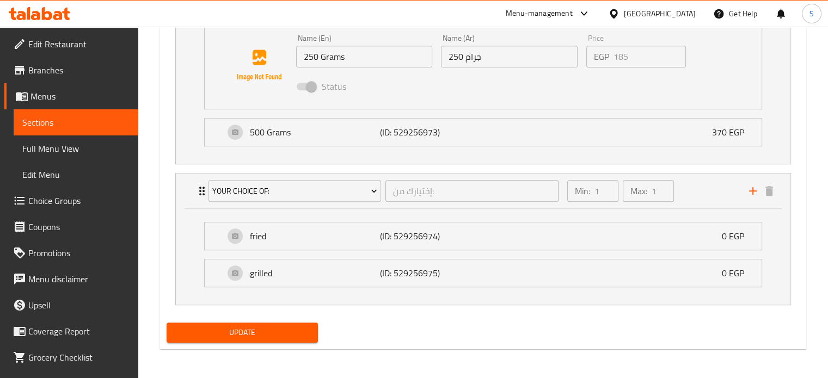
click at [262, 330] on span "Update" at bounding box center [242, 333] width 134 height 14
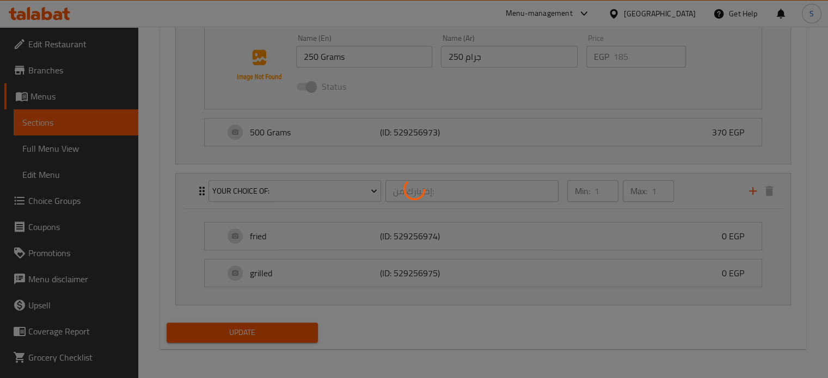
scroll to position [0, 0]
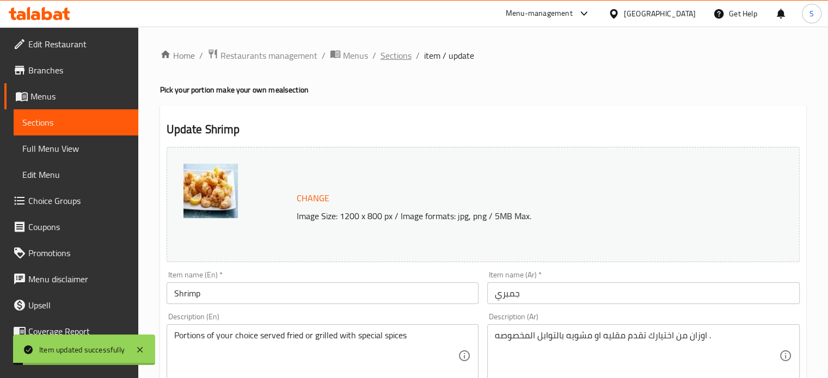
click at [391, 60] on span "Sections" at bounding box center [395, 55] width 31 height 13
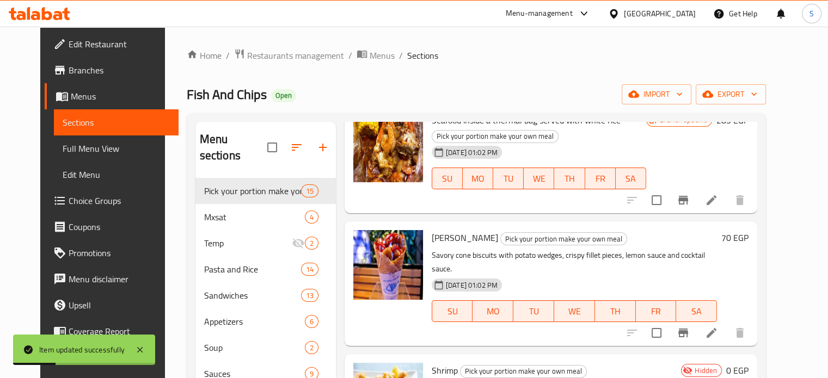
scroll to position [276, 0]
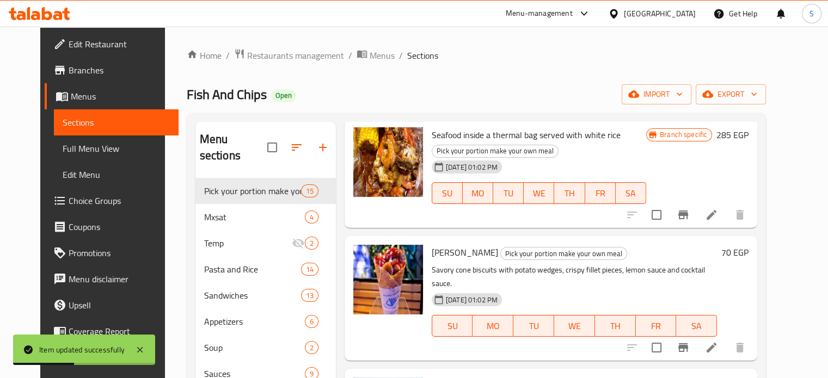
click at [748, 248] on h6 "70 EGP" at bounding box center [734, 252] width 27 height 15
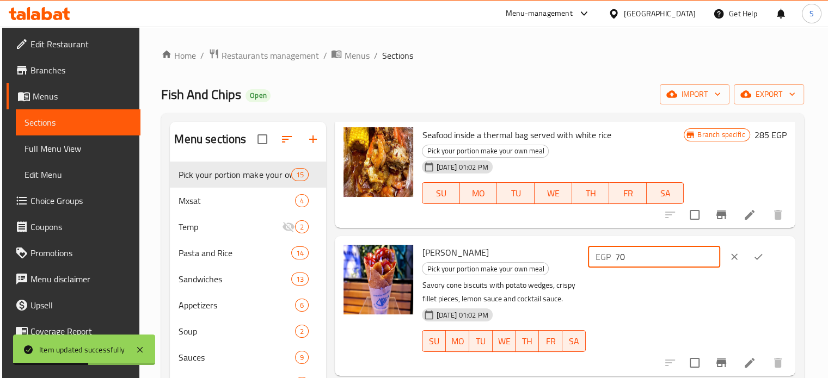
click at [634, 254] on input "70" at bounding box center [667, 257] width 105 height 22
type input "78.5"
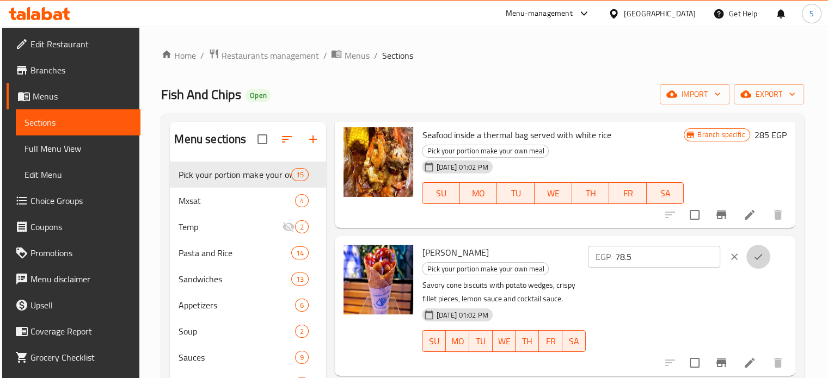
click at [753, 256] on button "ok" at bounding box center [758, 257] width 24 height 24
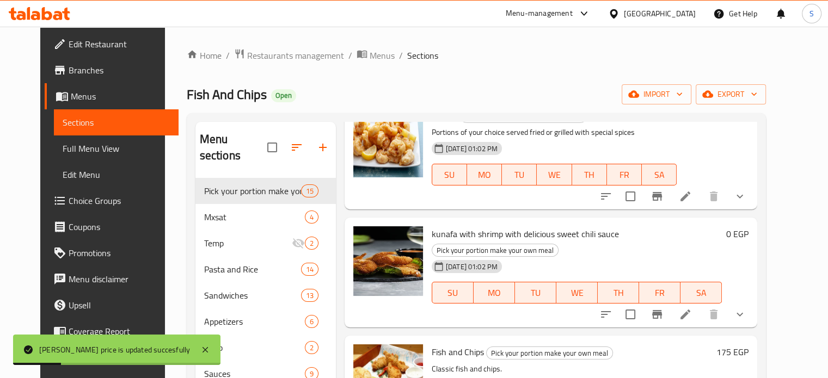
scroll to position [571, 0]
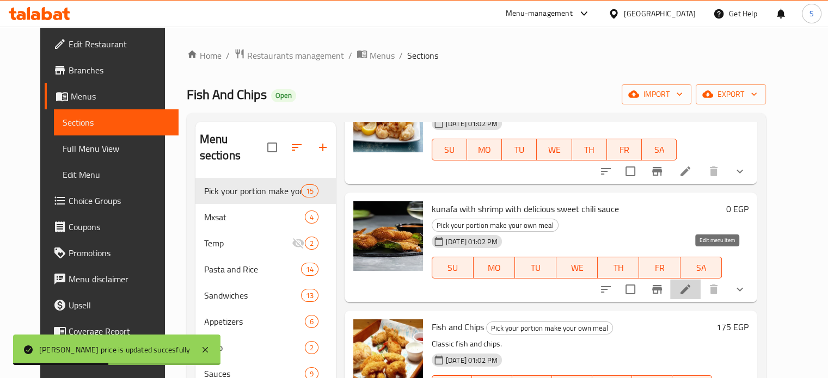
click at [692, 283] on icon at bounding box center [685, 289] width 13 height 13
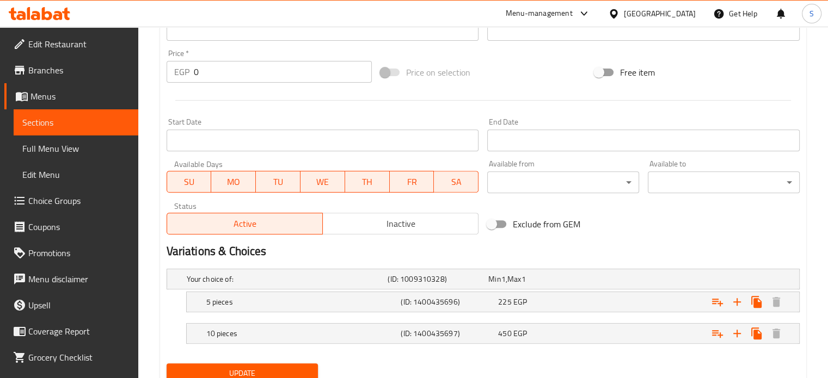
scroll to position [430, 0]
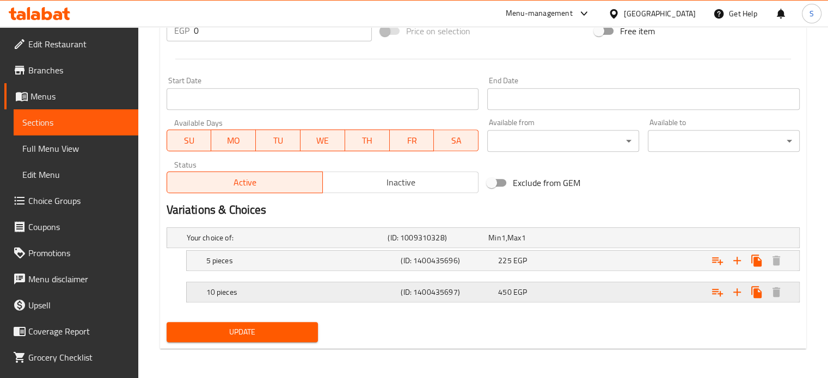
click at [564, 243] on div "450 EGP" at bounding box center [536, 237] width 96 height 11
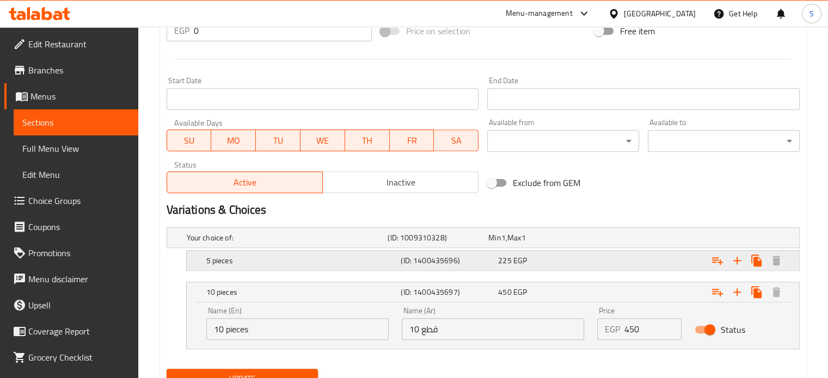
click at [587, 245] on div "225 EGP" at bounding box center [536, 237] width 101 height 15
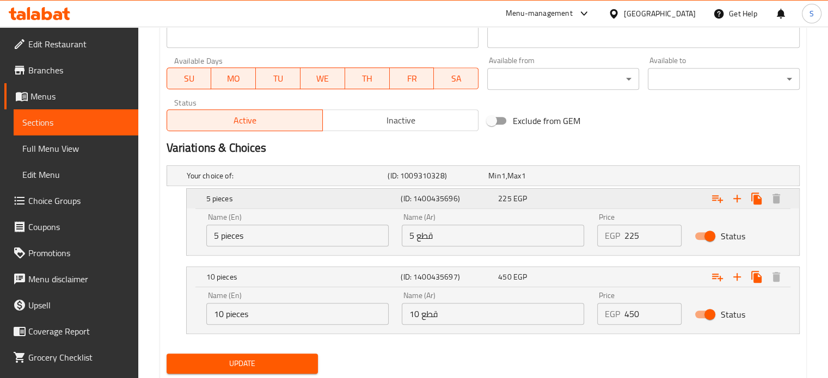
scroll to position [493, 0]
click at [631, 311] on input "450" at bounding box center [653, 314] width 58 height 22
type input "550"
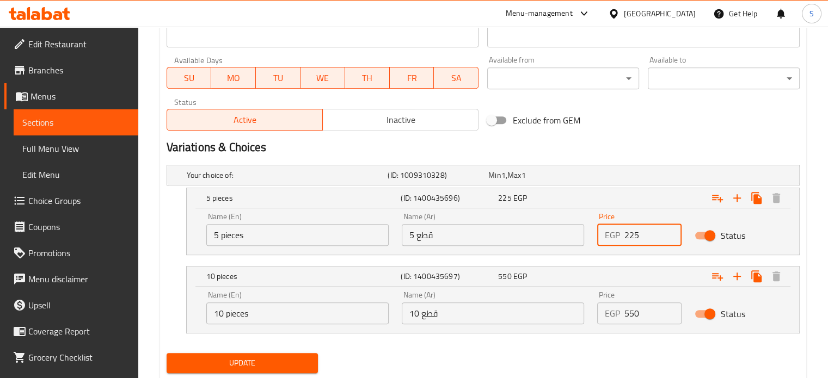
click at [631, 233] on input "225" at bounding box center [653, 235] width 58 height 22
type input "275"
click at [167, 353] on button "Update" at bounding box center [243, 363] width 152 height 20
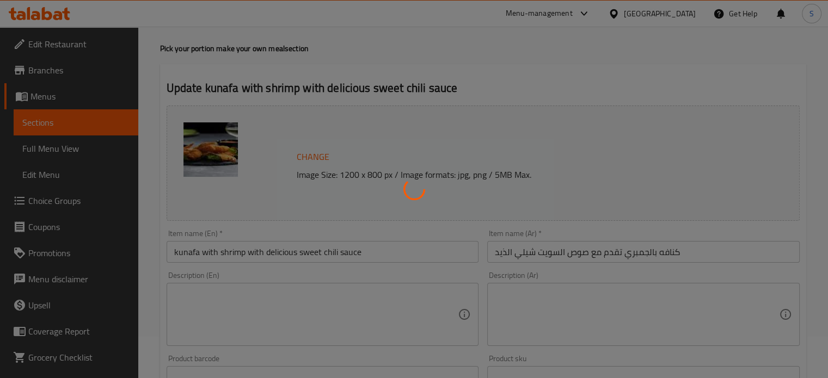
scroll to position [0, 0]
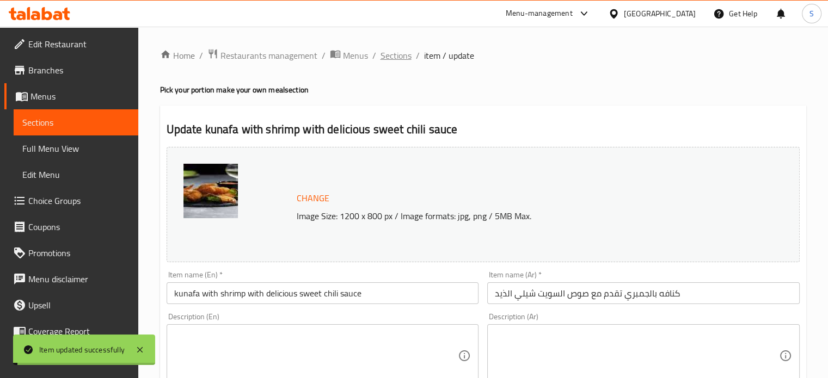
click at [396, 59] on span "Sections" at bounding box center [395, 55] width 31 height 13
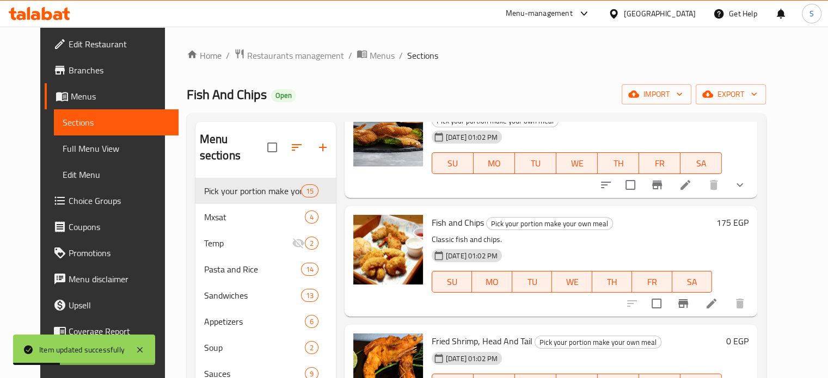
scroll to position [676, 0]
click at [748, 214] on h6 "175 EGP" at bounding box center [732, 221] width 32 height 15
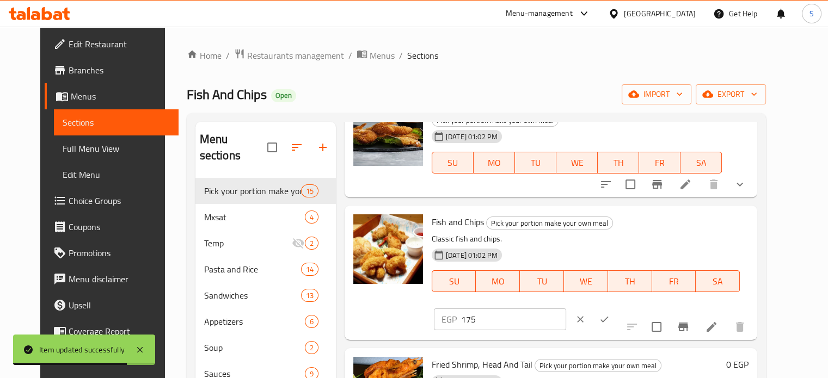
click at [566, 309] on input "175" at bounding box center [513, 320] width 105 height 22
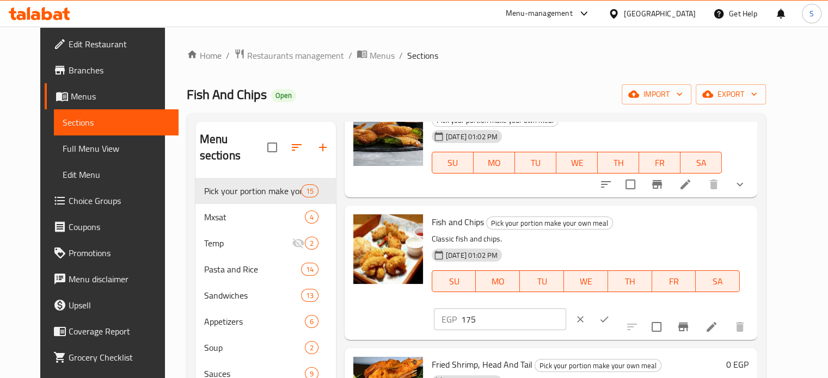
click at [632, 307] on div "EGP 175 ​" at bounding box center [532, 319] width 201 height 24
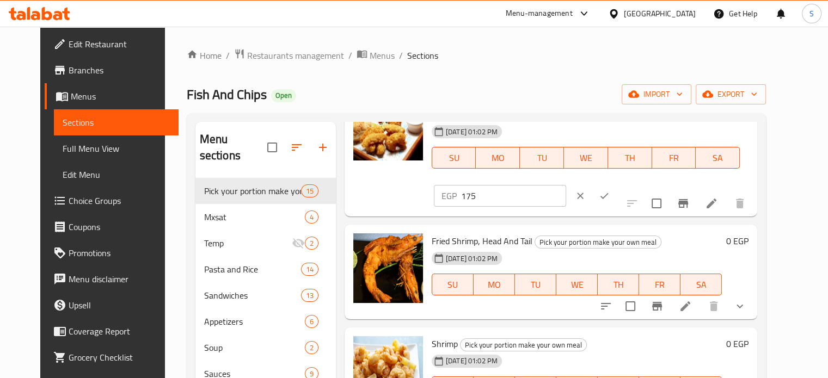
scroll to position [808, 0]
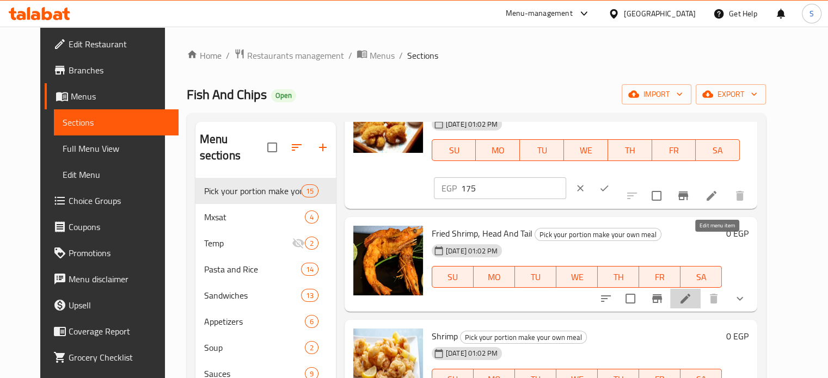
click at [692, 292] on icon at bounding box center [685, 298] width 13 height 13
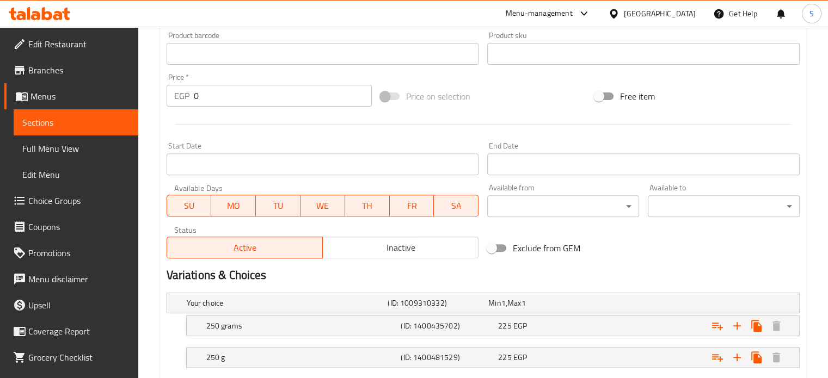
scroll to position [555, 0]
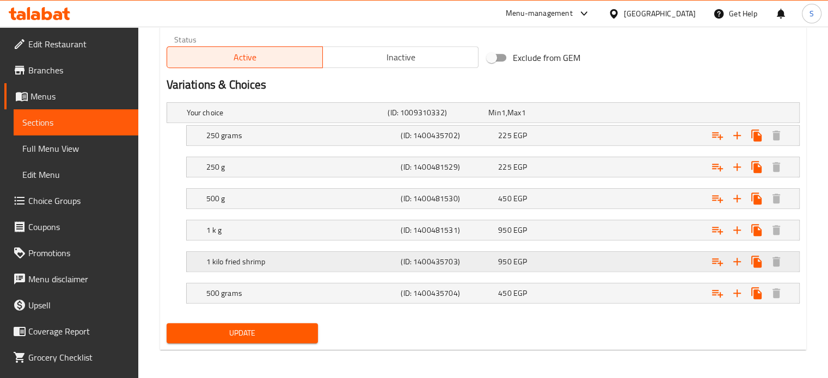
click at [551, 118] on div "950 EGP" at bounding box center [536, 112] width 96 height 11
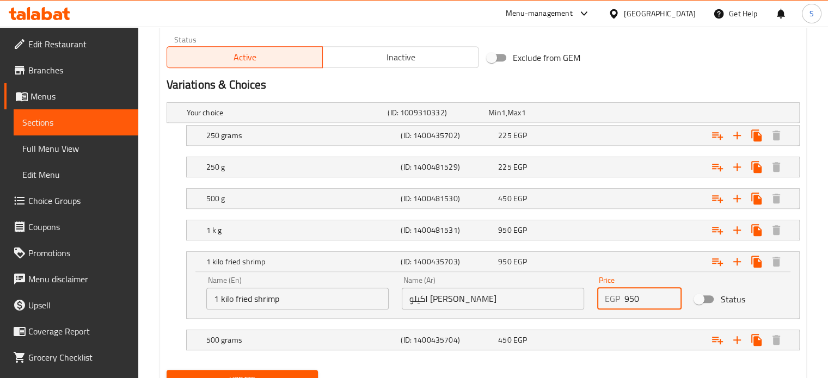
click at [629, 296] on input "950" at bounding box center [653, 299] width 58 height 22
type input "1100"
click at [598, 115] on div "Expand" at bounding box center [687, 112] width 201 height 4
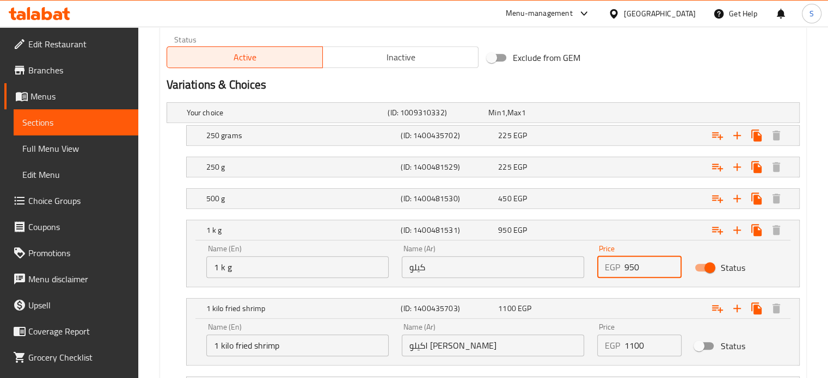
click at [631, 265] on input "950" at bounding box center [653, 267] width 58 height 22
type input "1100"
click at [604, 115] on div "Expand" at bounding box center [687, 112] width 201 height 4
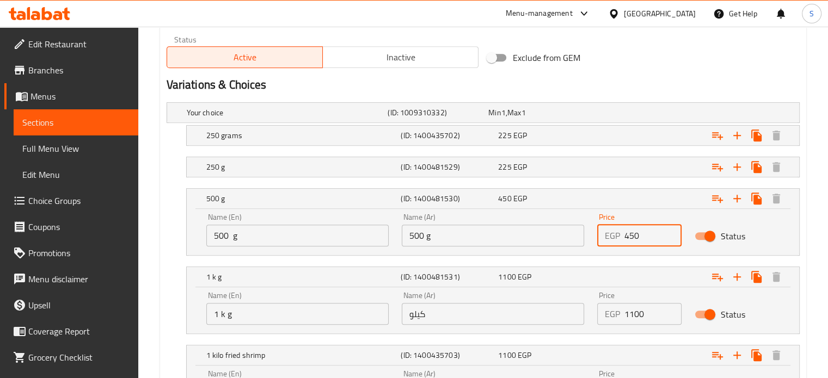
click at [629, 235] on input "450" at bounding box center [653, 236] width 58 height 22
type input "550"
click at [601, 115] on div "Expand" at bounding box center [687, 112] width 201 height 4
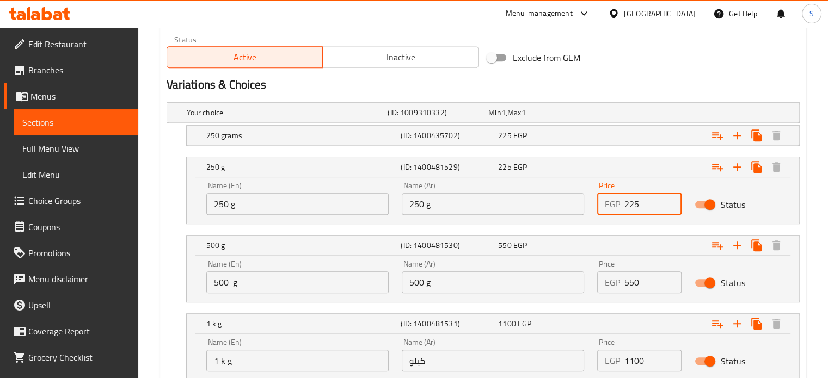
click at [627, 200] on input "225" at bounding box center [653, 204] width 58 height 22
type input "275"
click at [610, 115] on div "Expand" at bounding box center [687, 112] width 201 height 4
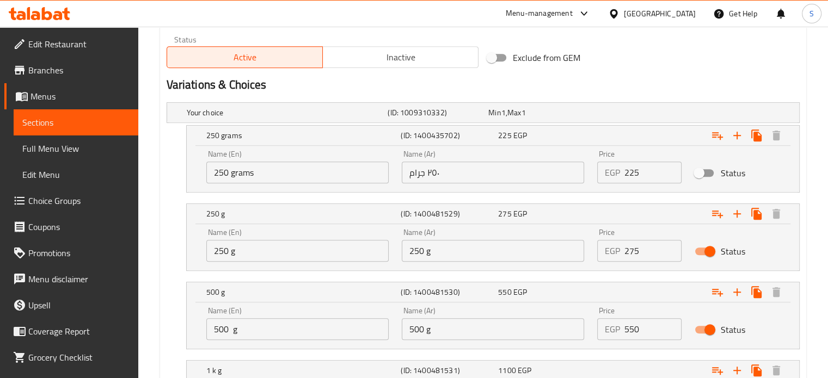
click at [629, 165] on input "225" at bounding box center [653, 173] width 58 height 22
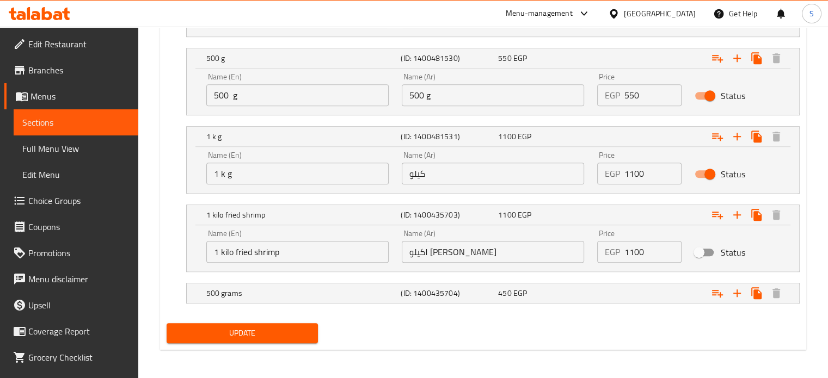
type input "275"
click at [627, 276] on nav at bounding box center [483, 278] width 633 height 9
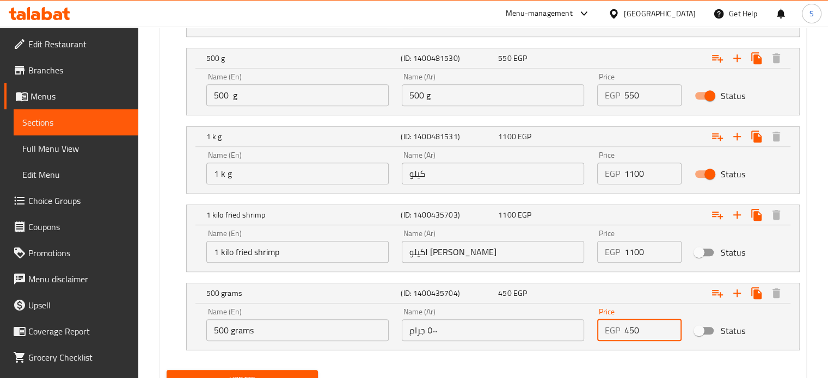
click at [633, 328] on input "450" at bounding box center [653, 330] width 58 height 22
type input "550"
click at [167, 370] on button "Update" at bounding box center [243, 380] width 152 height 20
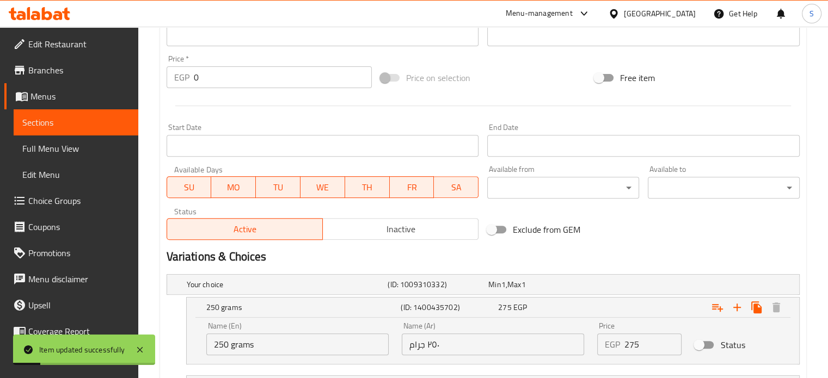
scroll to position [0, 0]
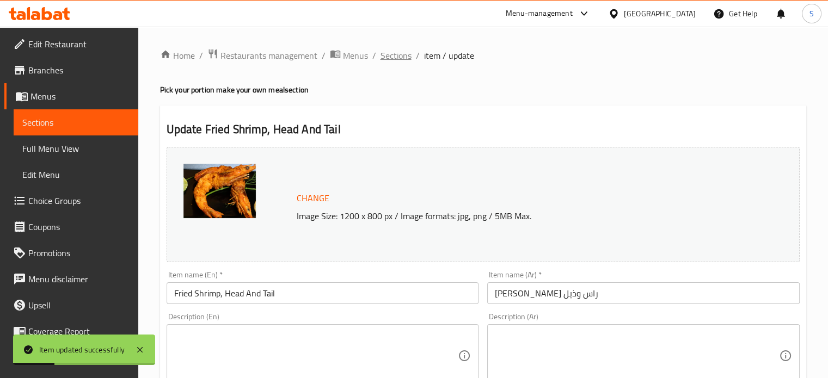
click at [399, 58] on span "Sections" at bounding box center [395, 55] width 31 height 13
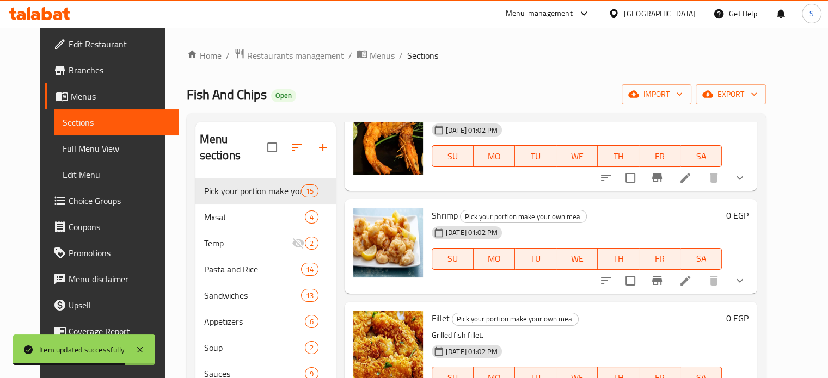
scroll to position [904, 0]
click at [690, 276] on icon at bounding box center [685, 281] width 10 height 10
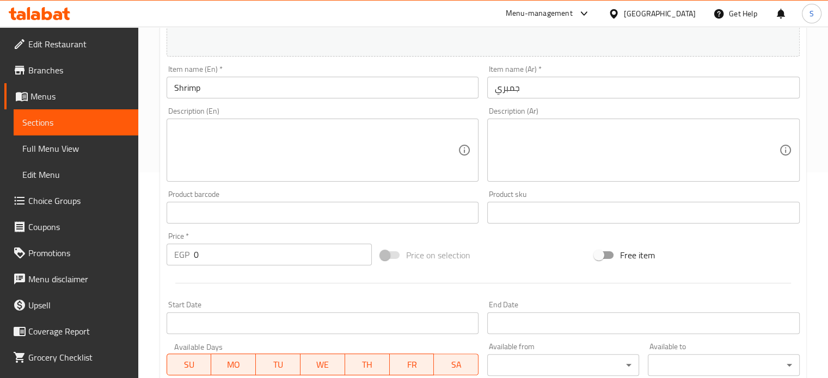
scroll to position [461, 0]
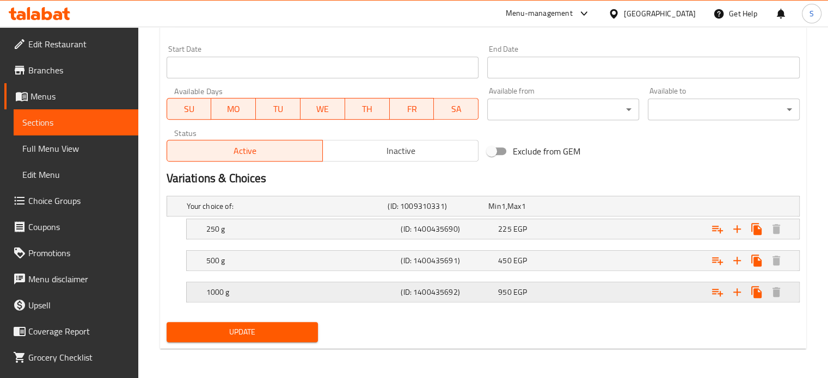
click at [598, 208] on div "Expand" at bounding box center [687, 206] width 201 height 4
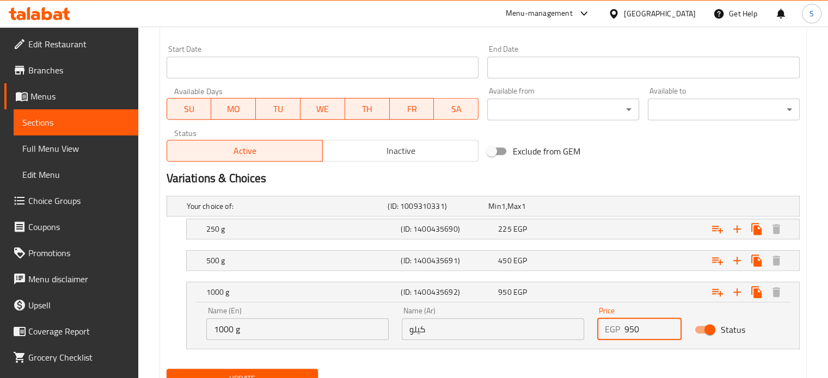
click at [626, 328] on input "950" at bounding box center [653, 329] width 58 height 22
type input "1100"
drag, startPoint x: 609, startPoint y: 252, endPoint x: 620, endPoint y: 263, distance: 16.2
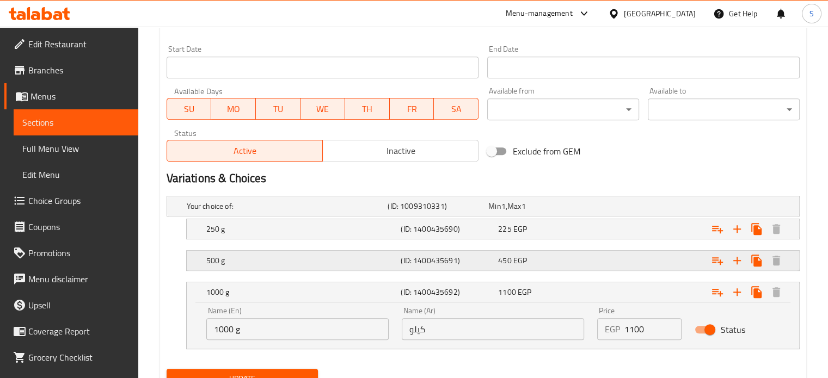
click at [620, 208] on div "Expand" at bounding box center [687, 206] width 201 height 4
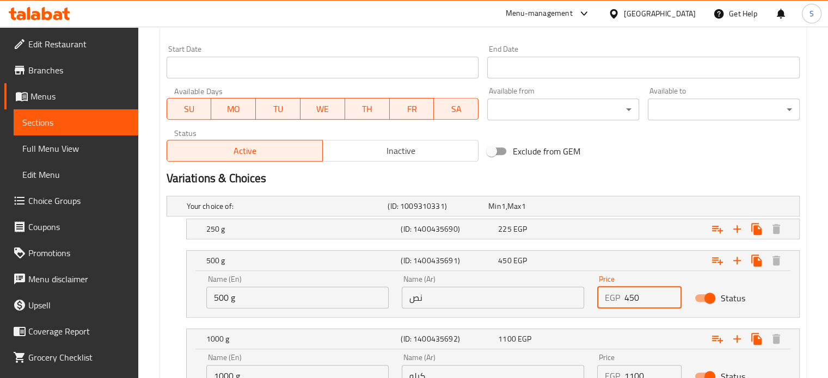
click at [629, 302] on input "450" at bounding box center [653, 298] width 58 height 22
type input "550"
click at [596, 208] on div "Expand" at bounding box center [687, 206] width 201 height 4
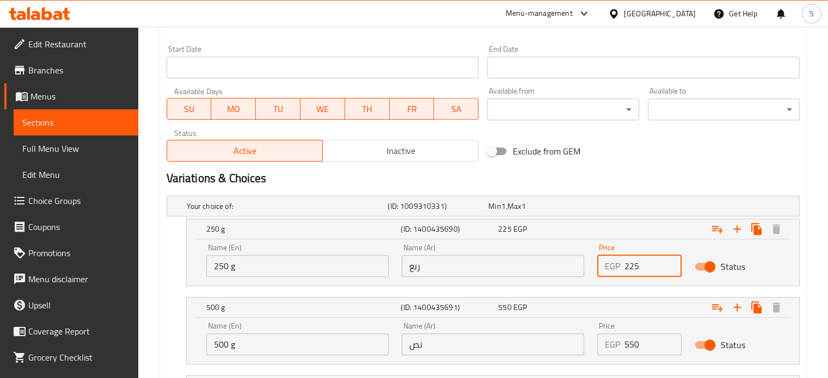
click at [629, 266] on input "225" at bounding box center [653, 266] width 58 height 22
type input "275"
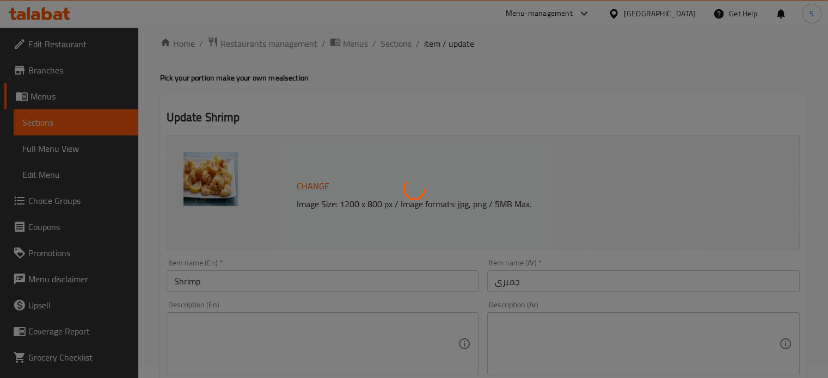
scroll to position [0, 0]
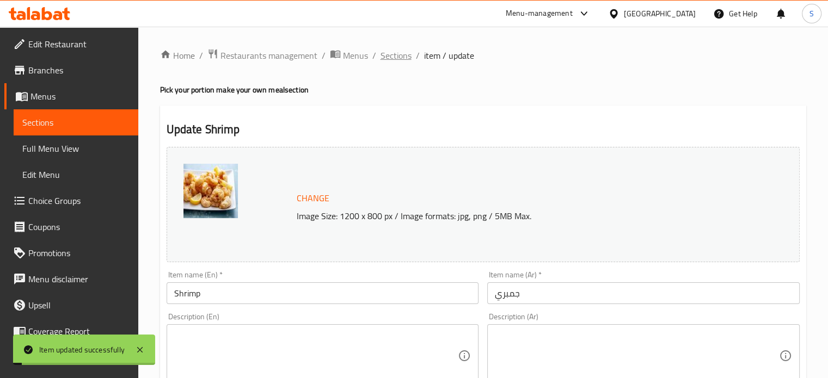
click at [391, 50] on span "Sections" at bounding box center [395, 55] width 31 height 13
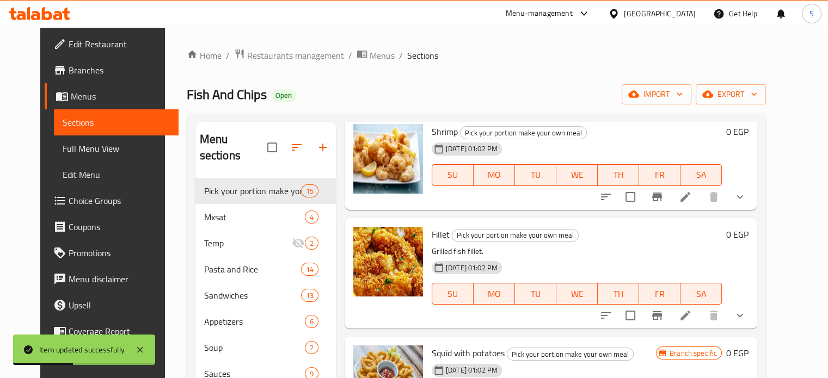
scroll to position [989, 0]
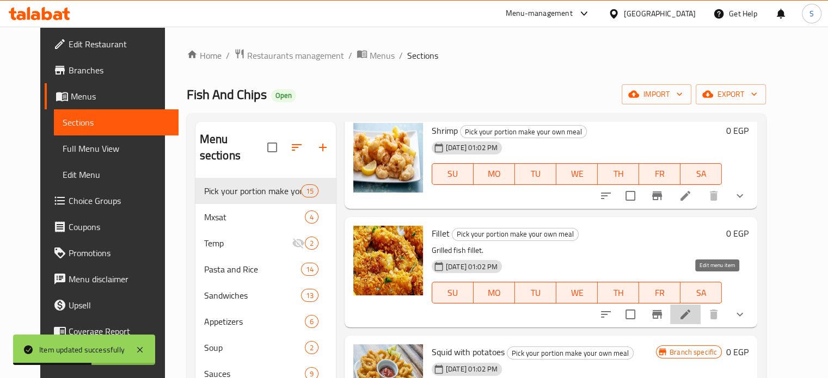
click at [692, 308] on icon at bounding box center [685, 314] width 13 height 13
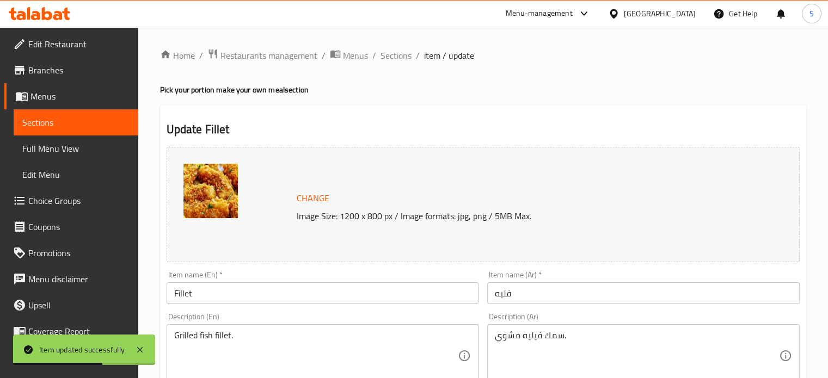
scroll to position [461, 0]
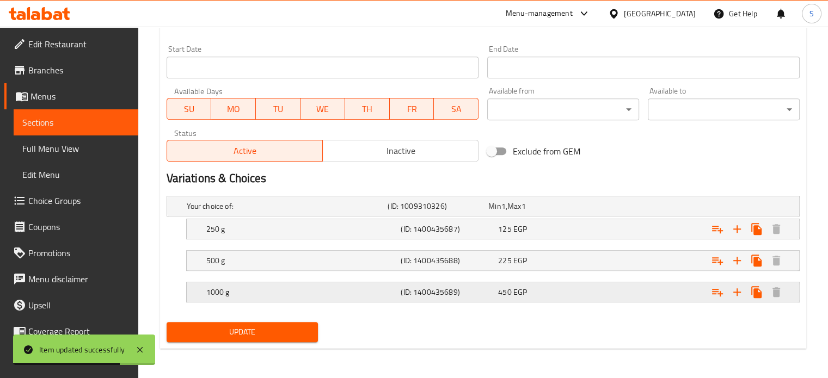
click at [584, 212] on div "450 EGP" at bounding box center [536, 206] width 96 height 11
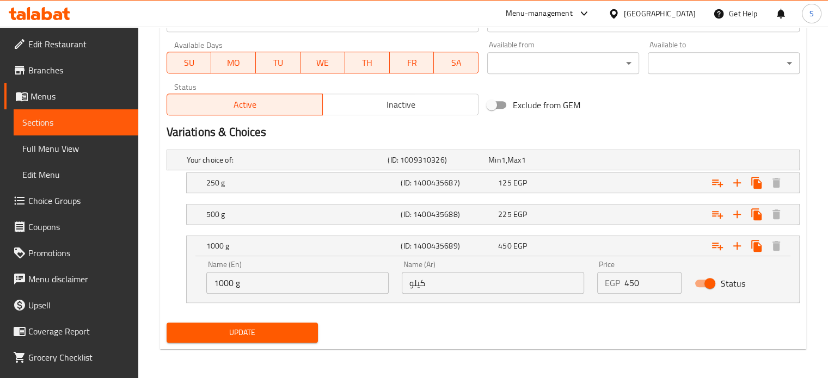
scroll to position [0, 0]
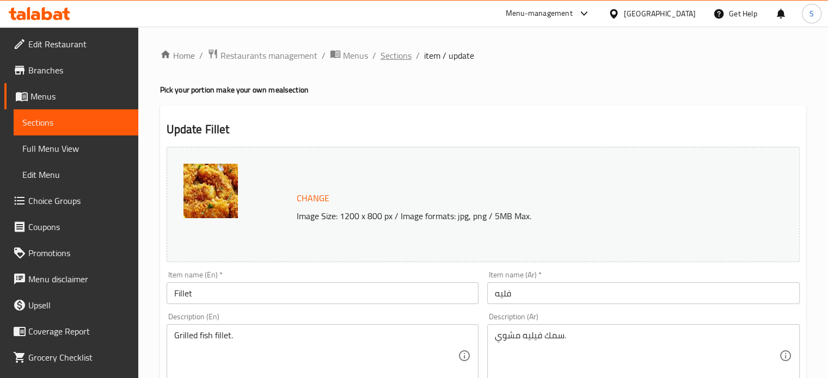
click at [389, 52] on span "Sections" at bounding box center [395, 55] width 31 height 13
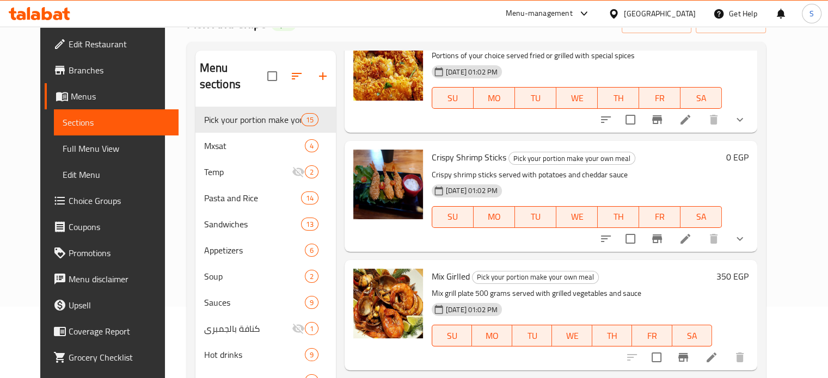
scroll to position [72, 0]
click at [700, 229] on li at bounding box center [685, 239] width 30 height 20
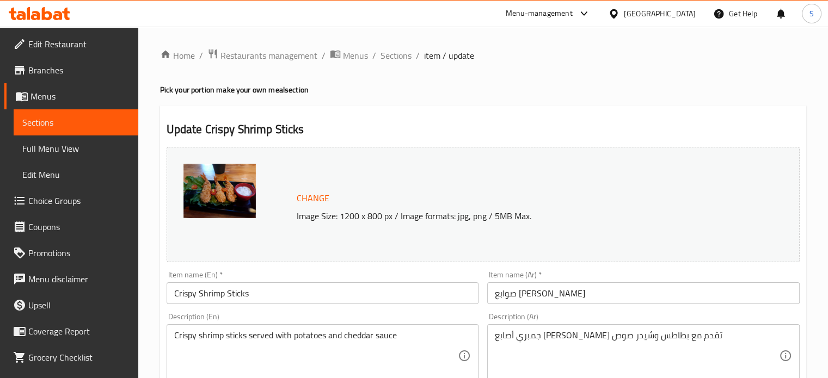
scroll to position [430, 0]
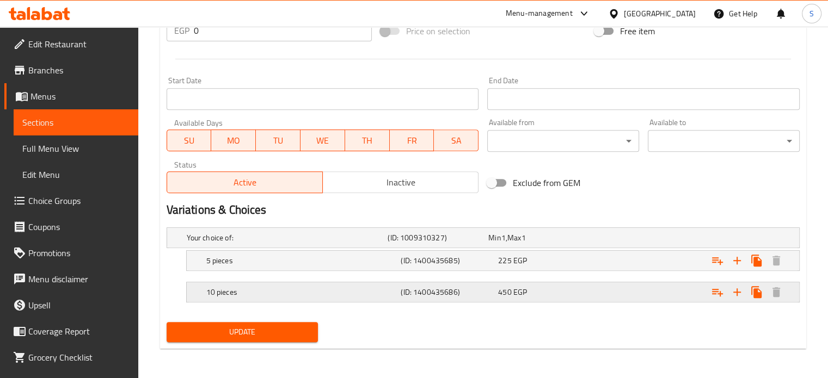
click at [574, 243] on div "450 EGP" at bounding box center [536, 237] width 96 height 11
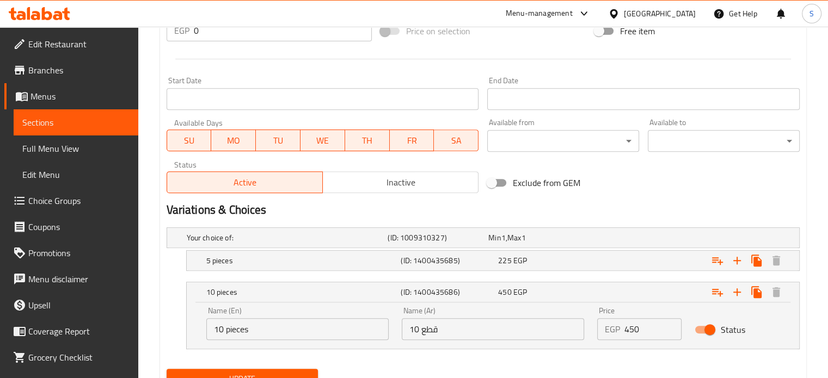
click at [630, 328] on input "450" at bounding box center [653, 329] width 58 height 22
type input "550"
click at [611, 240] on div "Expand" at bounding box center [687, 238] width 201 height 4
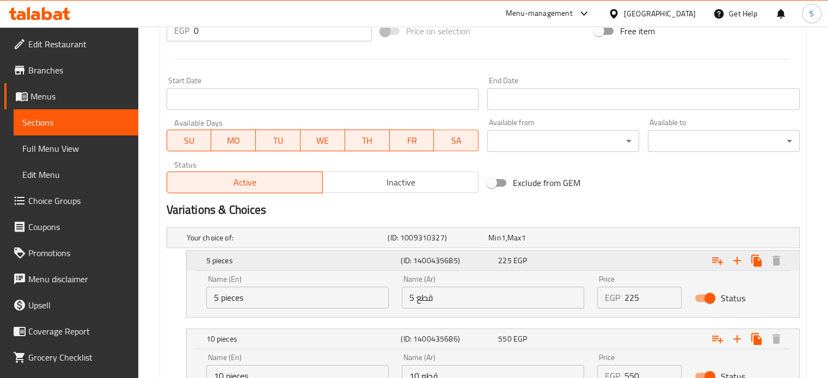
scroll to position [508, 0]
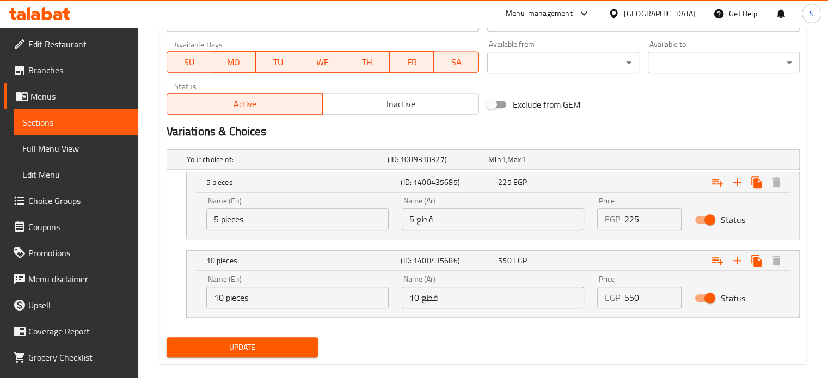
click at [629, 219] on input "225" at bounding box center [653, 219] width 58 height 22
type input "275"
click at [167, 337] on button "Update" at bounding box center [243, 347] width 152 height 20
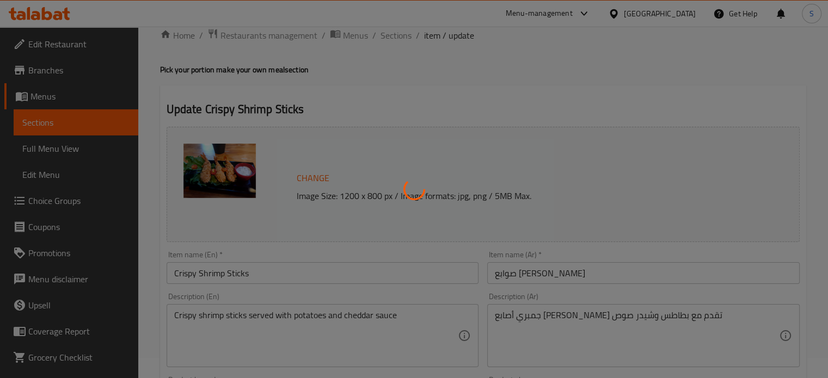
scroll to position [0, 0]
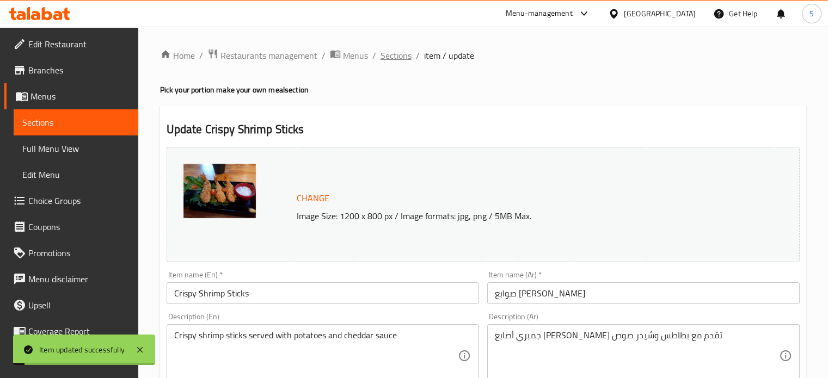
click at [399, 58] on span "Sections" at bounding box center [395, 55] width 31 height 13
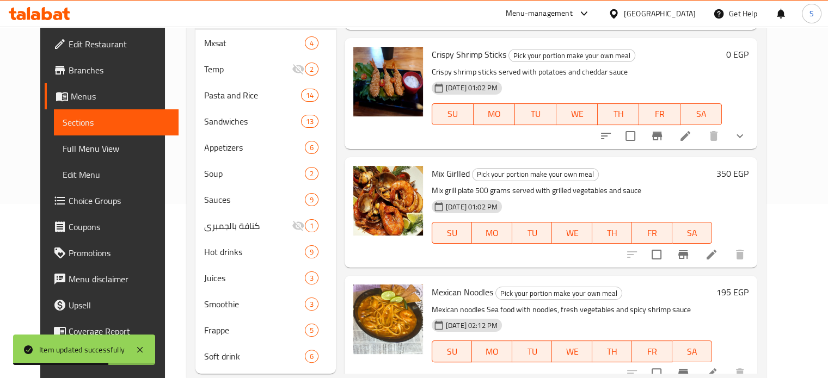
scroll to position [174, 0]
click at [748, 166] on h6 "350 EGP" at bounding box center [732, 173] width 32 height 15
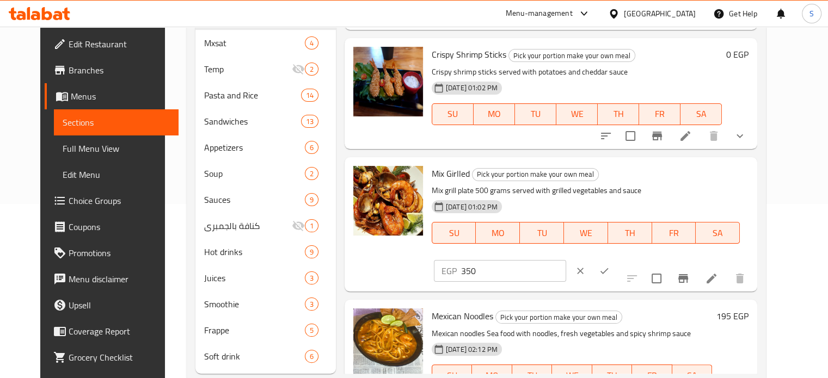
click at [566, 260] on input "350" at bounding box center [513, 271] width 105 height 22
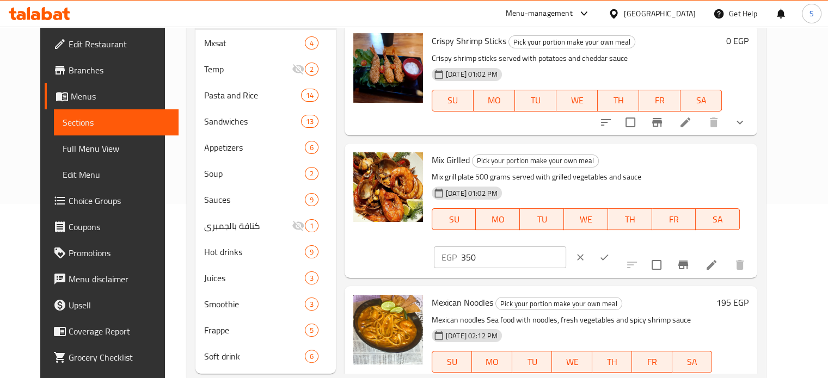
click at [748, 295] on h6 "195 EGP" at bounding box center [732, 302] width 32 height 15
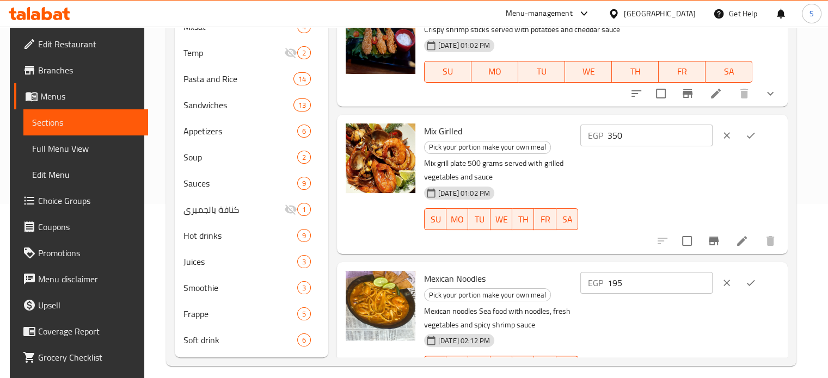
scroll to position [4, 0]
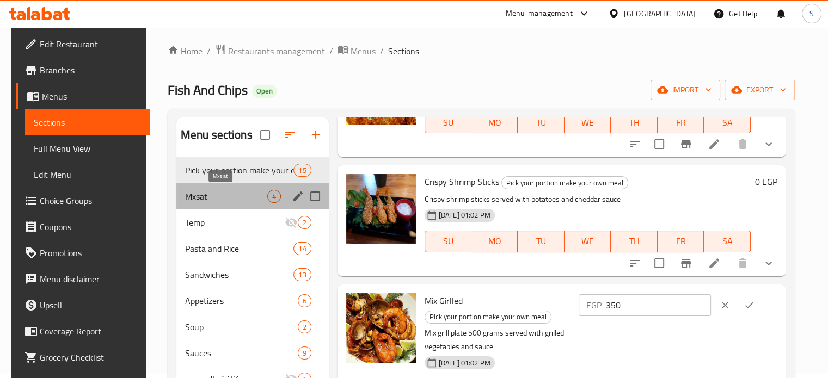
click at [234, 198] on span "Mxsat" at bounding box center [226, 196] width 82 height 13
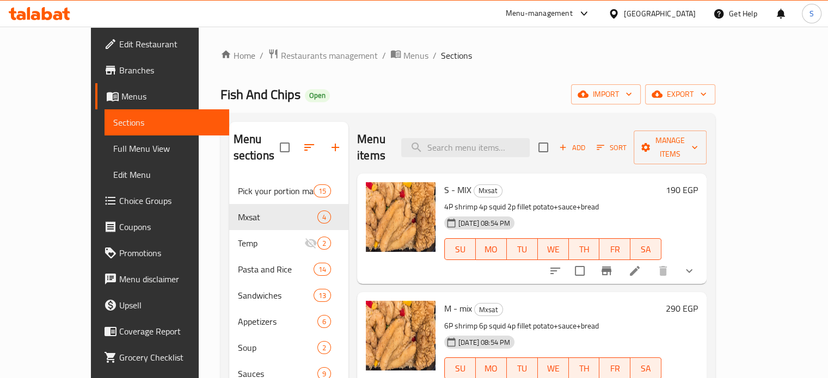
click at [698, 182] on h6 "190 EGP" at bounding box center [682, 189] width 32 height 15
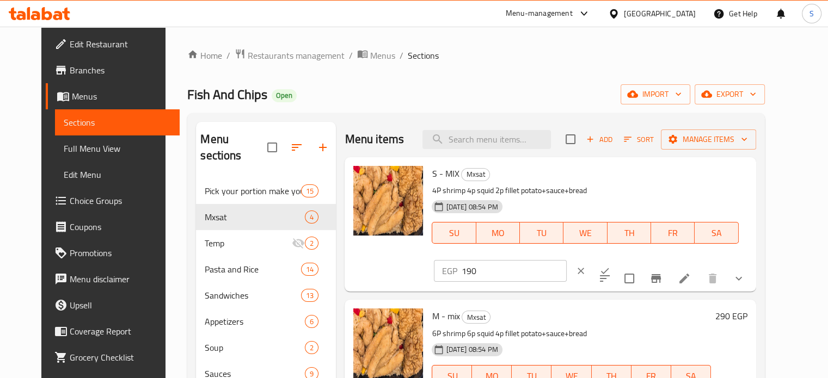
click at [566, 260] on input "190" at bounding box center [513, 271] width 105 height 22
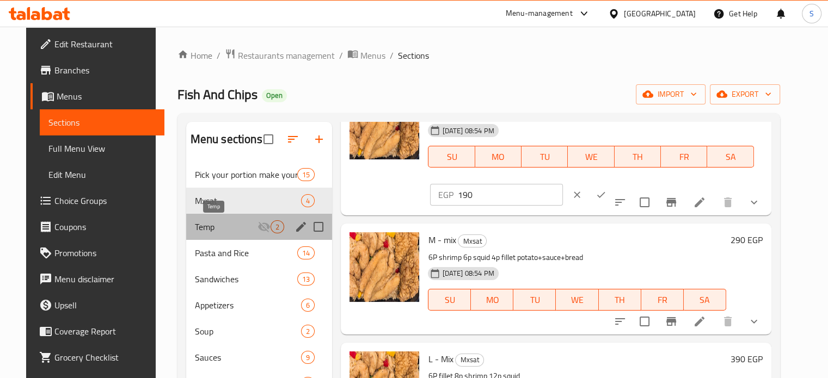
click at [201, 230] on span "Temp" at bounding box center [226, 226] width 63 height 13
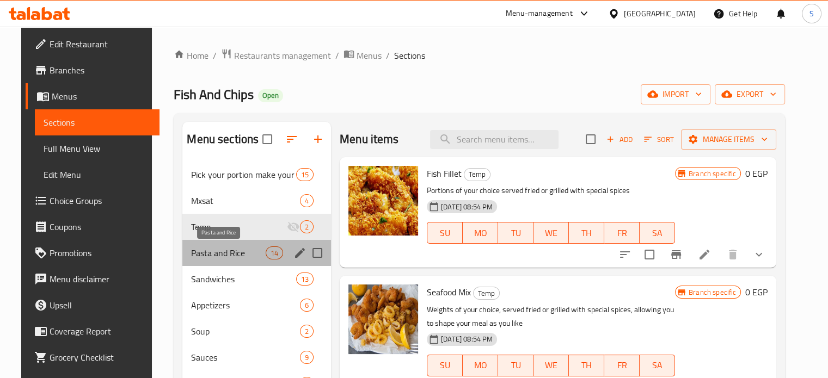
click at [200, 252] on span "Pasta and Rice" at bounding box center [228, 253] width 74 height 13
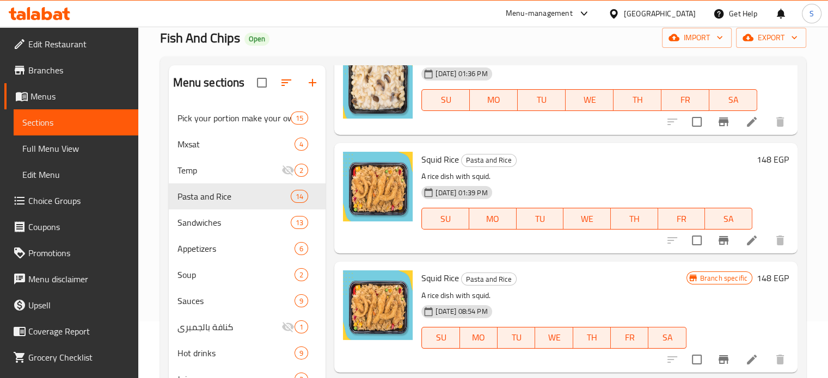
scroll to position [69, 0]
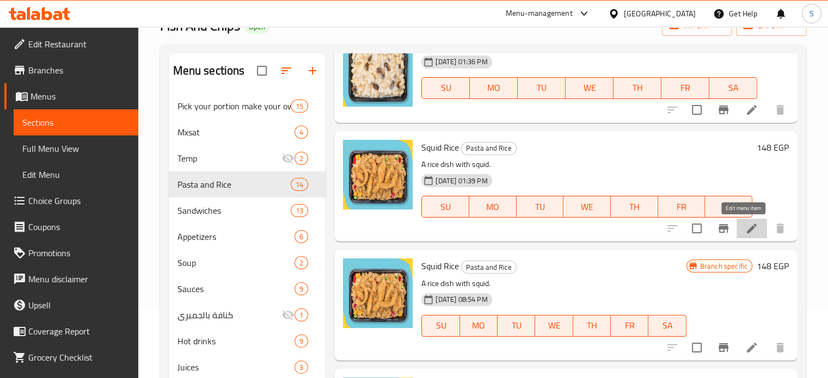
click at [747, 231] on icon at bounding box center [751, 228] width 13 height 13
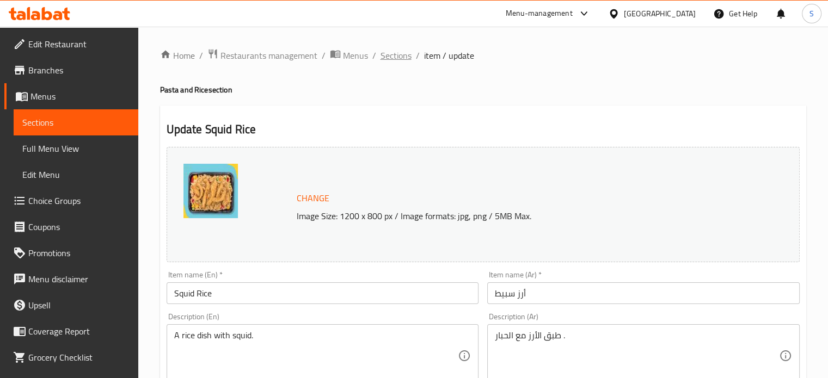
click at [385, 54] on span "Sections" at bounding box center [395, 55] width 31 height 13
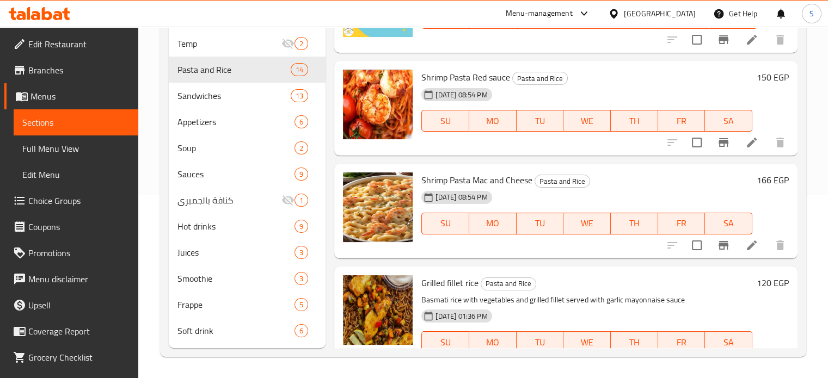
scroll to position [710, 0]
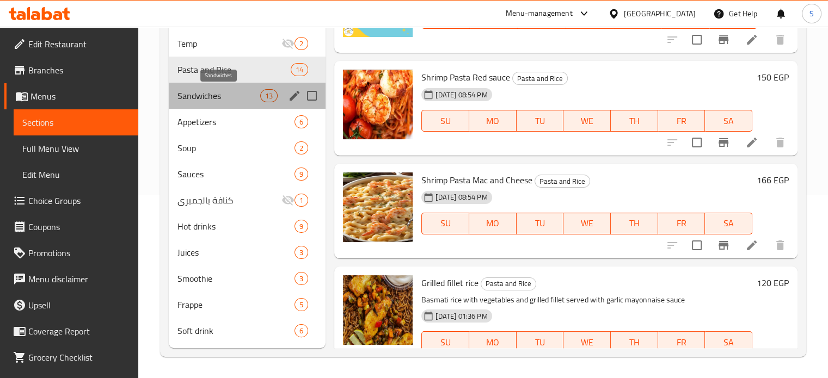
click at [196, 97] on span "Sandwiches" at bounding box center [218, 95] width 83 height 13
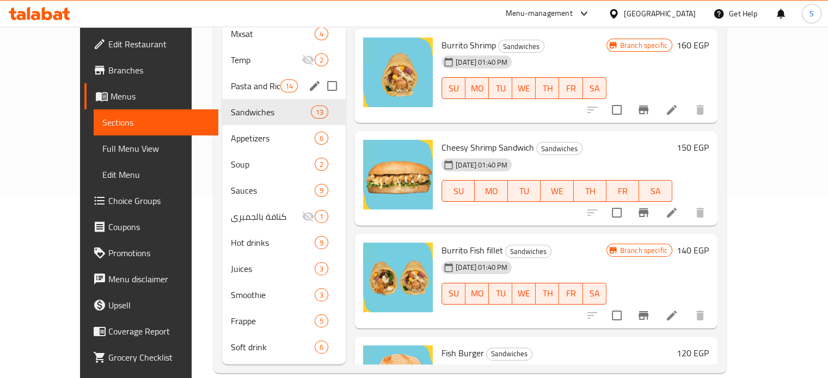
click at [222, 76] on div "Pasta and Rice 14" at bounding box center [284, 86] width 124 height 26
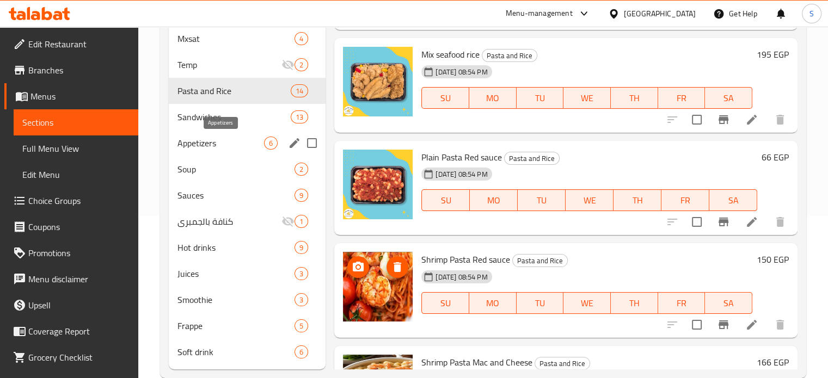
scroll to position [157, 0]
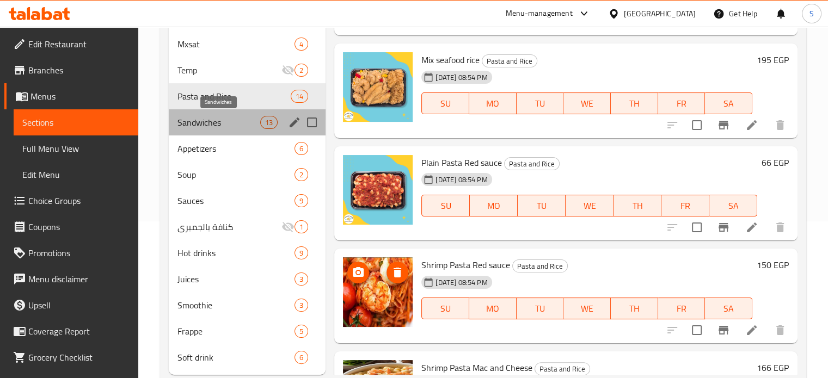
click at [218, 125] on span "Sandwiches" at bounding box center [218, 122] width 83 height 13
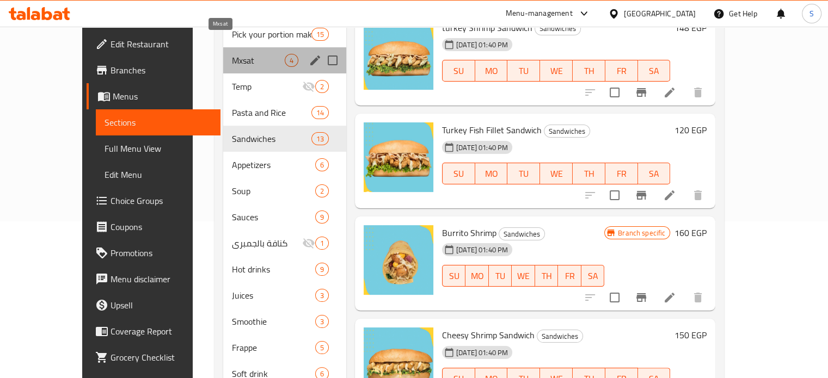
click at [232, 54] on span "Mxsat" at bounding box center [258, 60] width 53 height 13
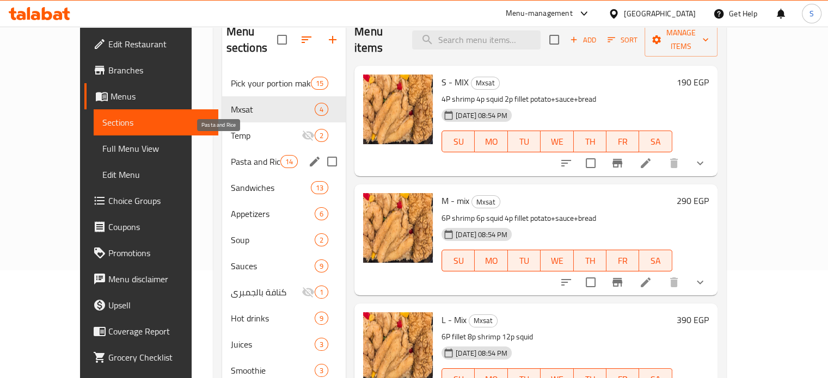
scroll to position [101, 0]
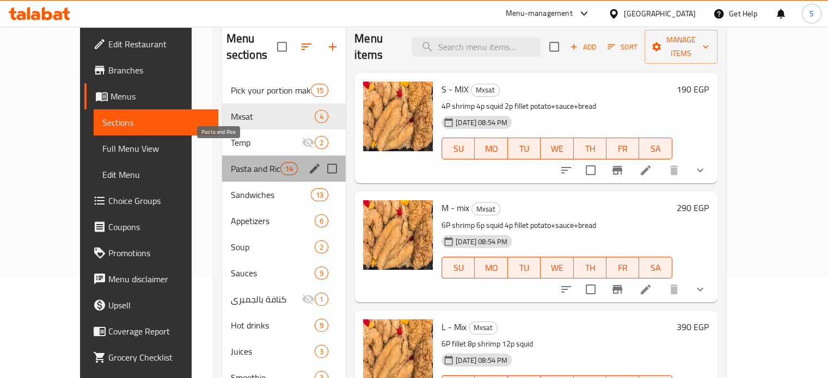
click at [239, 162] on span "Pasta and Rice" at bounding box center [256, 168] width 50 height 13
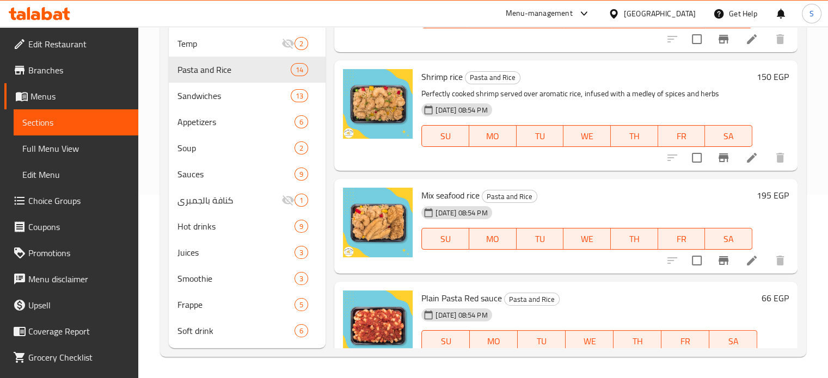
scroll to position [401, 0]
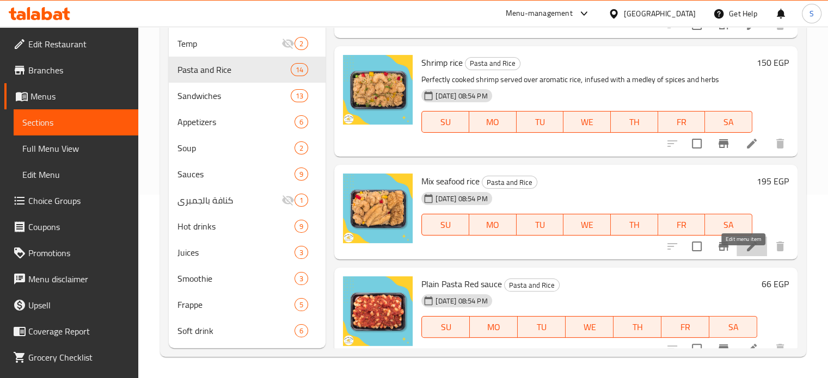
click at [747, 251] on icon at bounding box center [752, 247] width 10 height 10
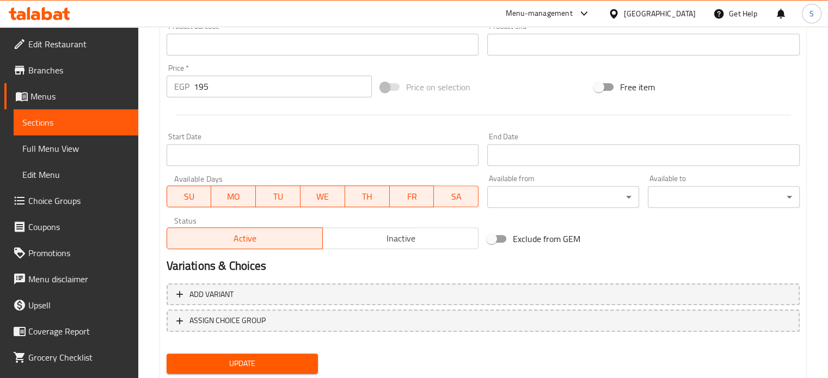
scroll to position [405, 0]
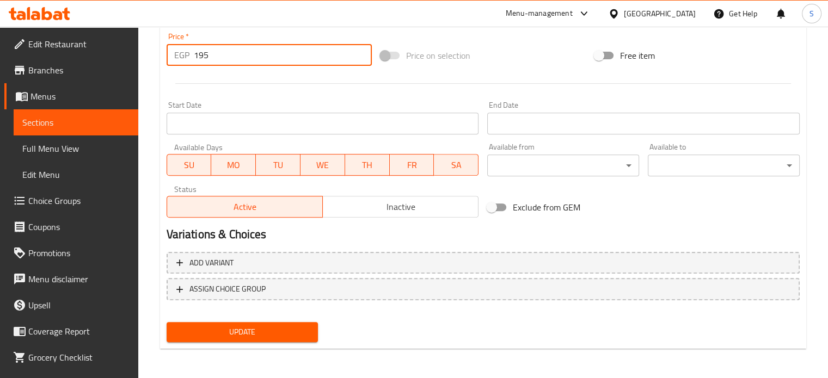
click at [218, 60] on input "195" at bounding box center [283, 55] width 178 height 22
type input "200"
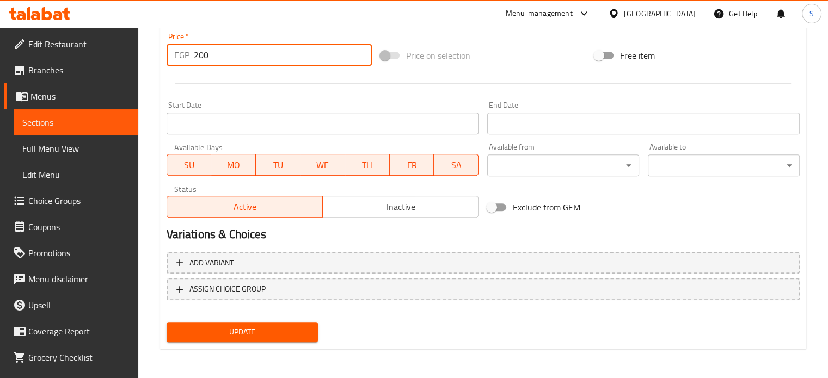
click at [167, 322] on button "Update" at bounding box center [243, 332] width 152 height 20
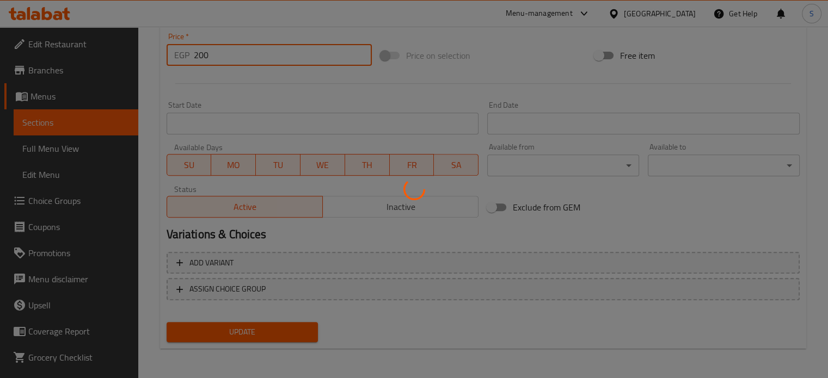
scroll to position [0, 0]
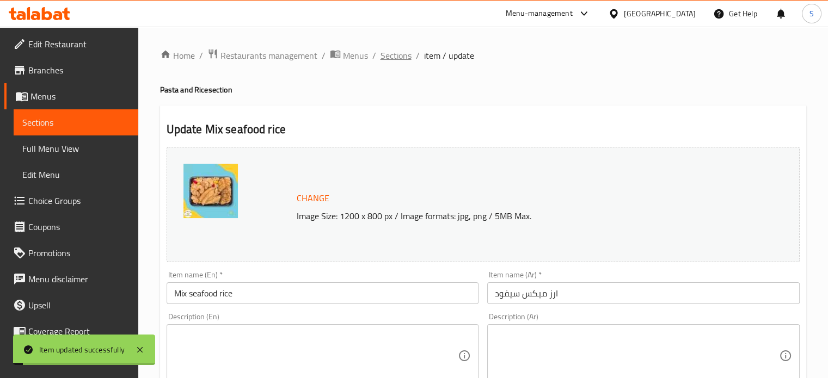
click at [390, 60] on span "Sections" at bounding box center [395, 55] width 31 height 13
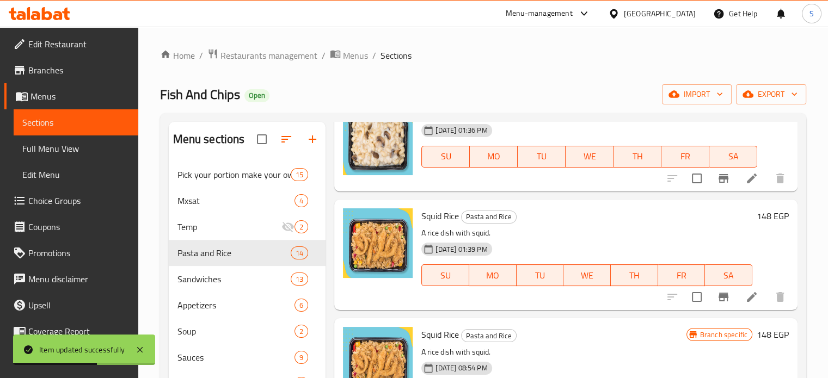
scroll to position [1195, 0]
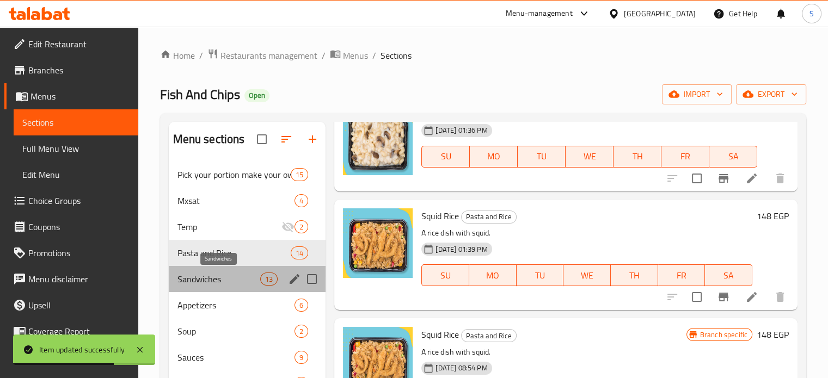
click at [219, 280] on span "Sandwiches" at bounding box center [218, 279] width 83 height 13
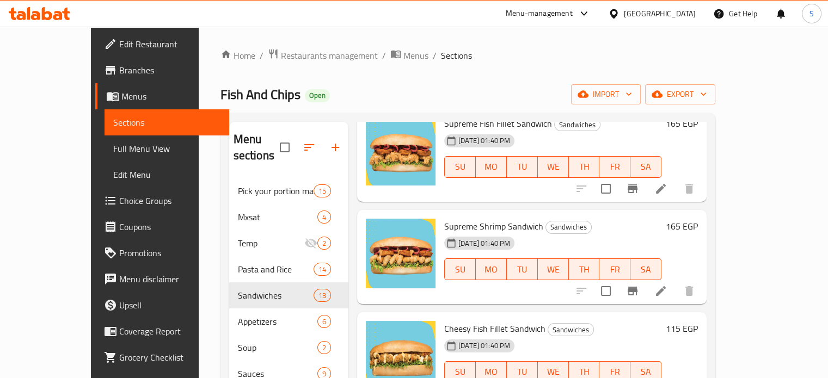
scroll to position [302, 0]
click at [698, 218] on h6 "165 EGP" at bounding box center [682, 225] width 32 height 15
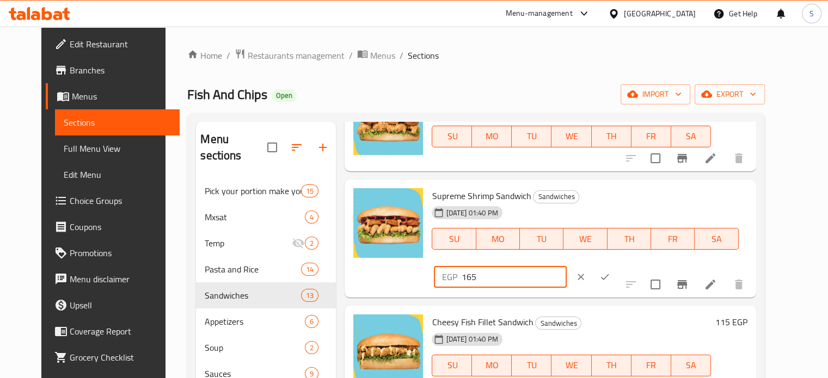
click at [566, 266] on input "165" at bounding box center [513, 277] width 105 height 22
type input "185"
click at [617, 265] on button "ok" at bounding box center [605, 277] width 24 height 24
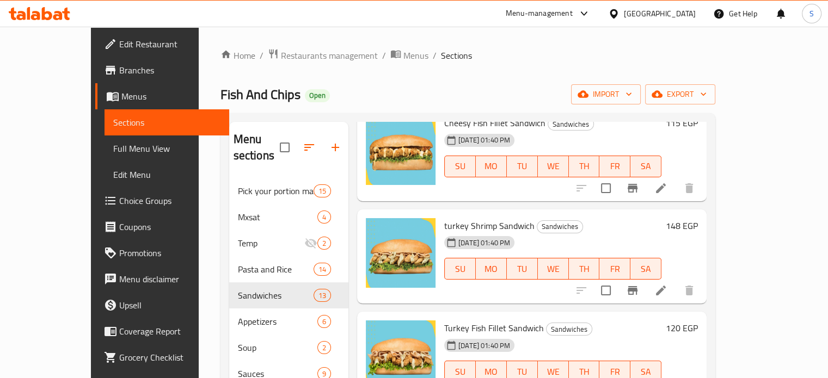
scroll to position [517, 0]
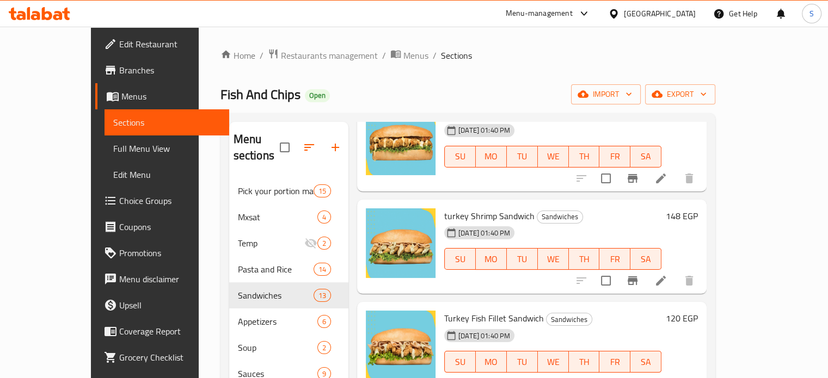
click at [698, 208] on h6 "148 EGP" at bounding box center [682, 215] width 32 height 15
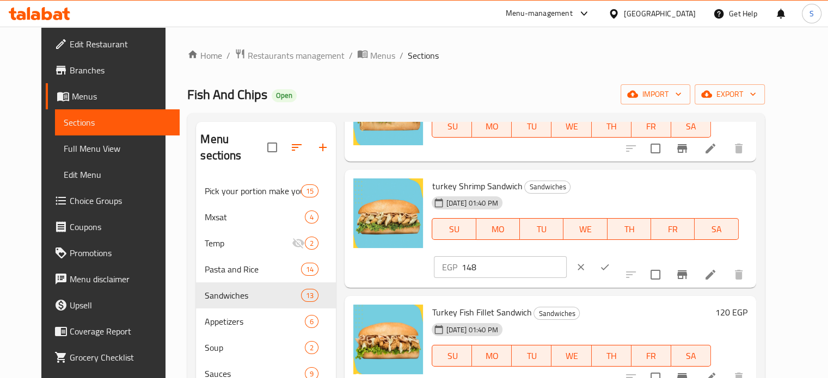
click at [566, 256] on input "148" at bounding box center [513, 267] width 105 height 22
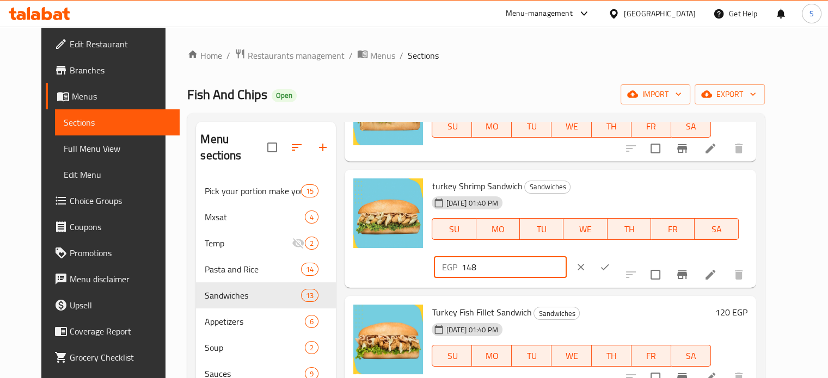
click at [566, 256] on input "148" at bounding box center [513, 267] width 105 height 22
type input "175"
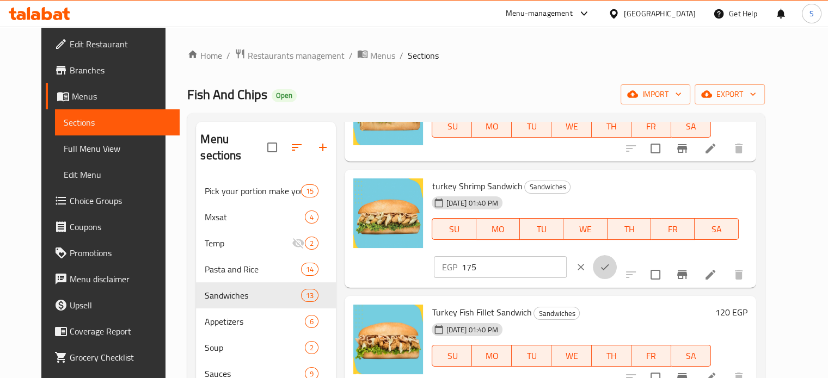
click at [617, 255] on button "ok" at bounding box center [605, 267] width 24 height 24
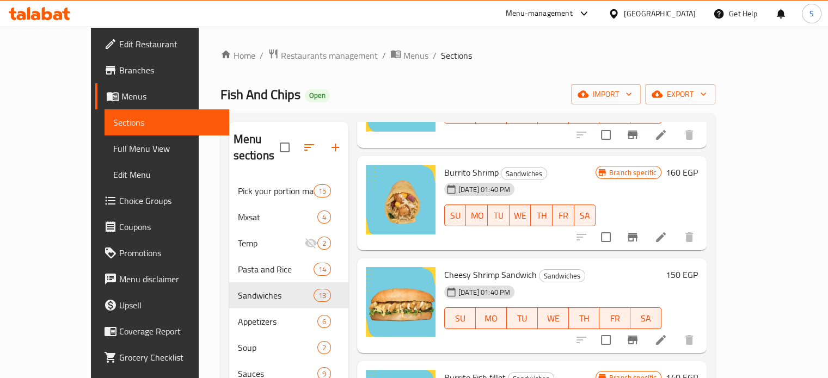
scroll to position [766, 0]
click at [698, 164] on h6 "160 EGP" at bounding box center [682, 171] width 32 height 15
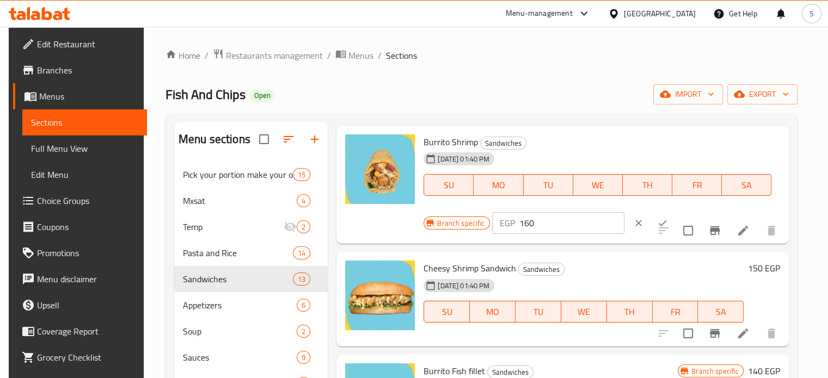
click at [523, 221] on input "160" at bounding box center [571, 223] width 105 height 22
type input "175"
click at [659, 225] on icon "ok" at bounding box center [663, 223] width 8 height 6
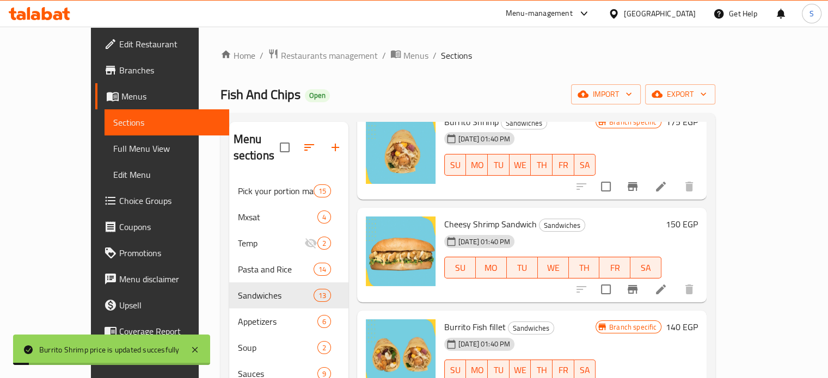
scroll to position [825, 0]
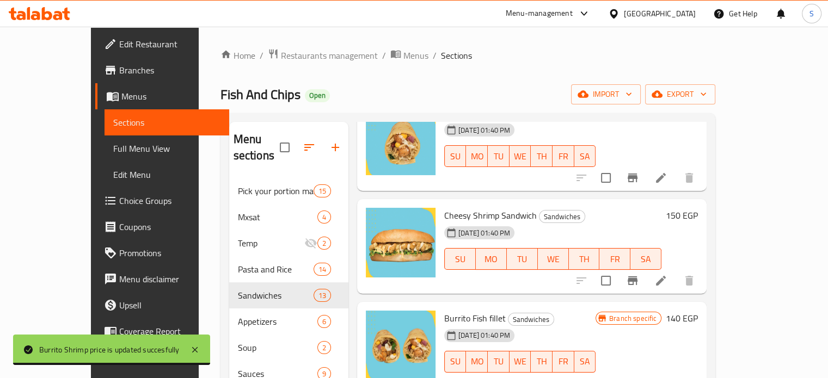
click at [698, 311] on h6 "140 EGP" at bounding box center [682, 318] width 32 height 15
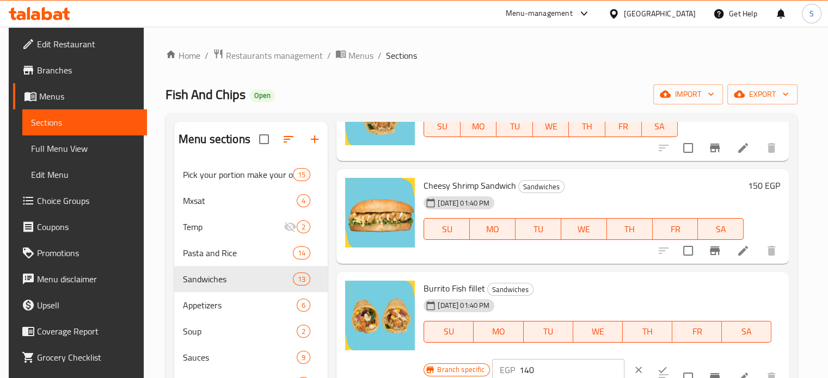
scroll to position [858, 0]
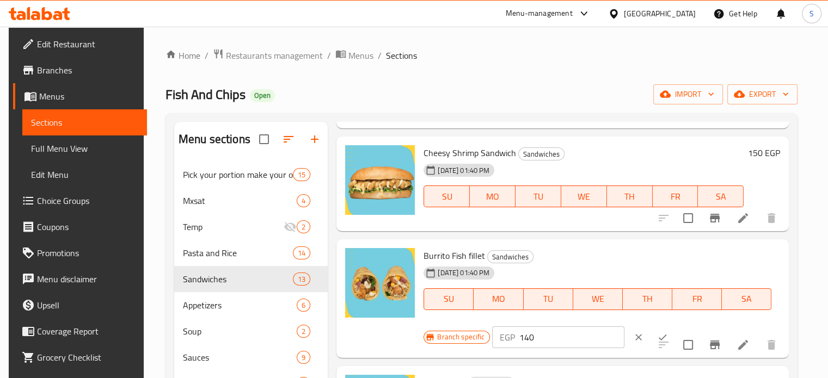
click at [530, 342] on input "140" at bounding box center [571, 338] width 105 height 22
type input "135"
click at [657, 341] on icon "ok" at bounding box center [662, 337] width 11 height 11
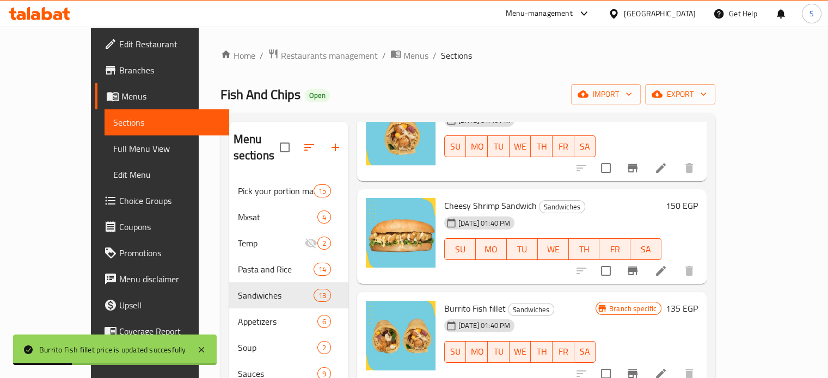
scroll to position [823, 0]
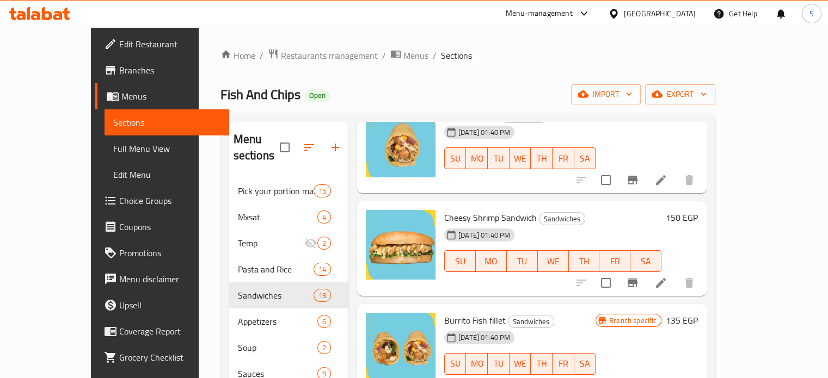
click at [698, 210] on h6 "150 EGP" at bounding box center [682, 217] width 32 height 15
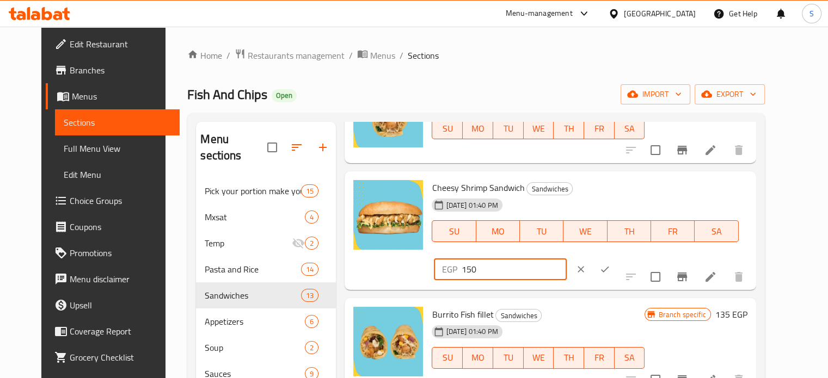
click at [566, 259] on input "150" at bounding box center [513, 270] width 105 height 22
type input "160"
click at [617, 257] on button "ok" at bounding box center [605, 269] width 24 height 24
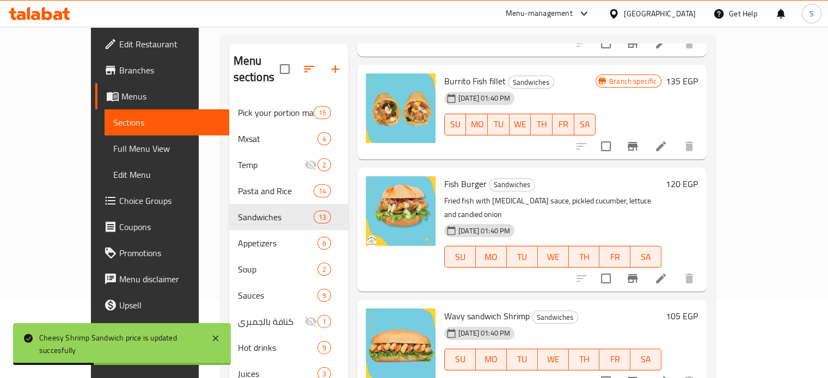
scroll to position [83, 0]
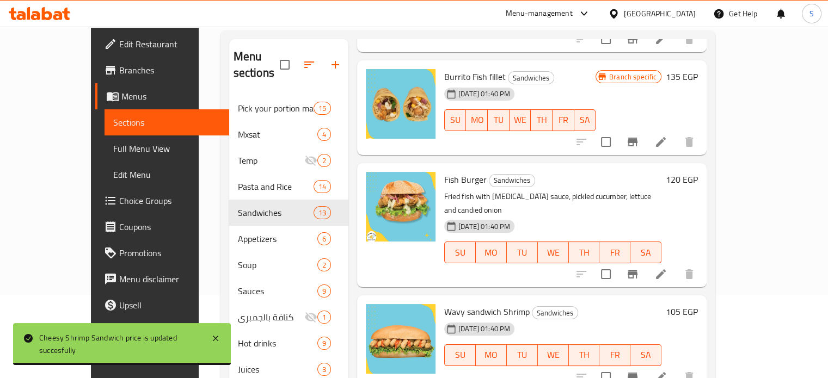
click at [698, 172] on h6 "120 EGP" at bounding box center [682, 179] width 32 height 15
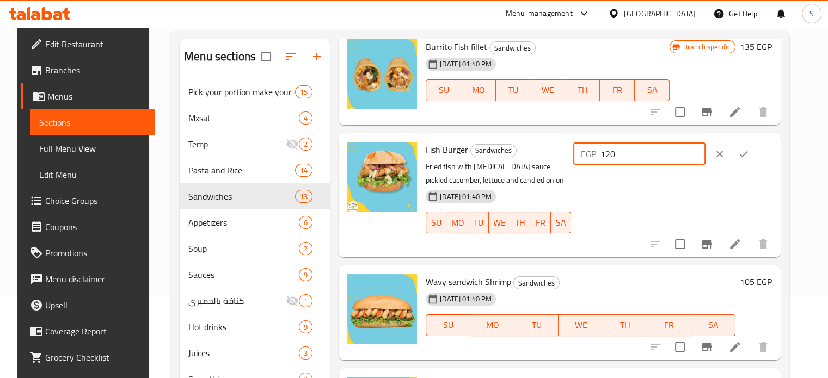
click at [641, 150] on input "120" at bounding box center [652, 154] width 105 height 22
type input "115"
click at [749, 153] on icon "ok" at bounding box center [743, 154] width 11 height 11
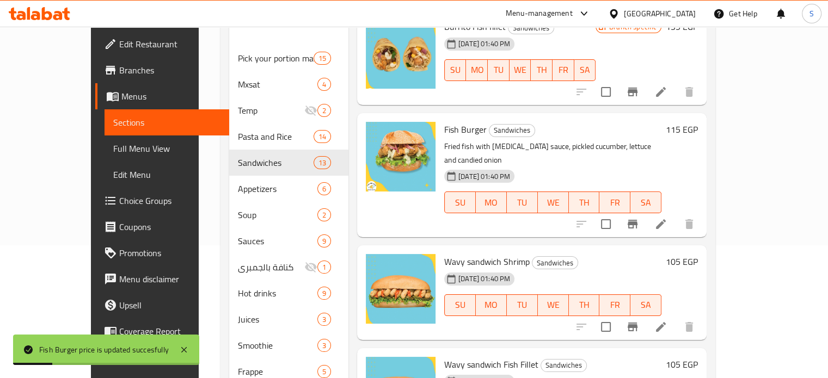
scroll to position [146, 0]
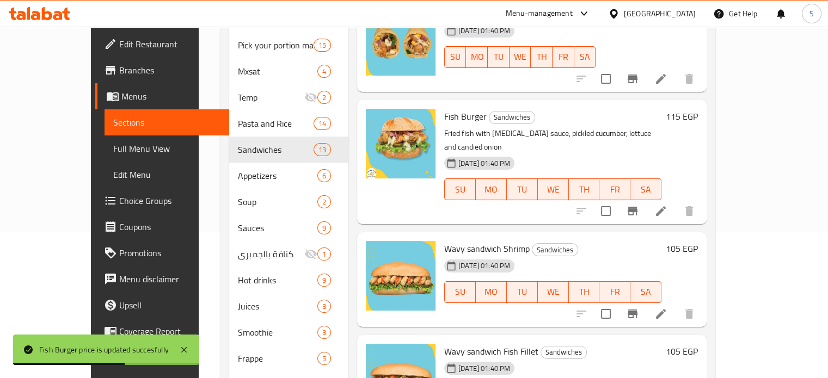
click at [698, 241] on h6 "105 EGP" at bounding box center [682, 248] width 32 height 15
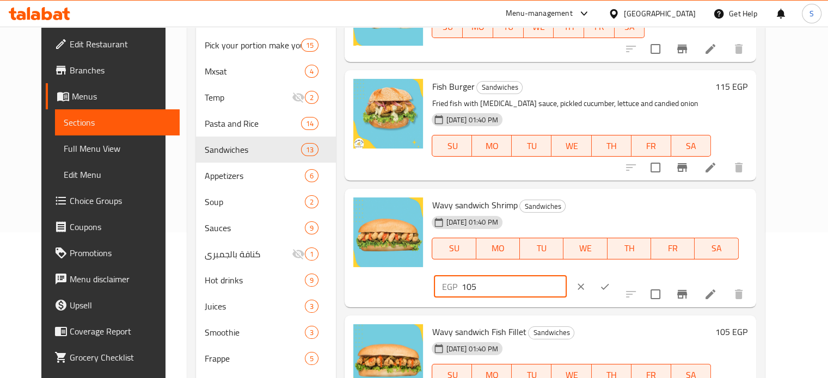
click at [566, 276] on input "105" at bounding box center [513, 287] width 105 height 22
type input "140"
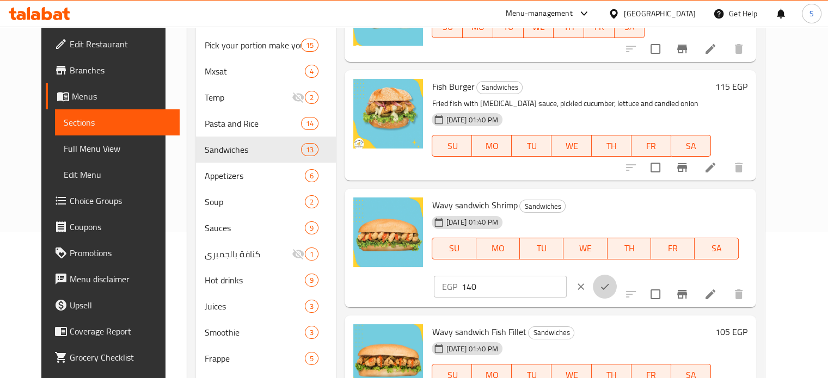
click at [610, 281] on icon "ok" at bounding box center [604, 286] width 11 height 11
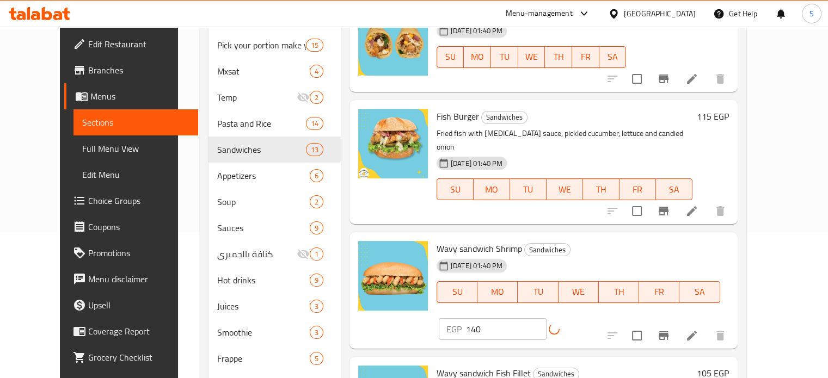
scroll to position [183, 0]
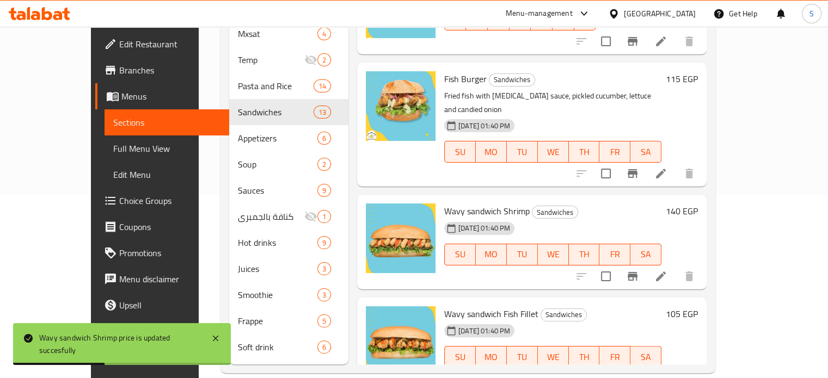
click at [698, 306] on h6 "105 EGP" at bounding box center [682, 313] width 32 height 15
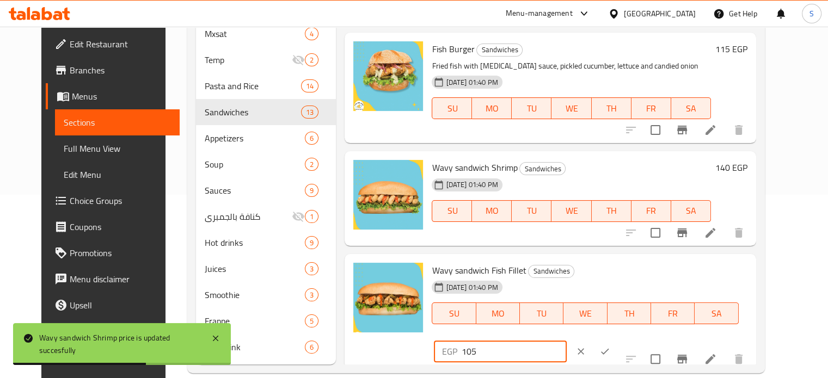
click at [566, 341] on input "105" at bounding box center [513, 352] width 105 height 22
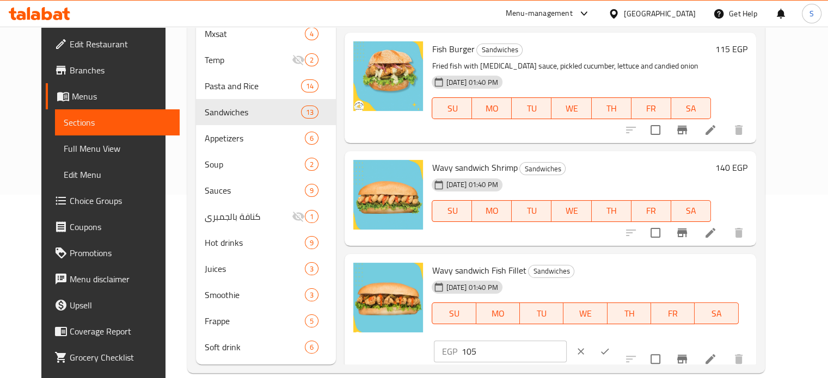
click at [632, 340] on div "EGP 105 ​" at bounding box center [532, 352] width 201 height 24
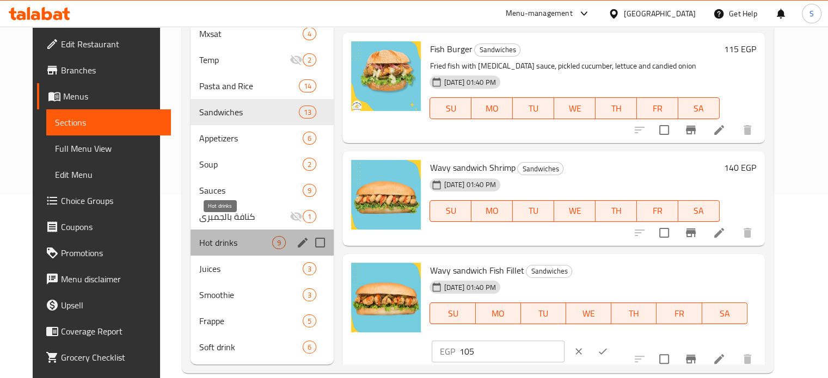
click at [207, 236] on span "Hot drinks" at bounding box center [235, 242] width 73 height 13
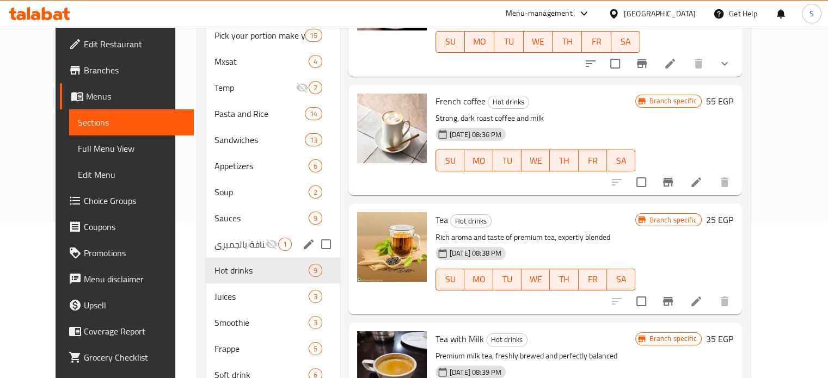
scroll to position [150, 0]
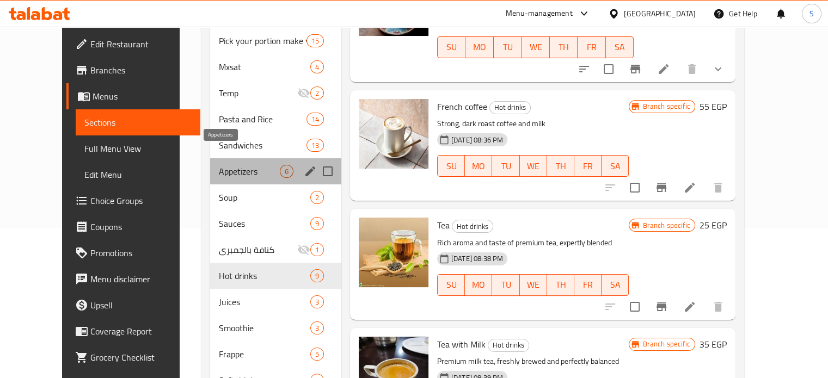
drag, startPoint x: 211, startPoint y: 155, endPoint x: 450, endPoint y: 180, distance: 240.8
click at [450, 180] on div "Menu sections Pick your portion make your own meal 15 Mxsat 4 Temp 2 Pasta and …" at bounding box center [472, 185] width 525 height 426
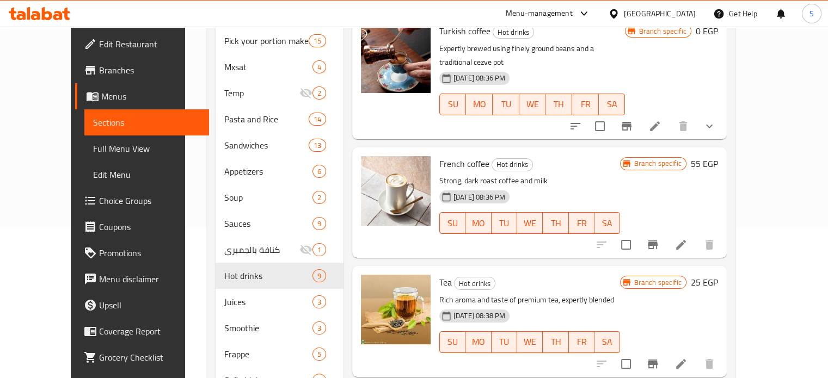
scroll to position [614, 0]
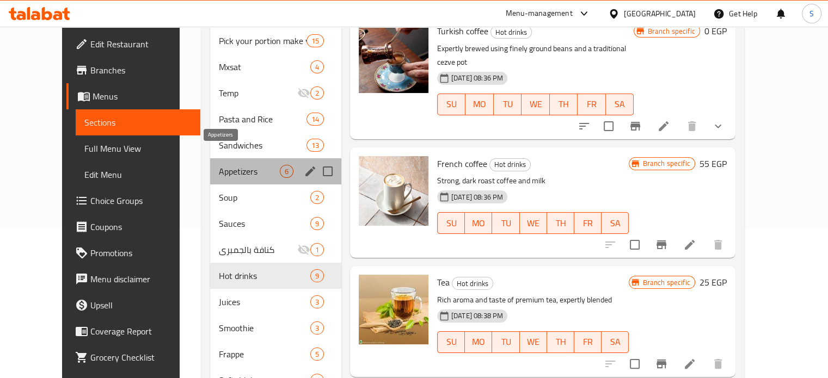
click at [219, 165] on span "Appetizers" at bounding box center [249, 171] width 61 height 13
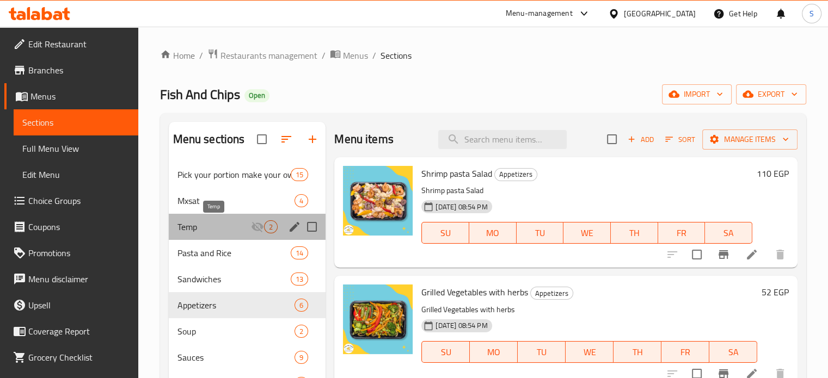
click at [214, 226] on span "Temp" at bounding box center [214, 226] width 74 height 13
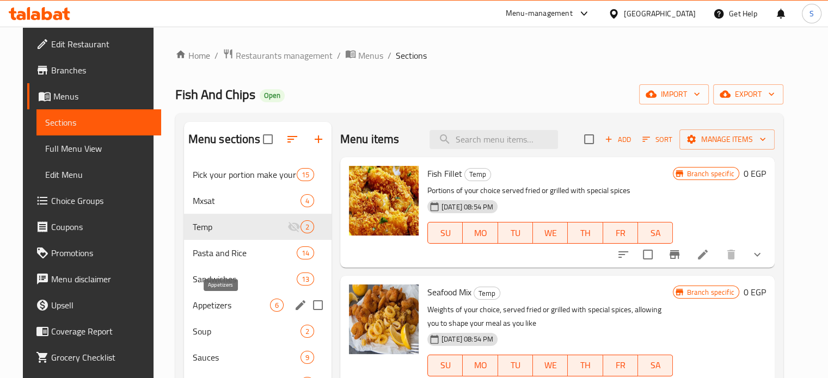
click at [224, 299] on span "Appetizers" at bounding box center [231, 305] width 77 height 13
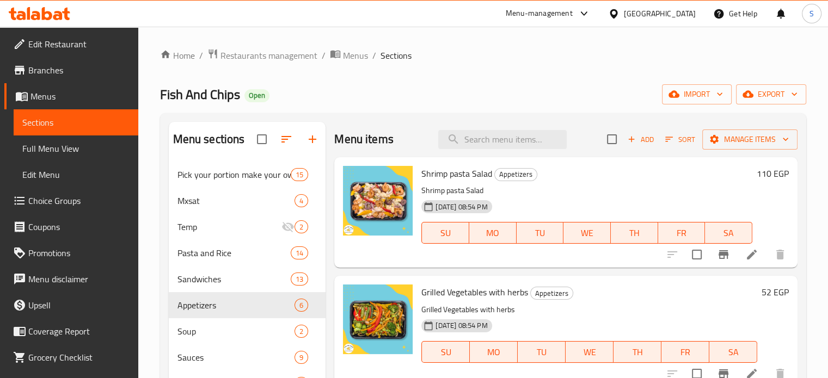
click at [756, 177] on h6 "110 EGP" at bounding box center [772, 173] width 32 height 15
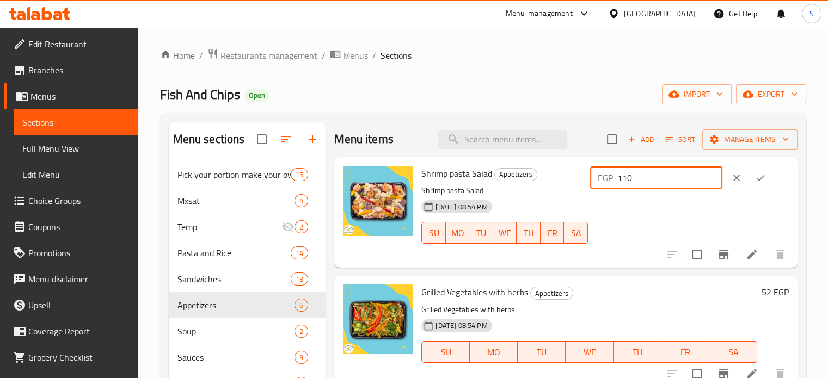
click at [641, 183] on input "110" at bounding box center [669, 178] width 105 height 22
type input "135"
click at [749, 178] on button "ok" at bounding box center [760, 178] width 24 height 24
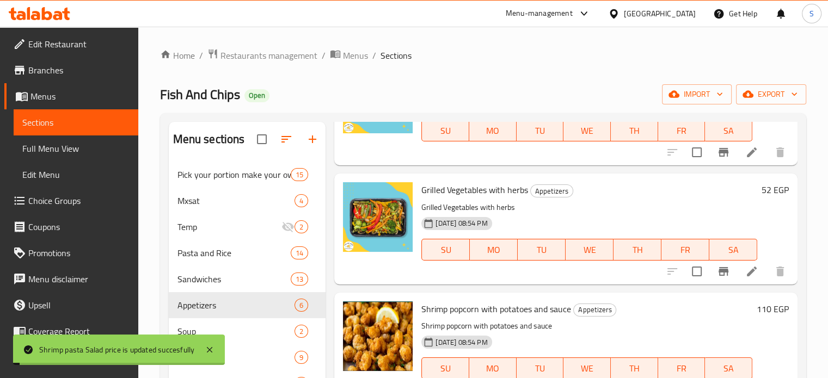
scroll to position [118, 0]
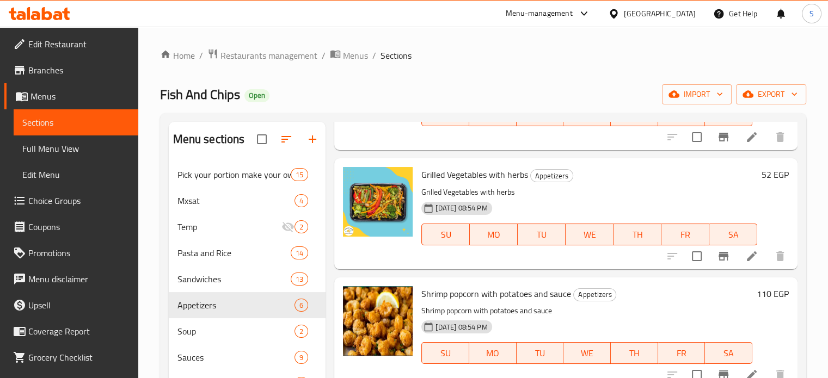
click at [761, 176] on h6 "52 EGP" at bounding box center [774, 174] width 27 height 15
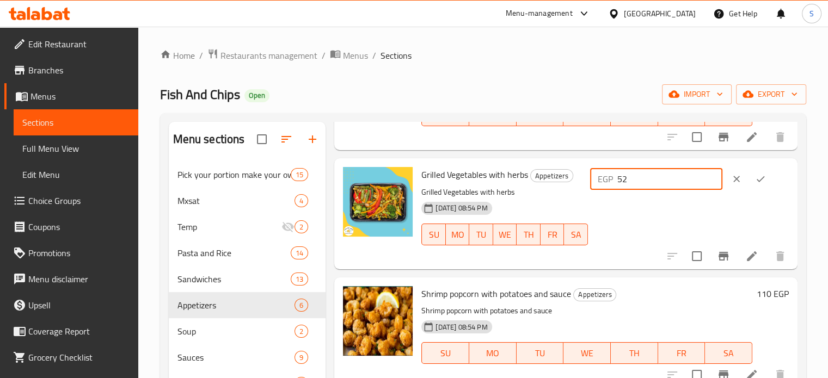
click at [637, 179] on input "52" at bounding box center [669, 179] width 105 height 22
type input "40"
click at [758, 175] on icon "ok" at bounding box center [760, 179] width 11 height 11
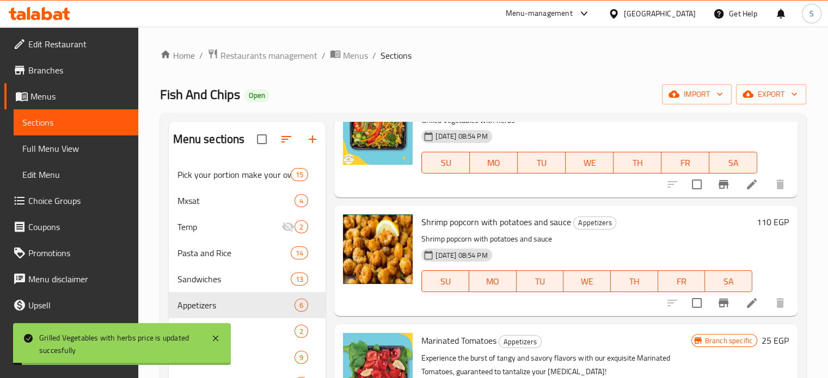
scroll to position [190, 0]
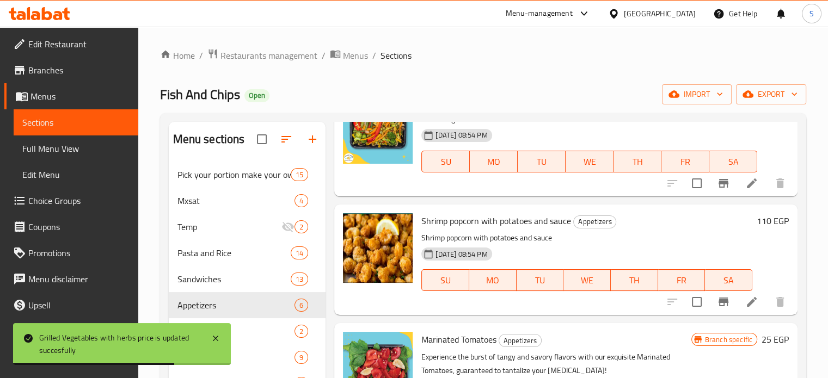
click at [756, 221] on h6 "110 EGP" at bounding box center [772, 220] width 32 height 15
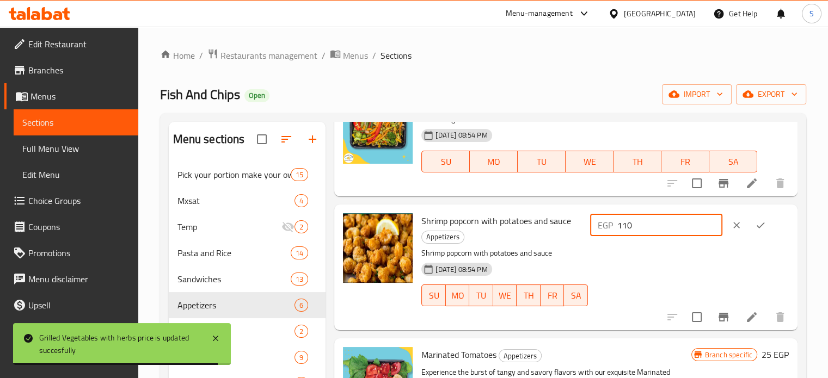
click at [639, 226] on input "110" at bounding box center [669, 225] width 105 height 22
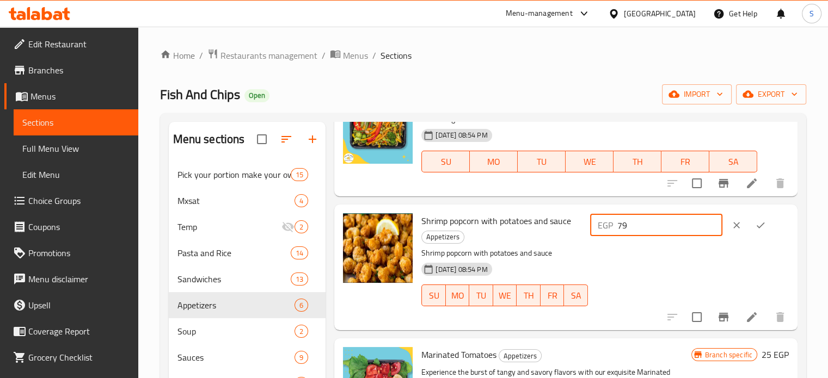
type input "79"
click at [755, 228] on icon "ok" at bounding box center [760, 225] width 11 height 11
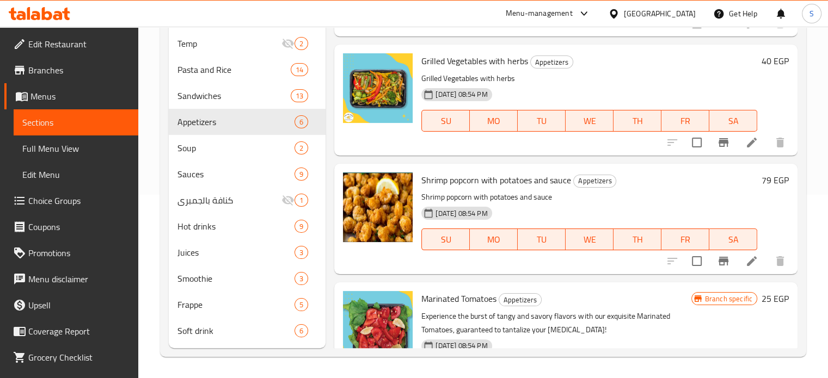
scroll to position [46, 0]
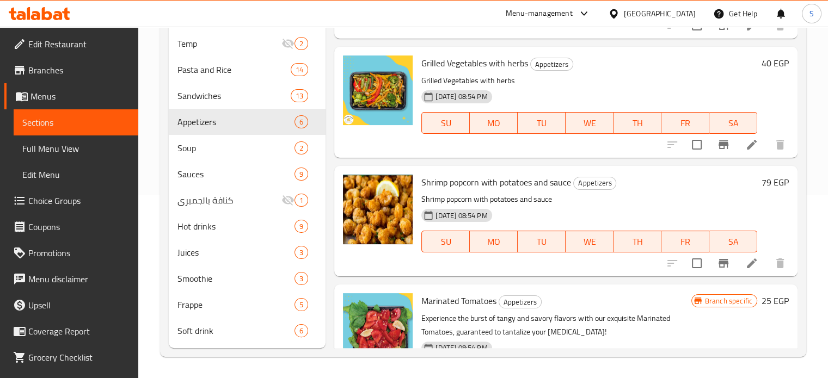
click at [761, 181] on h6 "79 EGP" at bounding box center [774, 182] width 27 height 15
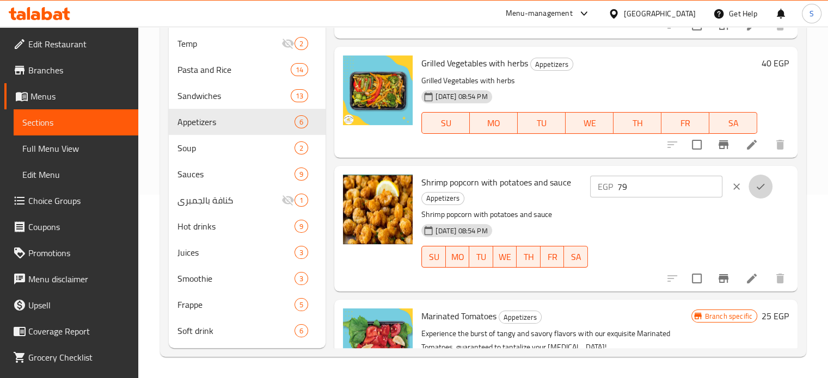
click at [757, 181] on icon "ok" at bounding box center [760, 186] width 11 height 11
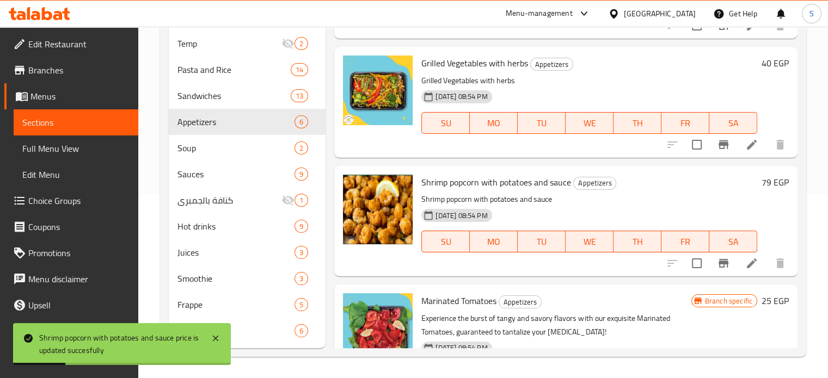
click at [761, 182] on h6 "79 EGP" at bounding box center [774, 182] width 27 height 15
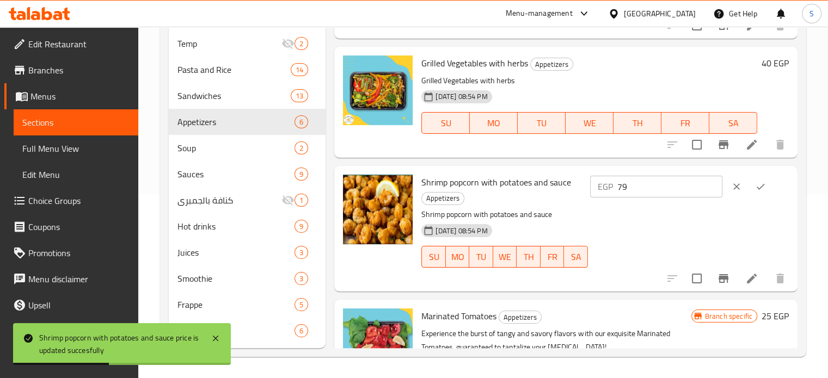
click at [644, 183] on input "79" at bounding box center [669, 187] width 105 height 22
type input "110"
click at [759, 188] on icon "ok" at bounding box center [760, 186] width 8 height 6
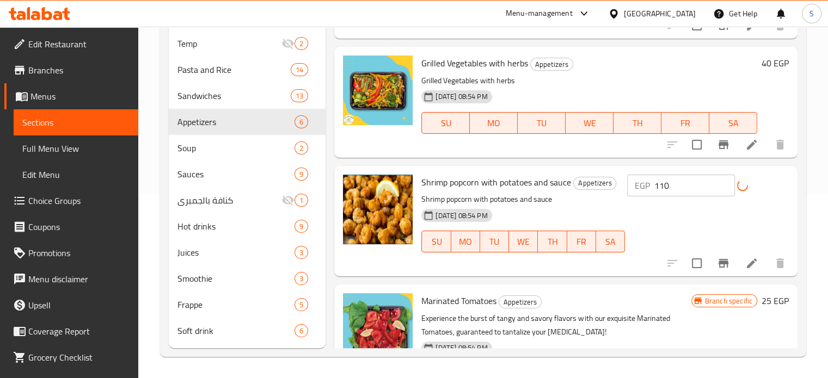
scroll to position [0, 0]
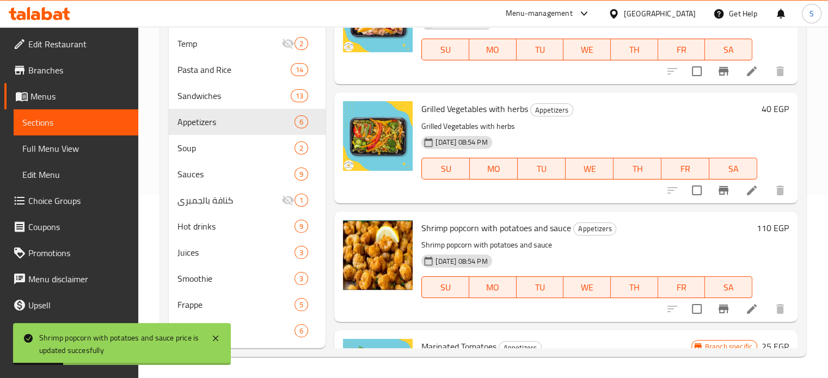
click at [761, 111] on h6 "40 EGP" at bounding box center [774, 108] width 27 height 15
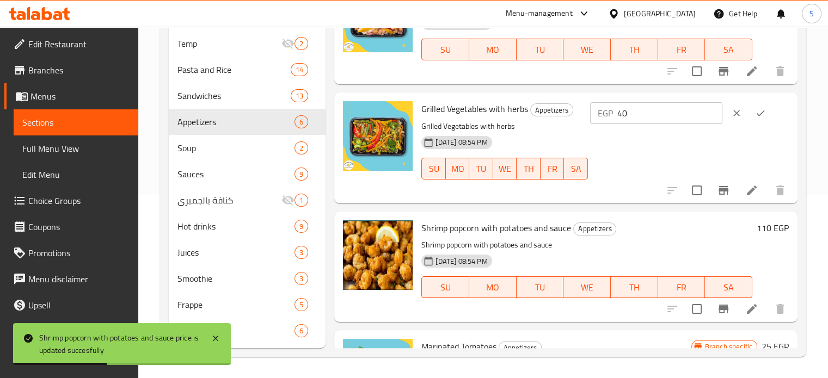
click at [639, 111] on input "40" at bounding box center [669, 113] width 105 height 22
type input "55"
click at [758, 113] on icon "ok" at bounding box center [760, 113] width 11 height 11
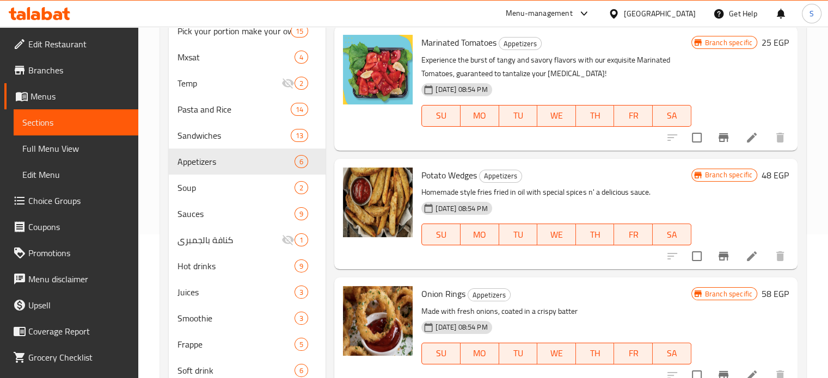
scroll to position [183, 0]
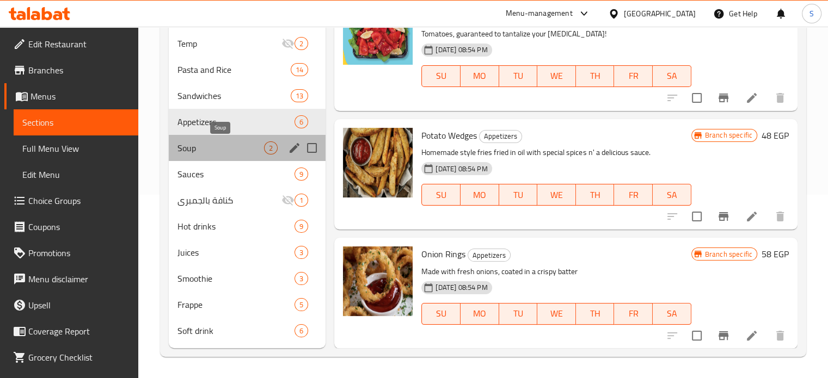
click at [237, 149] on span "Soup" at bounding box center [220, 147] width 87 height 13
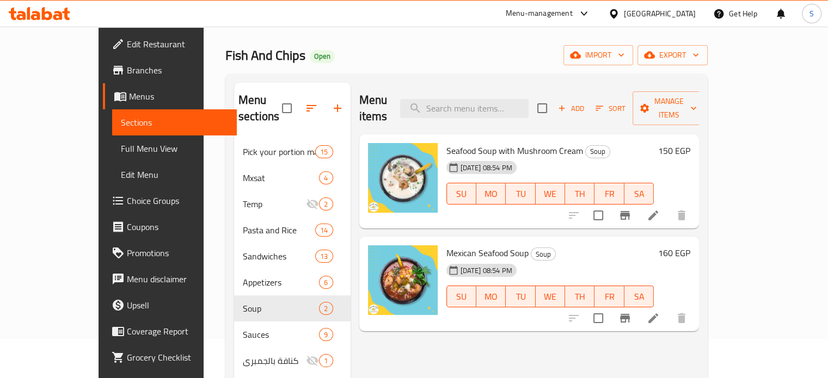
scroll to position [37, 0]
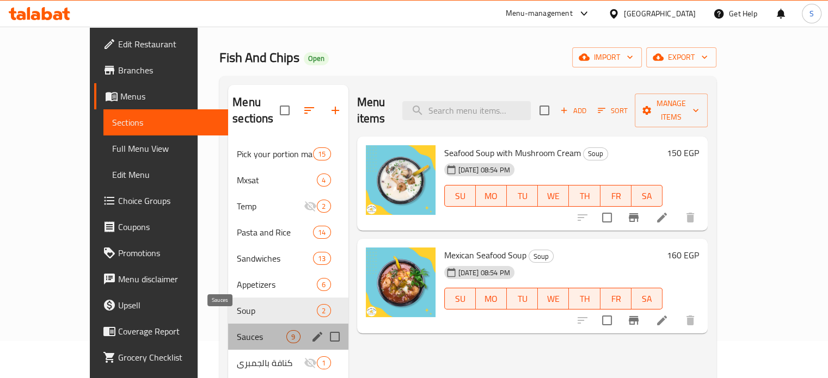
click at [237, 330] on span "Sauces" at bounding box center [262, 336] width 50 height 13
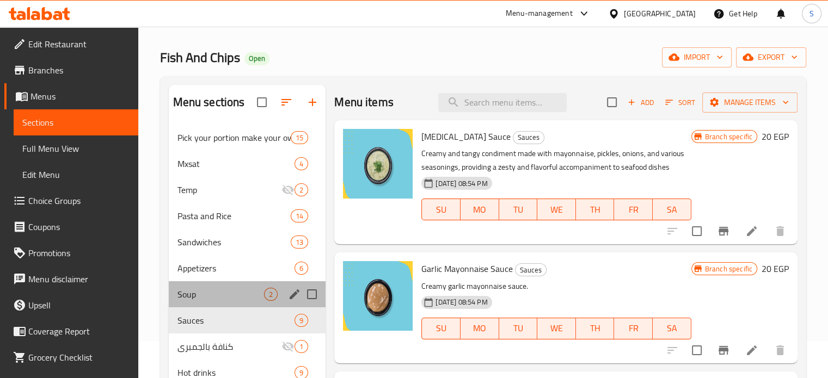
click at [222, 303] on div "Soup 2" at bounding box center [247, 294] width 157 height 26
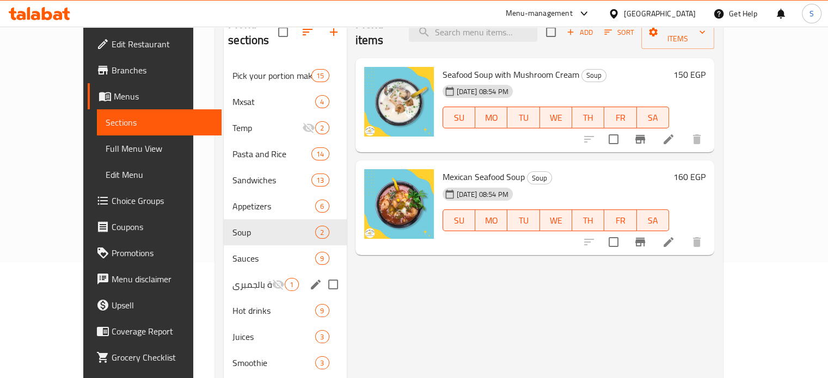
scroll to position [115, 0]
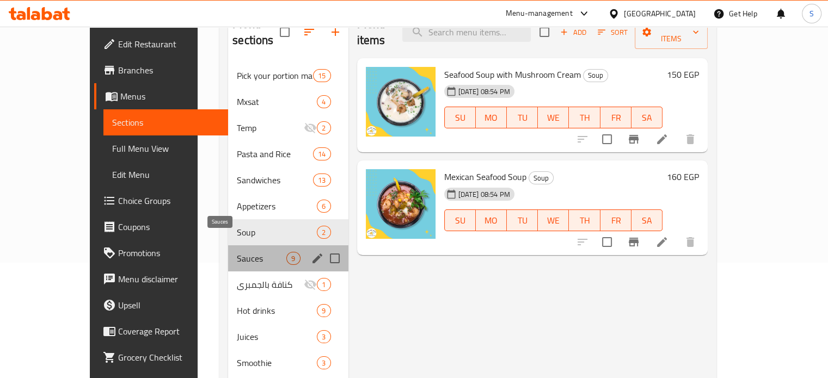
click at [237, 252] on span "Sauces" at bounding box center [262, 258] width 50 height 13
